Goal: Task Accomplishment & Management: Manage account settings

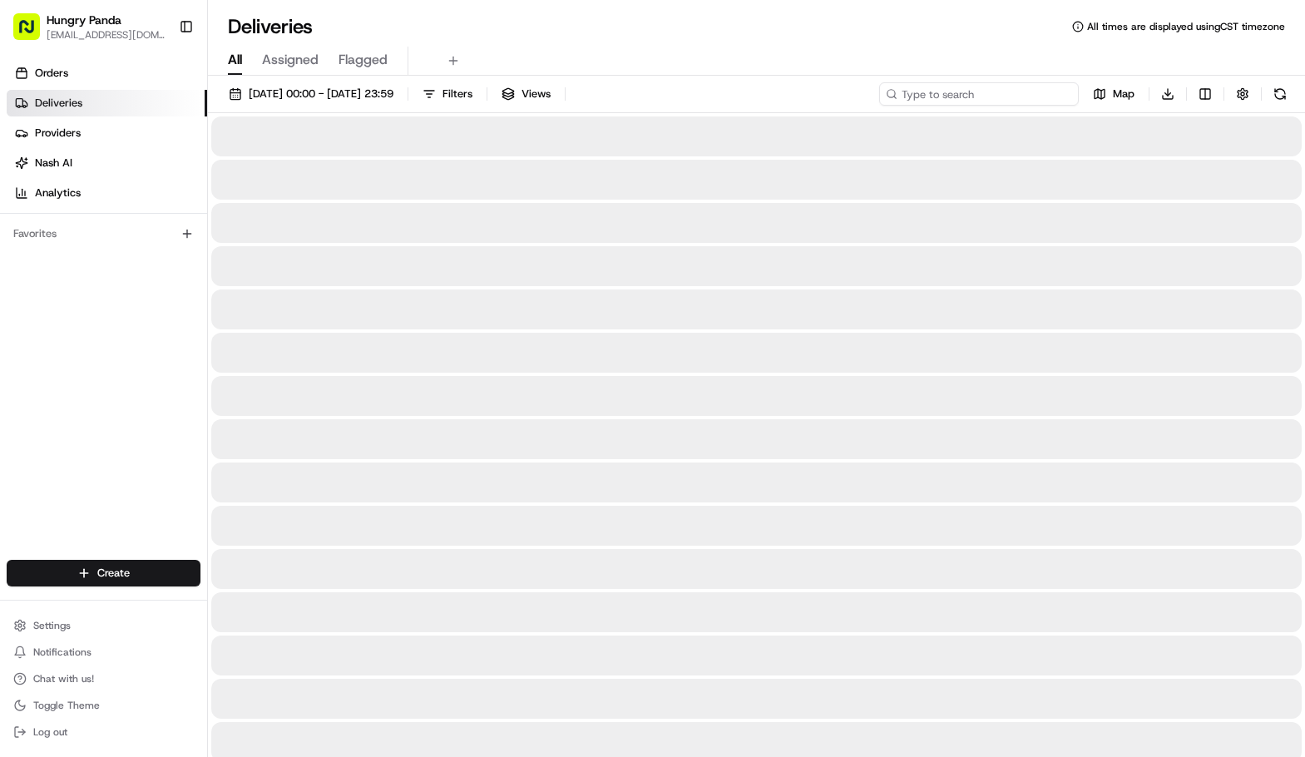
click at [975, 90] on input at bounding box center [979, 93] width 200 height 23
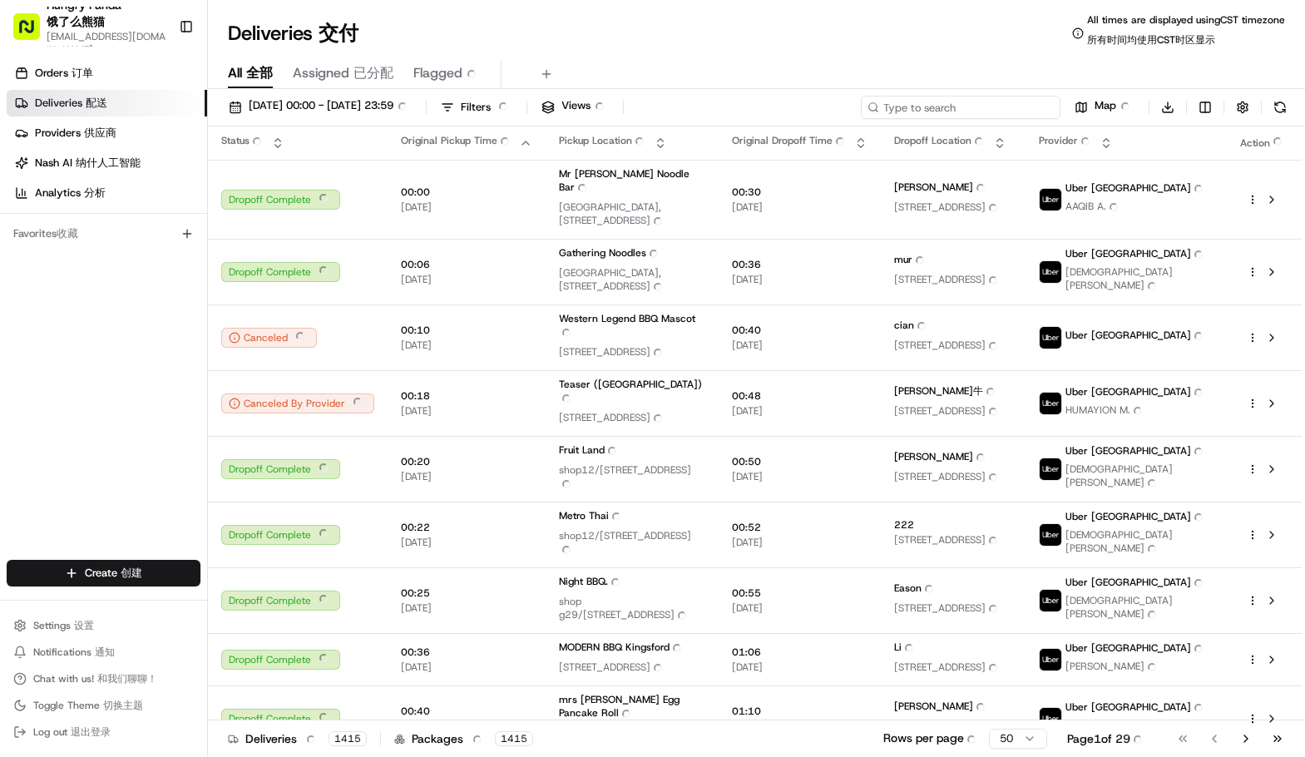
click at [926, 106] on input at bounding box center [961, 107] width 200 height 23
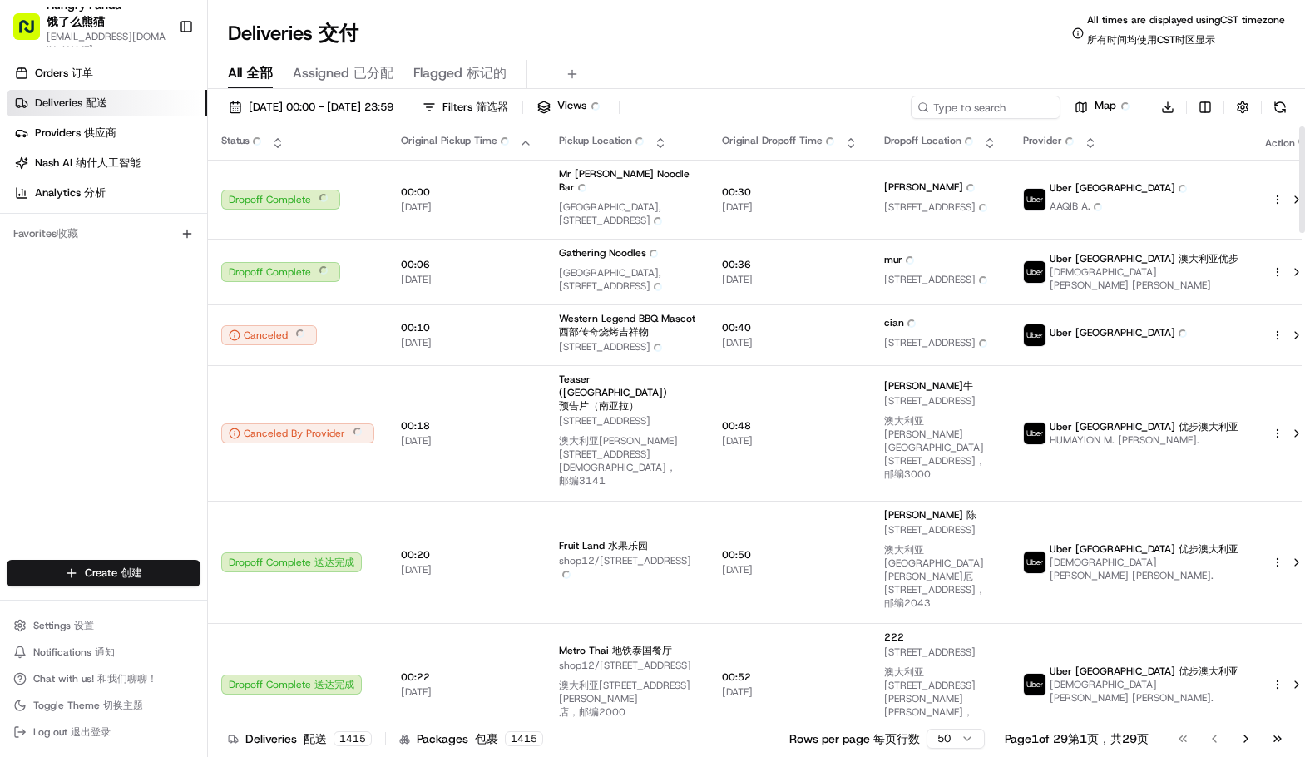
click at [1177, 153] on th "Provider Provider" at bounding box center [1131, 142] width 242 height 33
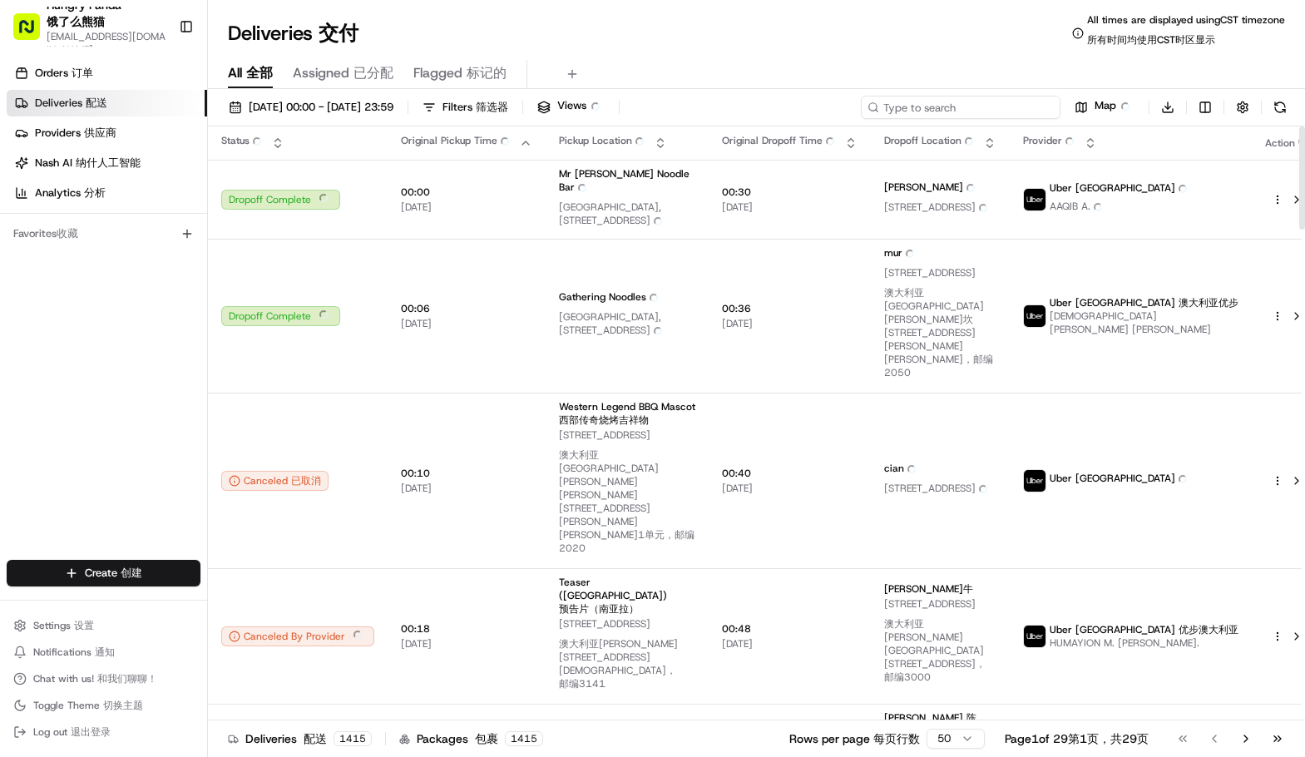
click at [984, 106] on input at bounding box center [961, 107] width 200 height 23
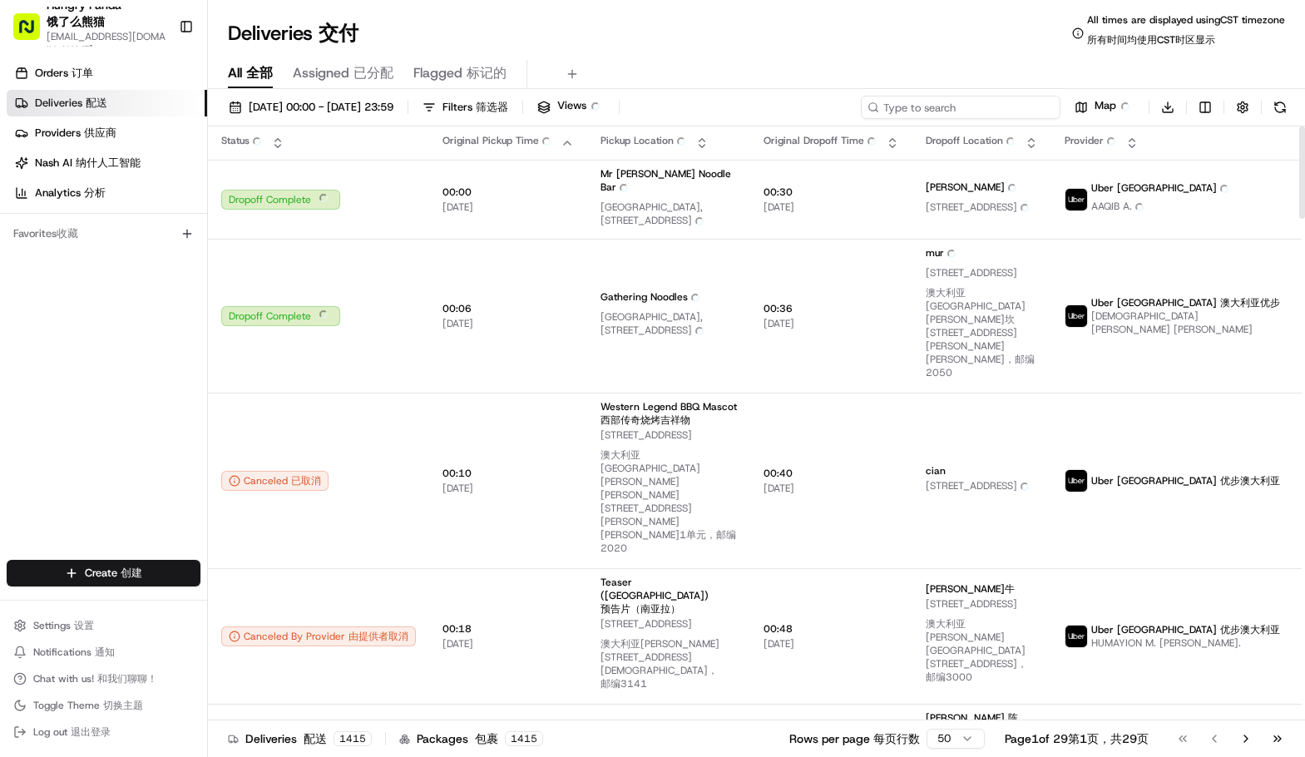
paste input "3595522545753778961356"
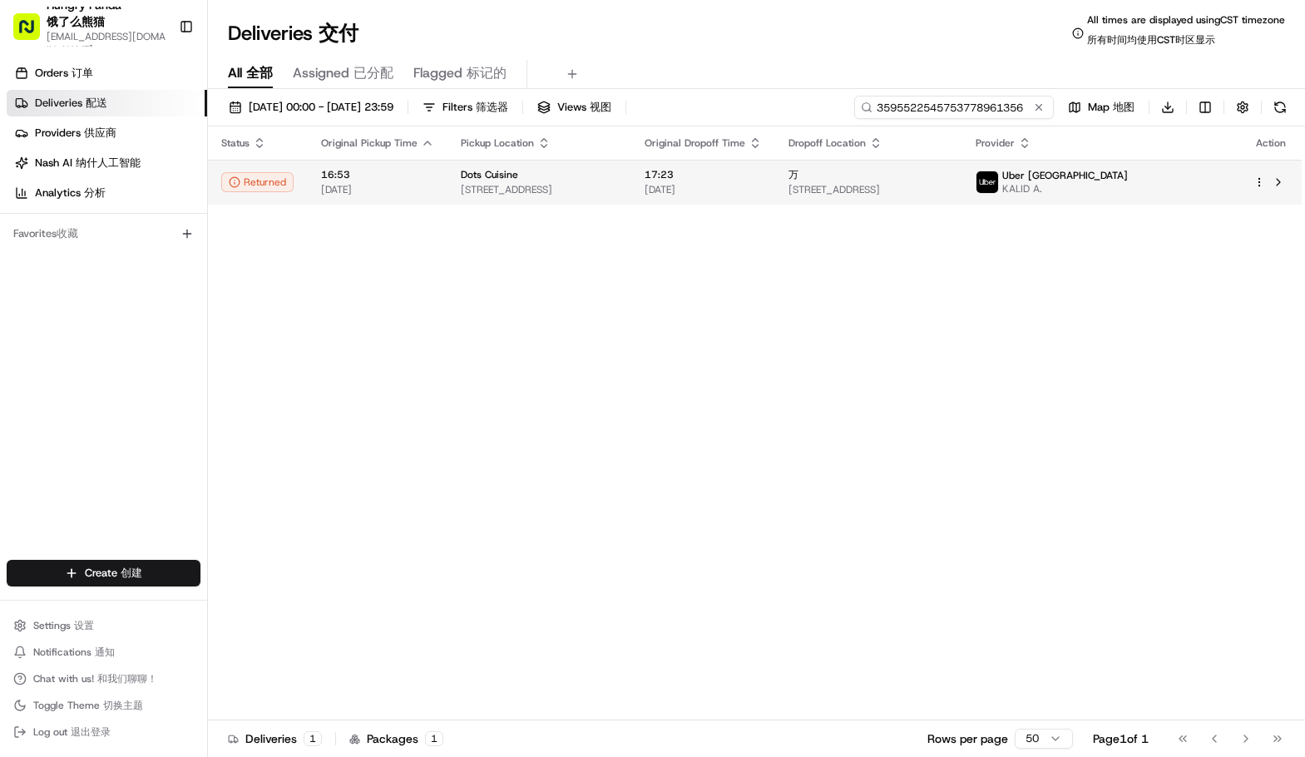
type input "3595522545753778961356"
click at [618, 176] on div "Dots Cuisine" at bounding box center [539, 174] width 157 height 13
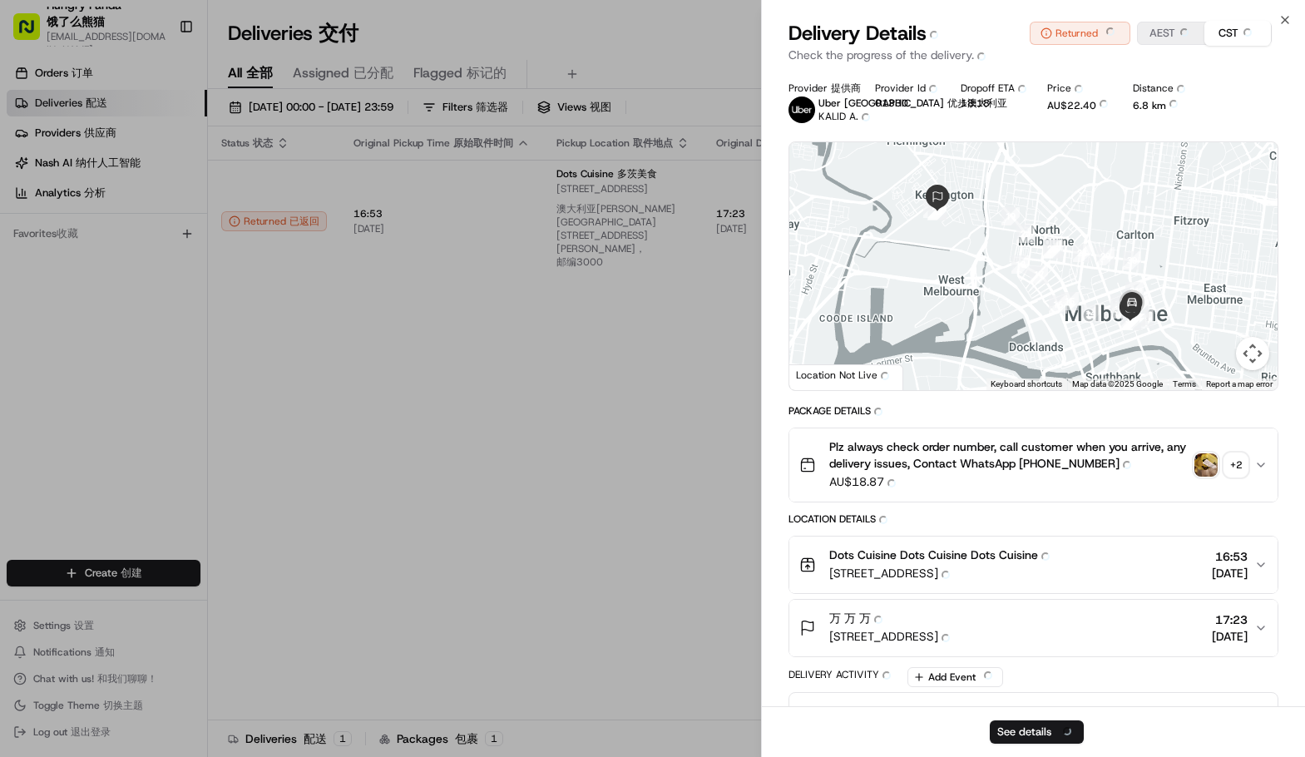
click at [1204, 462] on img "button" at bounding box center [1205, 464] width 23 height 23
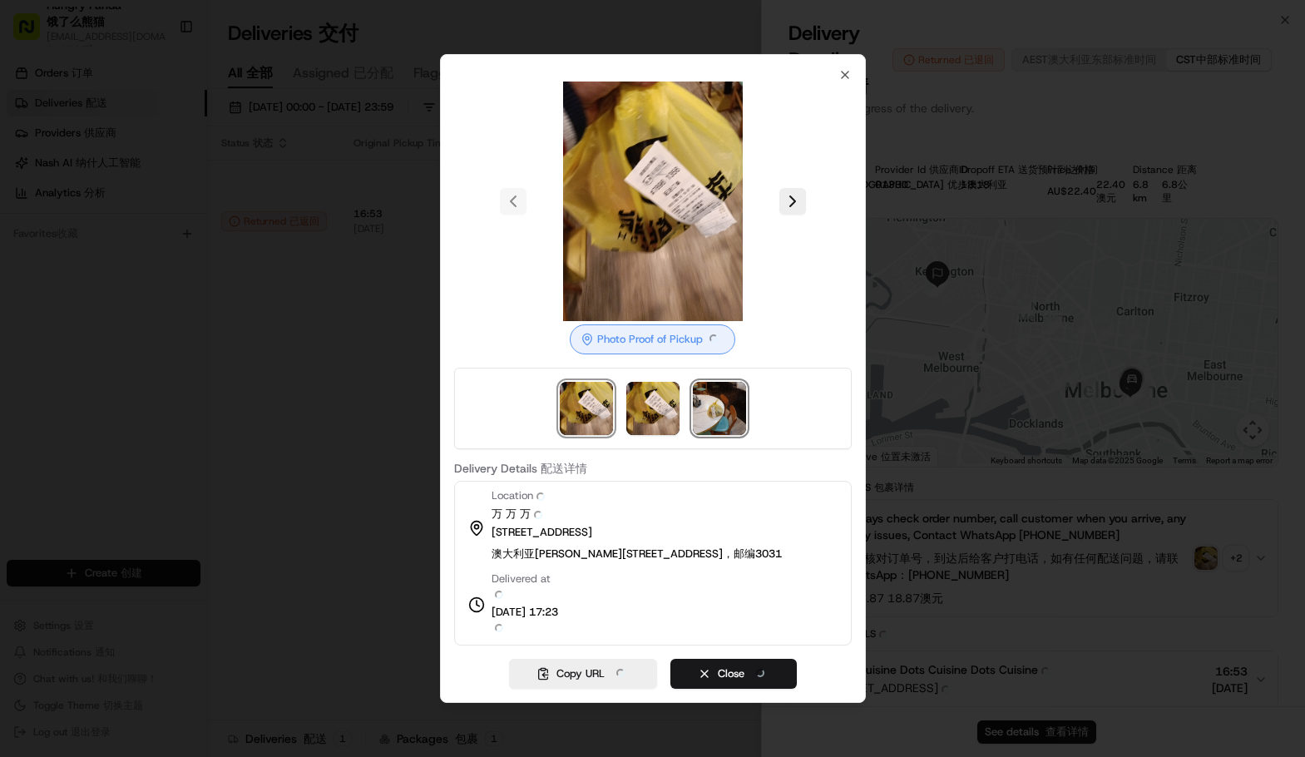
click at [724, 415] on img at bounding box center [719, 408] width 53 height 53
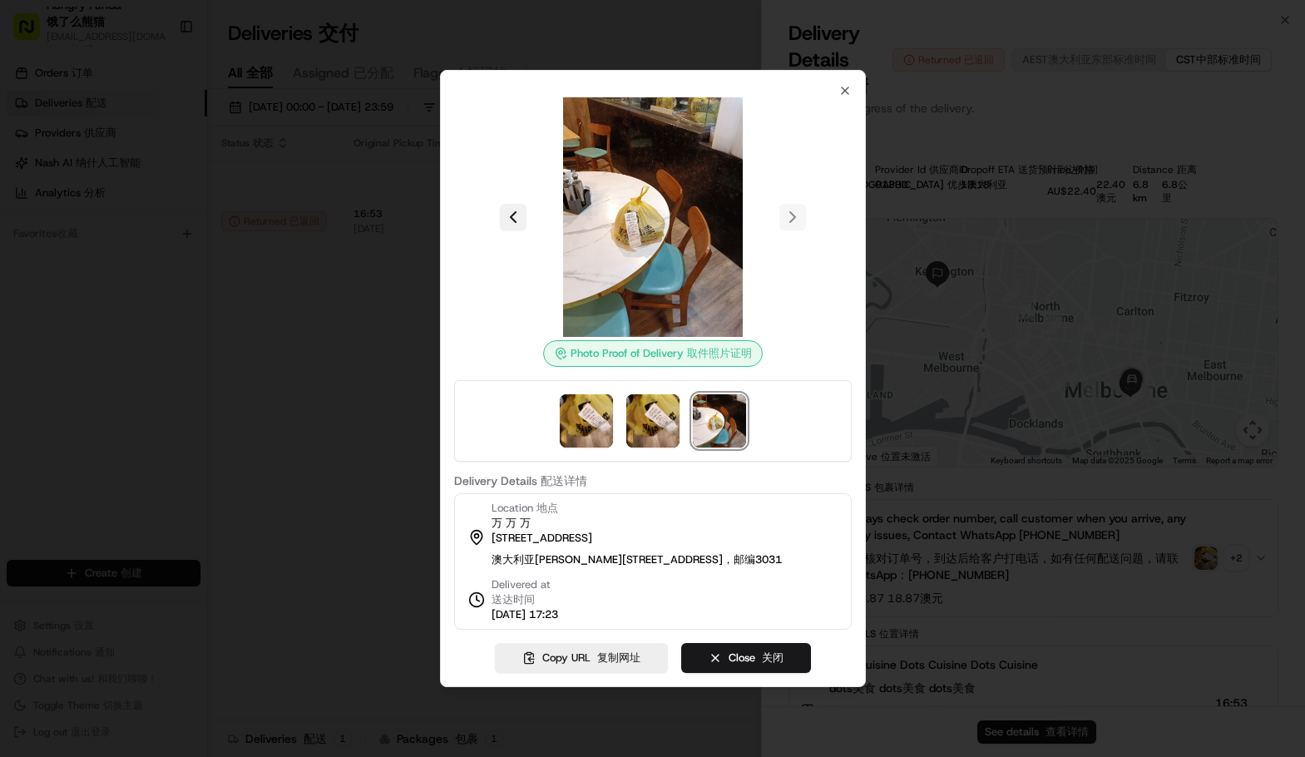
click at [506, 204] on button at bounding box center [513, 217] width 27 height 27
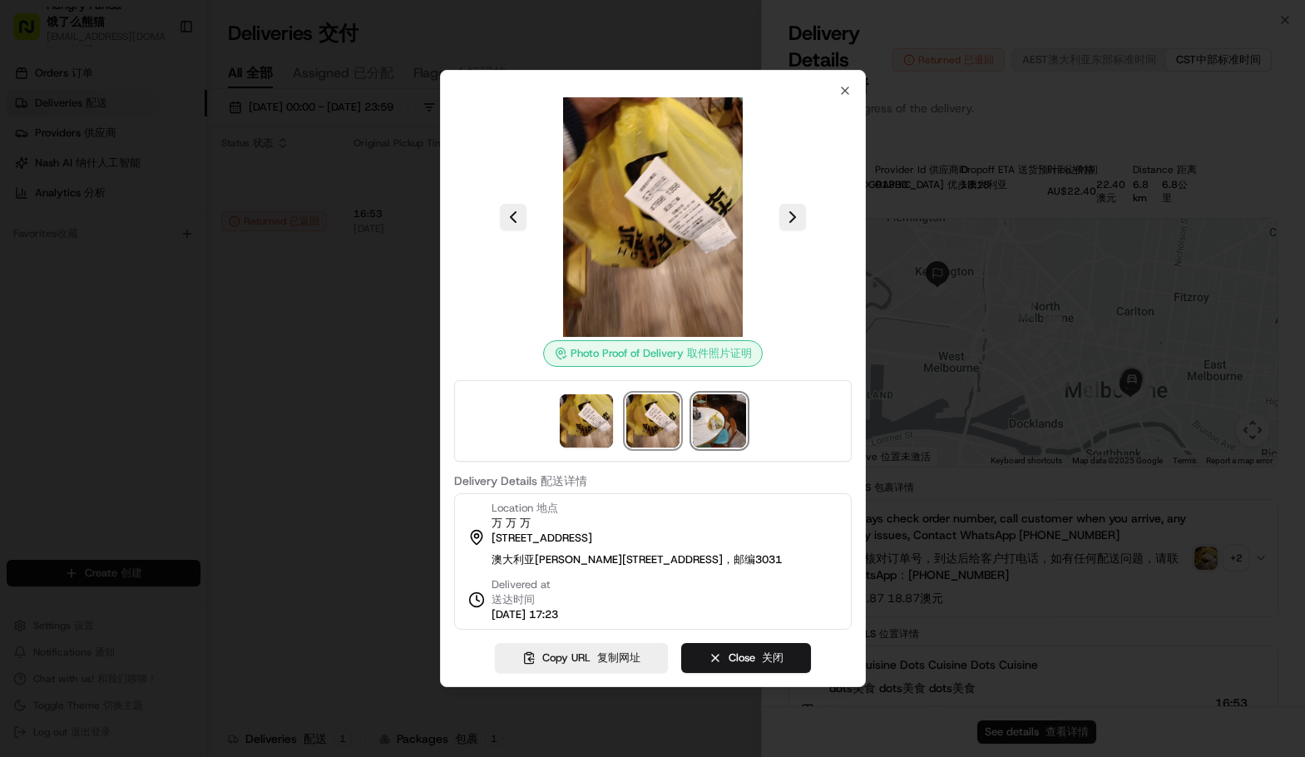
click at [713, 408] on img at bounding box center [719, 420] width 53 height 53
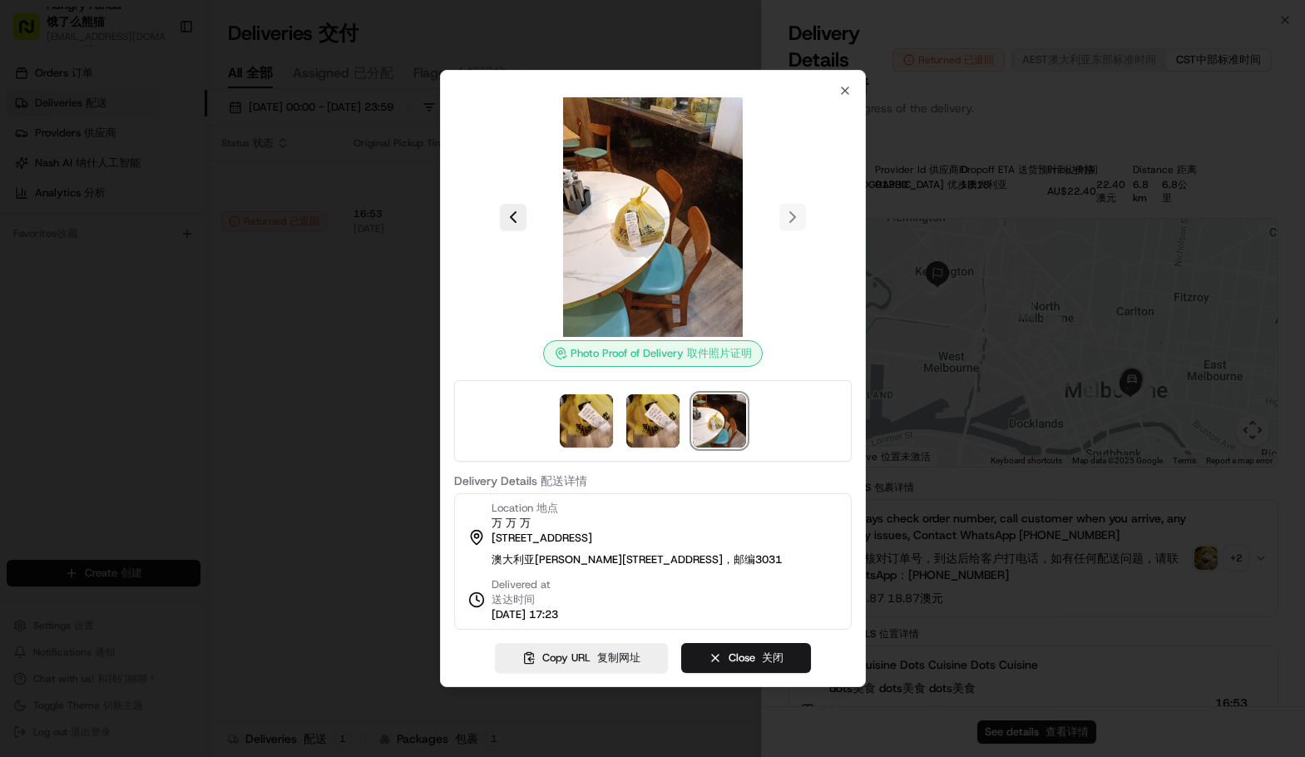
click at [837, 84] on div "Photo Proof of Delivery Photo Proof of Pickup 取件照片证明 Delivery Details Delivery …" at bounding box center [653, 357] width 398 height 546
click at [843, 84] on icon "button" at bounding box center [844, 90] width 13 height 13
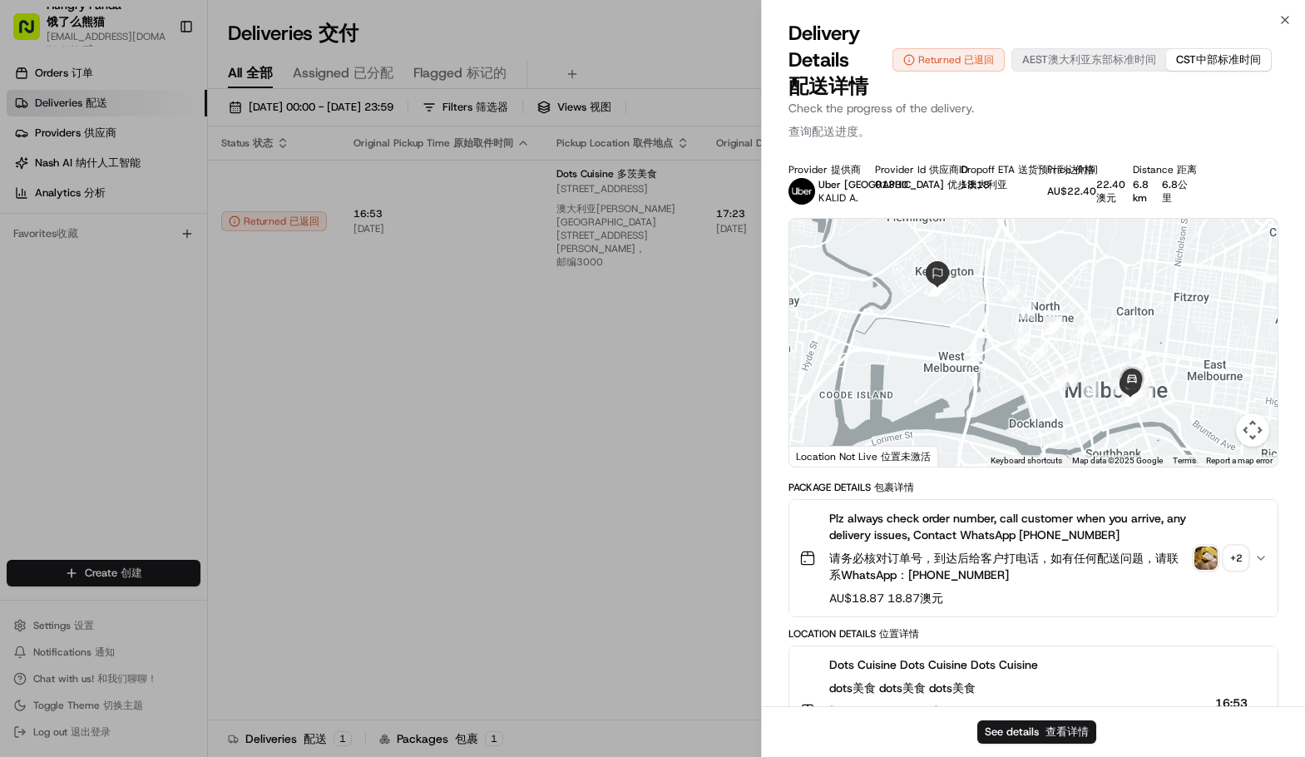
drag, startPoint x: 433, startPoint y: 355, endPoint x: 450, endPoint y: 342, distance: 22.0
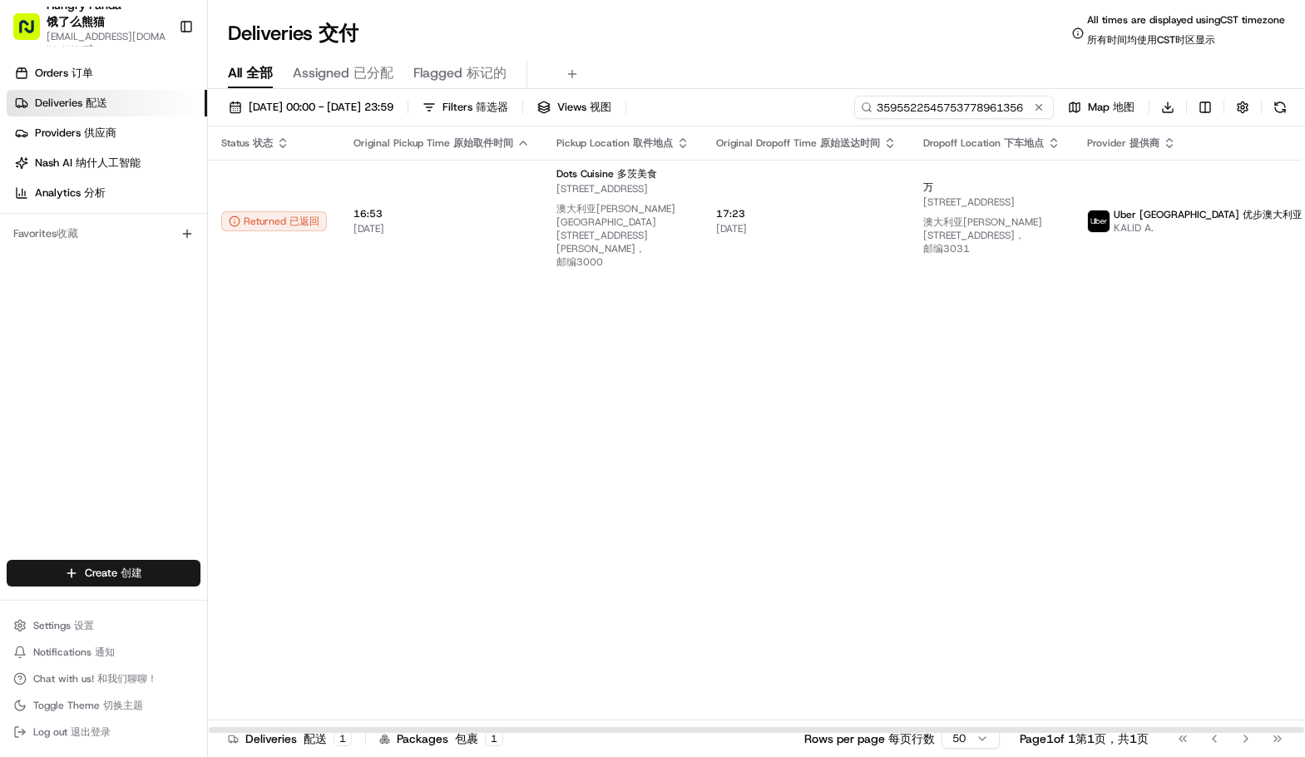
click at [977, 109] on input "3595522545753778961356" at bounding box center [954, 107] width 200 height 23
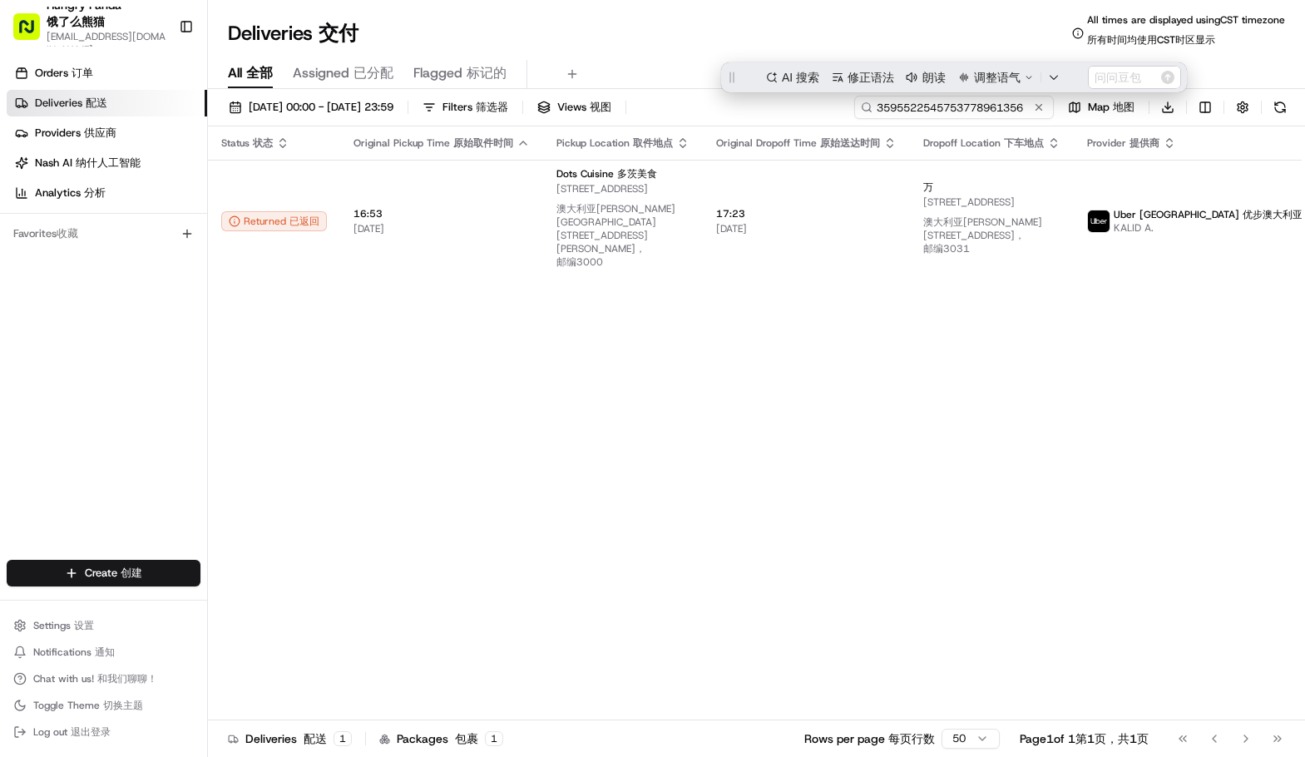
paste input "101362856595679208369"
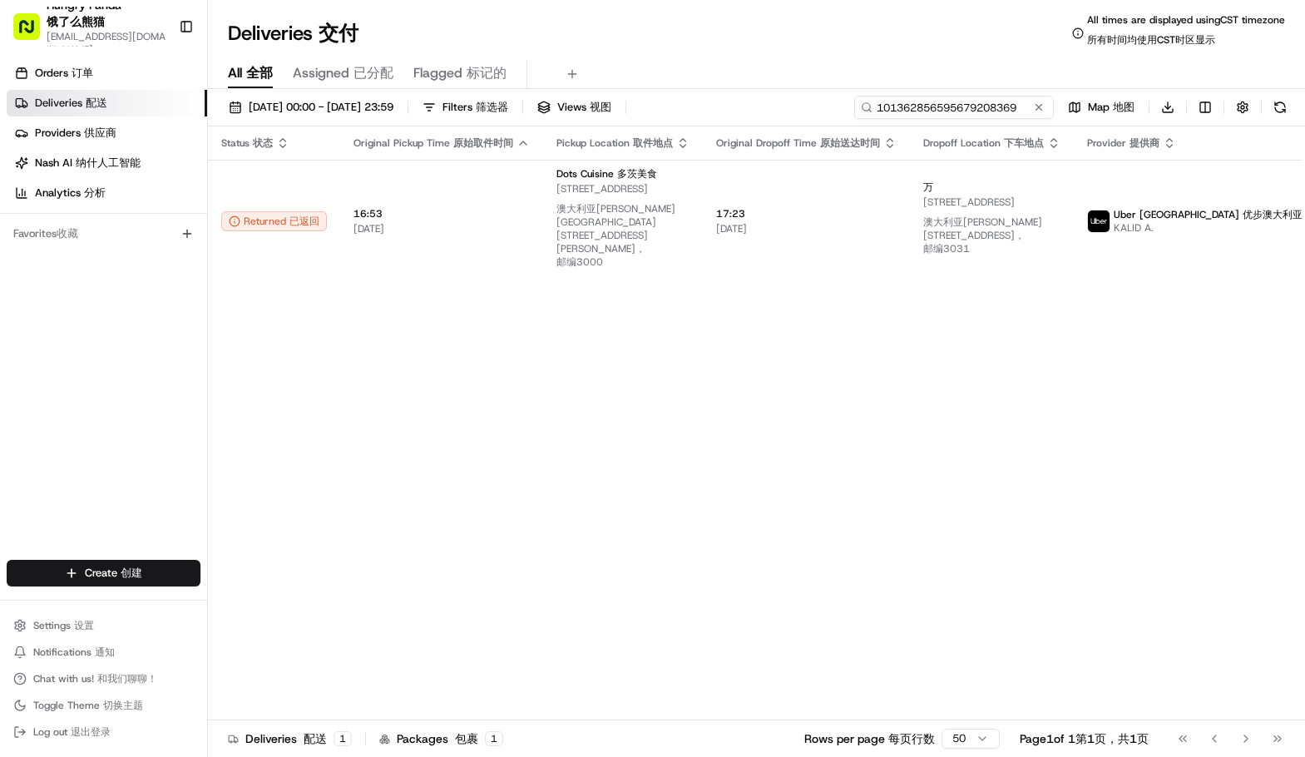
type input "101362856595679208369"
click at [771, 61] on div "All All 全部 Assigned Assigned 已分配 Flagged Flagged 标记的" at bounding box center [756, 74] width 1097 height 29
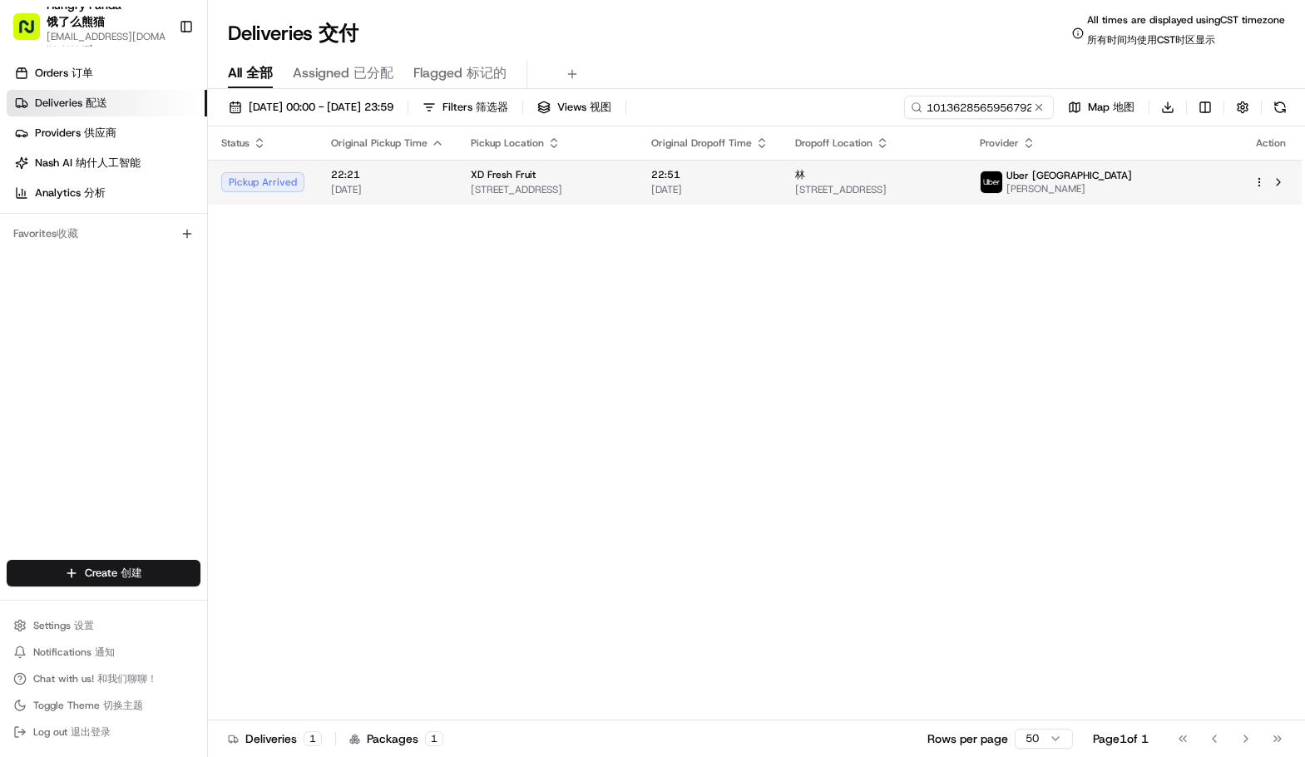
click at [625, 184] on span "[STREET_ADDRESS][PERSON_NAME]" at bounding box center [548, 189] width 154 height 13
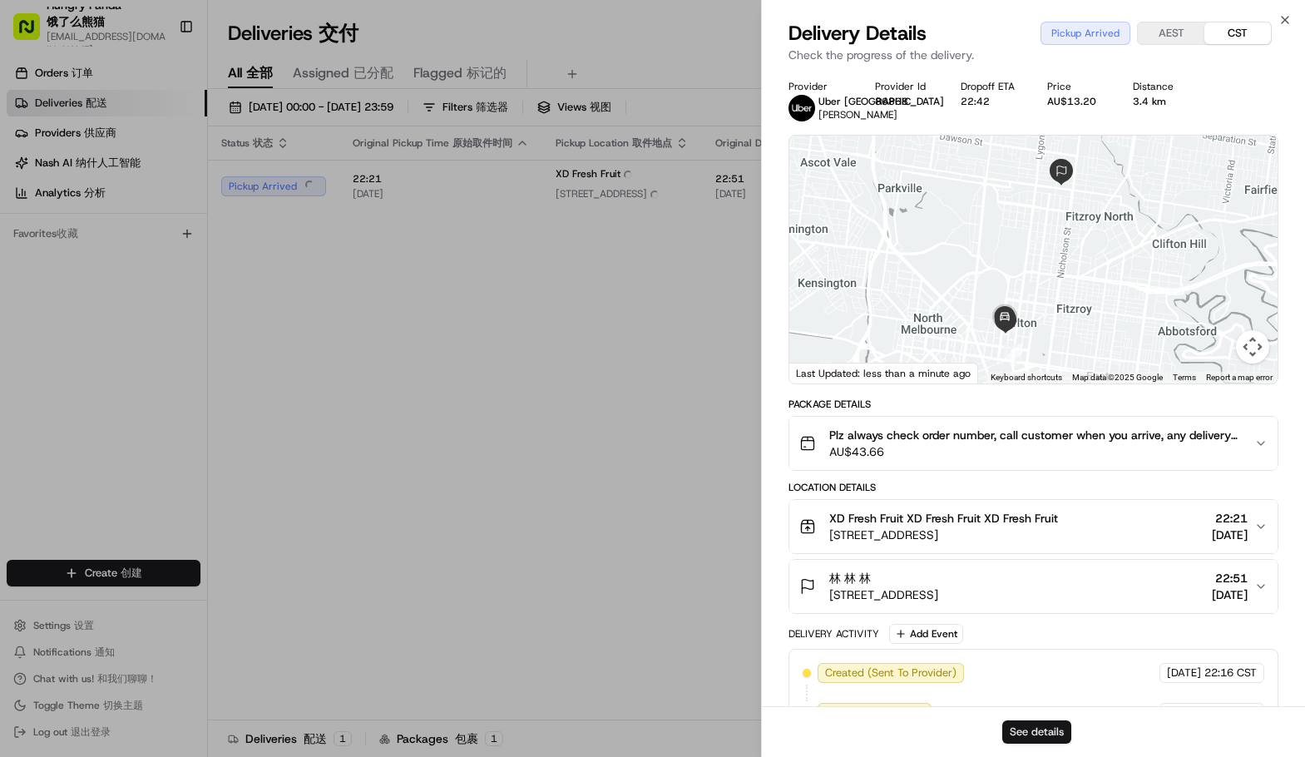
click at [1024, 737] on button "See details" at bounding box center [1036, 731] width 69 height 23
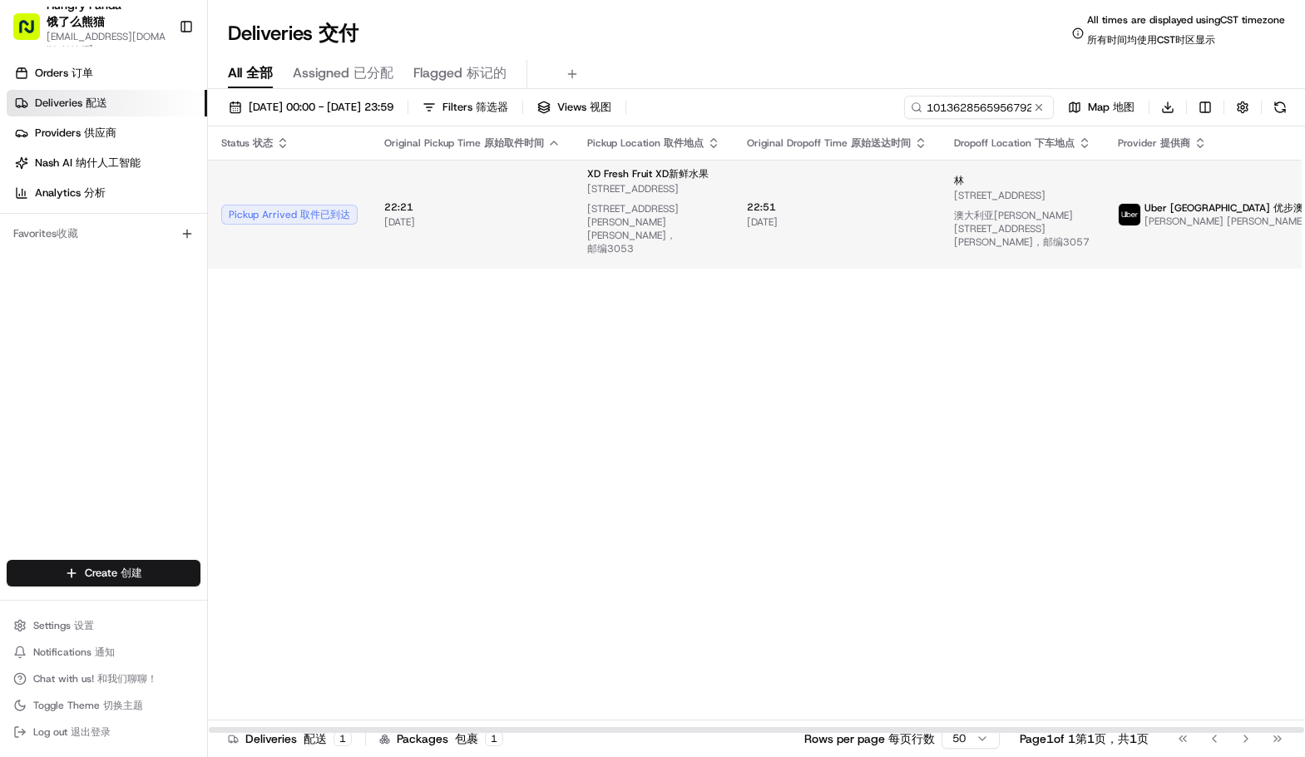
click at [907, 211] on span "22:51 22:51" at bounding box center [837, 206] width 180 height 13
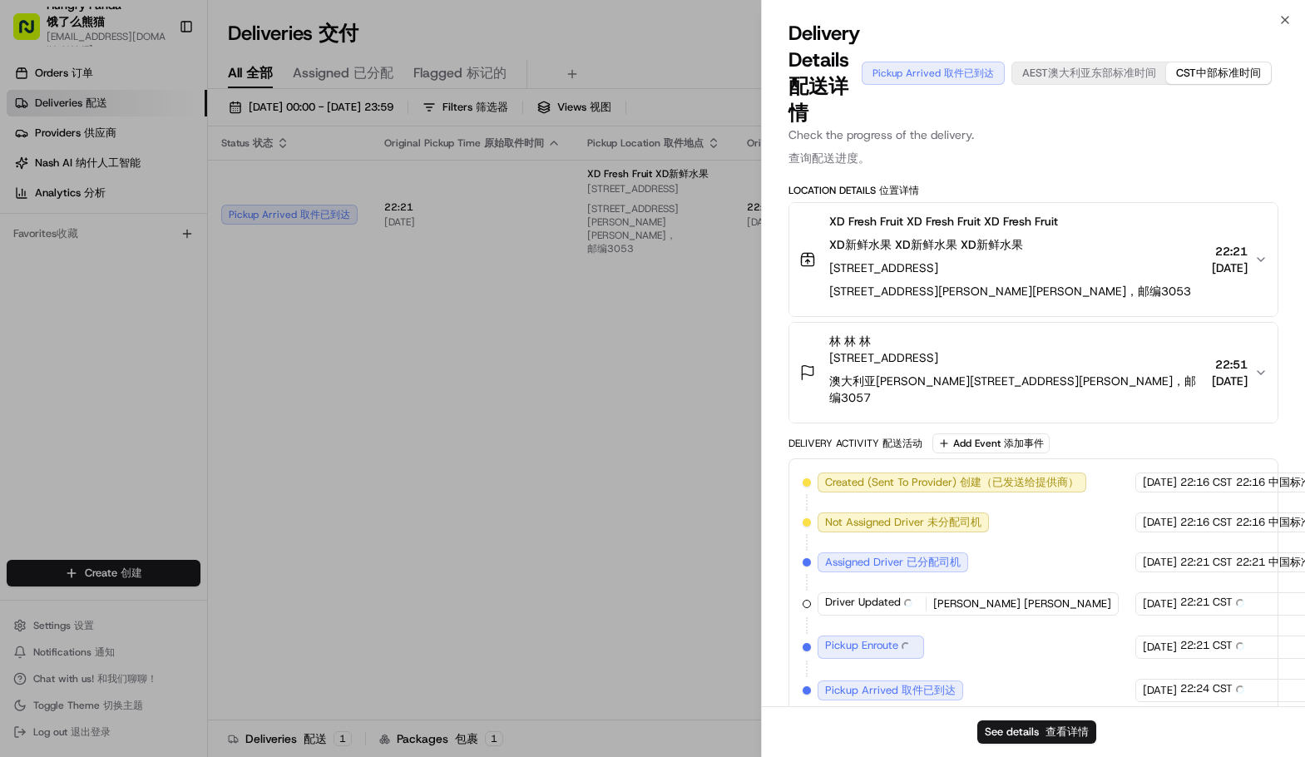
scroll to position [463, 0]
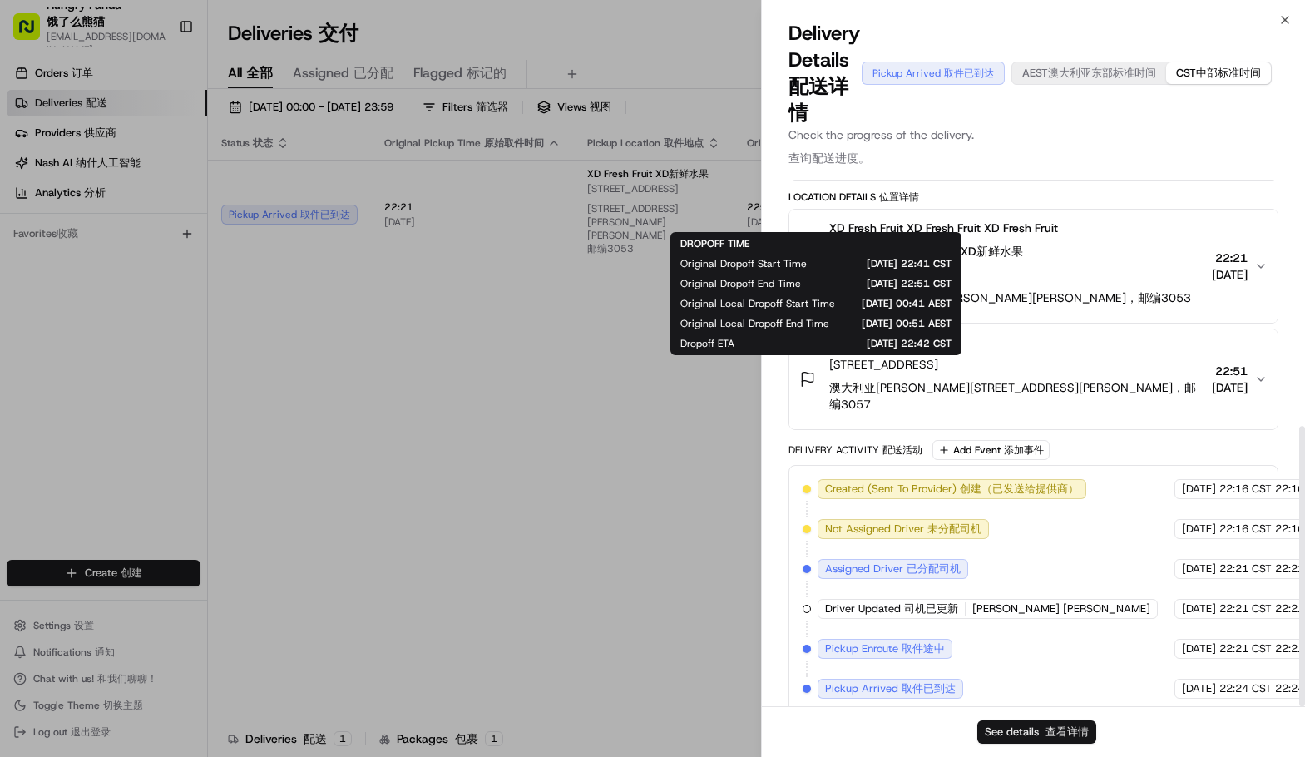
click at [1020, 733] on button "See details See details 查看详情" at bounding box center [1036, 731] width 119 height 23
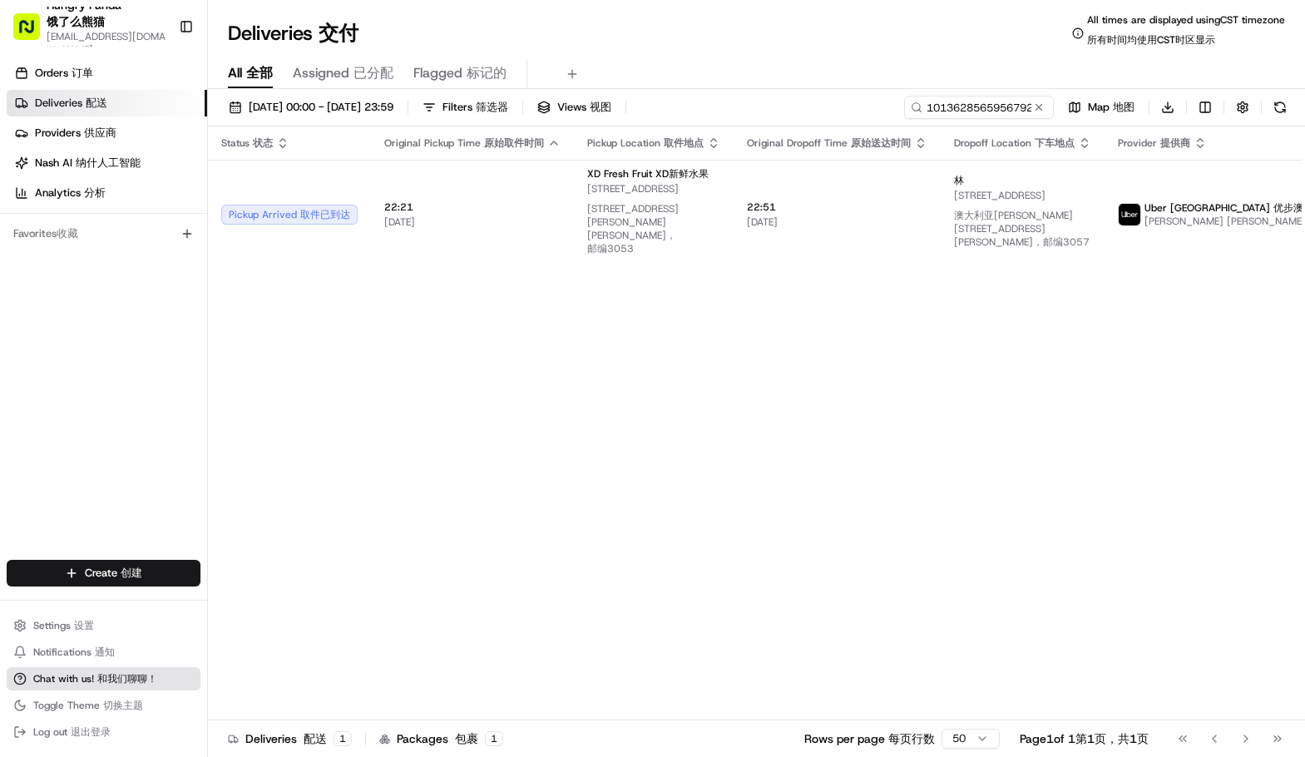
click at [79, 681] on span "Chat with us! Chat with us! 和我们聊聊！" at bounding box center [95, 678] width 124 height 13
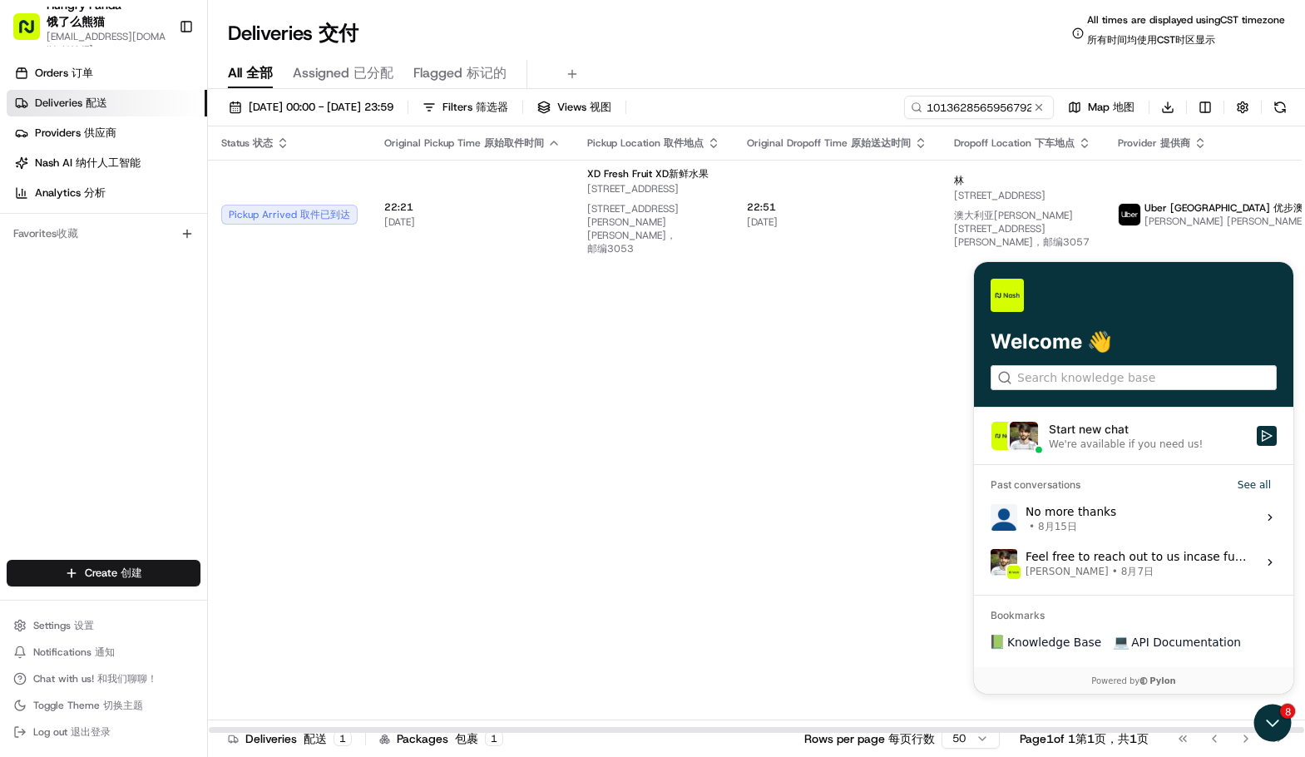
click at [1097, 447] on div "We're available if you need us!" at bounding box center [1126, 444] width 154 height 13
click at [1257, 446] on button "Start new chat We're available if you need us!" at bounding box center [1267, 436] width 20 height 20
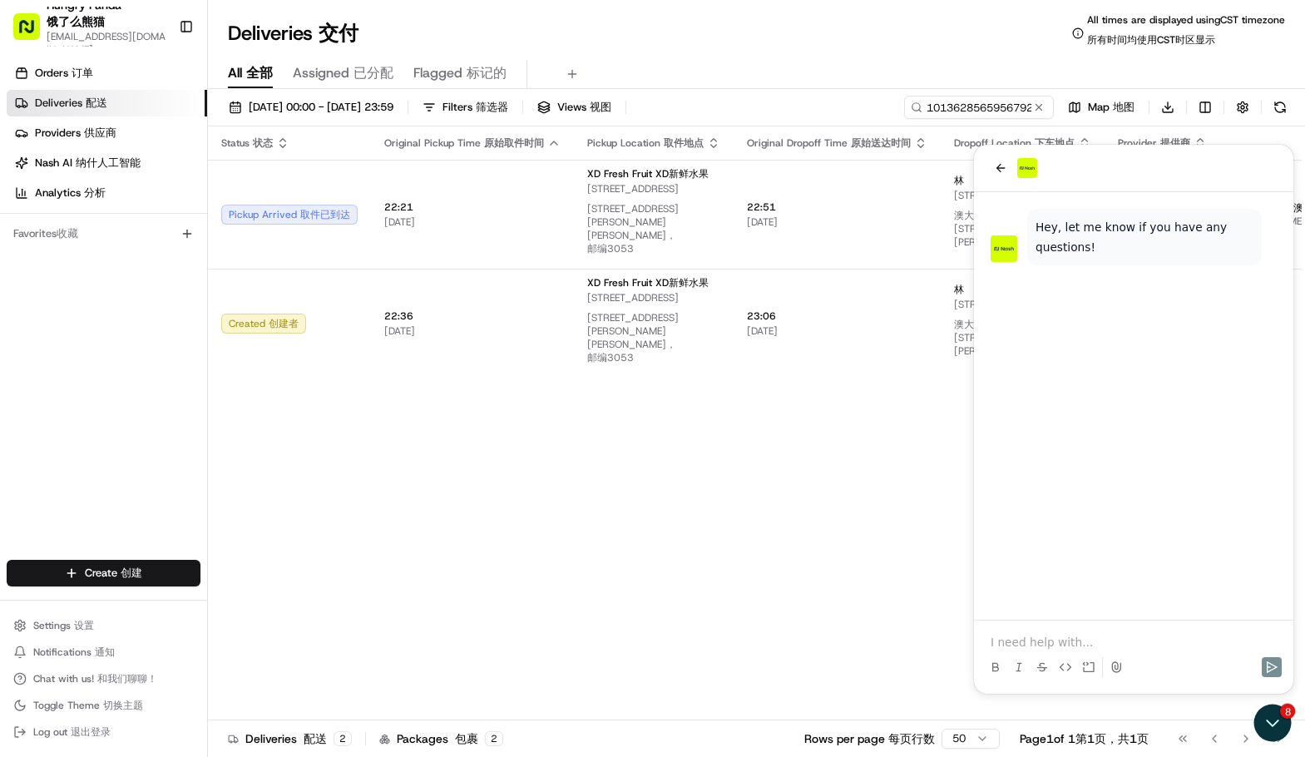
click at [1082, 643] on p at bounding box center [1134, 642] width 286 height 17
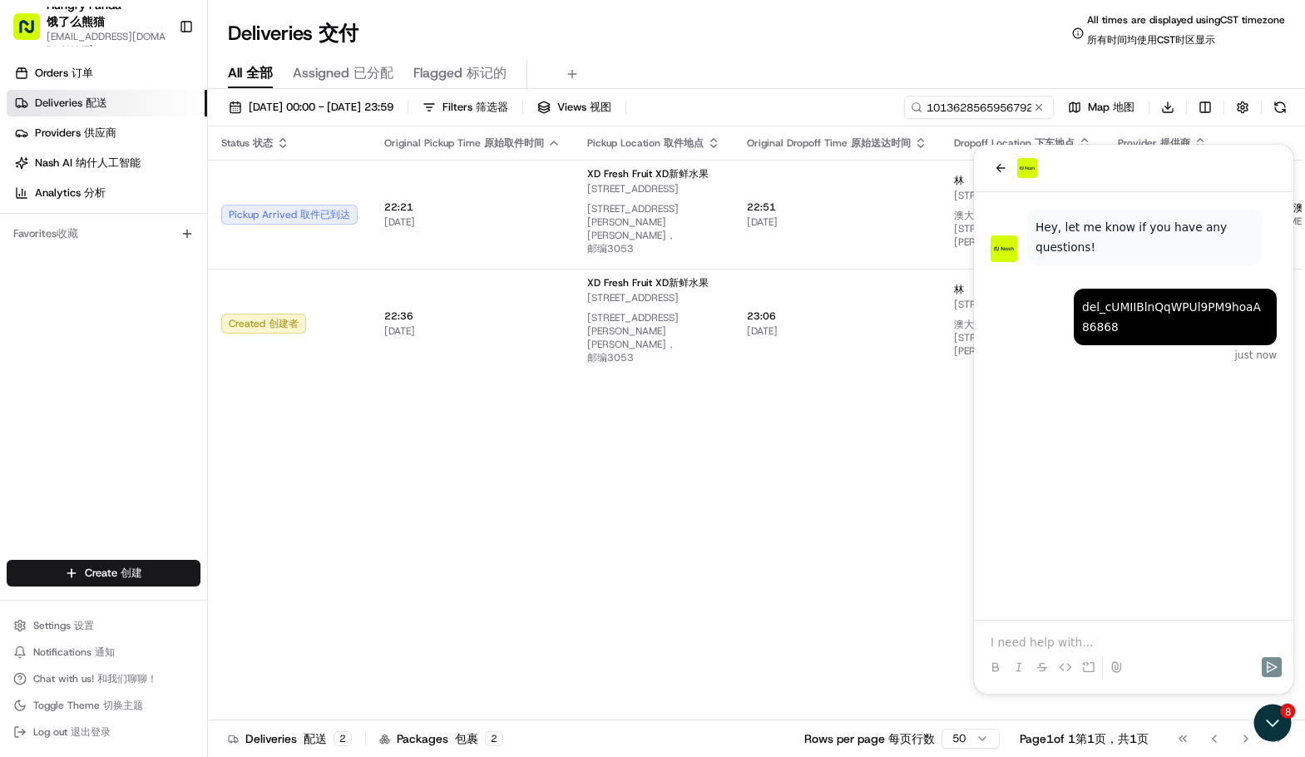
click at [1070, 645] on p at bounding box center [1134, 642] width 286 height 17
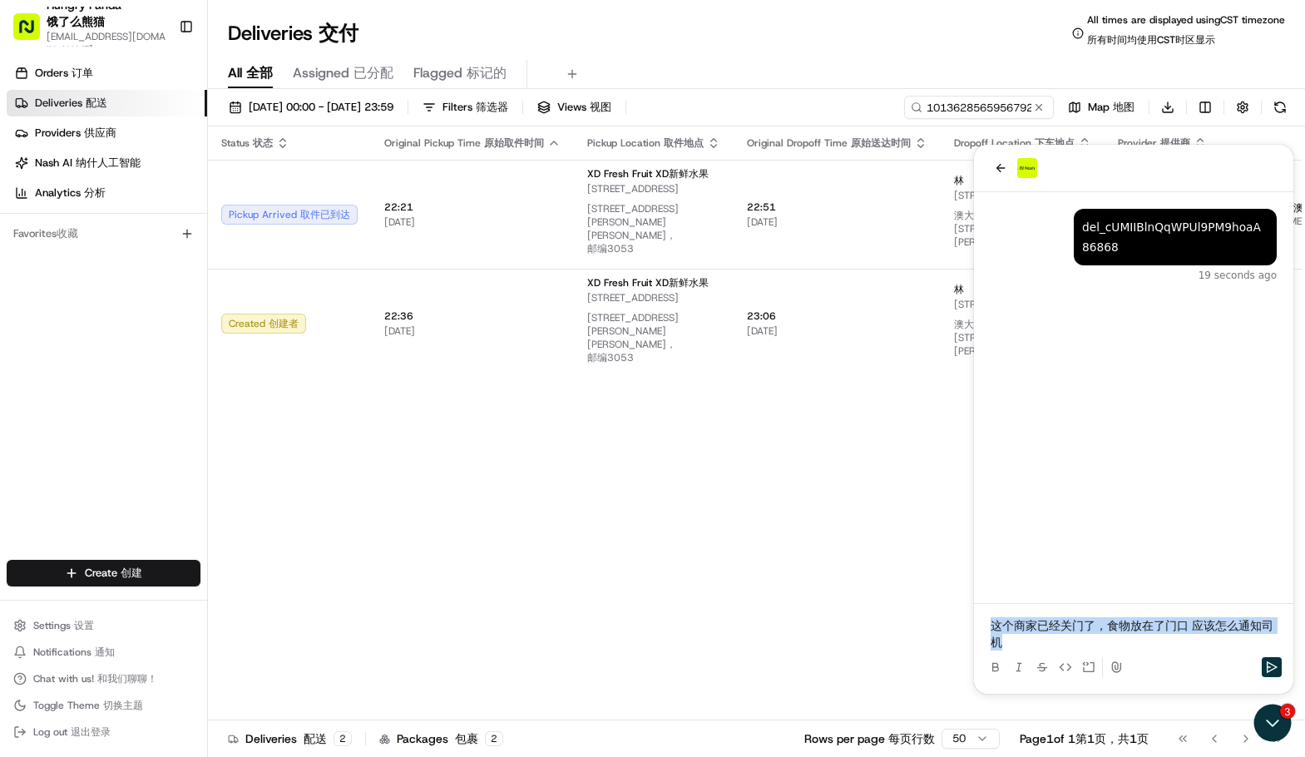
drag, startPoint x: 1054, startPoint y: 644, endPoint x: 1905, endPoint y: 754, distance: 858.1
click at [974, 610] on html "del­_cUMIIBlnQqWPUl9PM9hoaA 86868 19 seconds ago 这个商家已经关门了，食物放在了门口 应该怎么通知司机" at bounding box center [1133, 419] width 319 height 549
click at [1036, 643] on p "这个商家已经关门了，食物放在了门口 应该怎么通知司机" at bounding box center [1134, 633] width 286 height 33
click at [1043, 644] on p "这个商家已经关门了，食物放在了门口 应该怎么通知司机" at bounding box center [1134, 633] width 286 height 33
click at [1045, 646] on p "这个商家已经关门了，食物放在了门口 应该怎么通知司机" at bounding box center [1134, 633] width 286 height 33
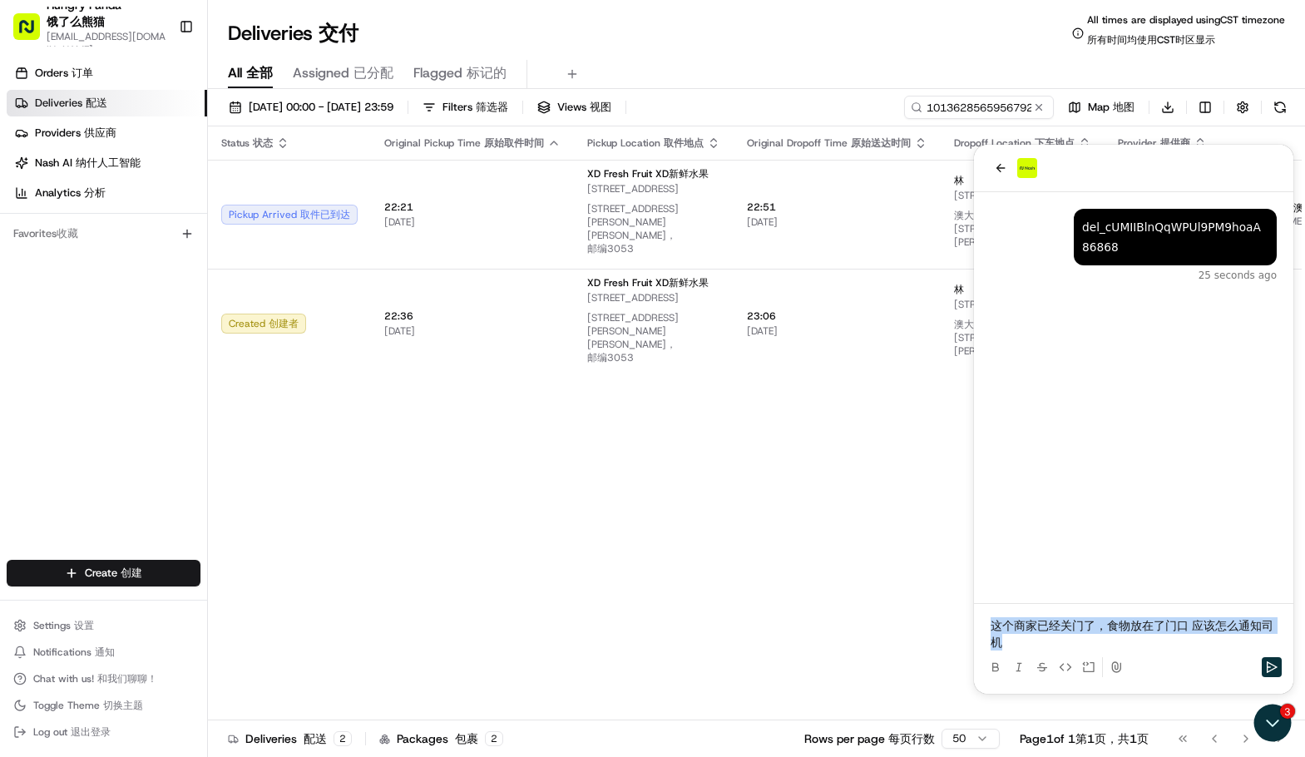
click at [1046, 646] on p "这个商家已经关门了，食物放在了门口 应该怎么通知司机" at bounding box center [1134, 633] width 286 height 33
click at [1049, 645] on p "这个商家已经关门了，食物放在了门口 应该怎么通知司机" at bounding box center [1134, 633] width 286 height 33
drag, startPoint x: 1043, startPoint y: 645, endPoint x: 973, endPoint y: 613, distance: 76.7
click at [974, 613] on html "del­_cUMIIBlnQqWPUl9PM9hoaA 86868 27 seconds ago 这个商家已经关门了，食物放在了门口 应该怎么通知司机" at bounding box center [1133, 419] width 319 height 549
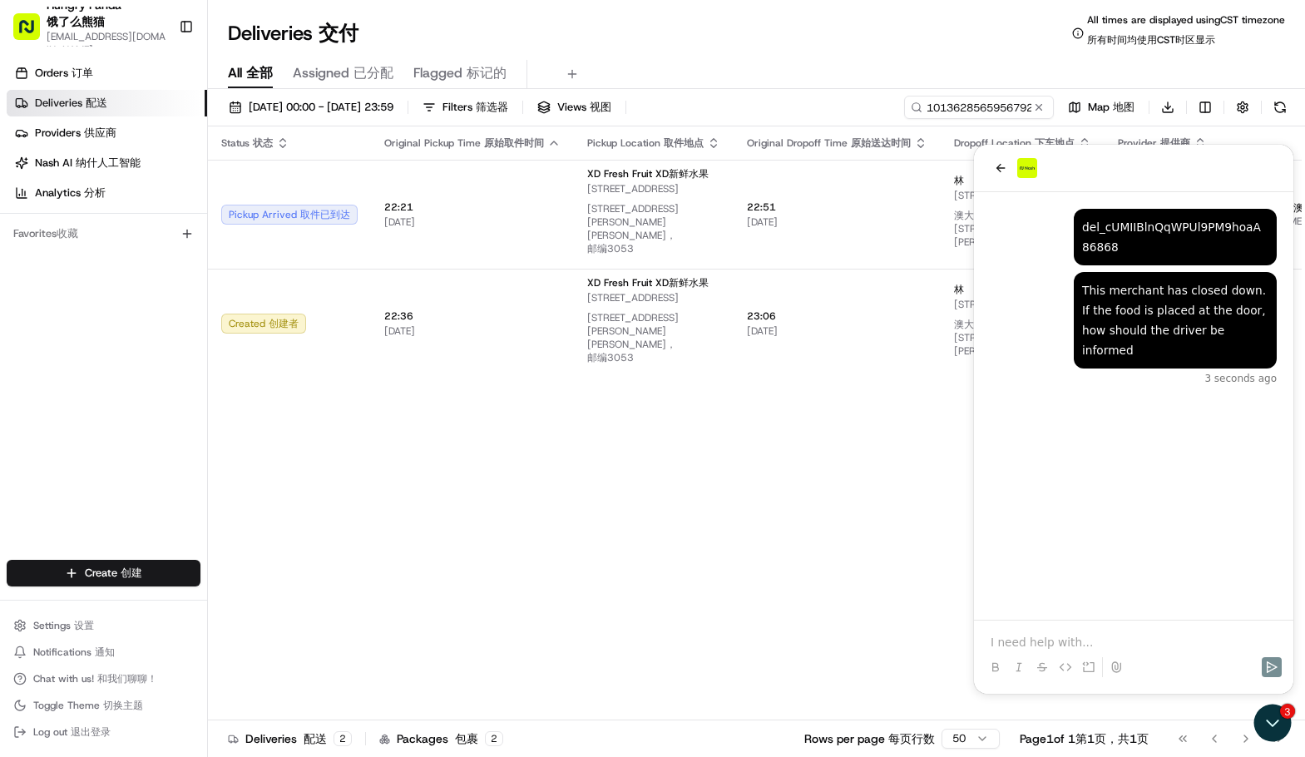
click at [1181, 503] on div "This merchant has closed down. If the food is placed at the door, how should th…" at bounding box center [1133, 406] width 319 height 428
click at [1209, 518] on div "This merchant has closed down. If the food is placed at the door, how should th…" at bounding box center [1133, 406] width 319 height 428
click at [1046, 627] on div at bounding box center [1134, 651] width 306 height 63
click at [1043, 635] on p at bounding box center [1134, 642] width 286 height 17
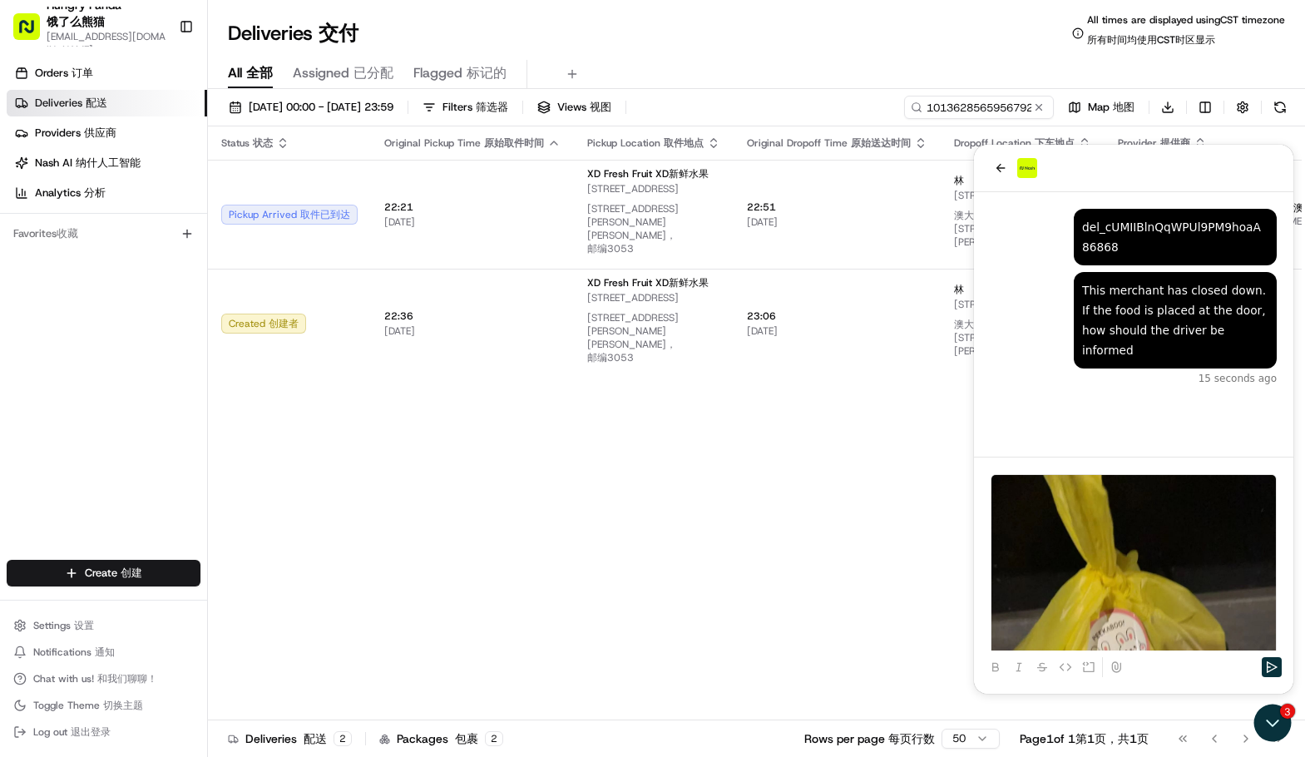
click at [1167, 398] on div "This merchant has closed down. If the food is placed at the door, how should th…" at bounding box center [1133, 297] width 319 height 210
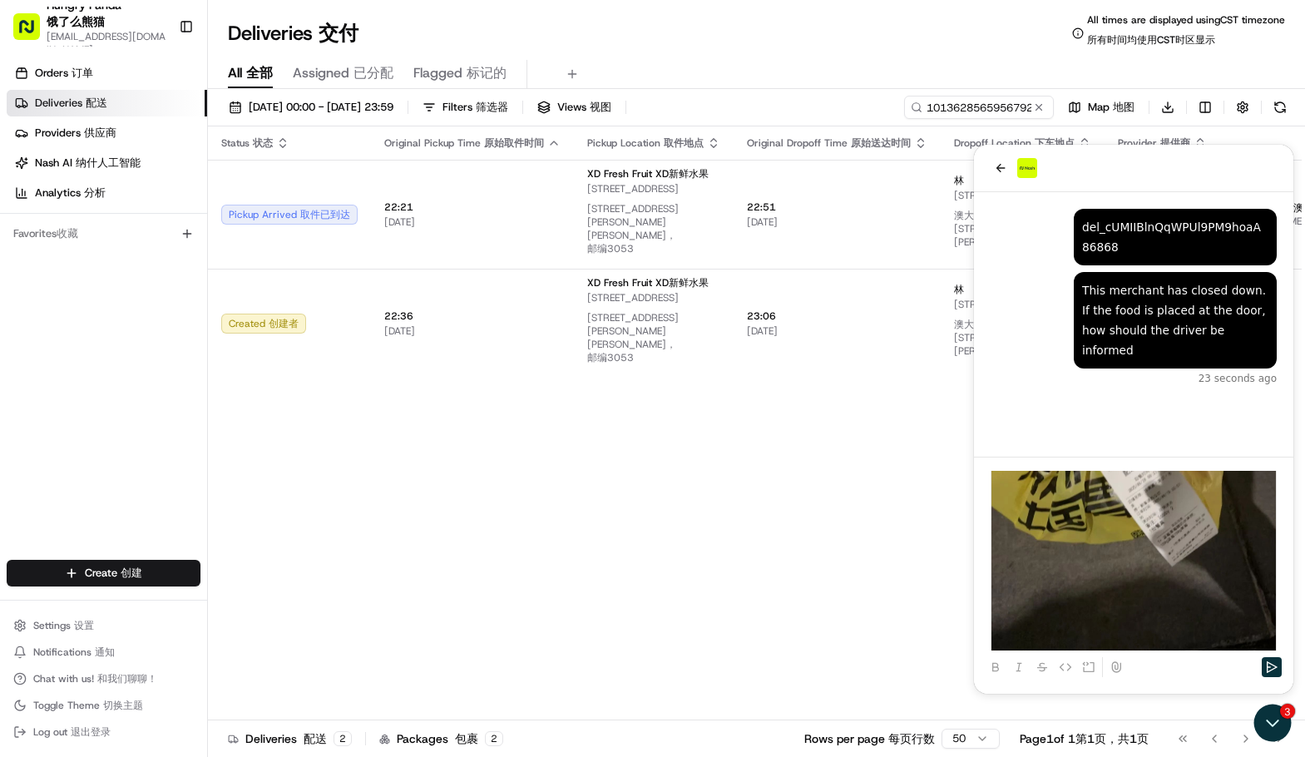
scroll to position [250, 0]
click at [1270, 664] on icon "Send" at bounding box center [1272, 667] width 11 height 12
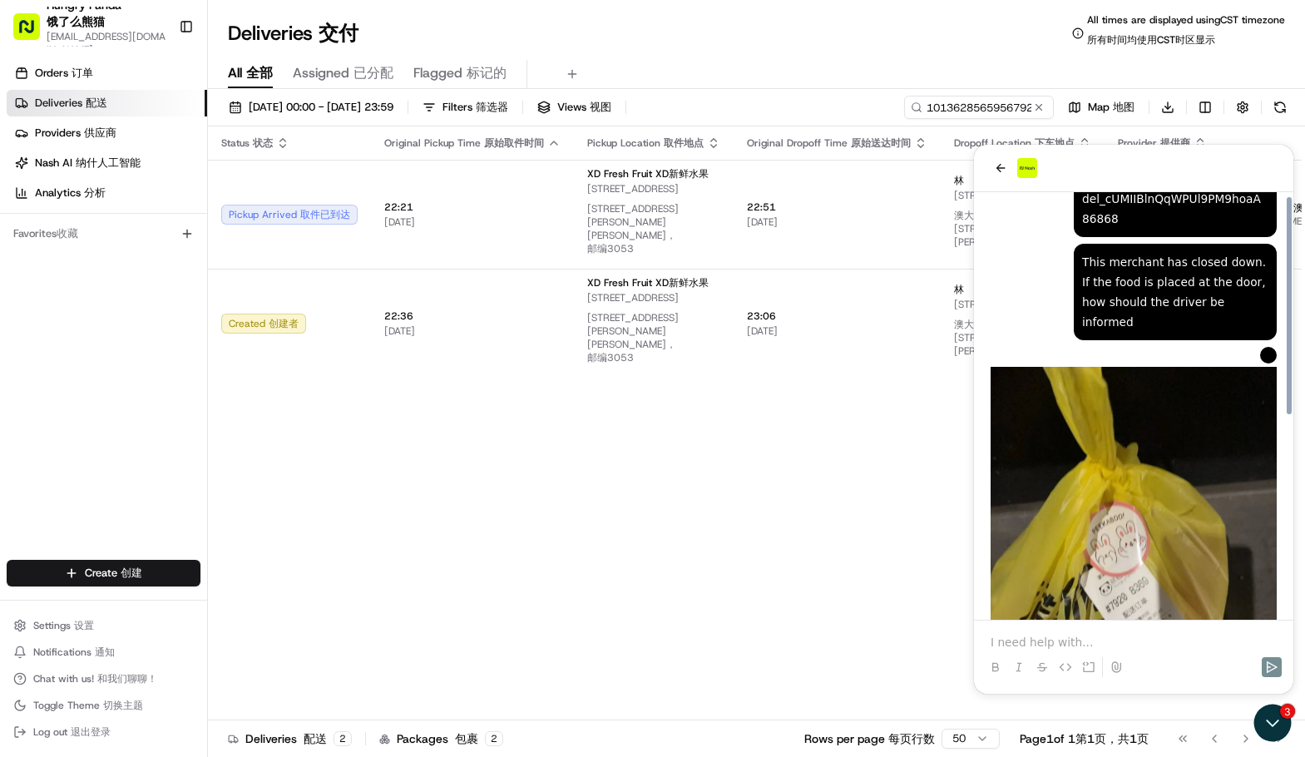
scroll to position [0, 0]
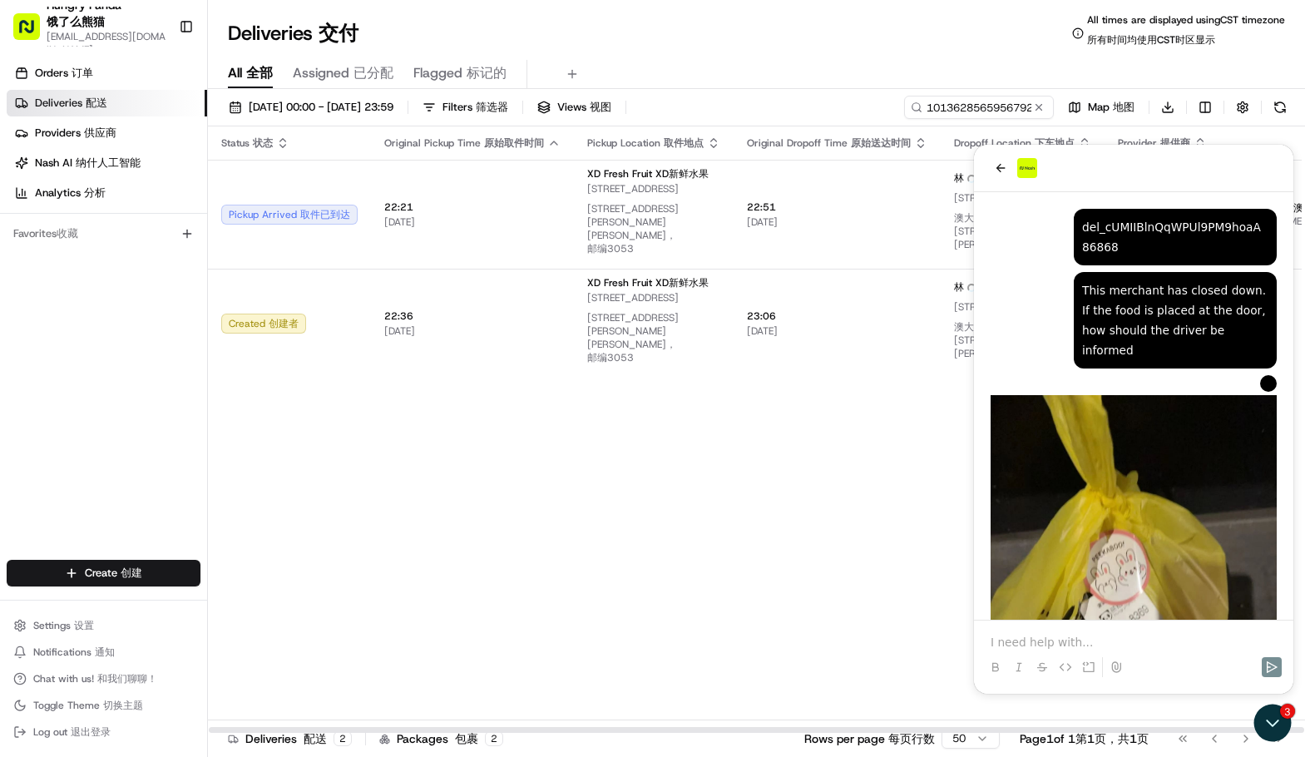
click at [657, 517] on div "Status Status 状态 Original Pickup Time Original Pickup Time 原始取件时间 Pickup Locati…" at bounding box center [815, 429] width 1215 height 607
click at [992, 164] on button "back" at bounding box center [1001, 168] width 20 height 20
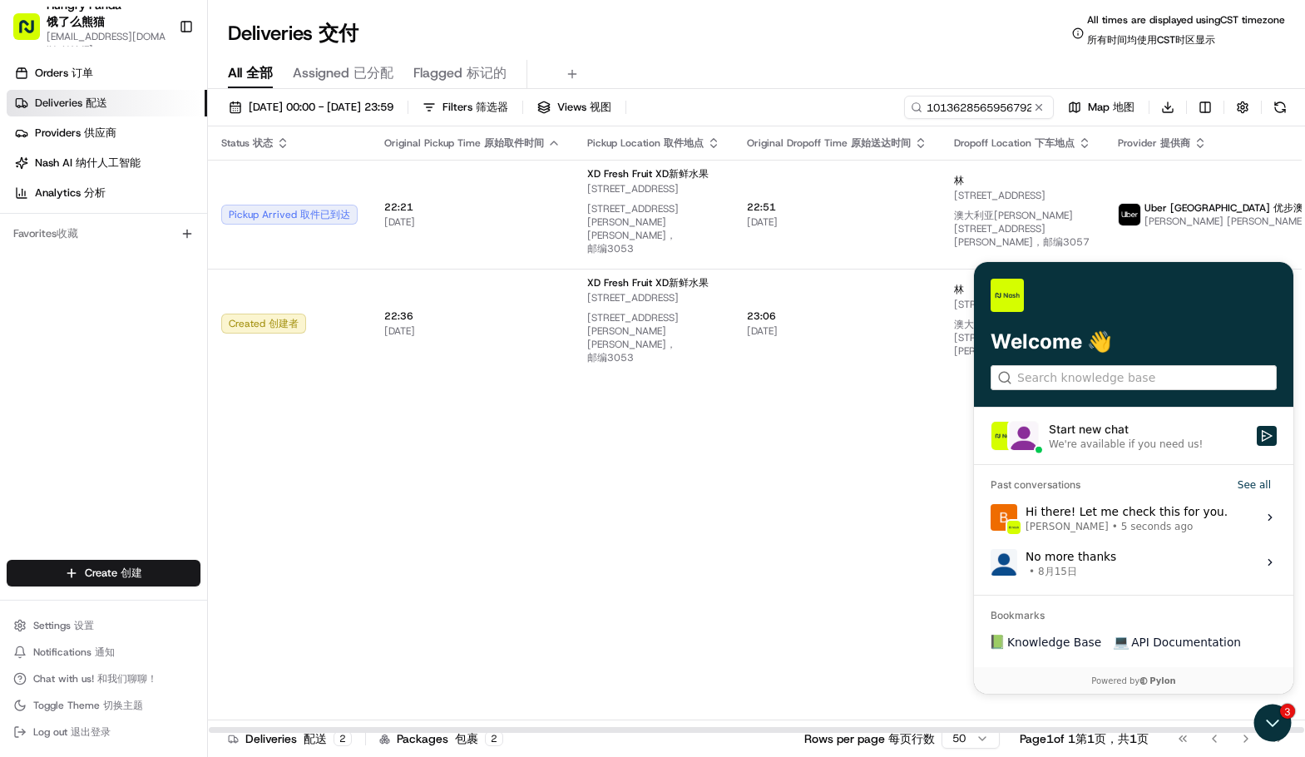
click at [813, 427] on div "Status Status 状态 Original Pickup Time Original Pickup Time 原始取件时间 Pickup Locati…" at bounding box center [815, 429] width 1215 height 607
click at [808, 533] on div "Status Status 状态 Original Pickup Time Original Pickup Time 原始取件时间 Pickup Locati…" at bounding box center [815, 429] width 1215 height 607
click at [567, 459] on div "Status Status 状态 Original Pickup Time Original Pickup Time 原始取件时间 Pickup Locati…" at bounding box center [815, 429] width 1215 height 607
click at [726, 502] on div "Status Status 状态 Original Pickup Time Original Pickup Time 原始取件时间 Pickup Locati…" at bounding box center [815, 429] width 1215 height 607
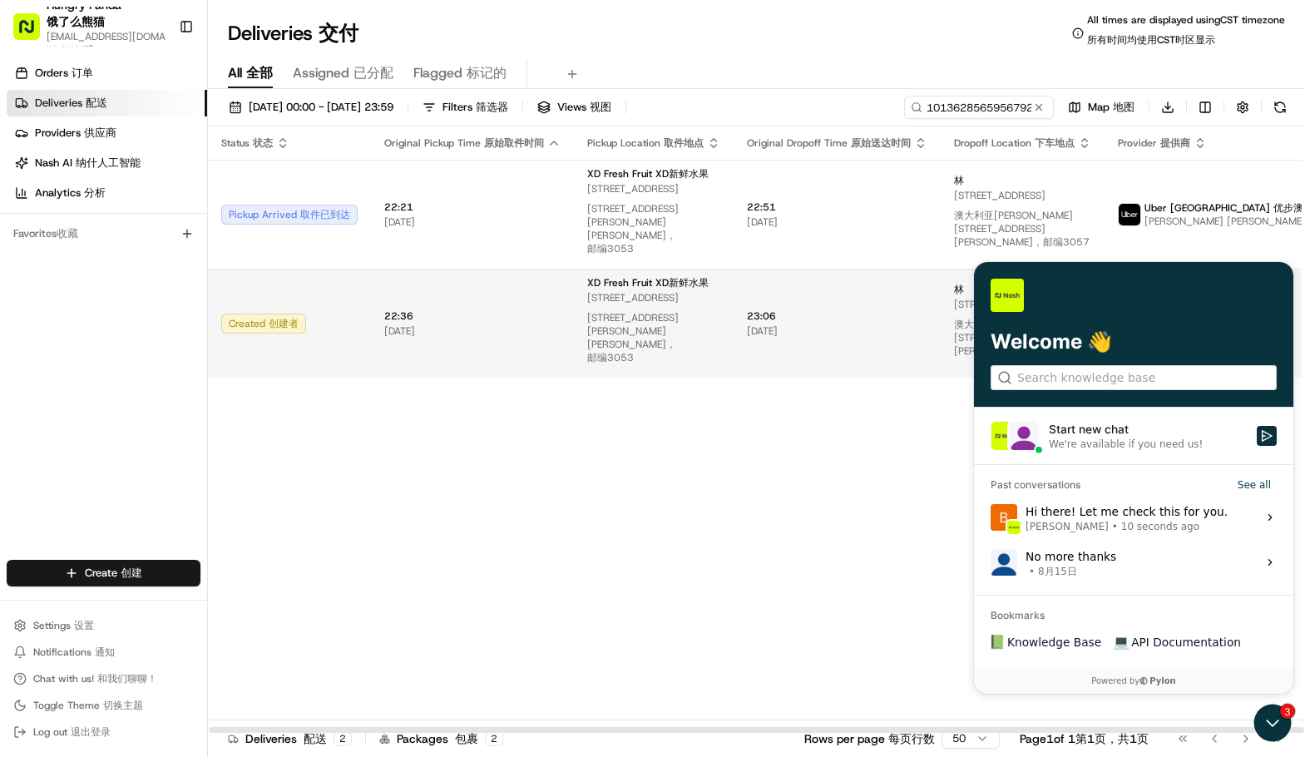
click at [714, 298] on td "XD Fresh Fruit XD Fresh Fruit XD新鲜水果 106 Pelham St, Carlton VIC 3053, Australia…" at bounding box center [654, 323] width 160 height 109
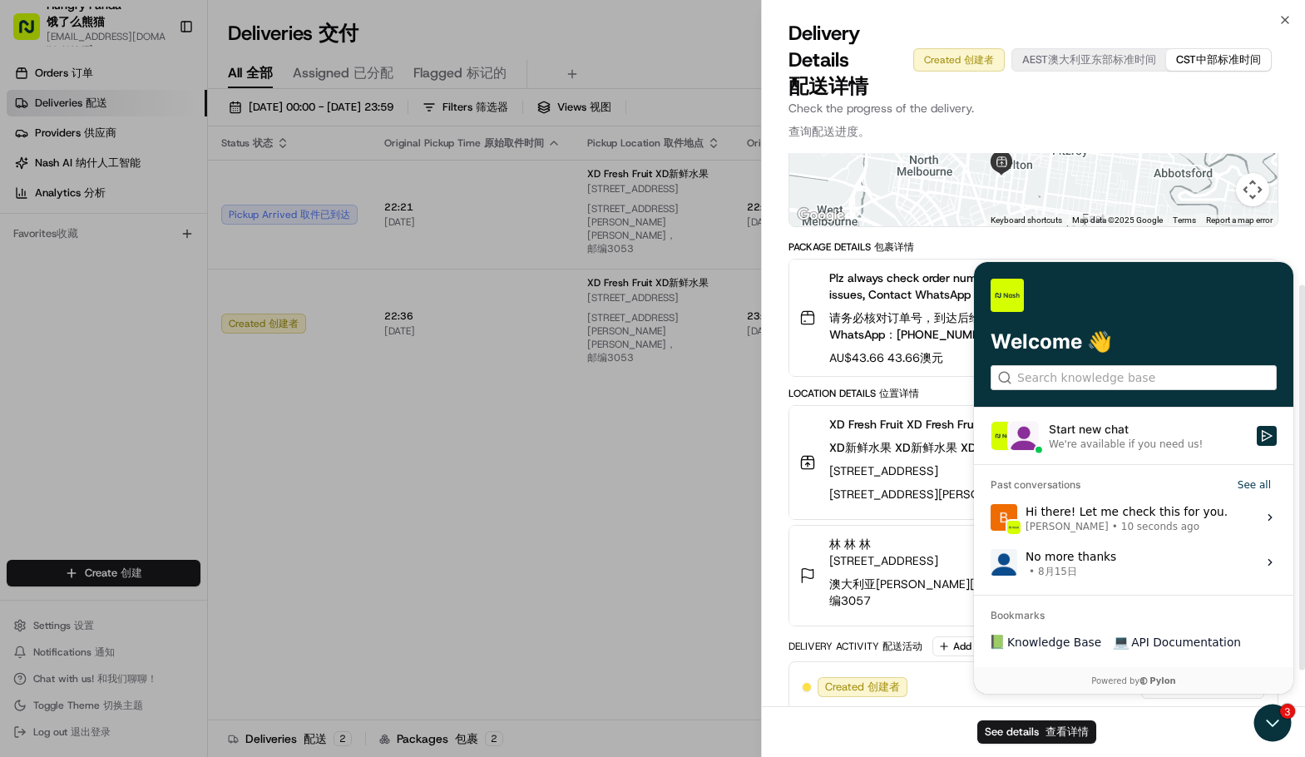
scroll to position [237, 0]
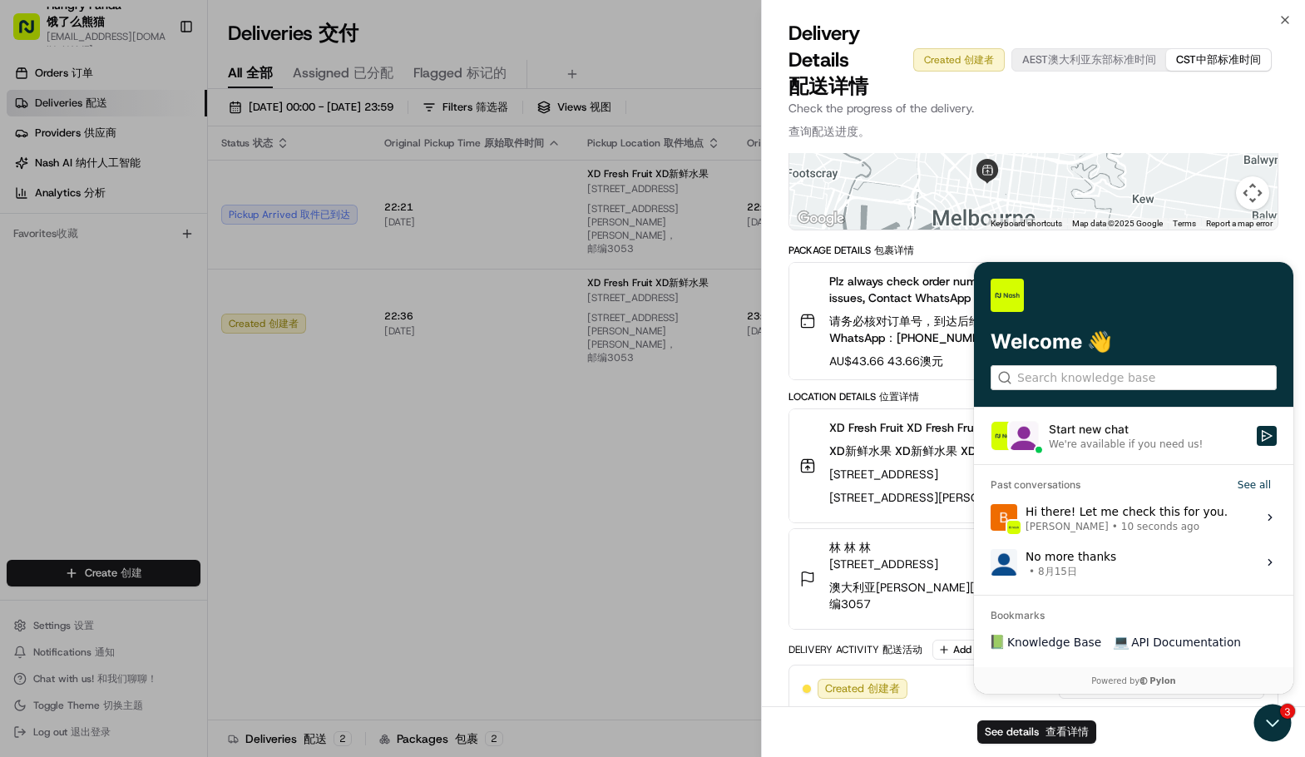
click at [784, 406] on div "Provider Provider 提供商 - - Provider Id Provider Id 供应商ID Dropoff ETA Dropoff ETA…" at bounding box center [1033, 319] width 543 height 807
click at [779, 362] on div "Provider Provider 提供商 - - Provider Id Provider Id 供应商ID Dropoff ETA Dropoff ETA…" at bounding box center [1033, 319] width 543 height 807
click at [1019, 237] on div "Provider Provider 提供商 - - Provider Id Provider Id 供应商ID Dropoff ETA Dropoff ETA…" at bounding box center [1034, 319] width 490 height 787
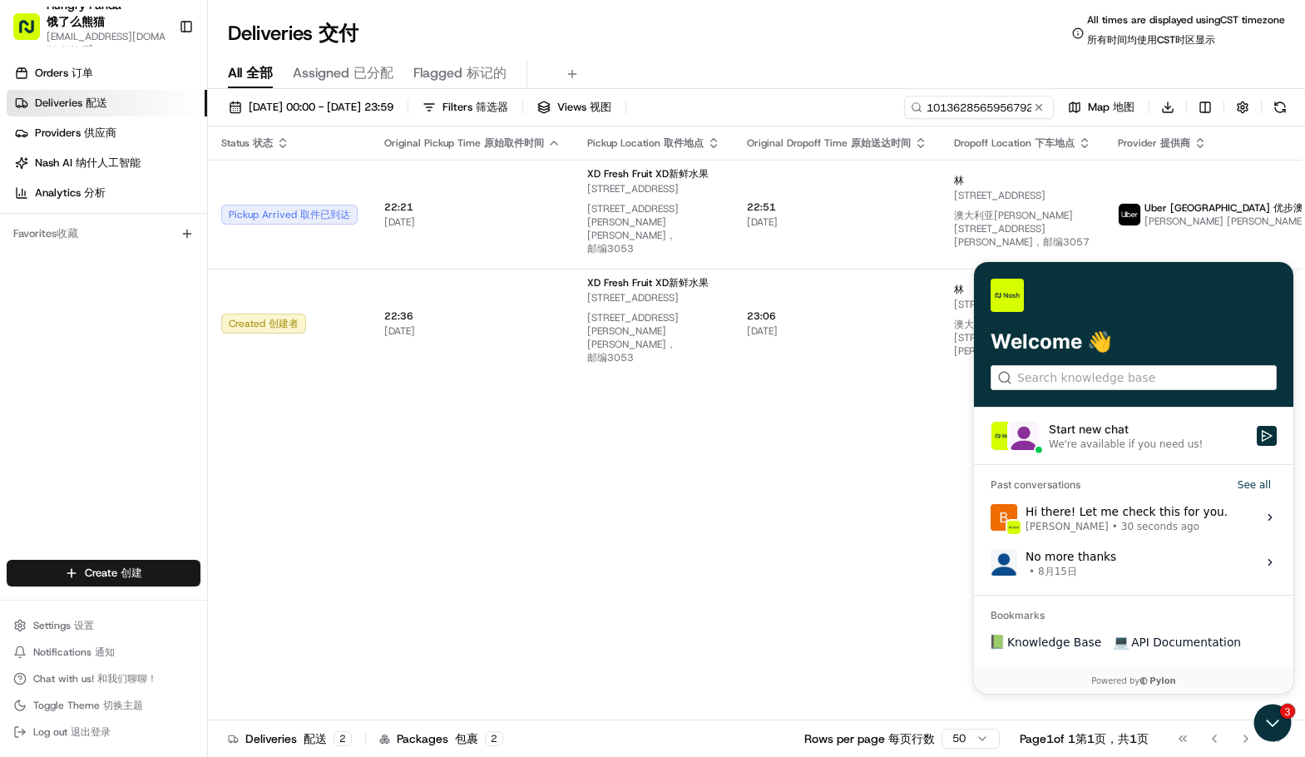
click at [1078, 511] on div "Hi there! Let me check this for you. Bea Lacdao • 30 seconds ago" at bounding box center [1127, 518] width 202 height 32
click at [991, 517] on button "View issue" at bounding box center [990, 517] width 1 height 1
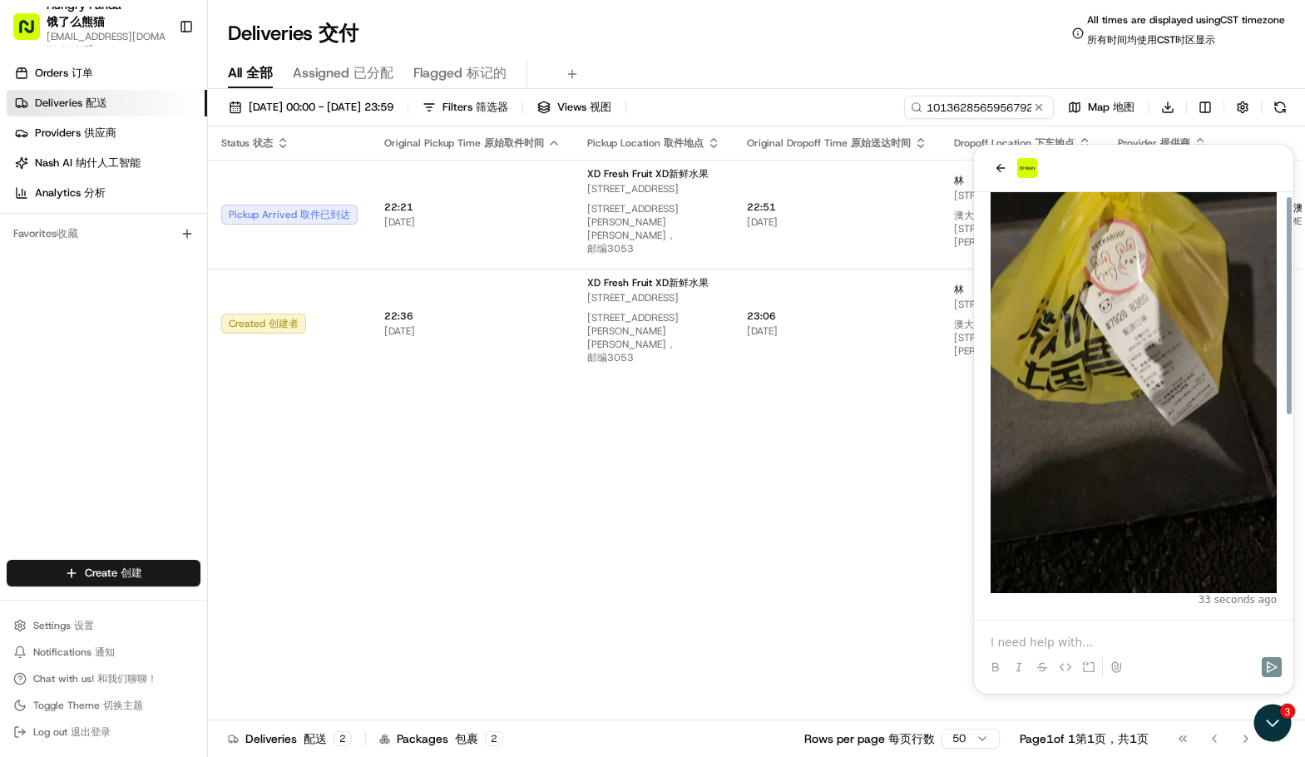
scroll to position [394, 0]
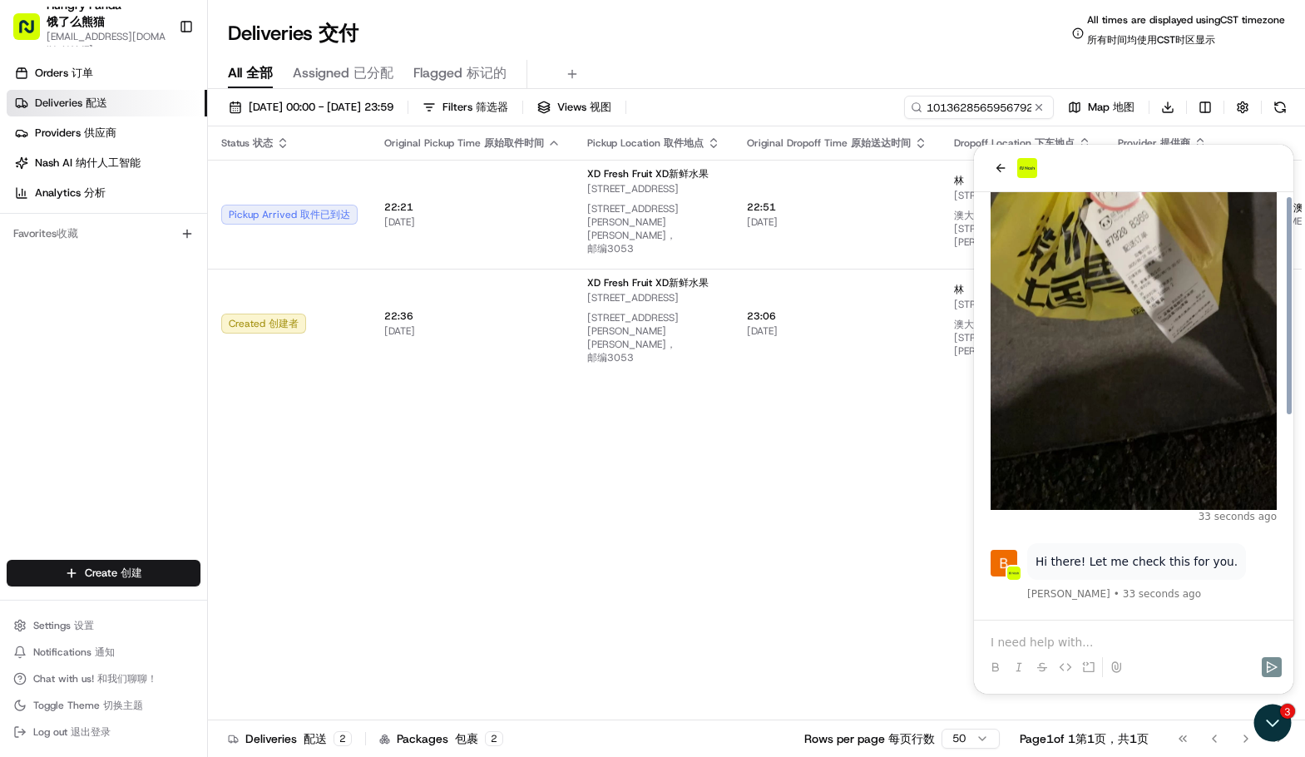
click at [1086, 561] on p "Hi there! Let me check this for you." at bounding box center [1137, 561] width 202 height 20
copy p "Hi there! Let me check this for you."
drag, startPoint x: 1115, startPoint y: 561, endPoint x: 1176, endPoint y: 561, distance: 61.6
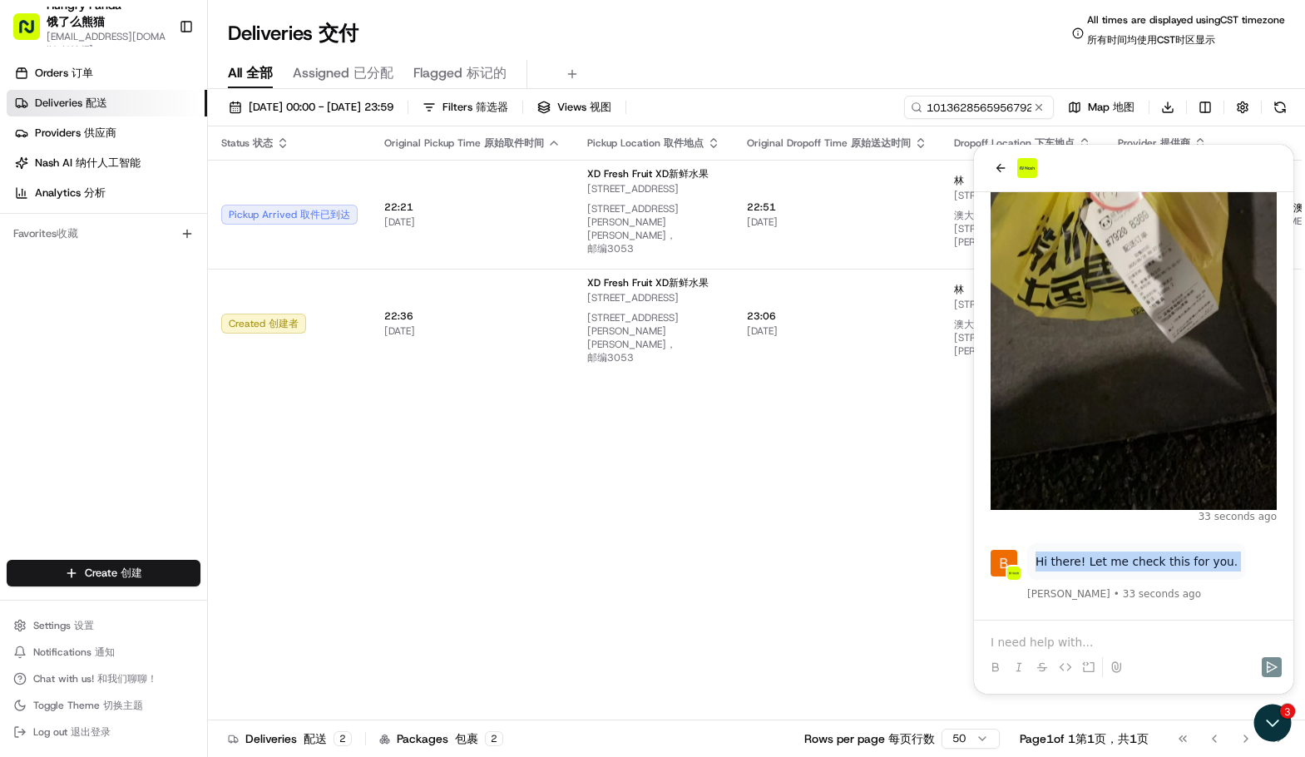
click at [1176, 561] on p "Hi there! Let me check this for you." at bounding box center [1137, 561] width 202 height 20
click at [1153, 561] on p "Hi there! Let me check this for you." at bounding box center [1137, 561] width 202 height 20
copy p "check"
click at [1153, 561] on p "Hi there! Let me check this for you." at bounding box center [1137, 561] width 202 height 20
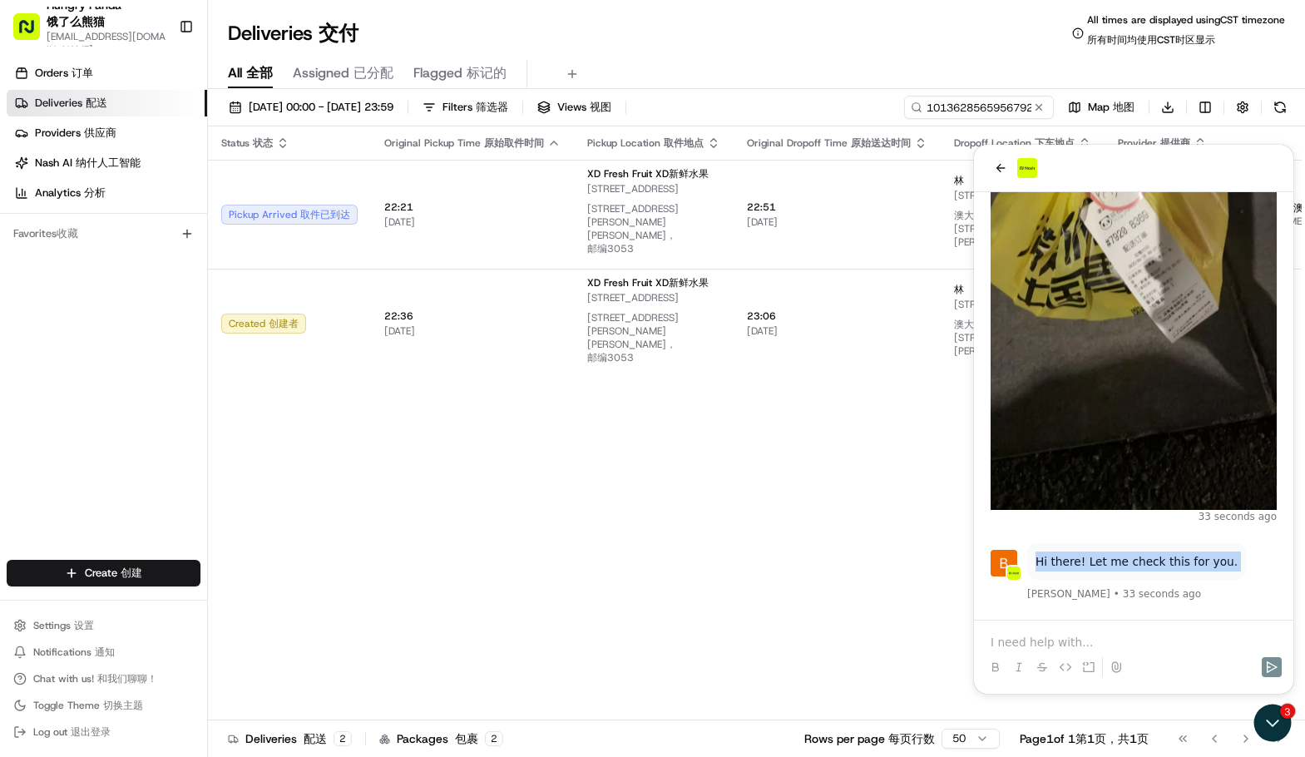
copy p "Hi there! Let me check this for you."
click at [1124, 544] on div "Hi there! Let me check this for you." at bounding box center [1136, 561] width 219 height 37
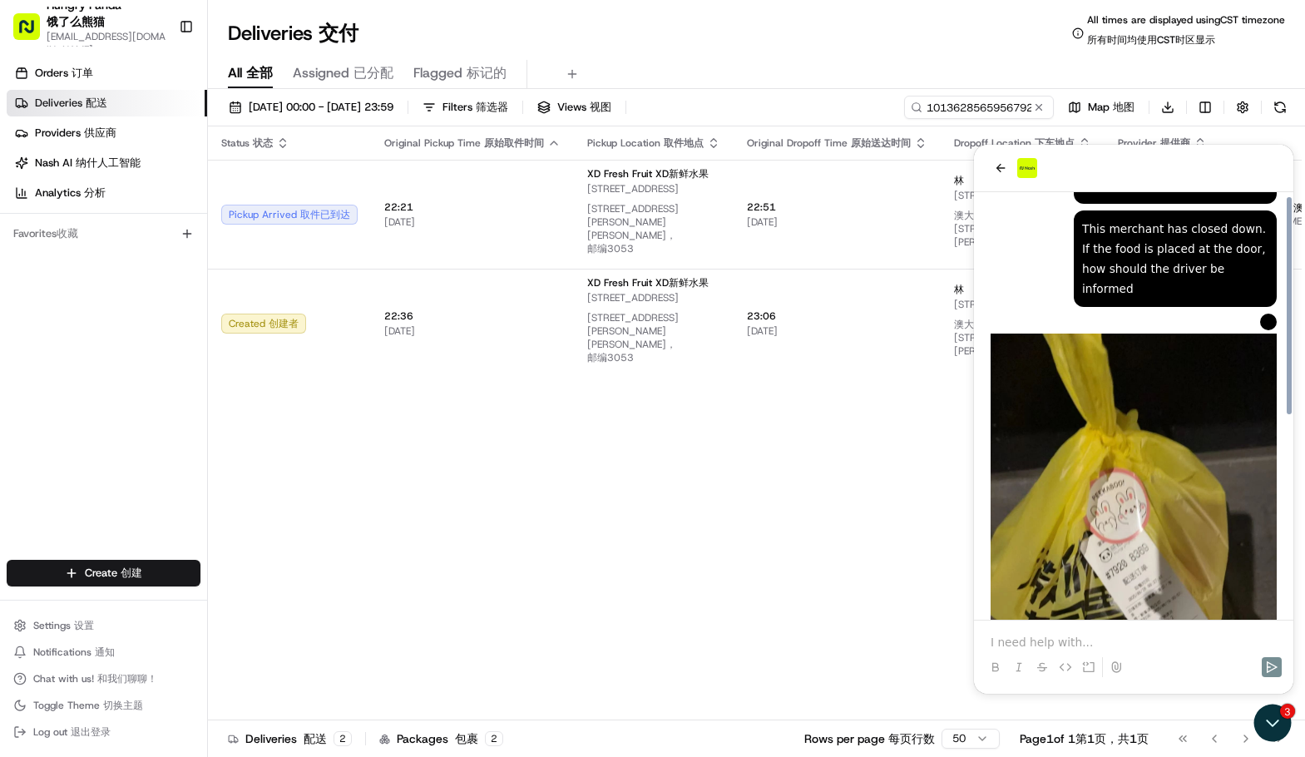
scroll to position [0, 0]
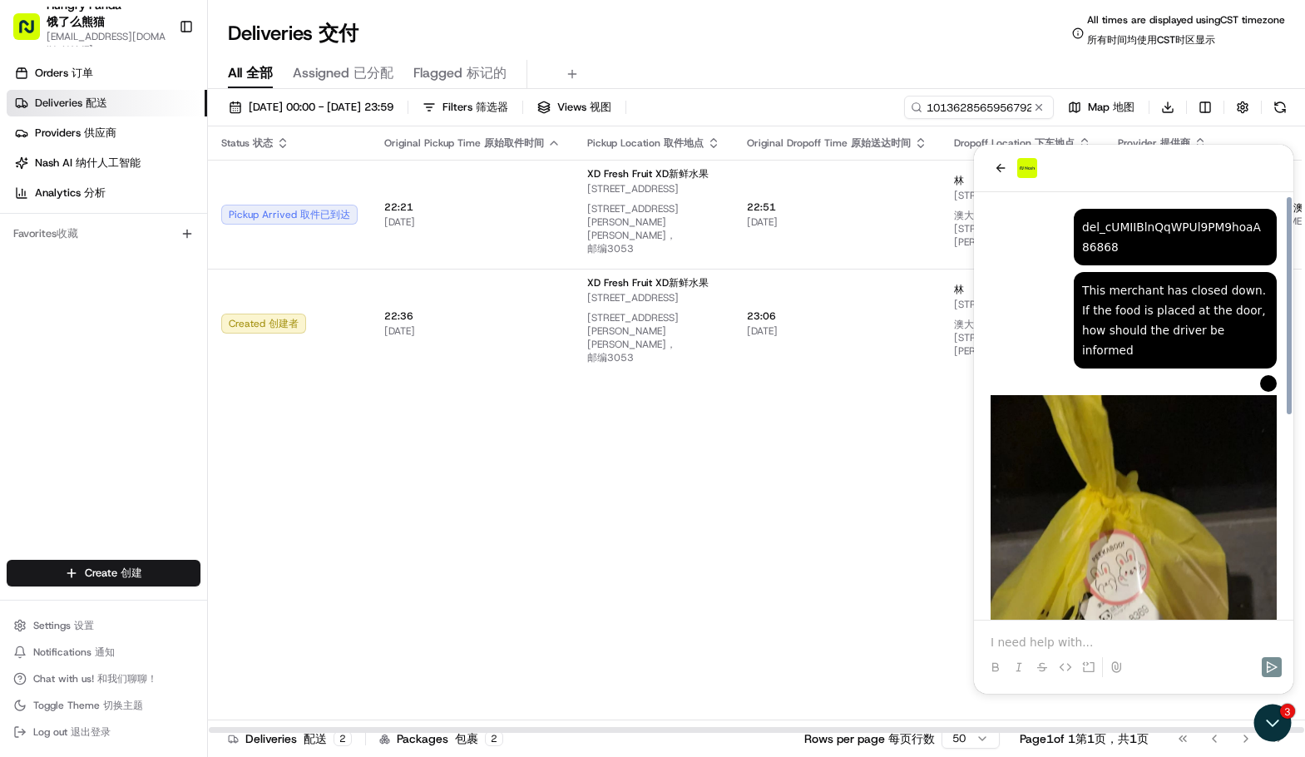
click at [794, 512] on div "Status Status 状态 Original Pickup Time Original Pickup Time 原始取件时间 Pickup Locati…" at bounding box center [815, 429] width 1215 height 607
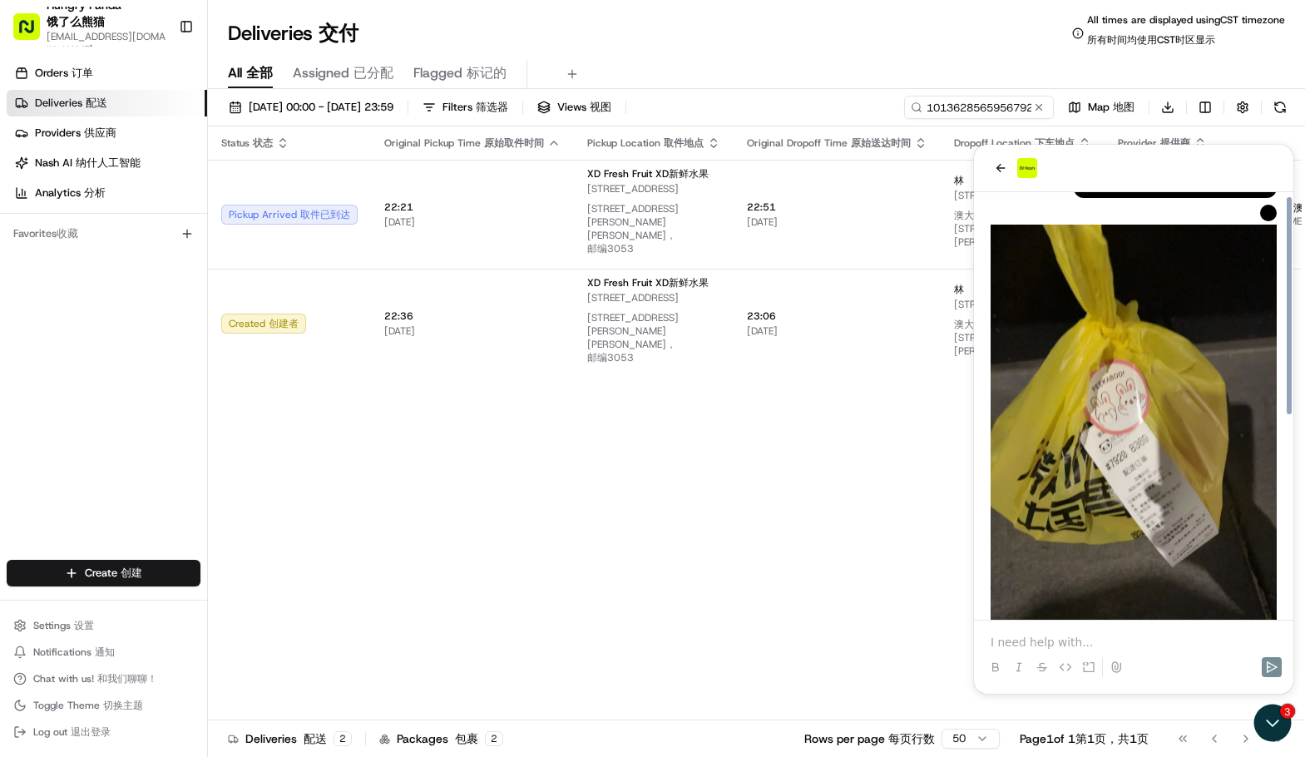
scroll to position [333, 0]
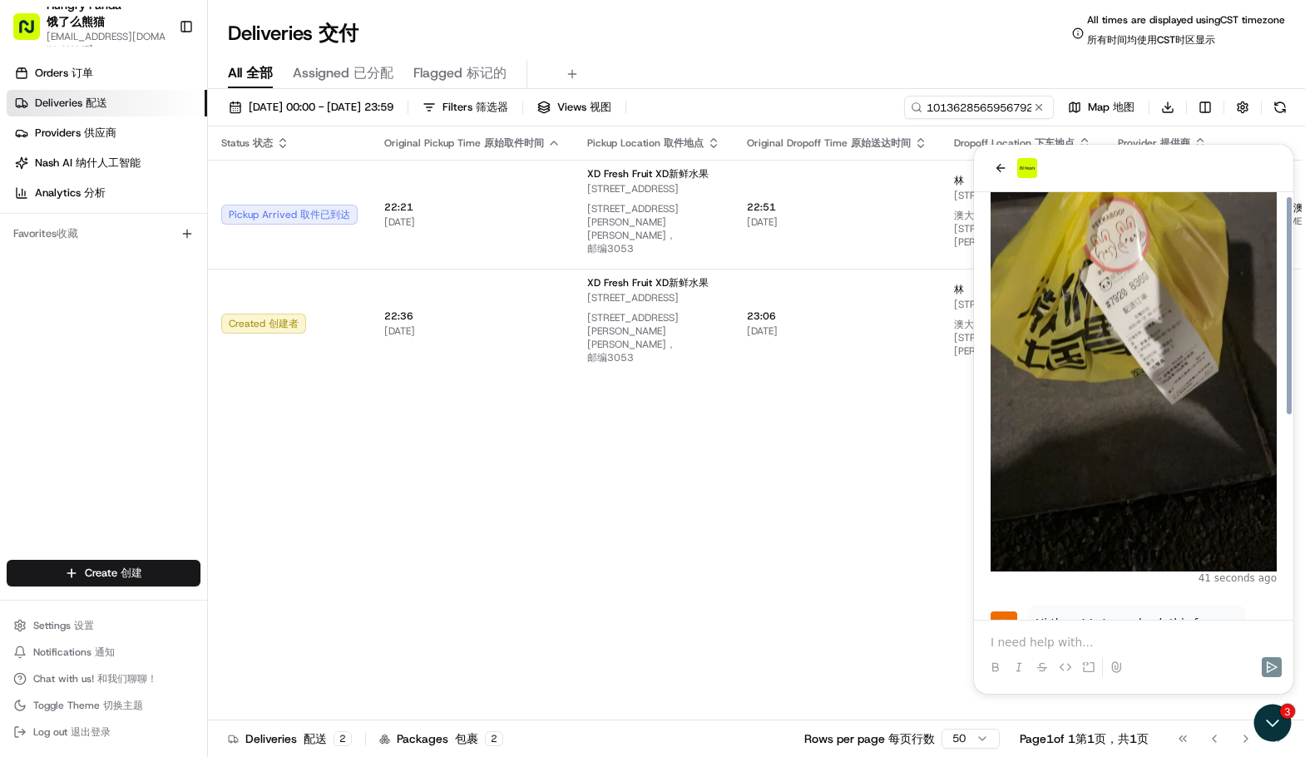
click at [1050, 645] on p at bounding box center [1134, 642] width 286 height 17
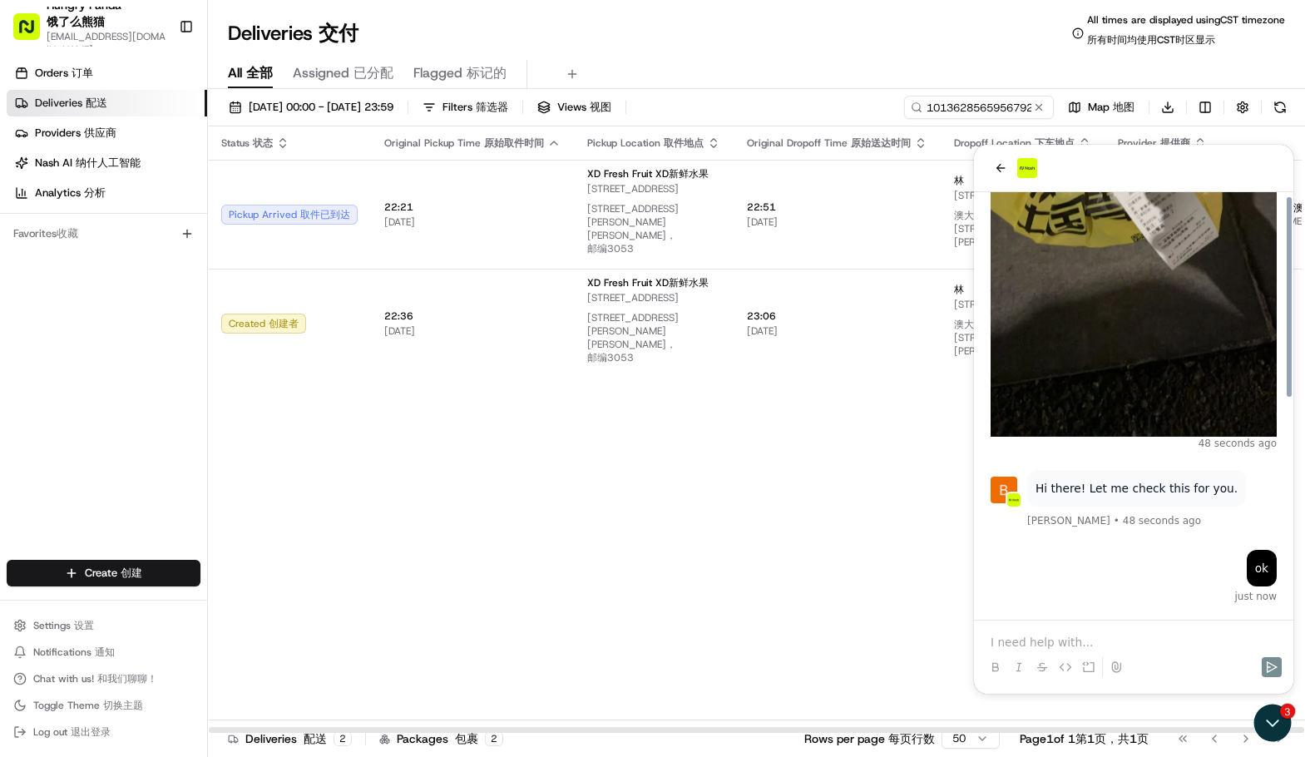
click at [739, 555] on div "Status Status 状态 Original Pickup Time Original Pickup Time 原始取件时间 Pickup Locati…" at bounding box center [815, 429] width 1215 height 607
click at [822, 496] on div "Status Status 状态 Original Pickup Time Original Pickup Time 原始取件时间 Pickup Locati…" at bounding box center [815, 429] width 1215 height 607
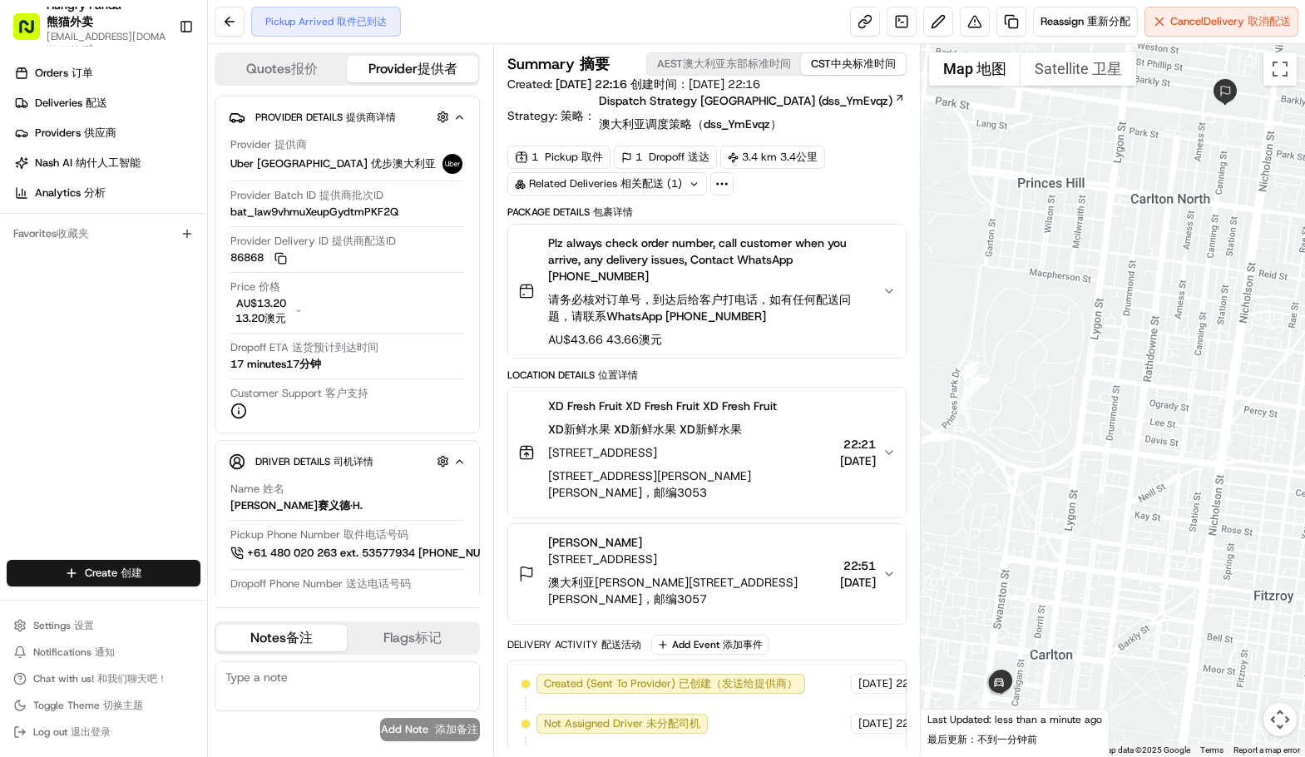
click at [891, 288] on icon "button" at bounding box center [889, 290] width 13 height 13
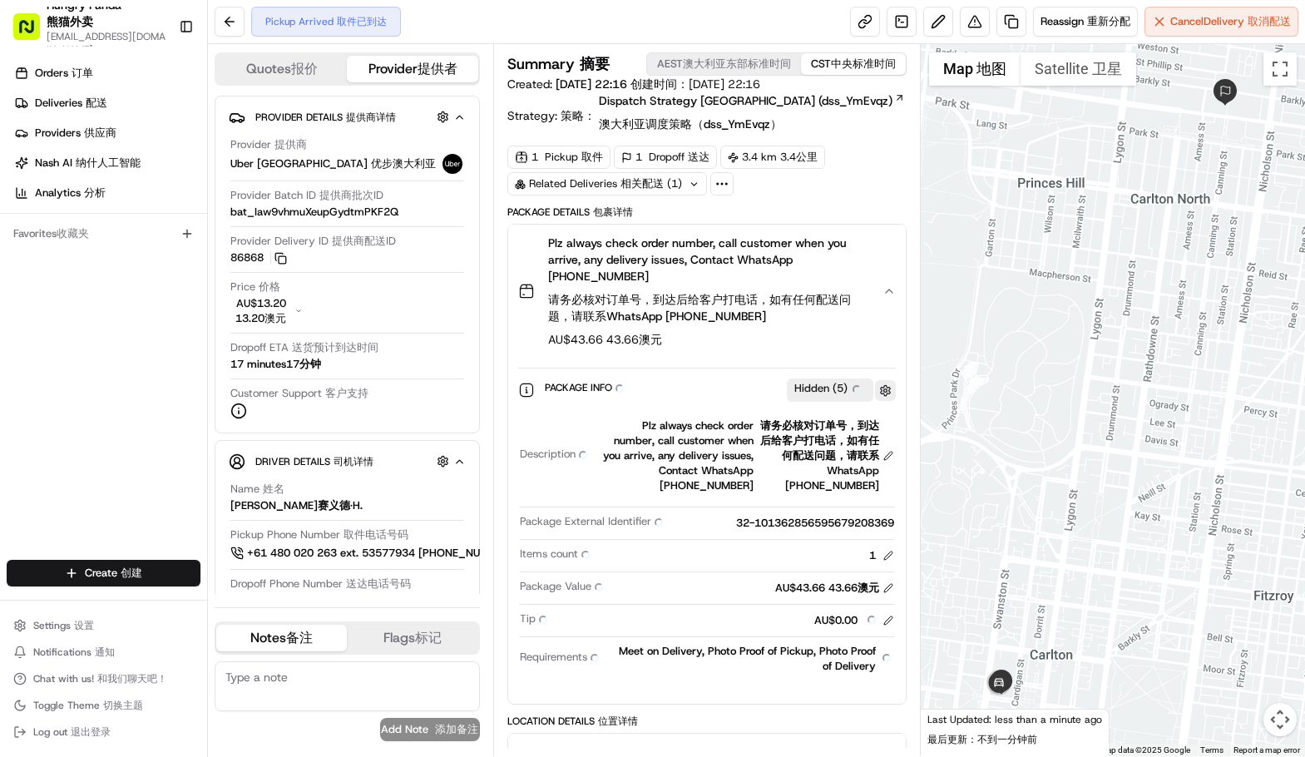
click at [892, 389] on button "button" at bounding box center [885, 390] width 21 height 21
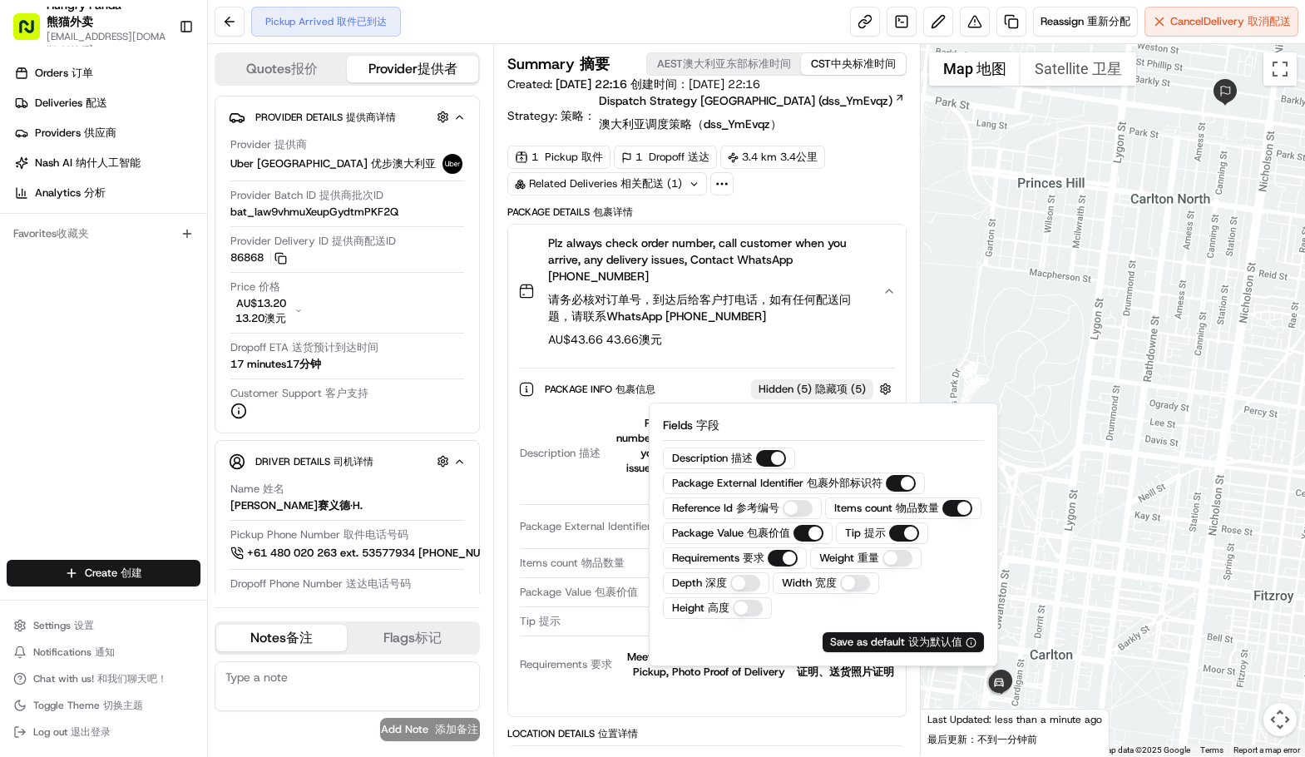
click at [826, 317] on font "请务必核对订单号，到达后给客户打电话，如有任何配送问题，请联系WhatsApp [PHONE_NUMBER]" at bounding box center [708, 307] width 321 height 33
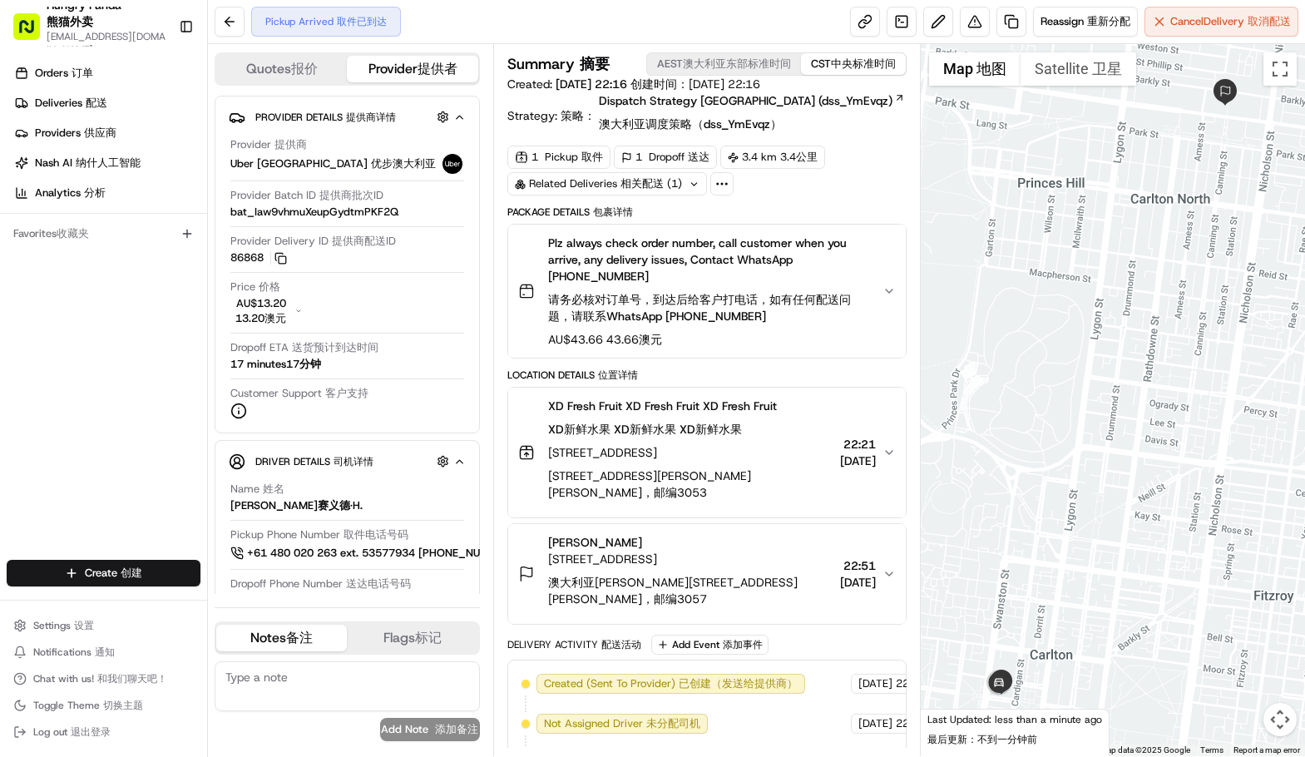
click at [830, 335] on span "AU$43.66 AU$43.66 43.66澳元" at bounding box center [708, 339] width 321 height 17
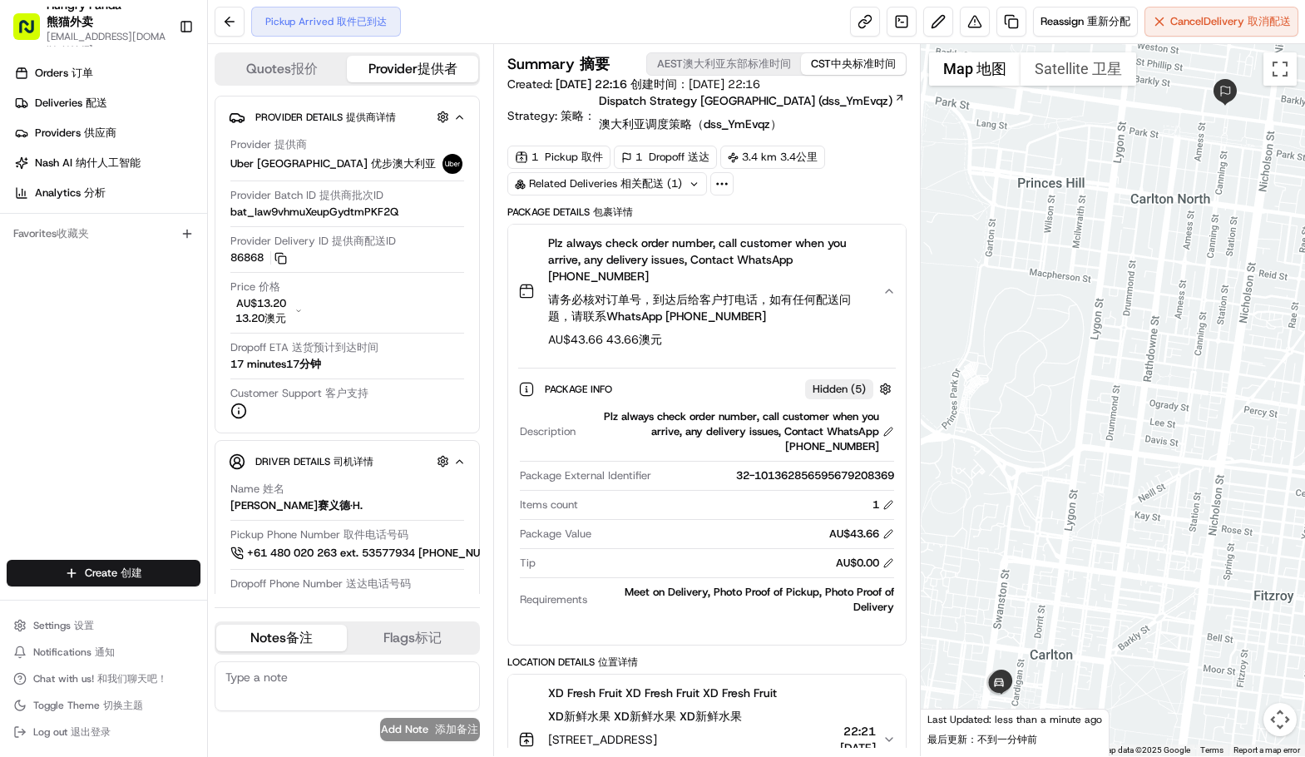
click at [831, 332] on span "AU$43.66 AU$43.66 43.66澳元" at bounding box center [708, 339] width 321 height 17
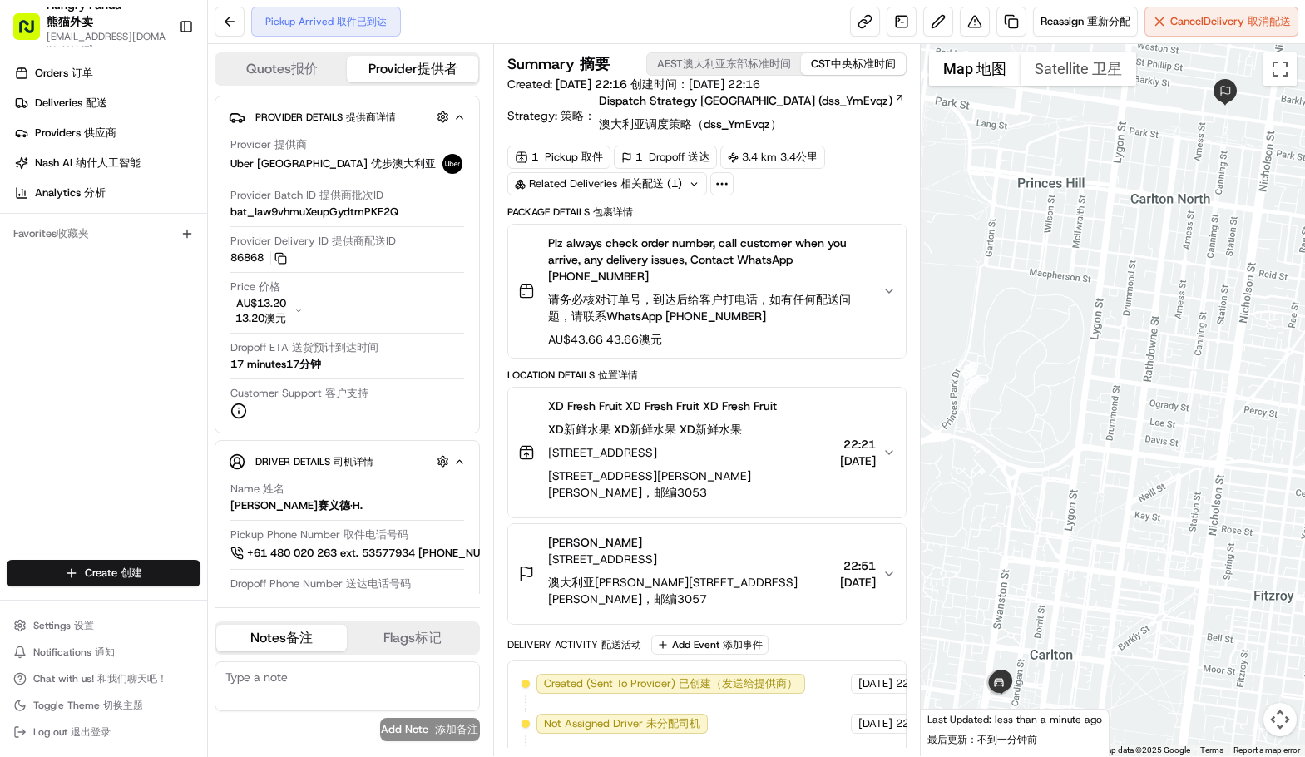
click at [877, 427] on div "XD Fresh Fruit XD Fresh Fruit XD Fresh Fruit XD Fresh Fruit XD Fresh Fruit XD F…" at bounding box center [700, 453] width 364 height 110
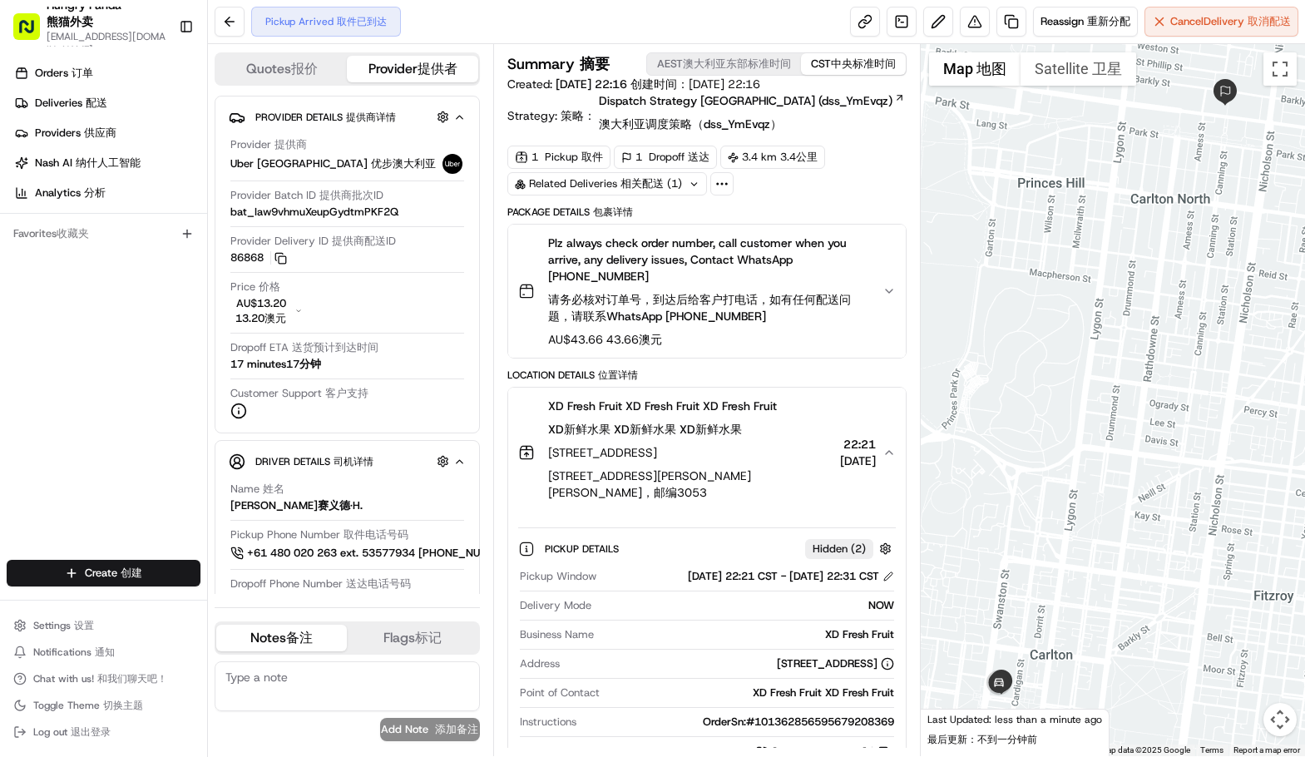
scroll to position [83, 0]
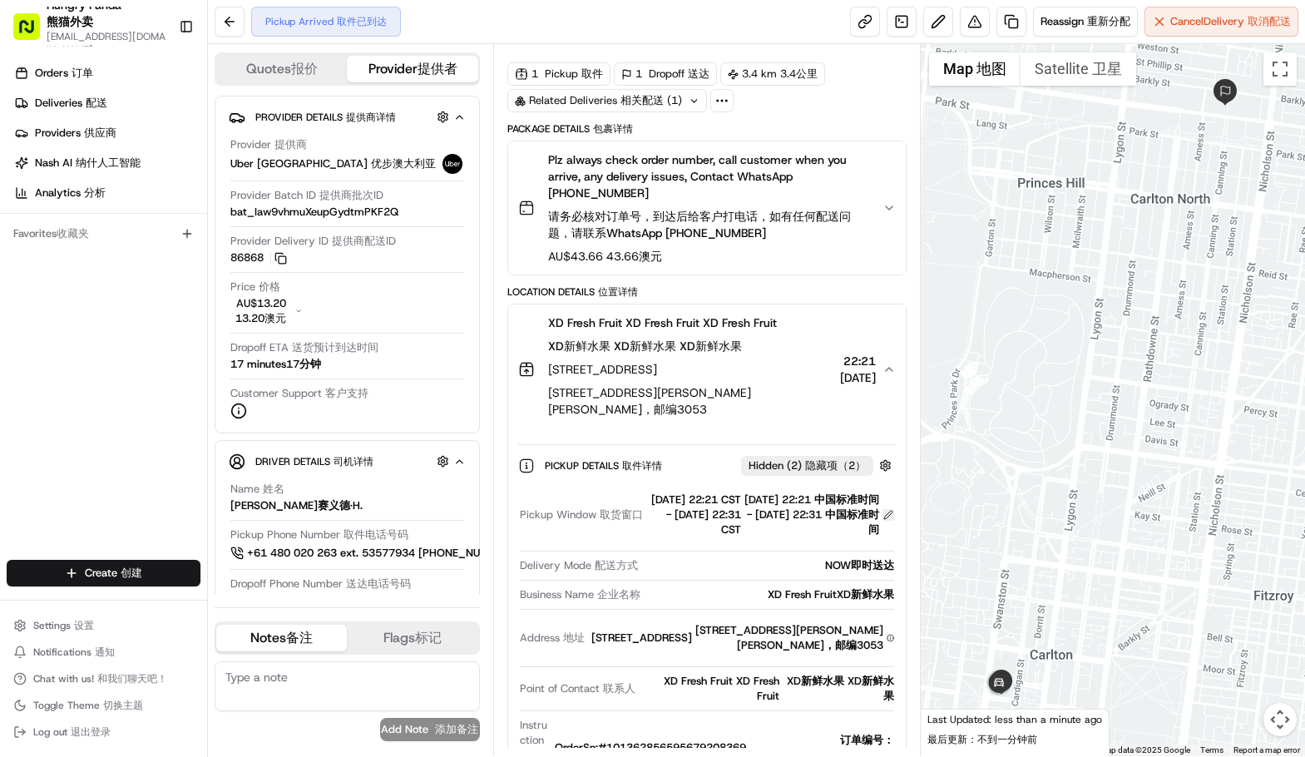
click at [883, 511] on button at bounding box center [889, 515] width 12 height 12
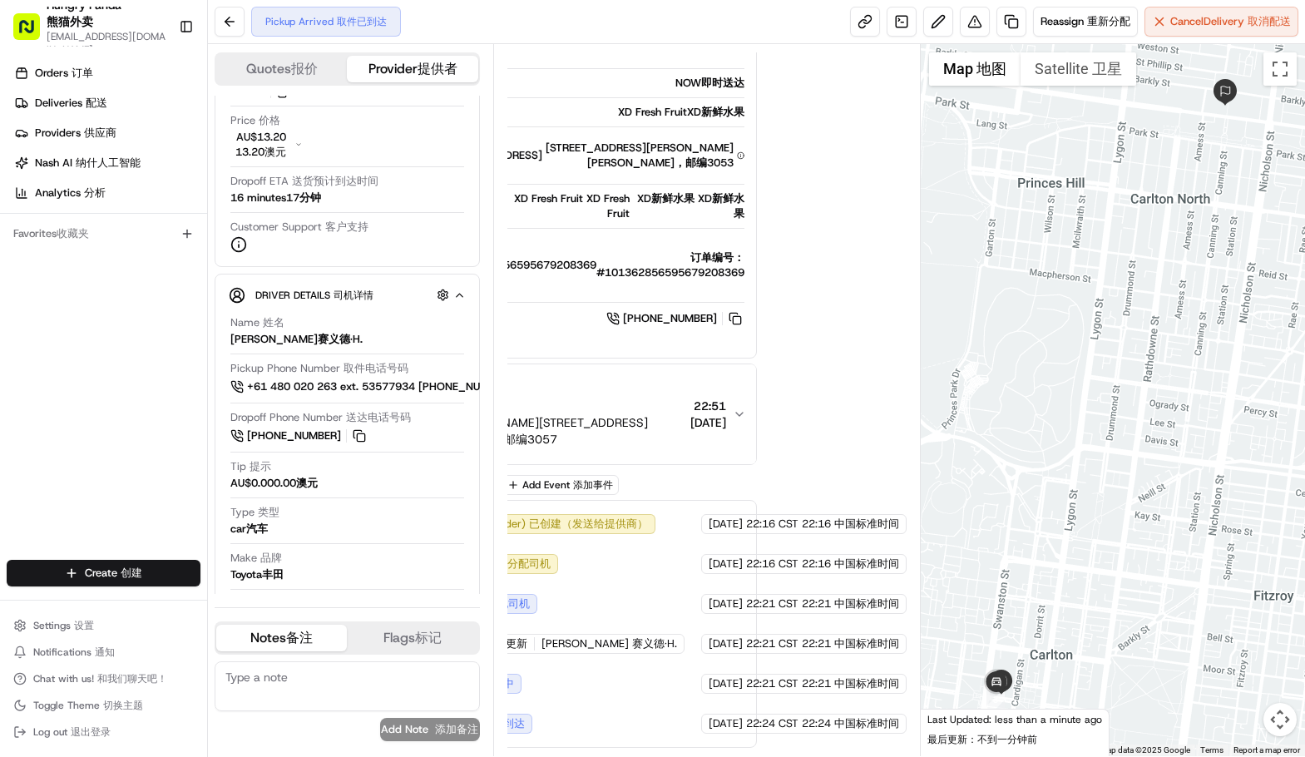
scroll to position [644, 0]
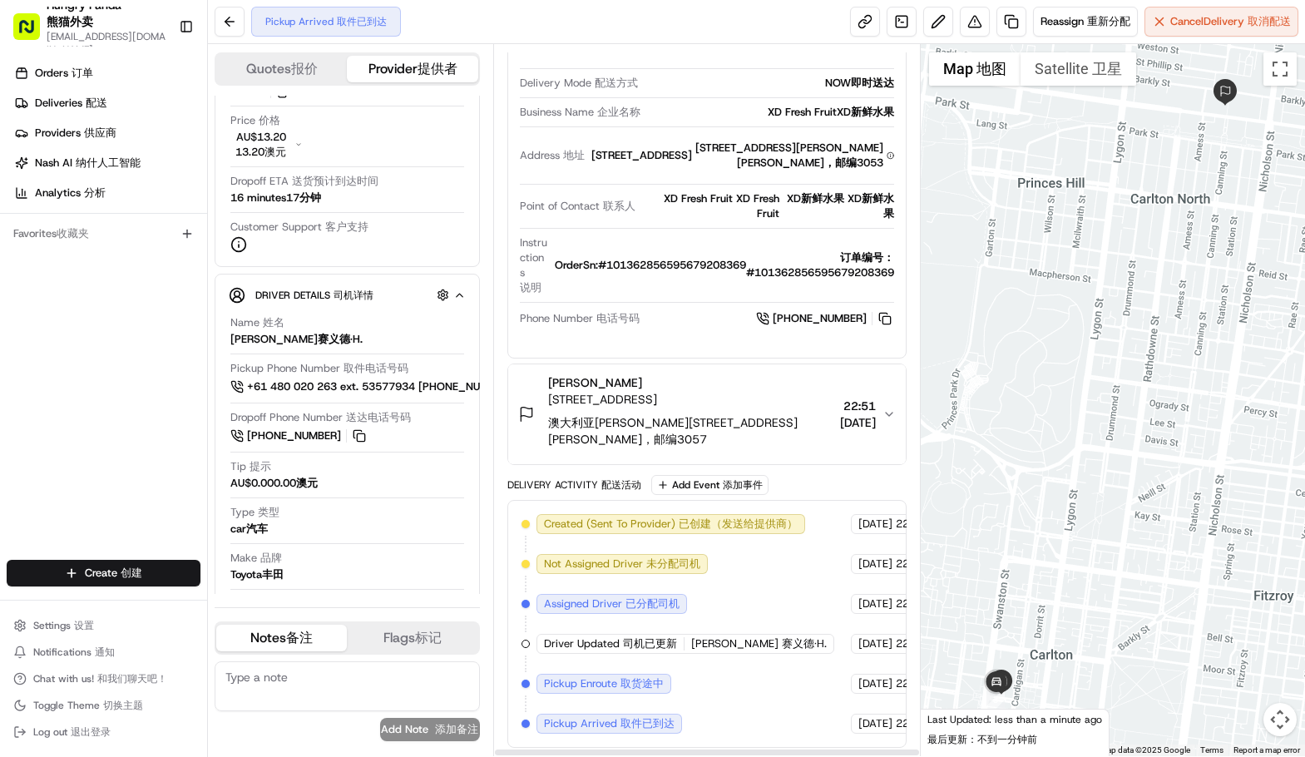
drag, startPoint x: 813, startPoint y: 718, endPoint x: 760, endPoint y: 718, distance: 52.4
click at [763, 717] on div "Created (Sent To Provider) Created (Sent To Provider) 已创建（发送给提供商） Uber Australi…" at bounding box center [707, 624] width 371 height 220
click at [757, 718] on div "Created (Sent To Provider) Created (Sent To Provider) 已创建（发送给提供商） Uber Australi…" at bounding box center [707, 624] width 371 height 220
click at [140, 383] on div "Orders Orders 订单 Deliveries Deliveries 配送 Providers Providers 供应商 Nash AI Nash …" at bounding box center [103, 311] width 207 height 517
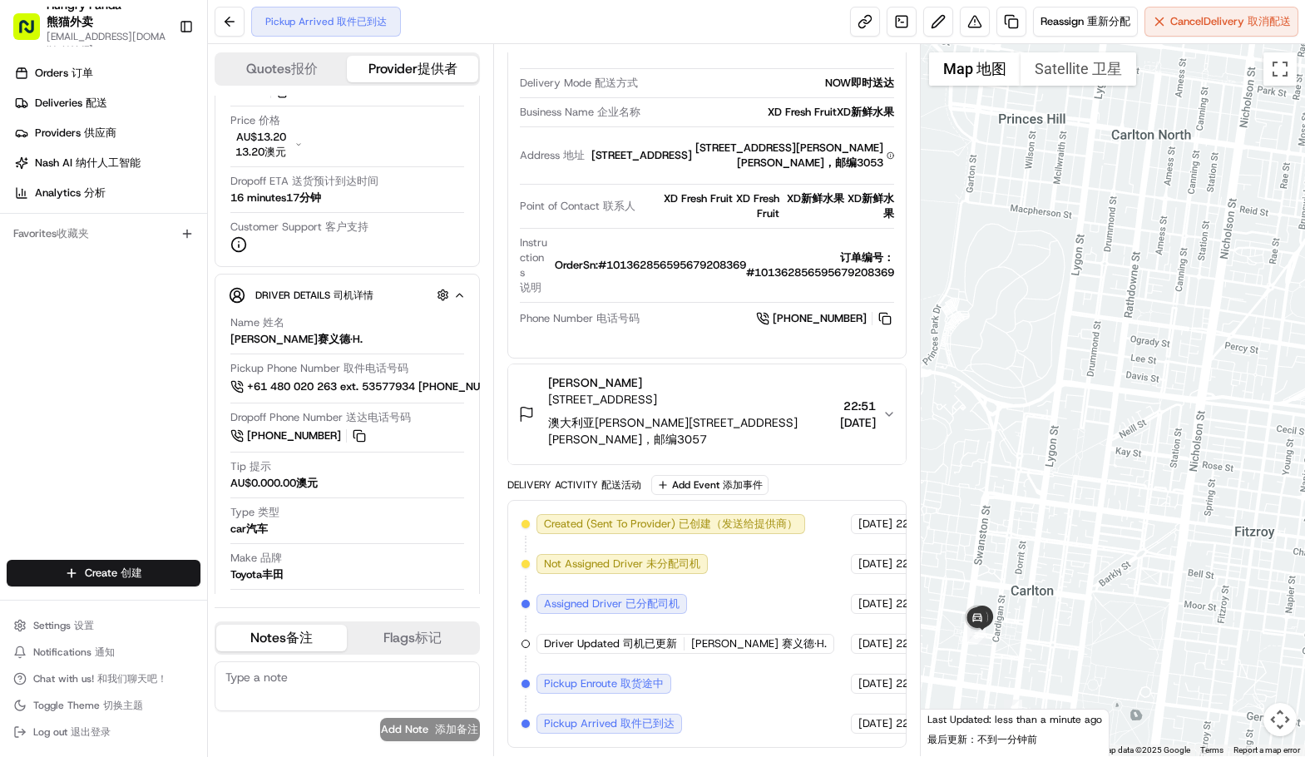
drag, startPoint x: 1013, startPoint y: 614, endPoint x: 942, endPoint y: 492, distance: 140.9
click at [943, 492] on div at bounding box center [1113, 400] width 384 height 712
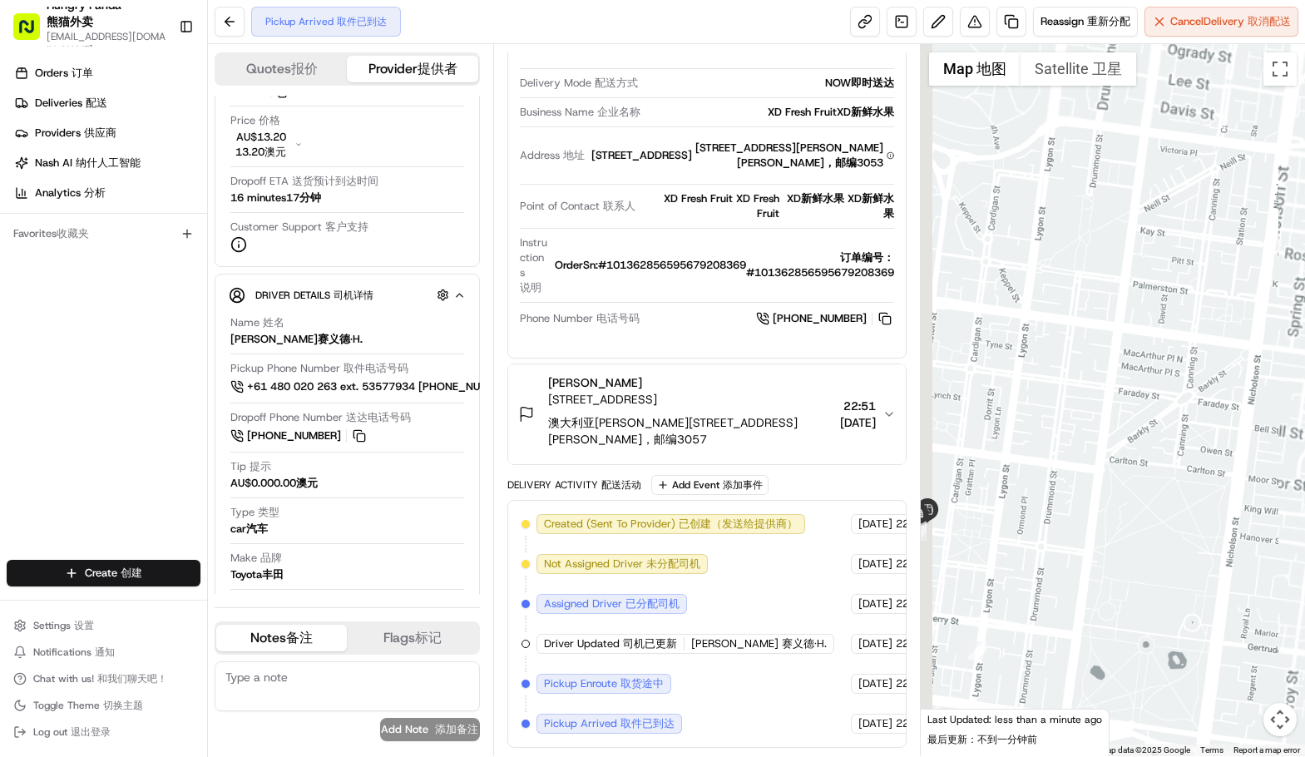
drag, startPoint x: 957, startPoint y: 519, endPoint x: 1042, endPoint y: 527, distance: 85.2
click at [1042, 527] on div at bounding box center [1113, 400] width 384 height 712
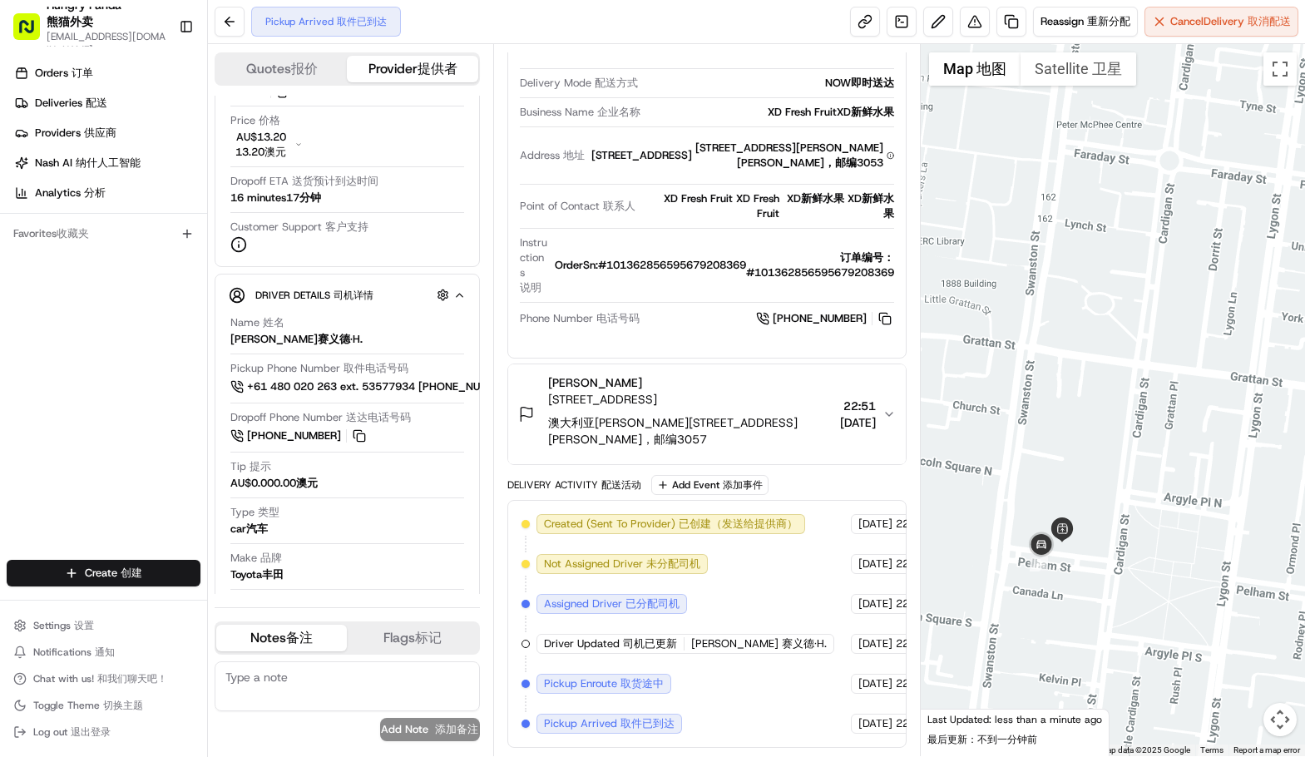
drag, startPoint x: 1070, startPoint y: 518, endPoint x: 1093, endPoint y: 507, distance: 26.0
click at [1093, 507] on div at bounding box center [1113, 400] width 384 height 712
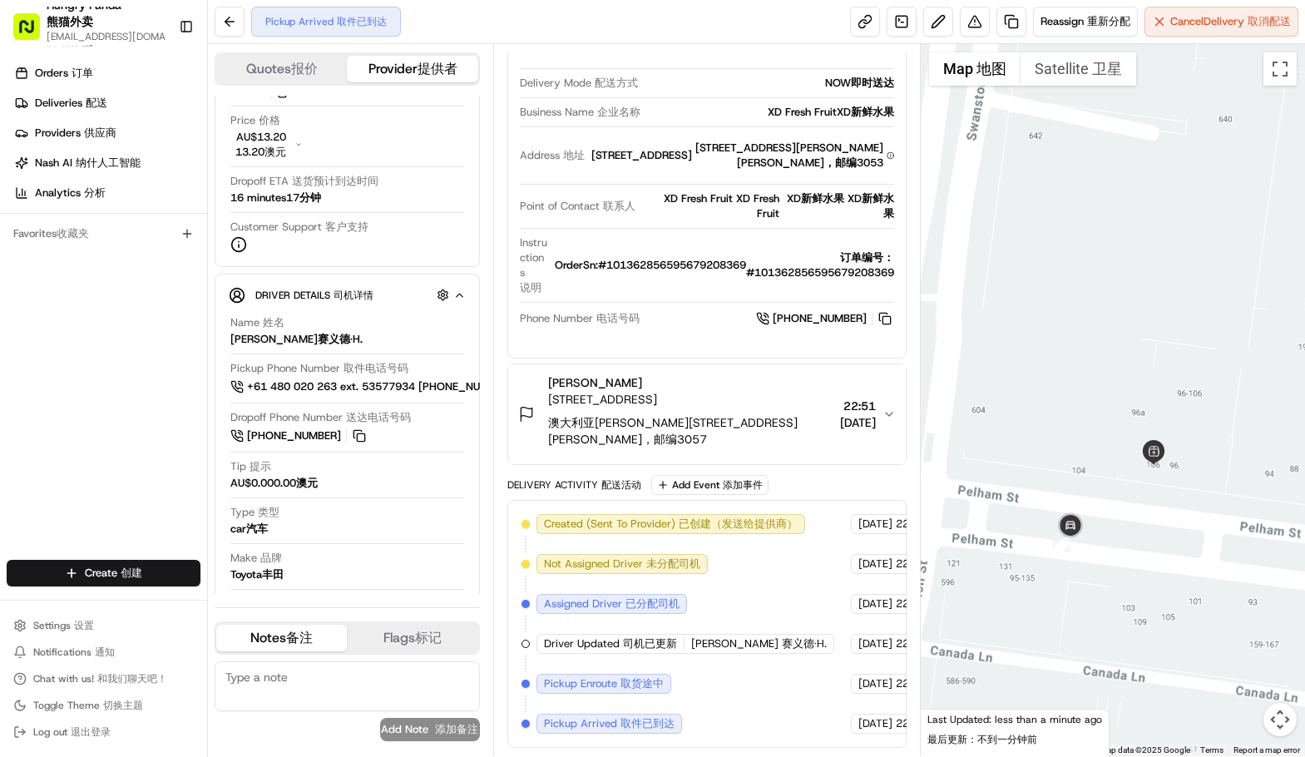
click at [1138, 556] on div at bounding box center [1113, 400] width 384 height 712
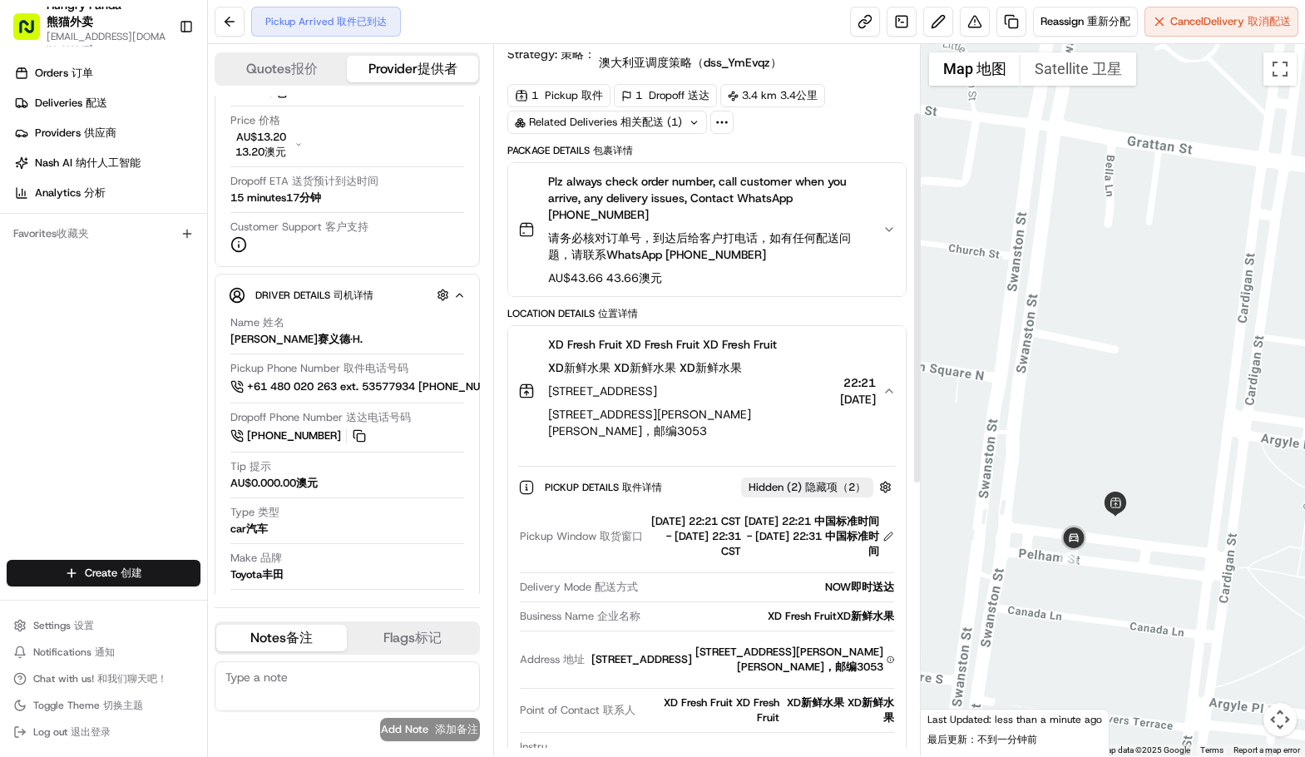
scroll to position [311, 0]
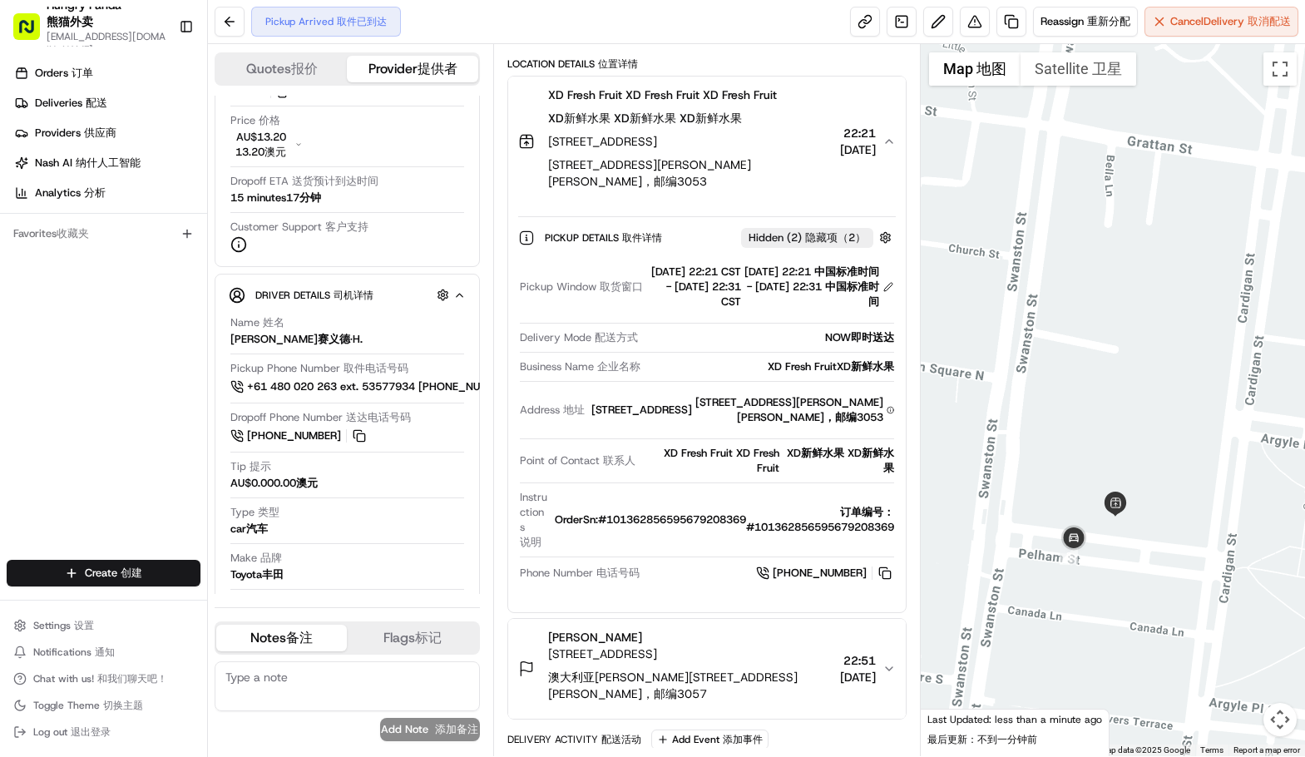
click at [751, 522] on div "Instructions Instructions 说明 OrderSn:#101362856595679208369 OrderSn:#1013628565…" at bounding box center [707, 520] width 374 height 60
click at [829, 529] on div "Instructions Instructions 说明 OrderSn:#101362856595679208369 OrderSn:#1013628565…" at bounding box center [707, 520] width 374 height 60
click at [830, 528] on div "Instructions Instructions 说明 OrderSn:#101362856595679208369 OrderSn:#1013628565…" at bounding box center [707, 520] width 374 height 60
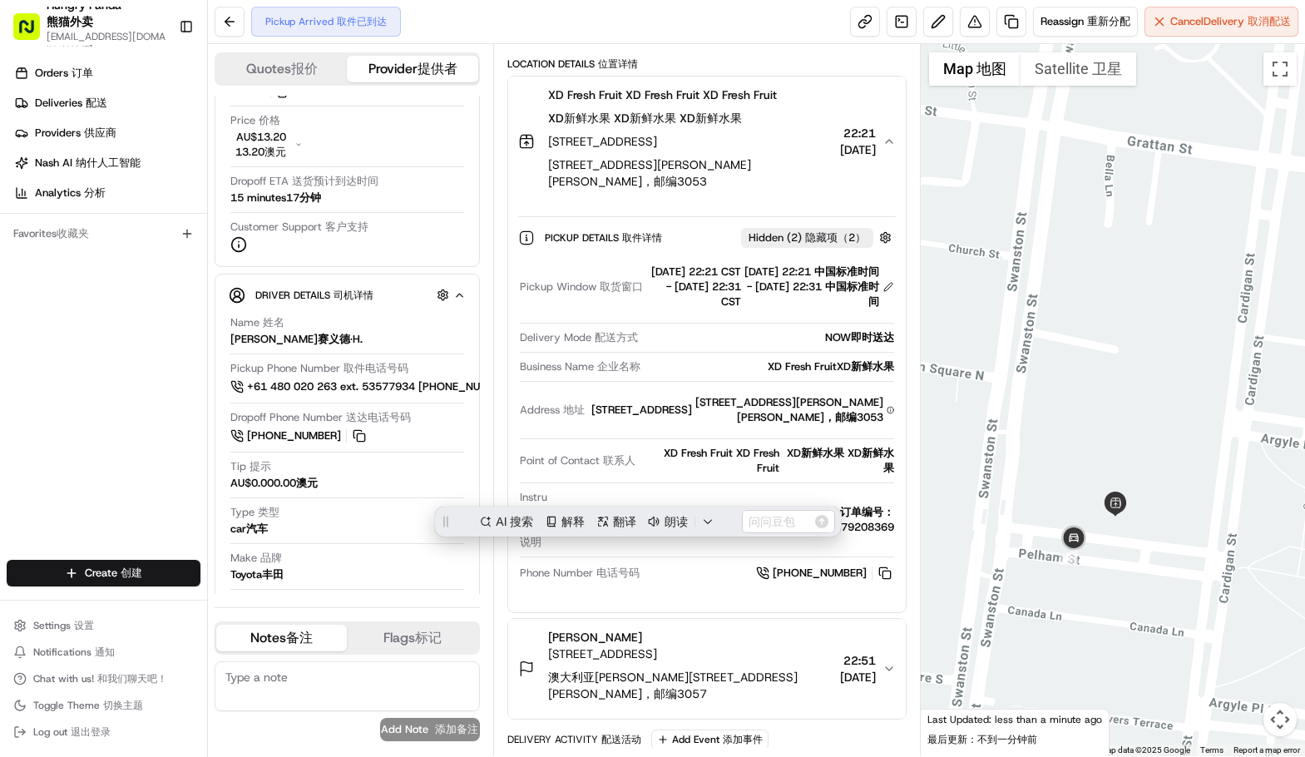
scroll to position [0, 0]
click at [689, 550] on div "Instructions Instructions 说明 OrderSn:#101362856595679208369 OrderSn:#1013628565…" at bounding box center [707, 520] width 374 height 60
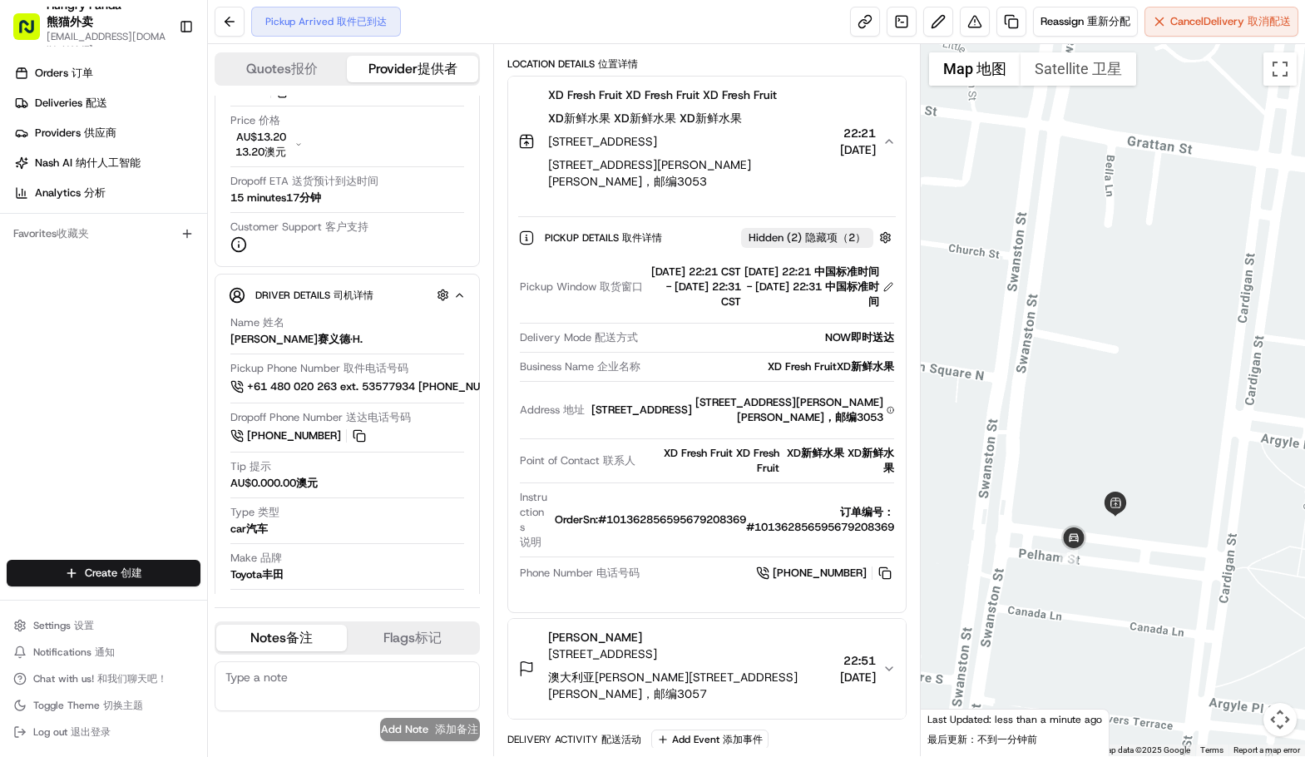
click at [779, 239] on span "Hidden ( 2 ) Hidden ( 2 ) 隐藏项（2）" at bounding box center [807, 237] width 117 height 15
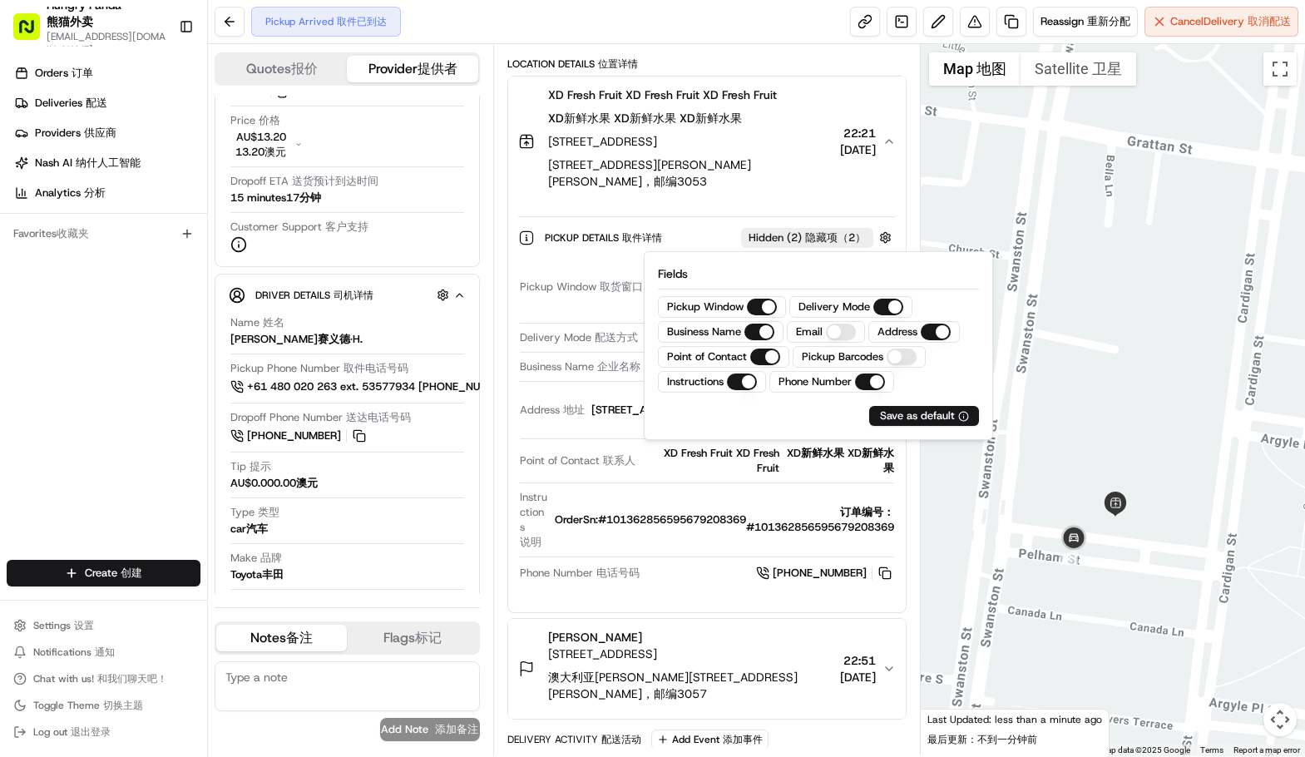
click at [779, 239] on span "Hidden ( 2 ) Hidden ( 2 ) 隐藏项（2）" at bounding box center [807, 237] width 117 height 15
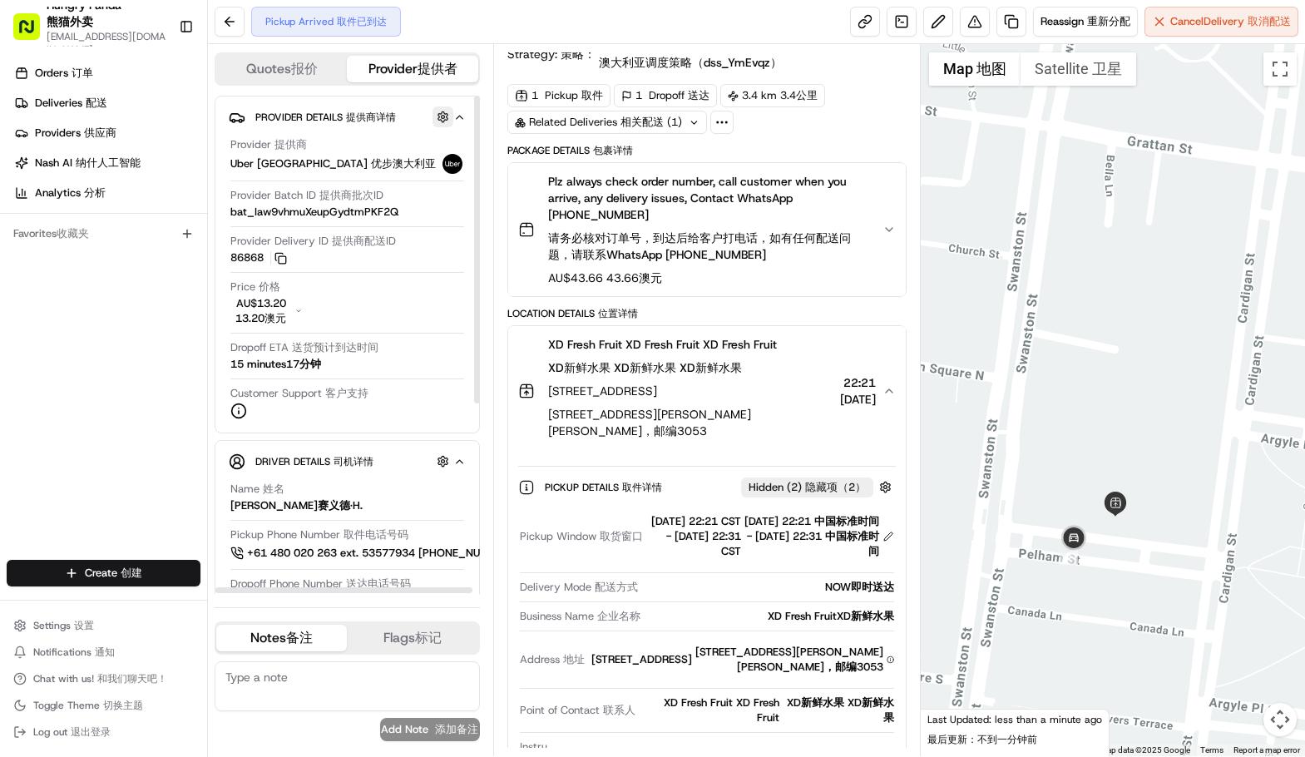
click at [443, 116] on button "button" at bounding box center [443, 116] width 21 height 21
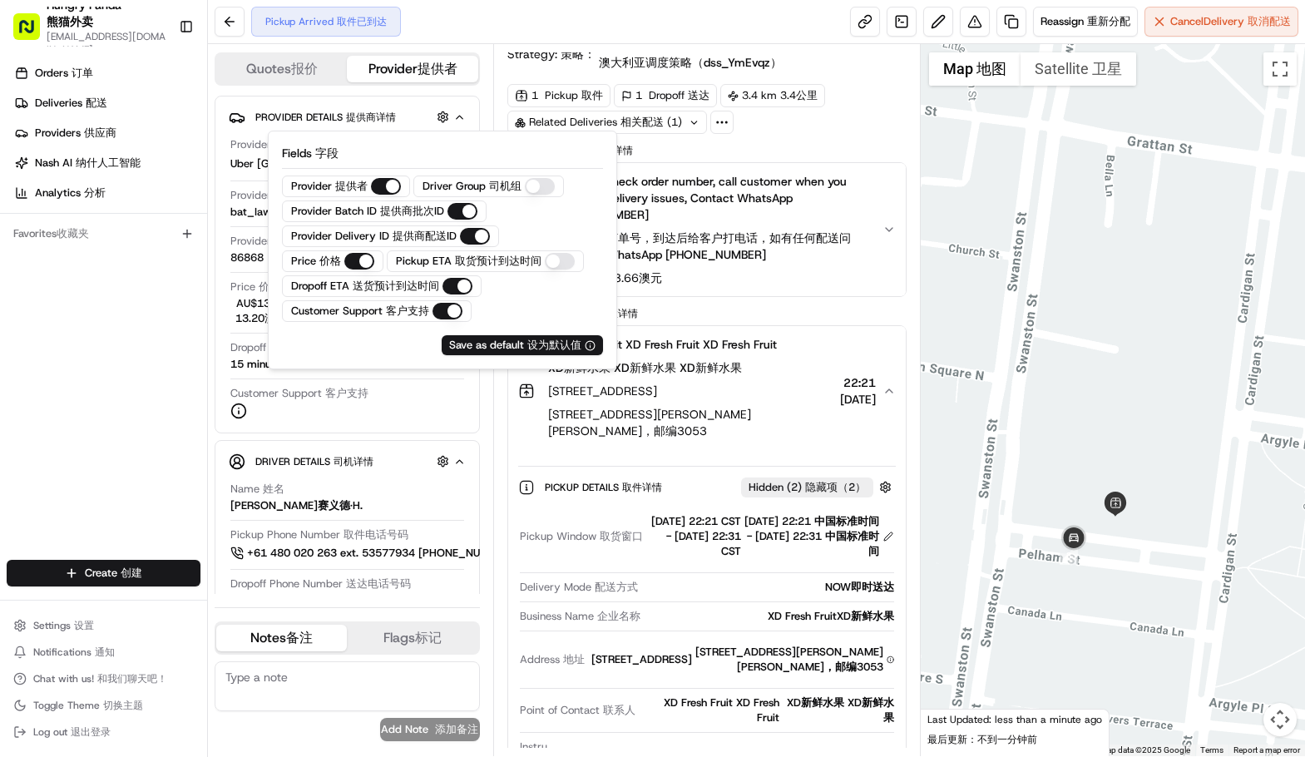
click at [499, 444] on div "Summary Summary 摘要 AEST AEST 澳大利亚东部标准时间 CST CST 中央标准时间 Created: 19/08/2025 22:1…" at bounding box center [707, 400] width 428 height 712
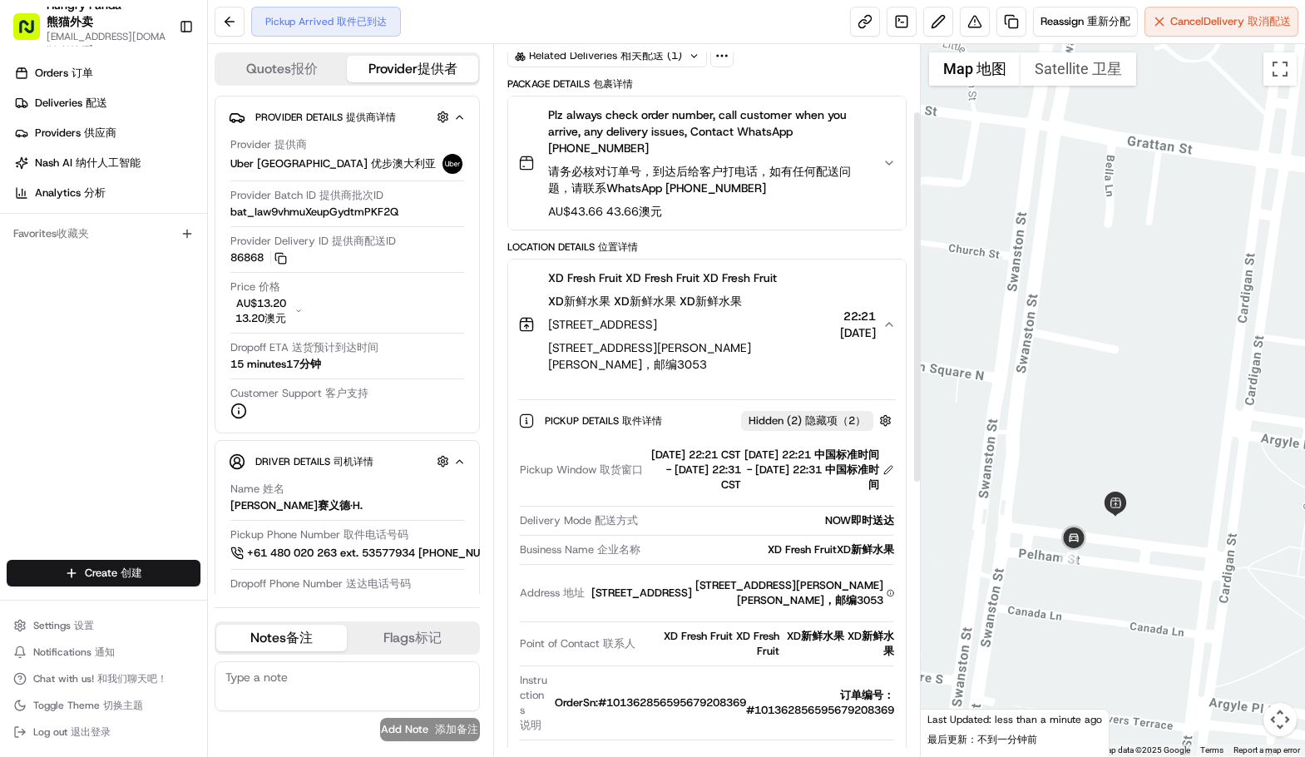
scroll to position [311, 0]
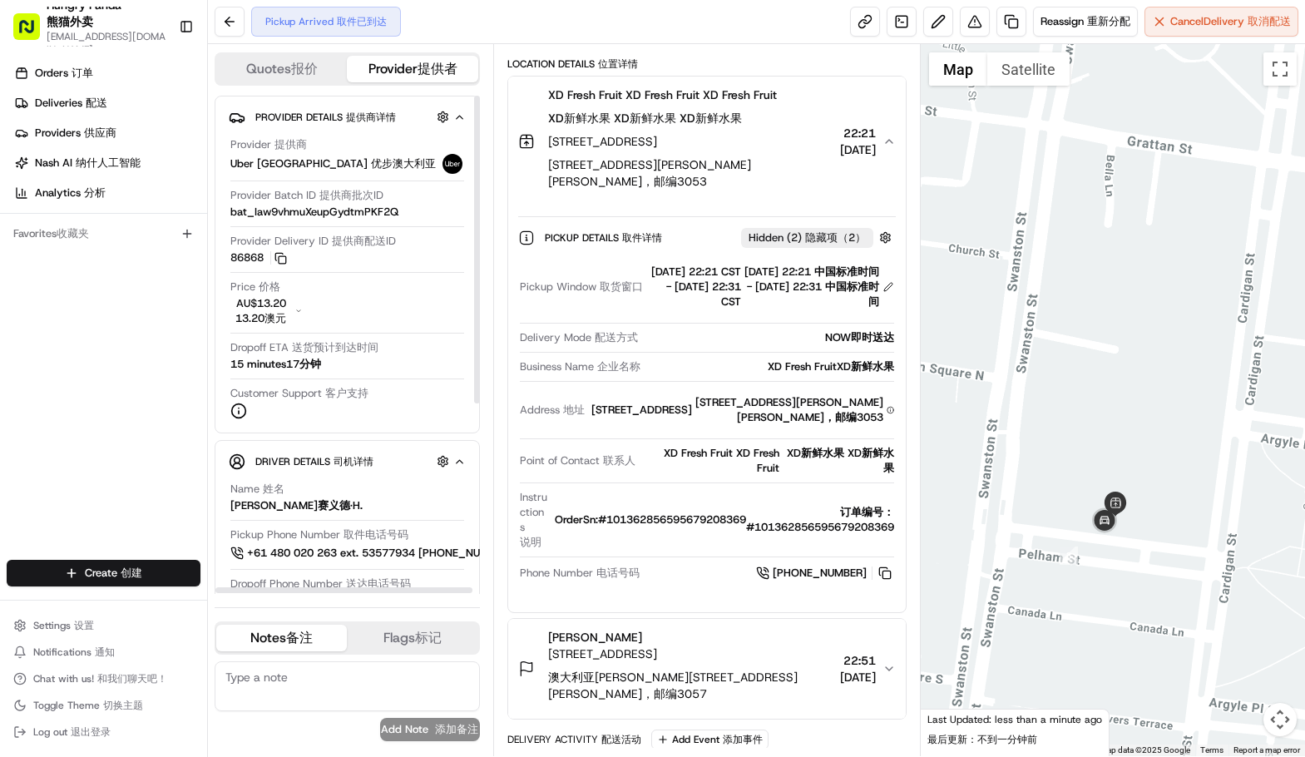
click at [89, 358] on div "Orders Orders 订单 Deliveries Deliveries 配送 Providers Providers 供应商 Nash AI Nash …" at bounding box center [103, 311] width 207 height 517
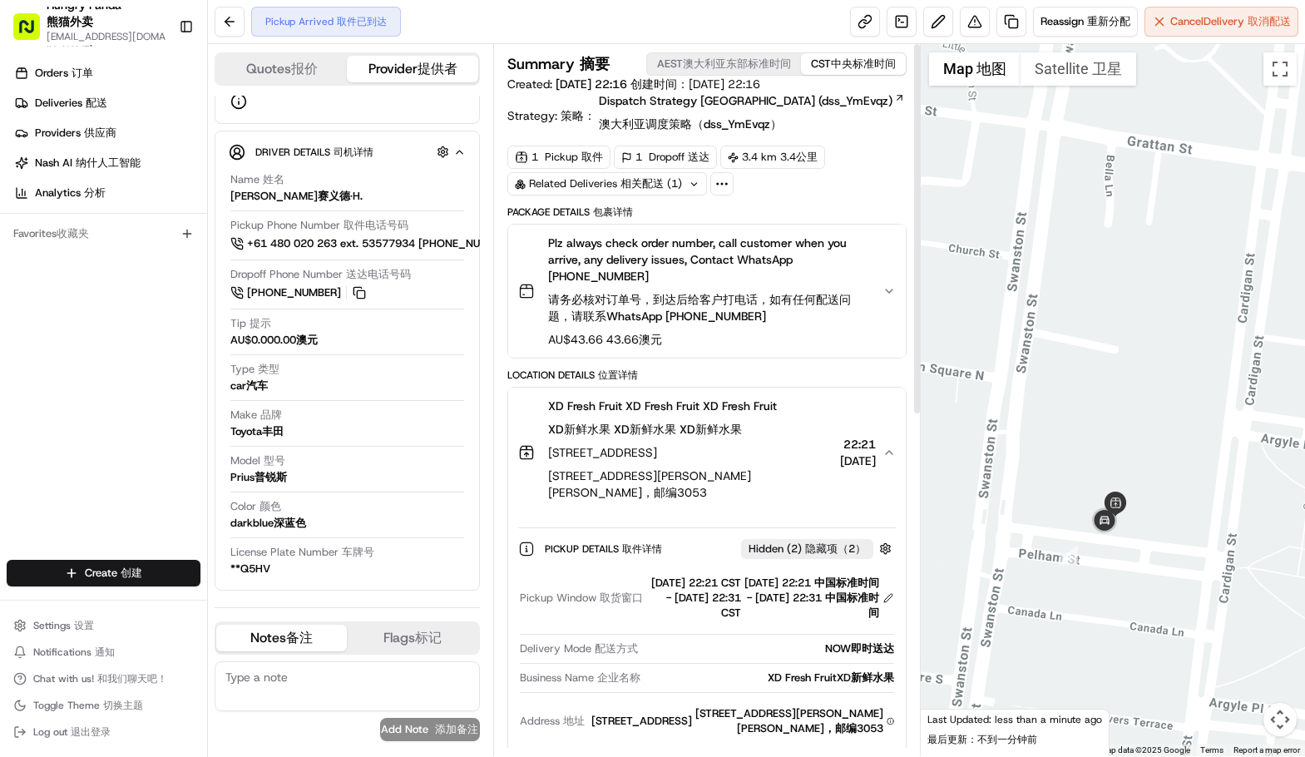
scroll to position [309, 0]
click at [926, 22] on button at bounding box center [938, 22] width 30 height 30
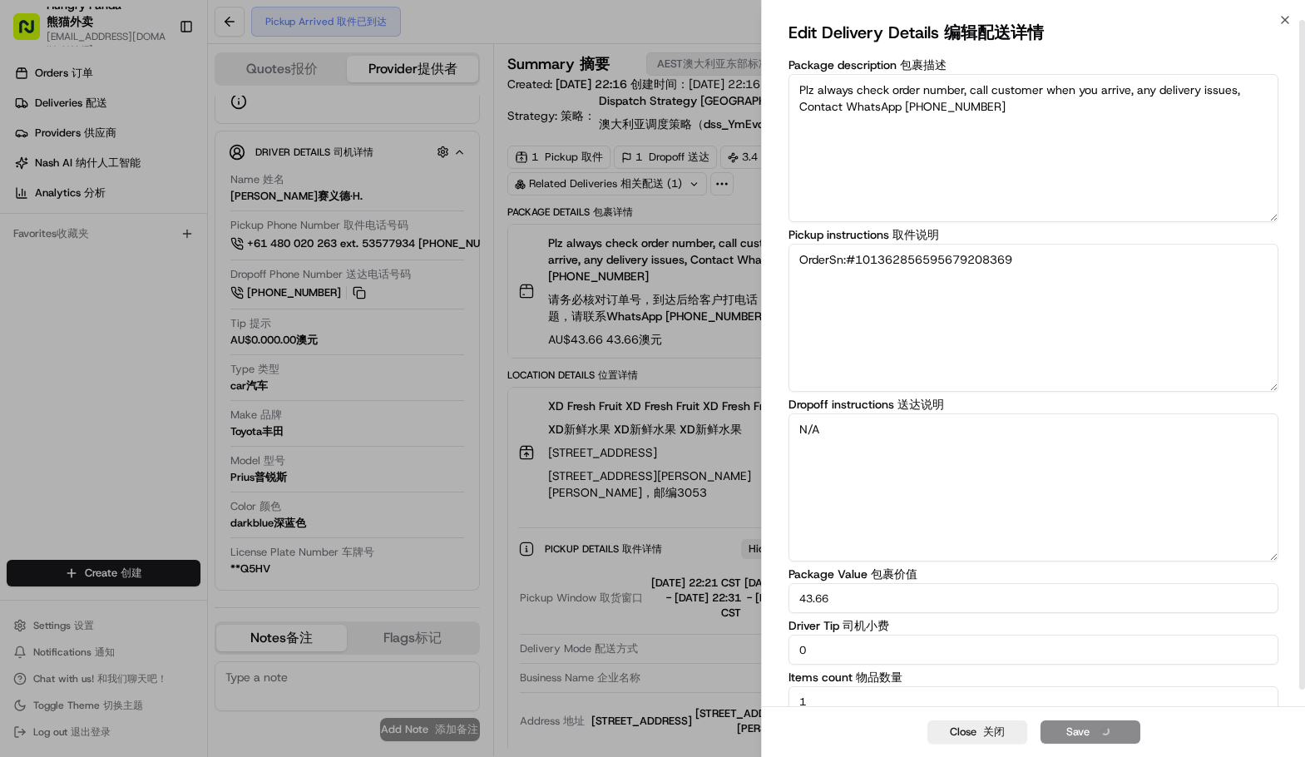
scroll to position [0, 0]
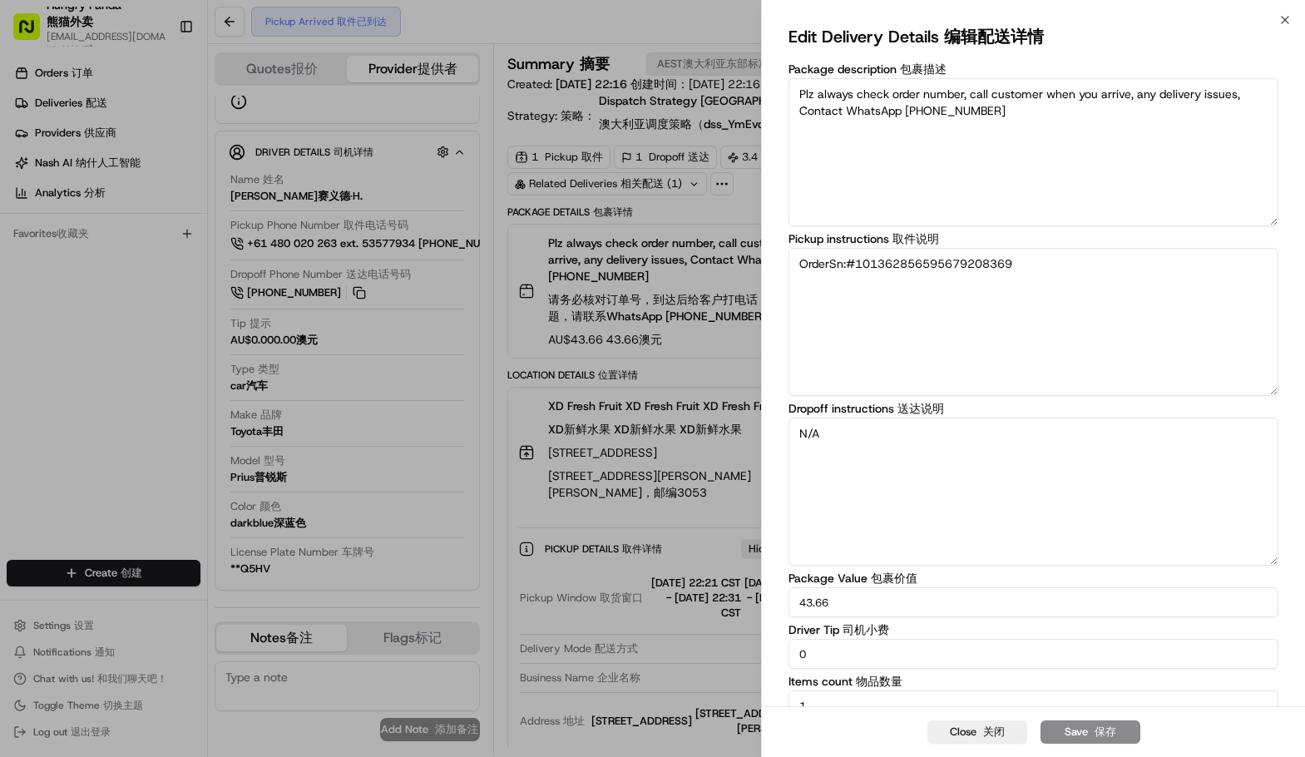
click at [1056, 280] on textarea "OrderSn:#101362856595679208369" at bounding box center [1034, 322] width 490 height 148
drag, startPoint x: 1026, startPoint y: 264, endPoint x: 1125, endPoint y: 272, distance: 99.3
click at [1125, 272] on textarea "OrderSn:#101362856595679208369 门口取餐" at bounding box center [1034, 322] width 490 height 148
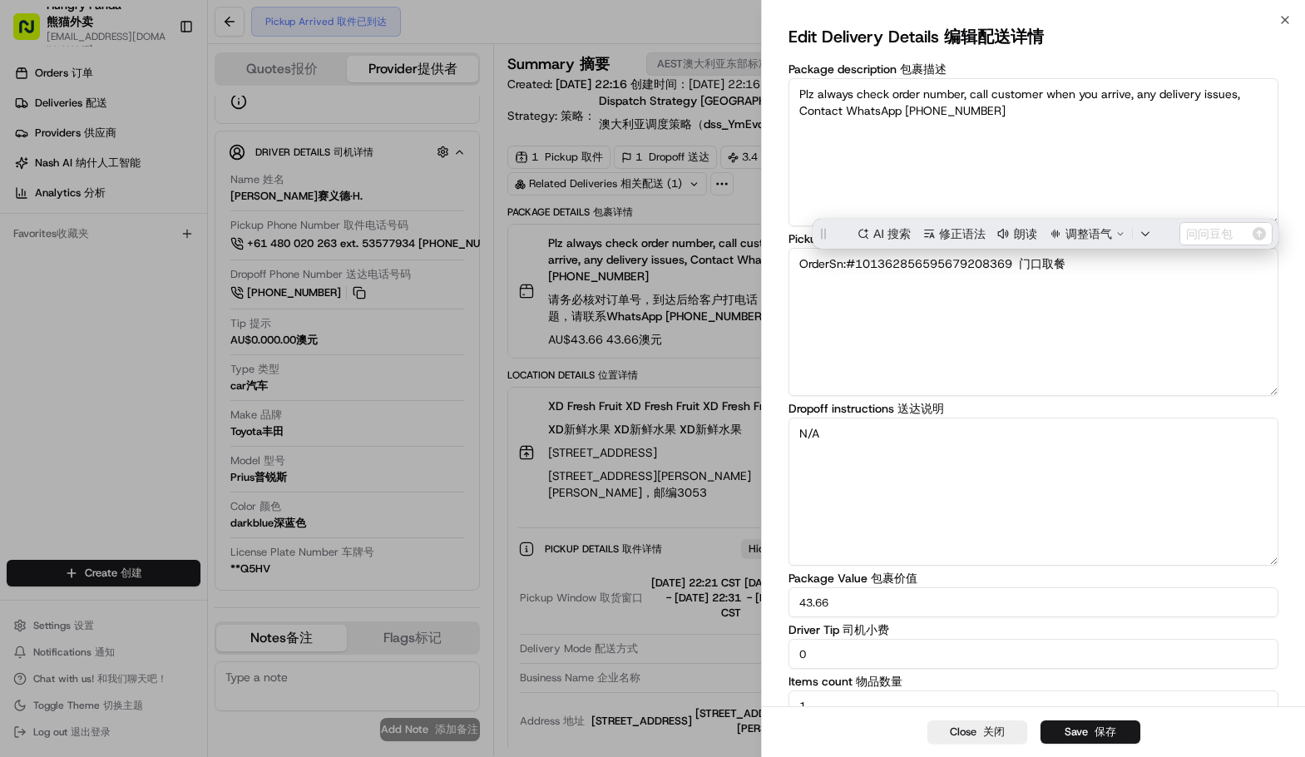
drag, startPoint x: 1042, startPoint y: 168, endPoint x: 1055, endPoint y: 185, distance: 21.5
click at [1042, 168] on textarea "Plz always check order number, call customer when you arrive, any delivery issu…" at bounding box center [1034, 152] width 490 height 148
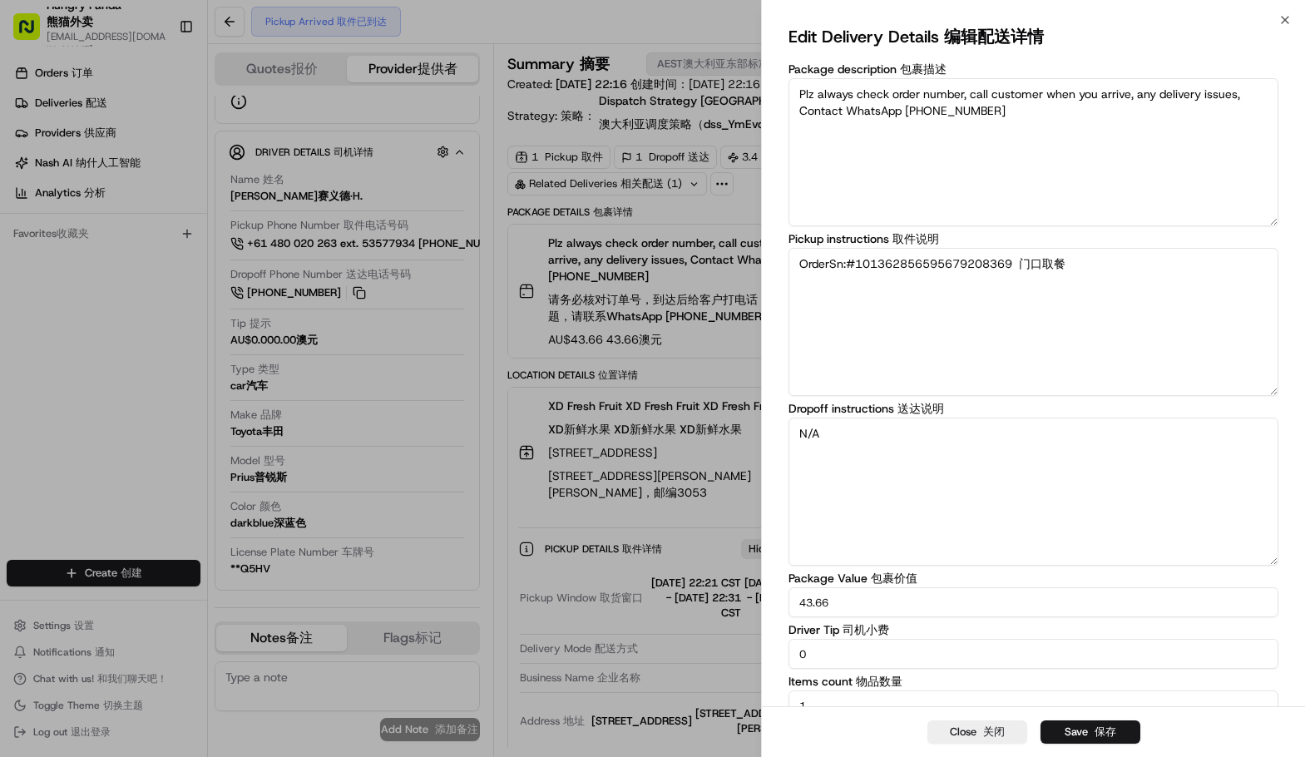
drag, startPoint x: 1096, startPoint y: 269, endPoint x: 1024, endPoint y: 265, distance: 72.4
click at [1024, 265] on textarea "OrderSn:#101362856595679208369 门口取餐" at bounding box center [1034, 322] width 490 height 148
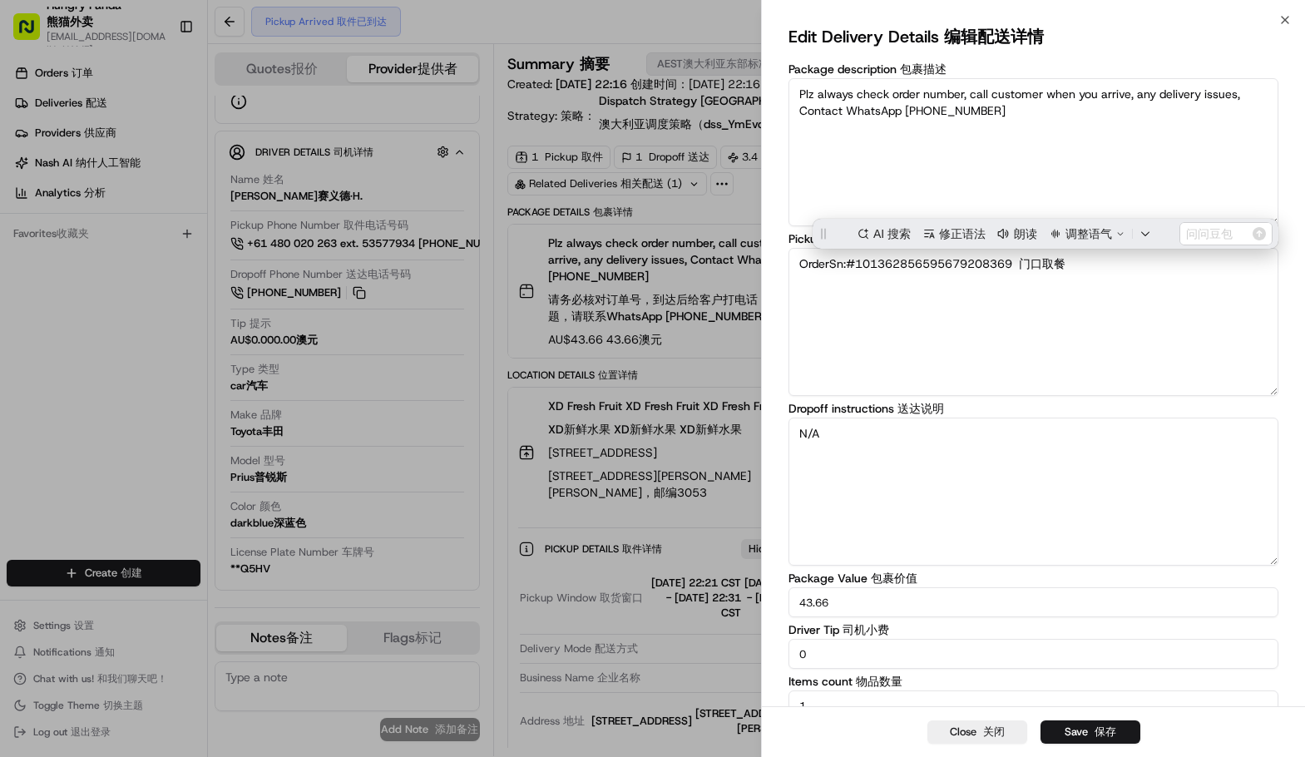
paste textarea "Pick up the meal at the door"
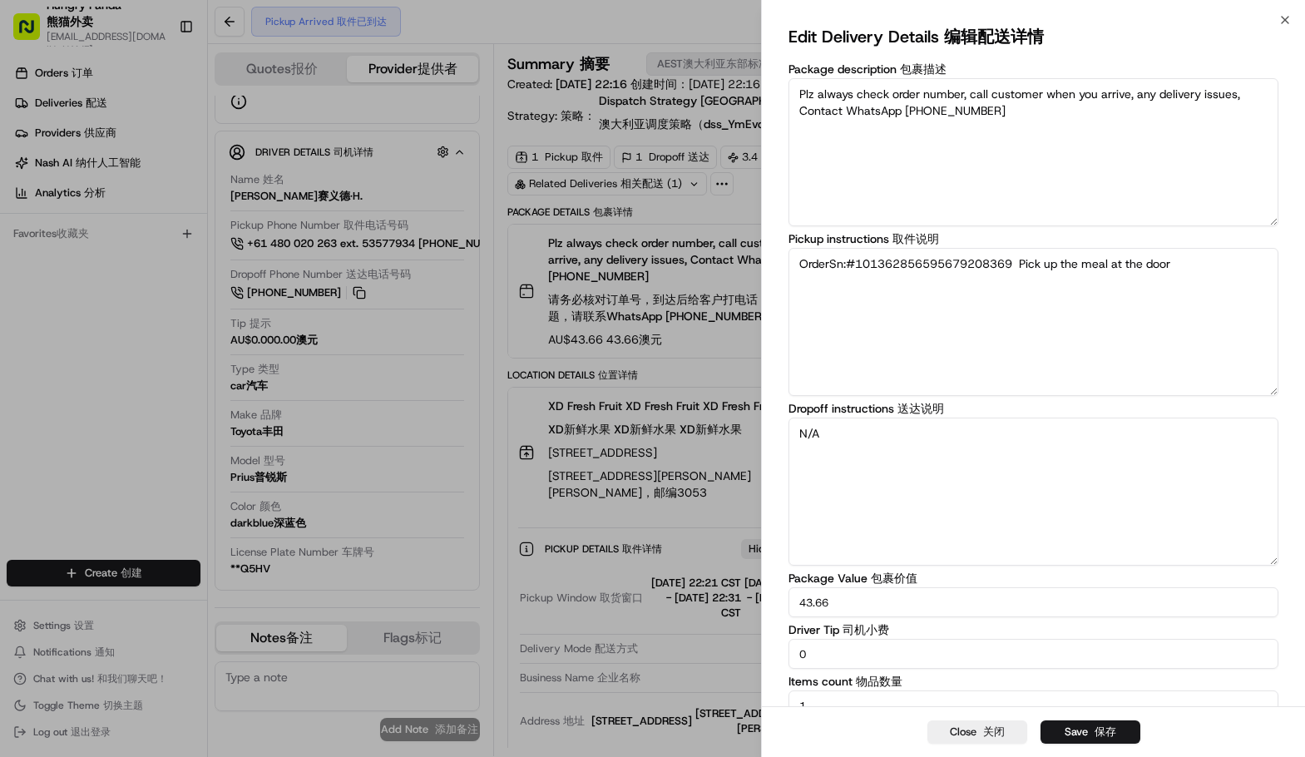
click at [1021, 264] on textarea "OrderSn:#101362856595679208369 Pick up the meal at the door" at bounding box center [1034, 322] width 490 height 148
click at [1193, 269] on textarea "OrderSn:#101362856595679208369 Pick up the meal at the door" at bounding box center [1034, 322] width 490 height 148
drag, startPoint x: 1189, startPoint y: 267, endPoint x: 1209, endPoint y: 280, distance: 24.7
click at [1209, 280] on textarea "OrderSn:#101362856595679208369 Pick up the meal at the door，商家已经关门了 食物放在门口" at bounding box center [1034, 322] width 490 height 148
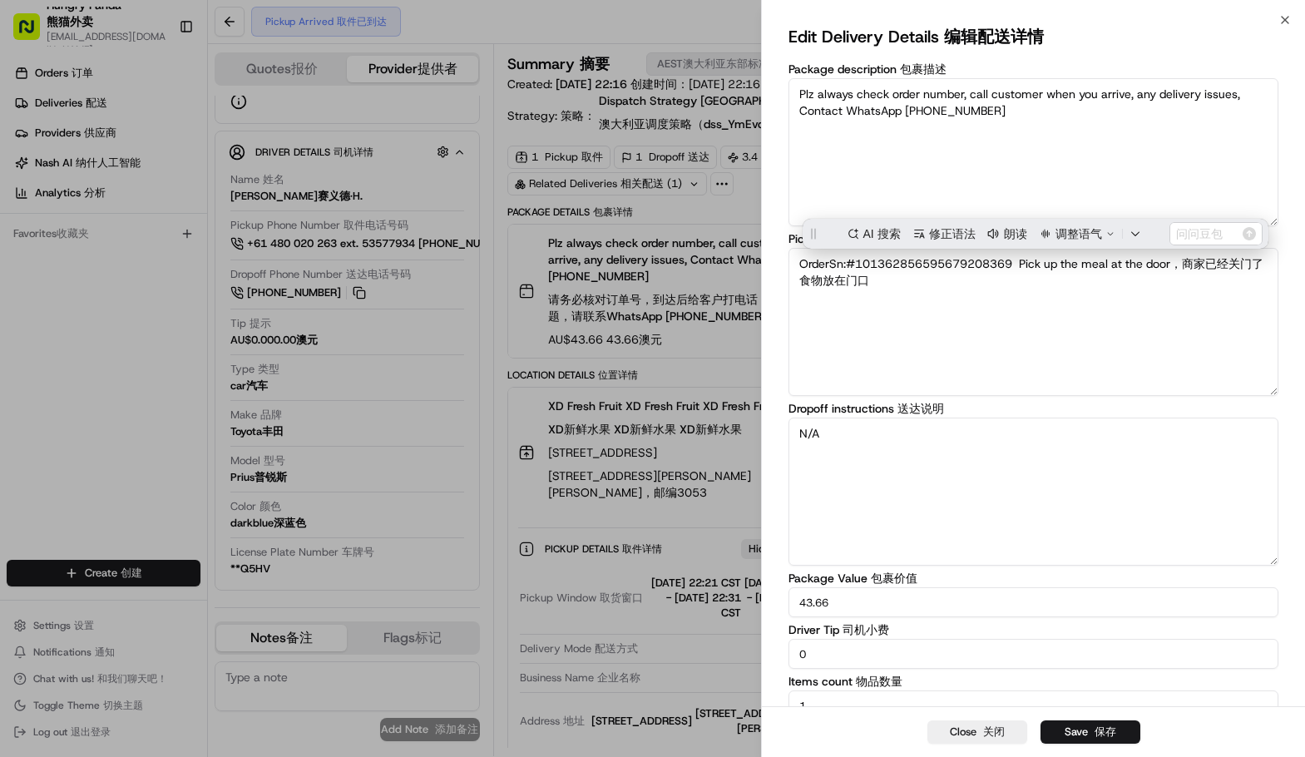
click at [1134, 197] on textarea "Plz always check order number, call customer when you arrive, any delivery issu…" at bounding box center [1034, 152] width 490 height 148
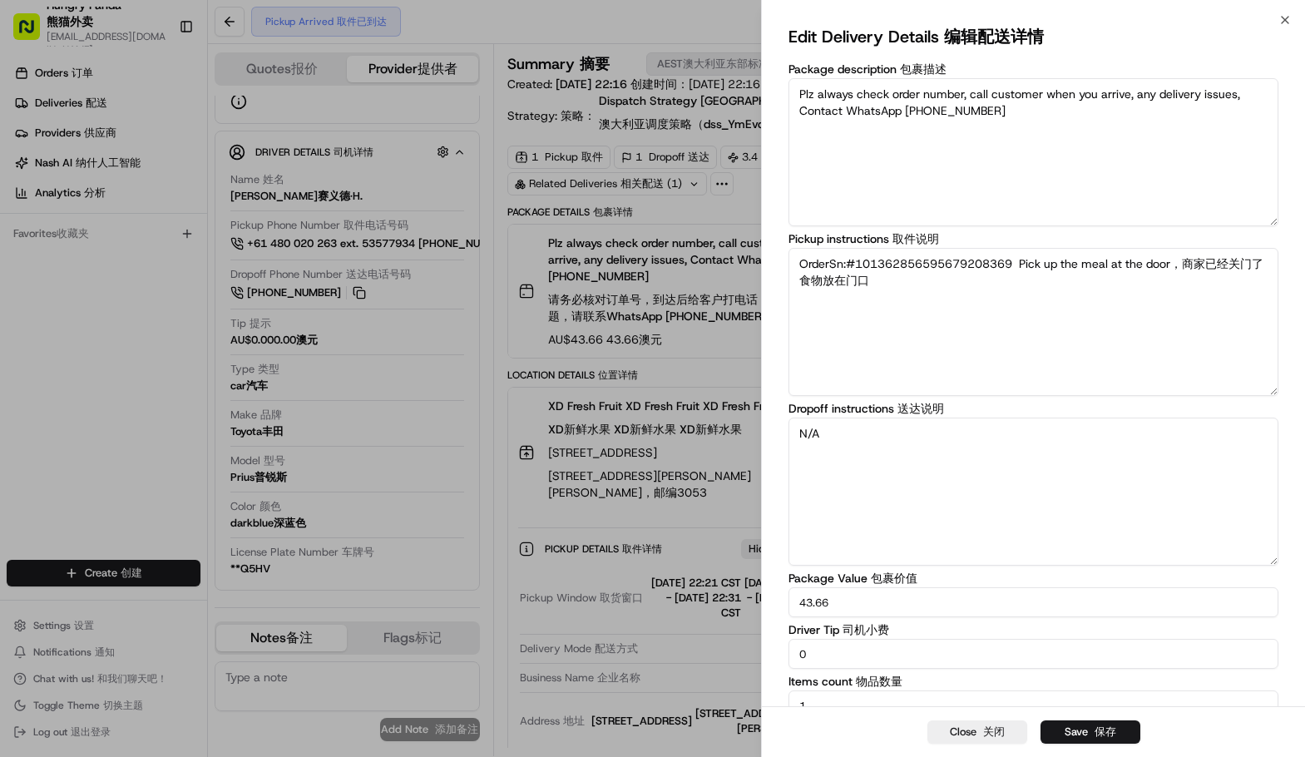
drag, startPoint x: 1188, startPoint y: 265, endPoint x: 1209, endPoint y: 292, distance: 34.3
click at [1209, 292] on textarea "OrderSn:#101362856595679208369 Pick up the meal at the door，商家已经关门了 食物放在门口" at bounding box center [1034, 322] width 490 height 148
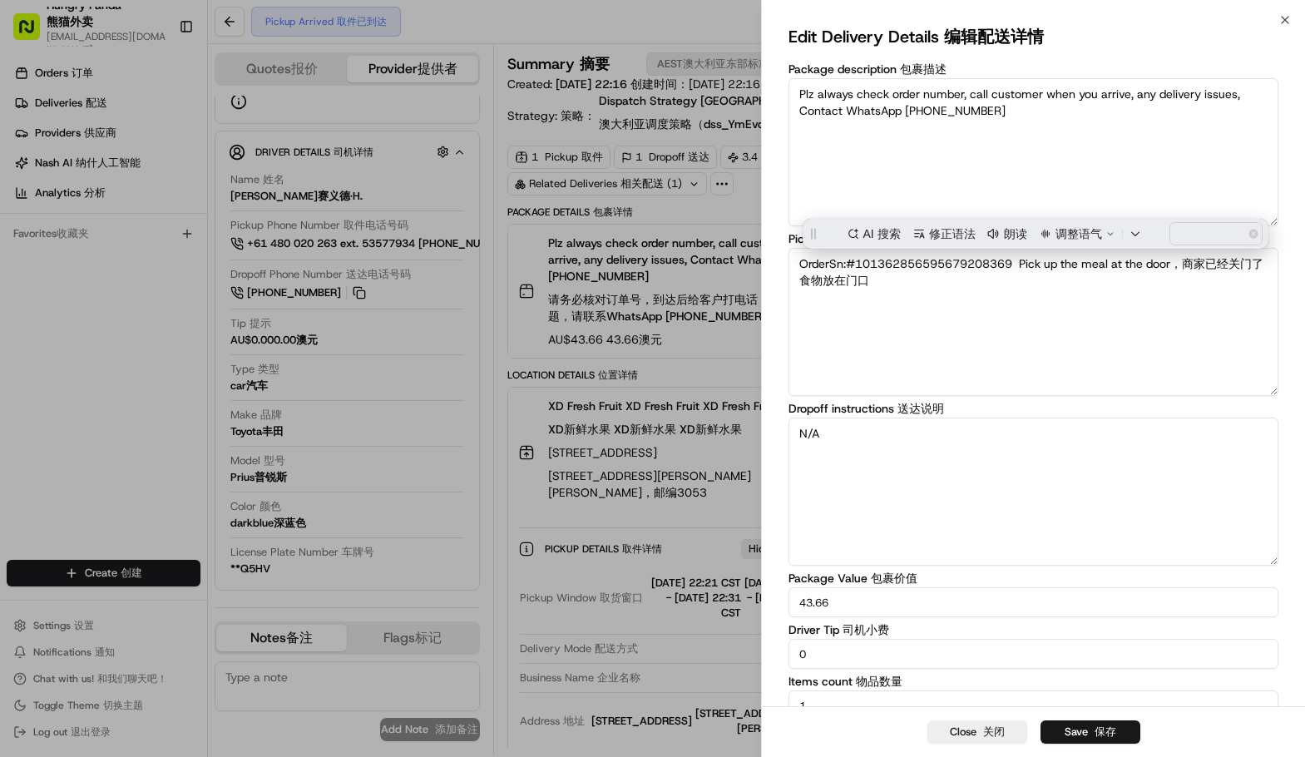
paste textarea "The merchant has closed and the food is placed at the door"
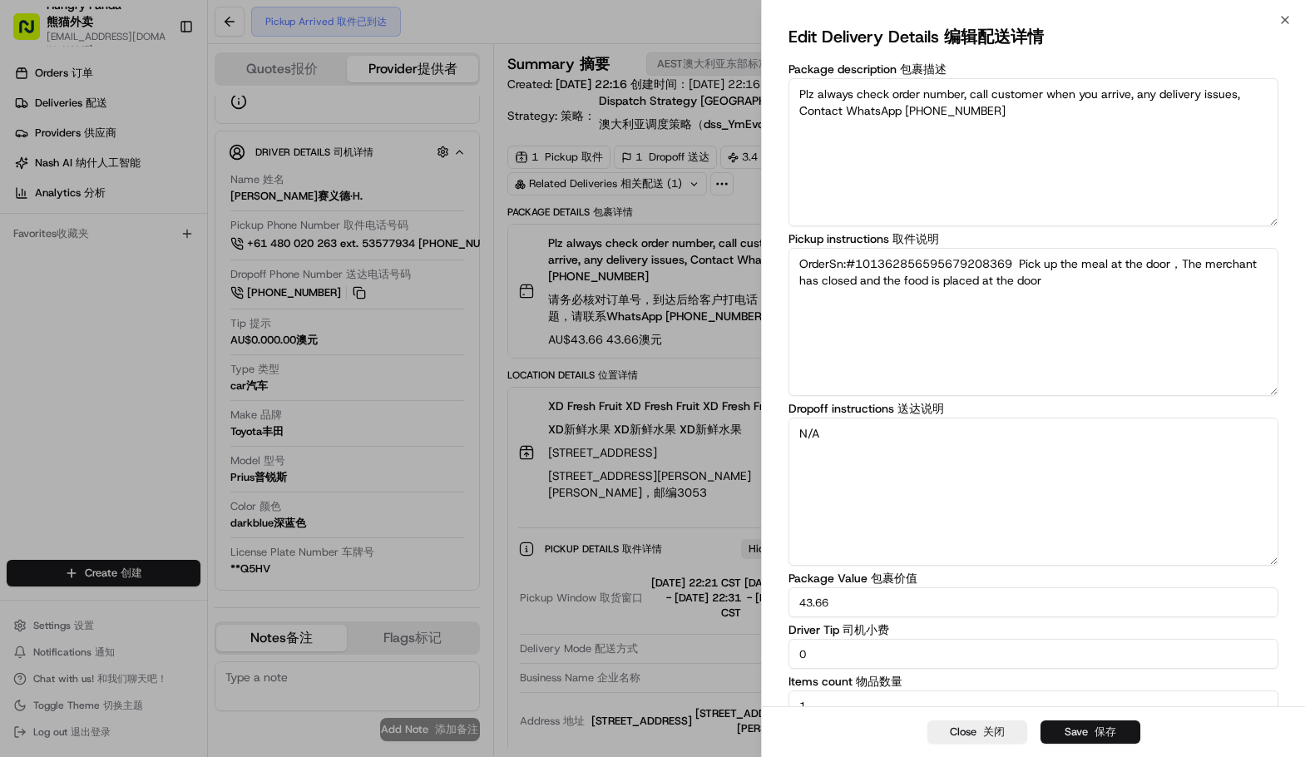
type textarea "OrderSn:#101362856595679208369 Pick up the meal at the door，The merchant has cl…"
click at [1095, 726] on span "保存" at bounding box center [1106, 731] width 22 height 14
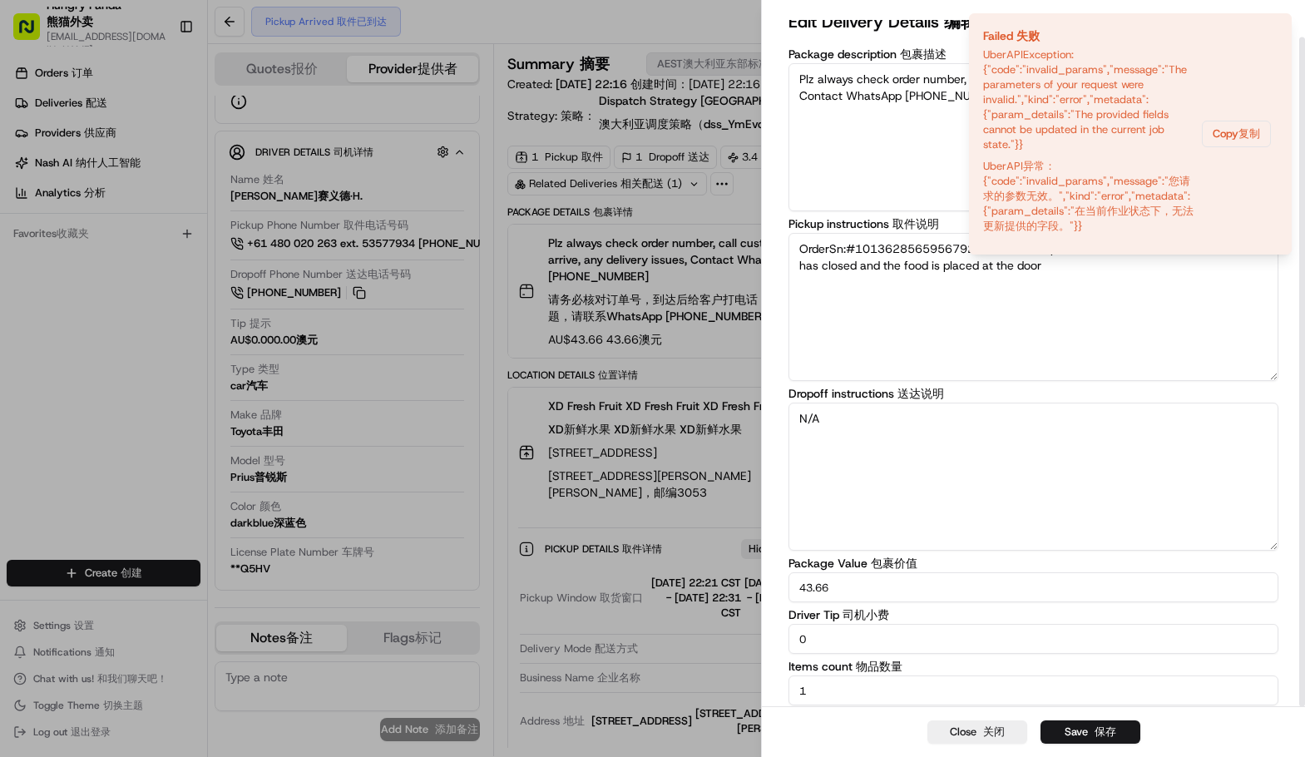
scroll to position [17, 0]
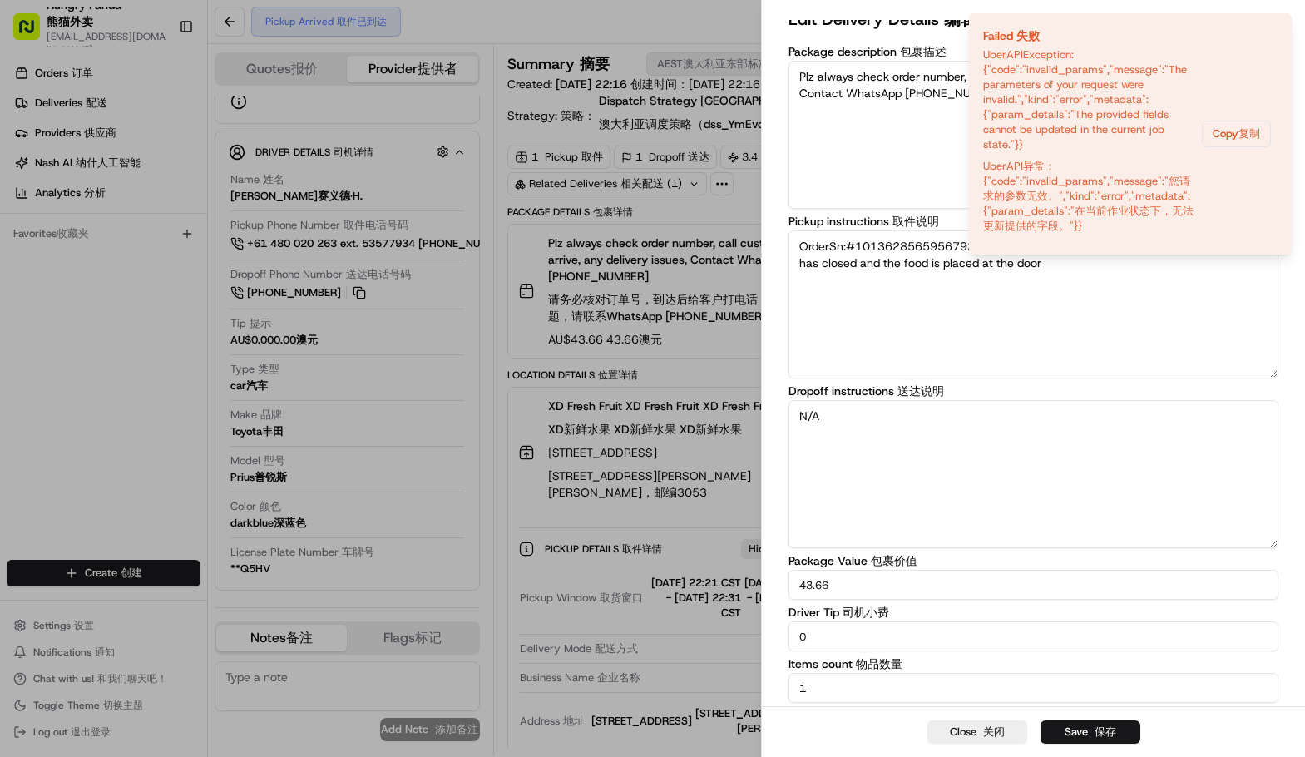
click at [764, 319] on div "Edit Delivery Details Edit Delivery Details 编辑配送详情 Package description Package …" at bounding box center [1033, 354] width 543 height 704
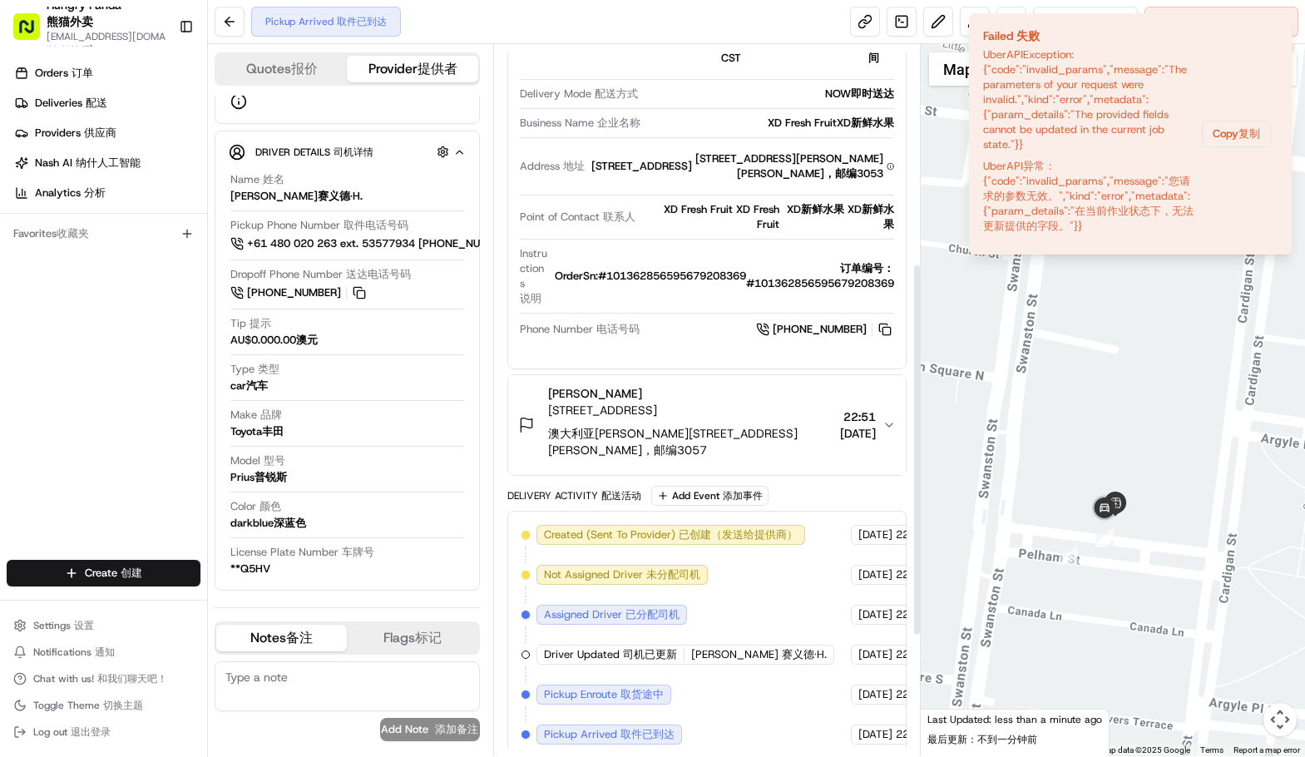
scroll to position [644, 0]
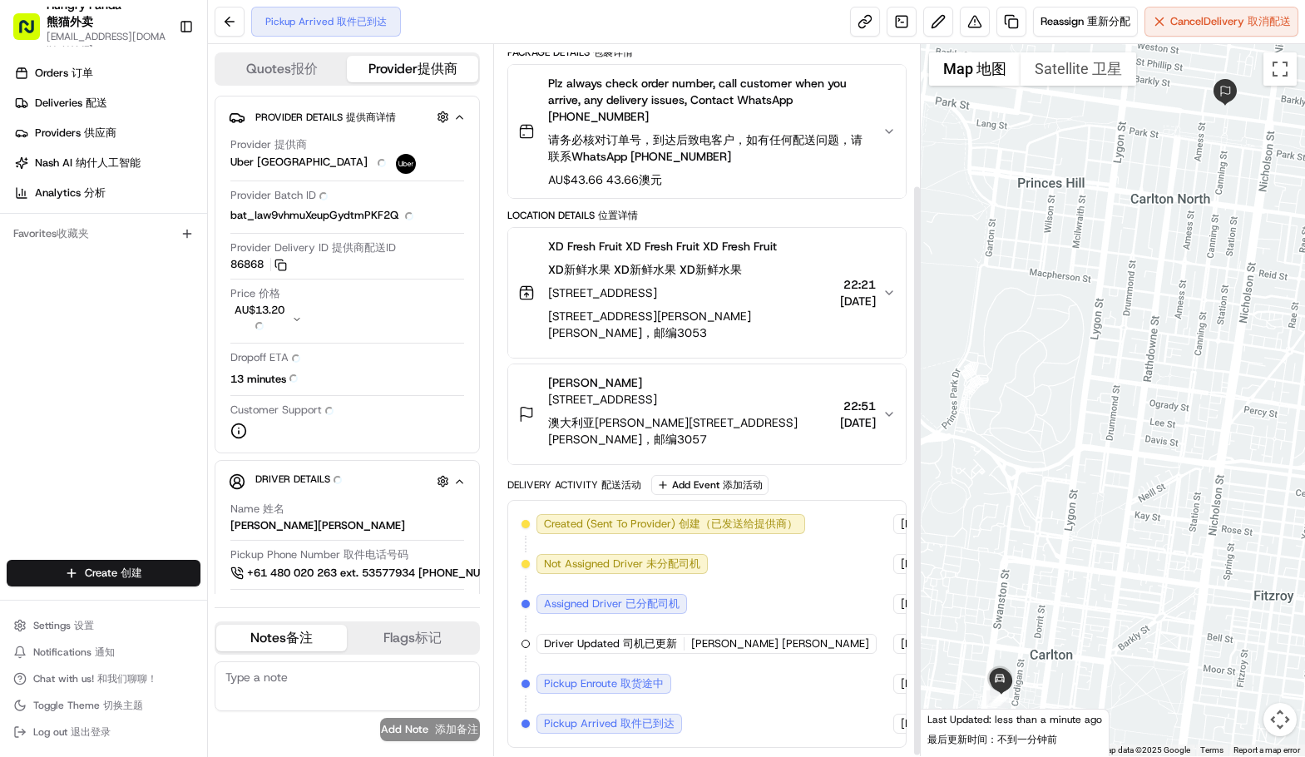
scroll to position [176, 0]
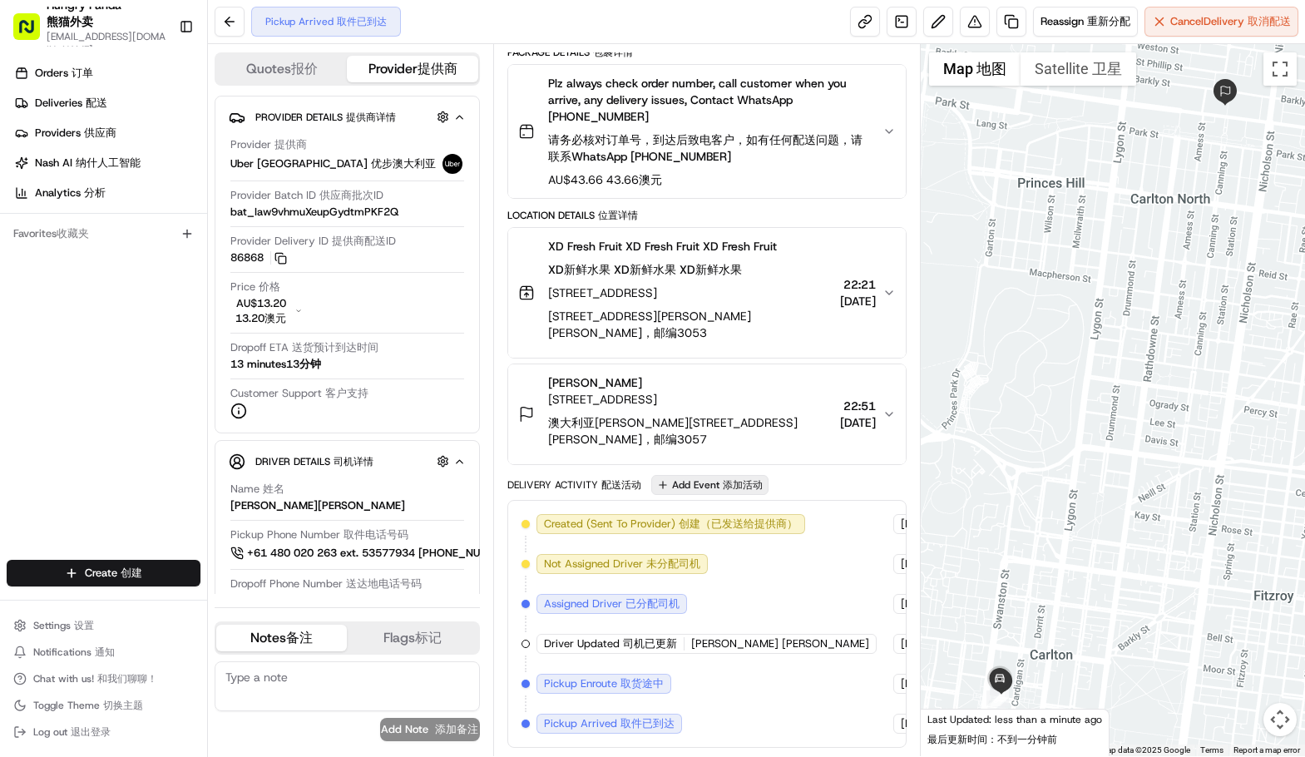
click at [705, 489] on button "Add Event Add Event 添加活动" at bounding box center [709, 485] width 117 height 20
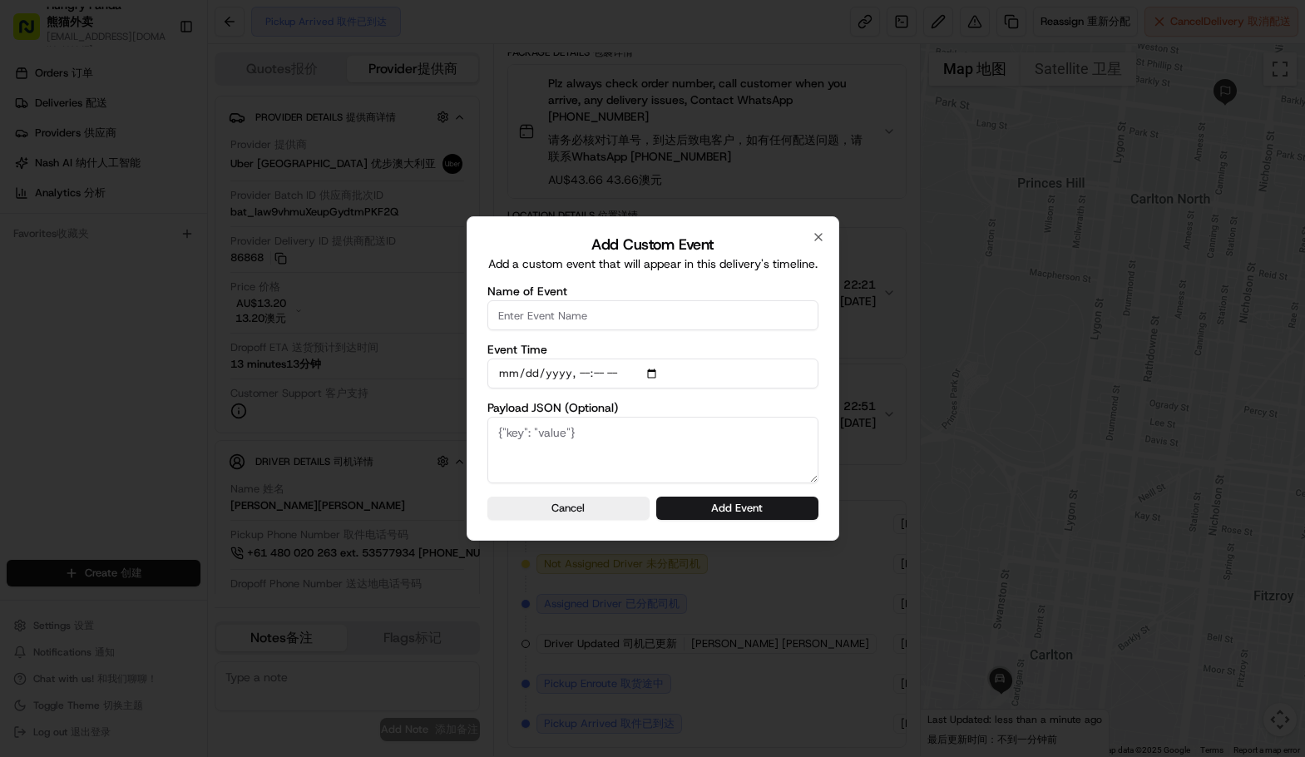
click at [558, 317] on input "Name of Event" at bounding box center [652, 315] width 331 height 30
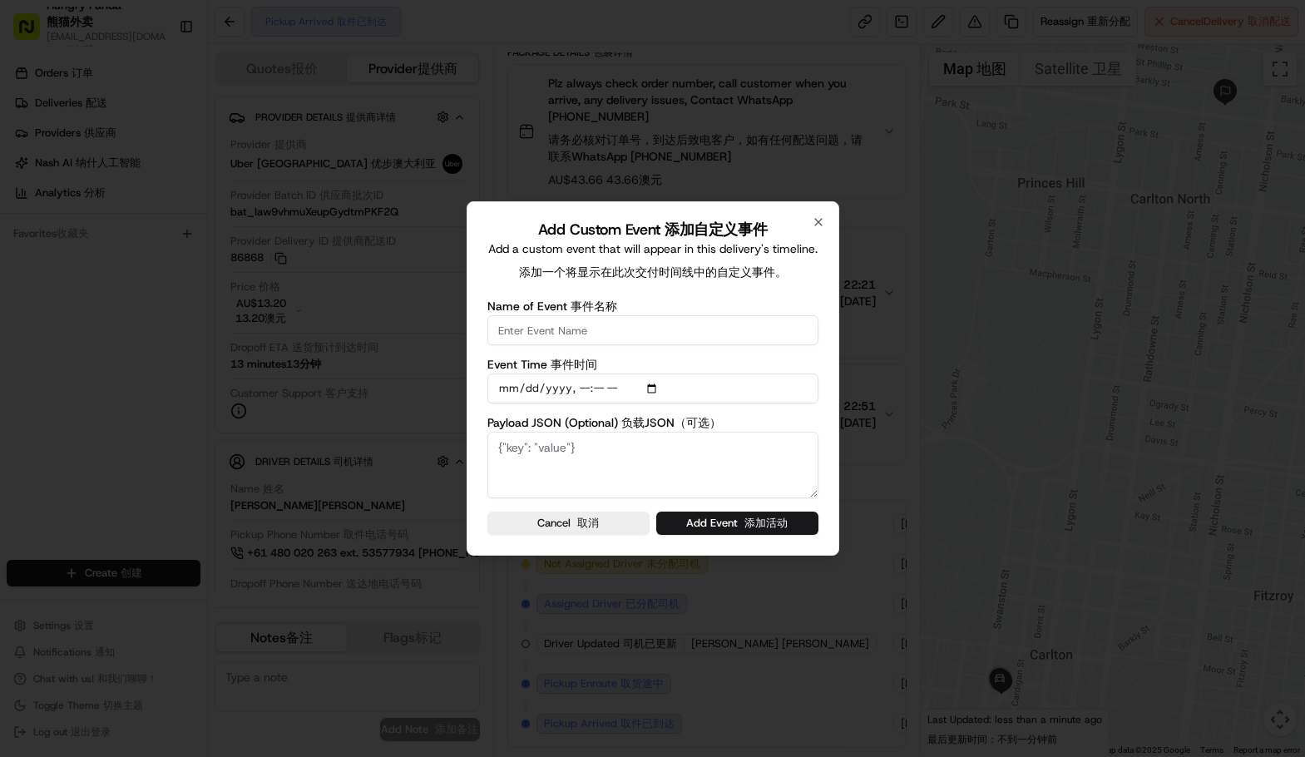
click at [826, 219] on div "Add Custom Event Add Custom Event 添加自定义事件 Add a custom event that will appear i…" at bounding box center [653, 378] width 373 height 354
click at [818, 221] on icon "button" at bounding box center [818, 222] width 7 height 7
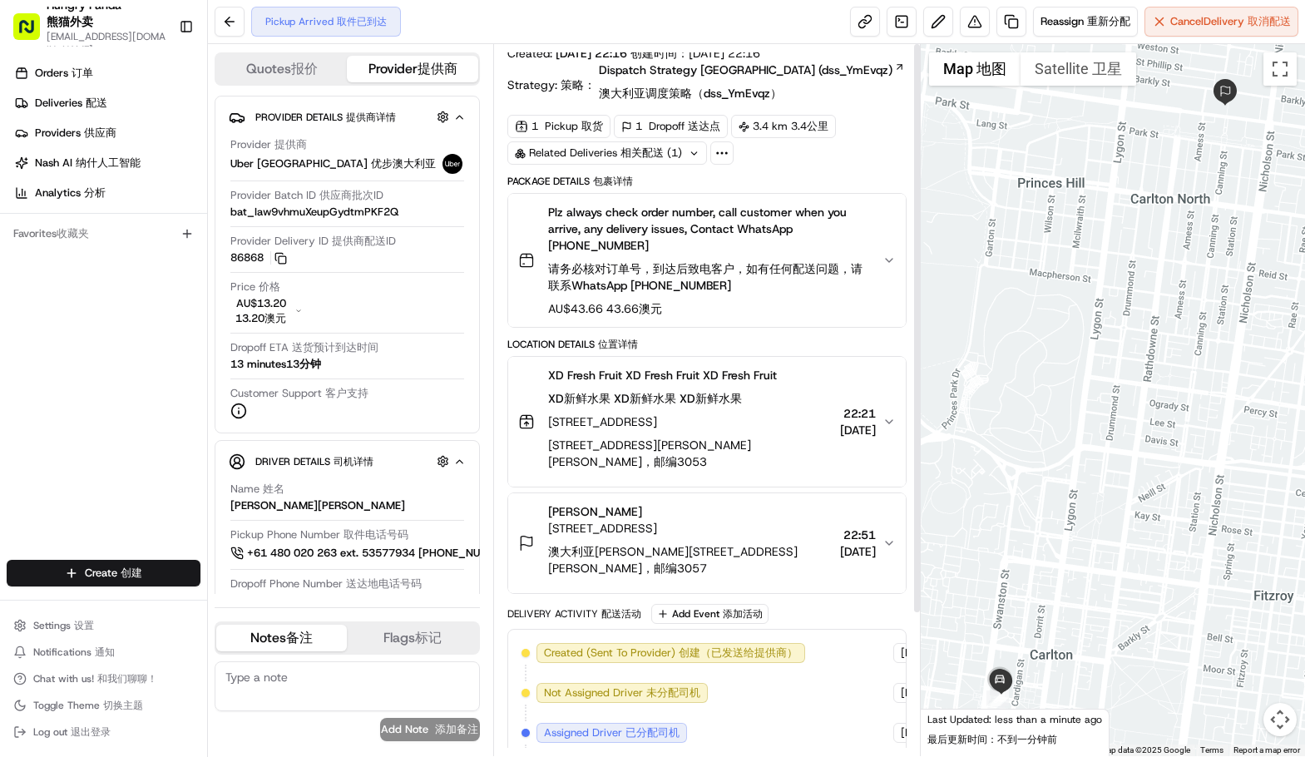
scroll to position [0, 0]
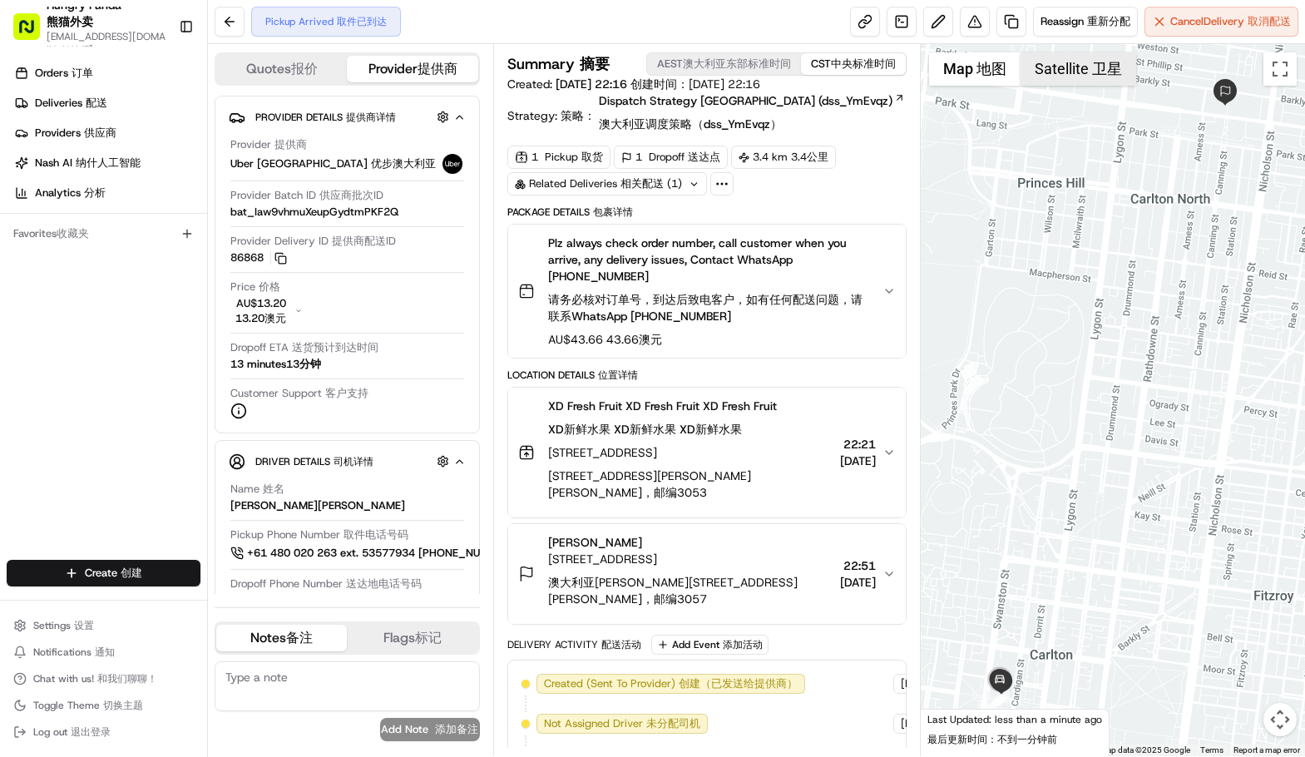
click at [1064, 68] on button "Satellite Satellite 卫星" at bounding box center [1079, 68] width 116 height 33
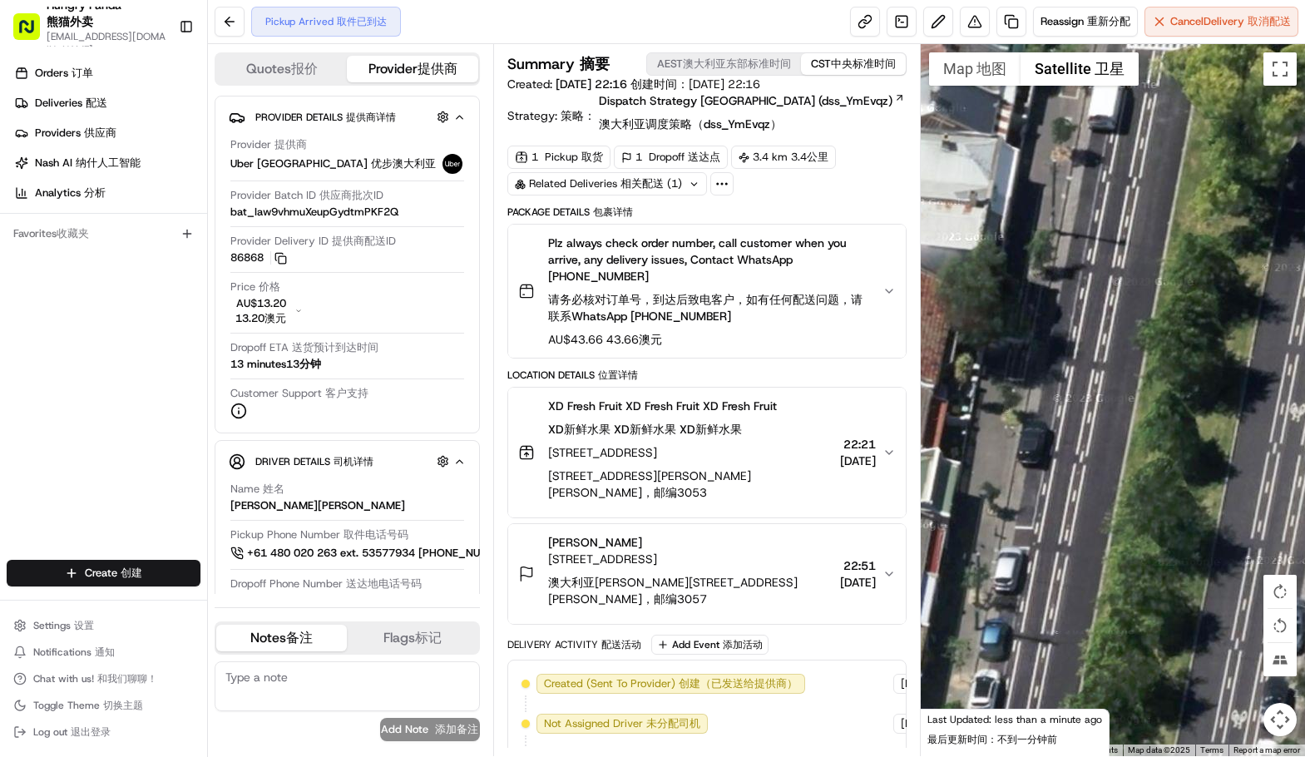
drag, startPoint x: 1135, startPoint y: 390, endPoint x: 1190, endPoint y: 430, distance: 67.9
click at [1193, 429] on div at bounding box center [1113, 400] width 384 height 712
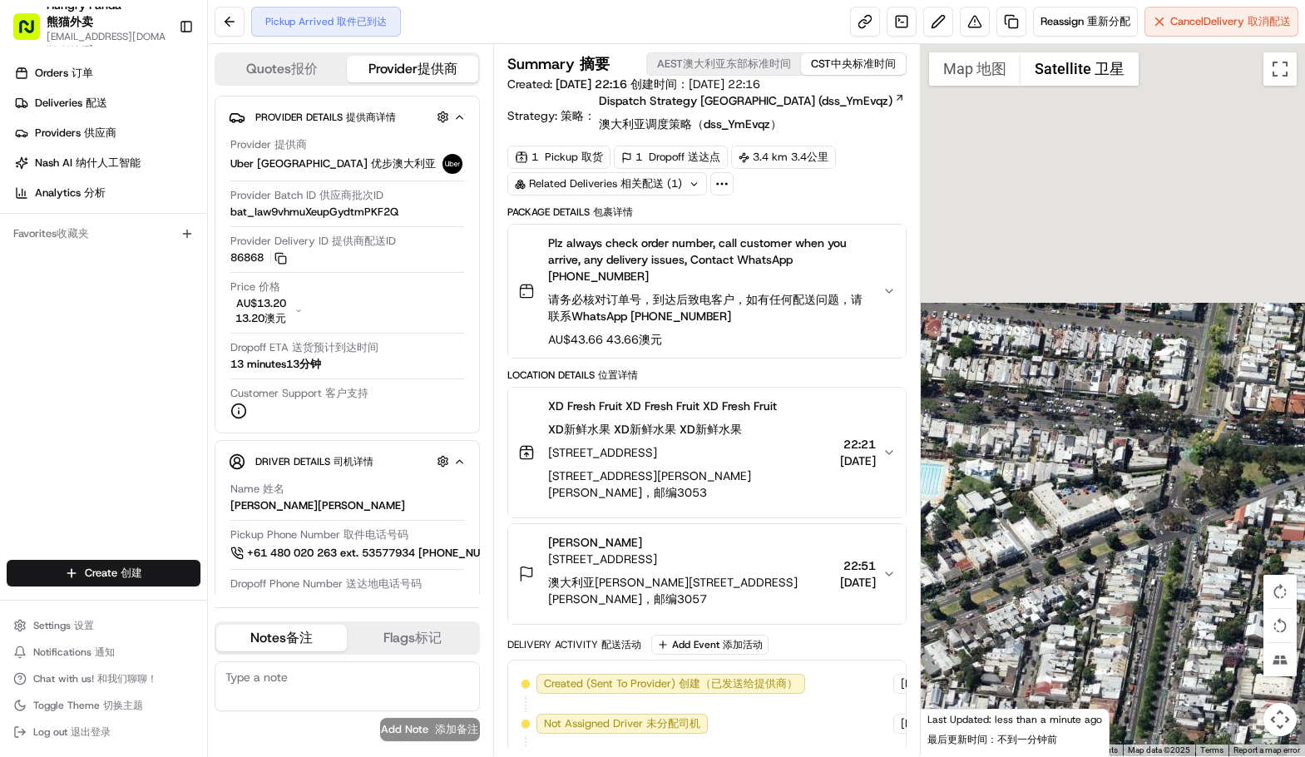
drag, startPoint x: 1069, startPoint y: 261, endPoint x: 1083, endPoint y: 556, distance: 295.6
click at [1083, 556] on div at bounding box center [1113, 400] width 384 height 712
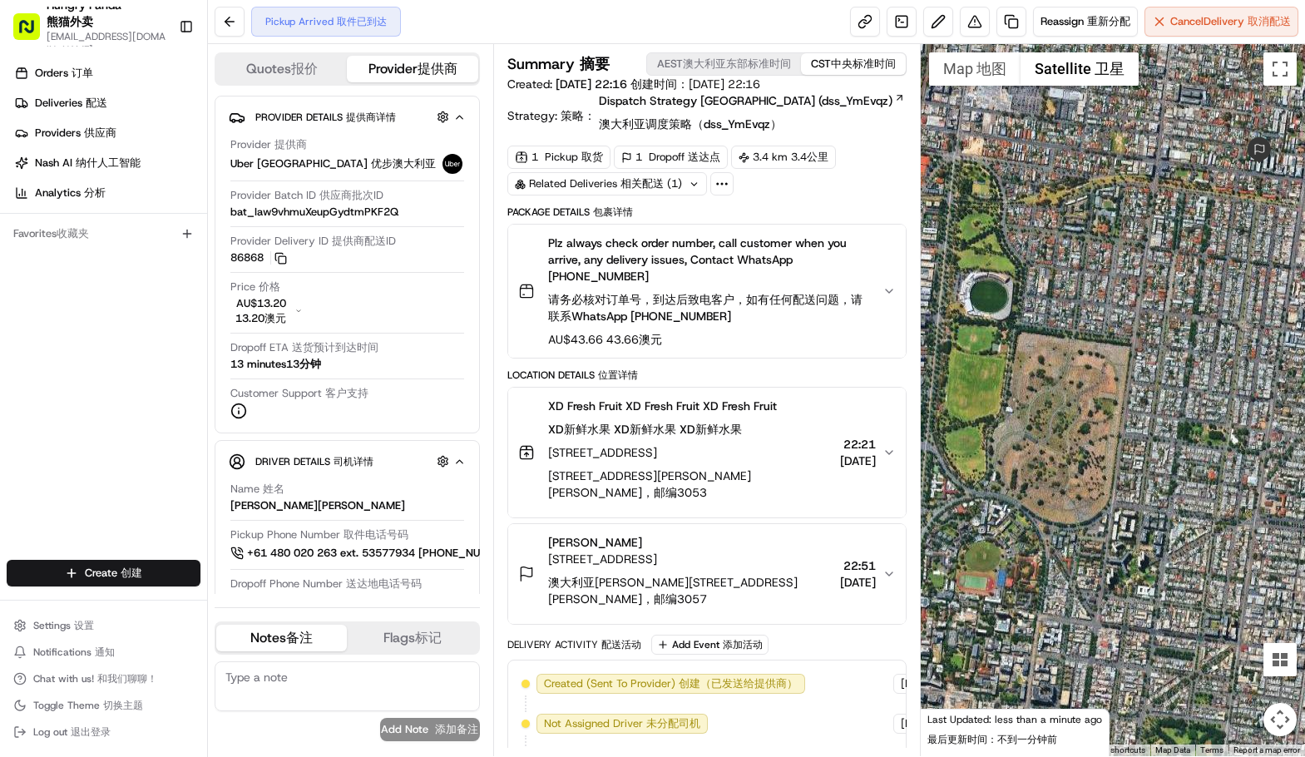
drag, startPoint x: 1105, startPoint y: 373, endPoint x: 1112, endPoint y: 272, distance: 100.9
click at [1112, 273] on div at bounding box center [1113, 400] width 384 height 712
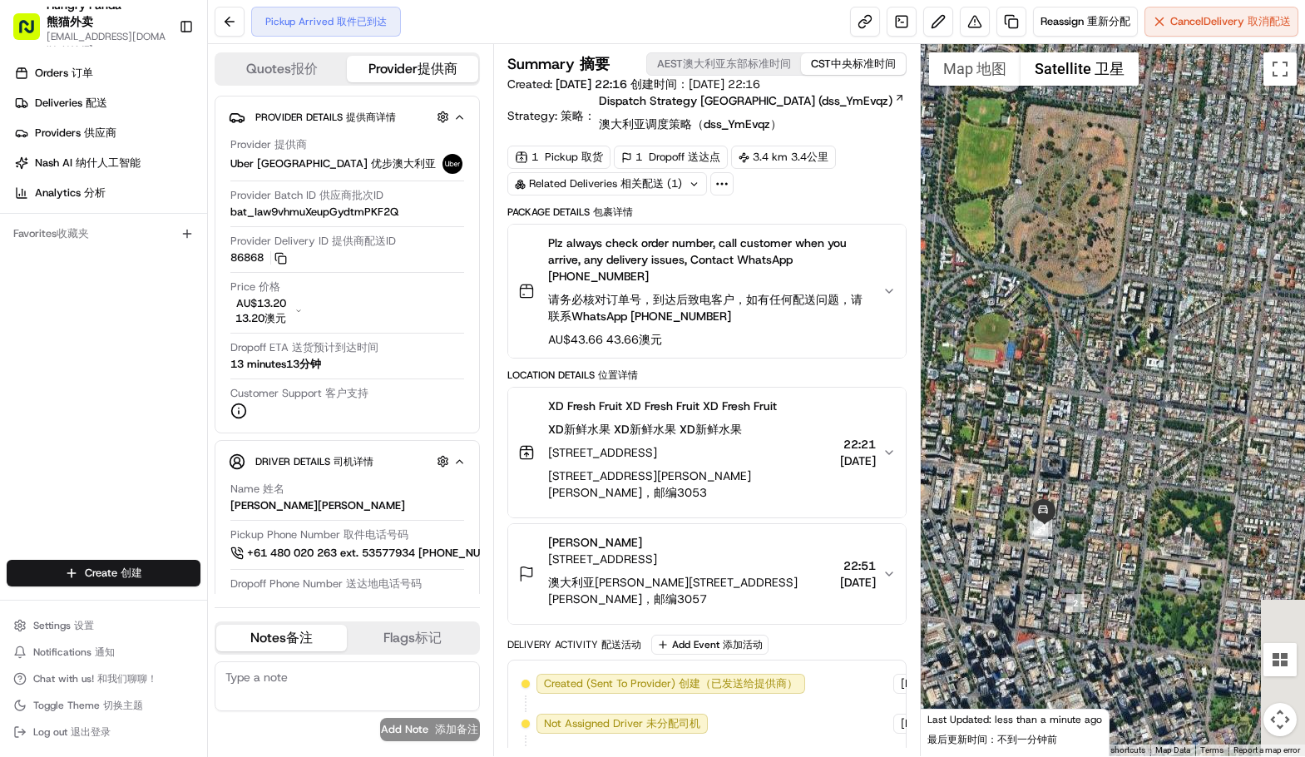
drag, startPoint x: 1125, startPoint y: 491, endPoint x: 1126, endPoint y: 330, distance: 160.5
click at [1126, 303] on div at bounding box center [1113, 400] width 384 height 712
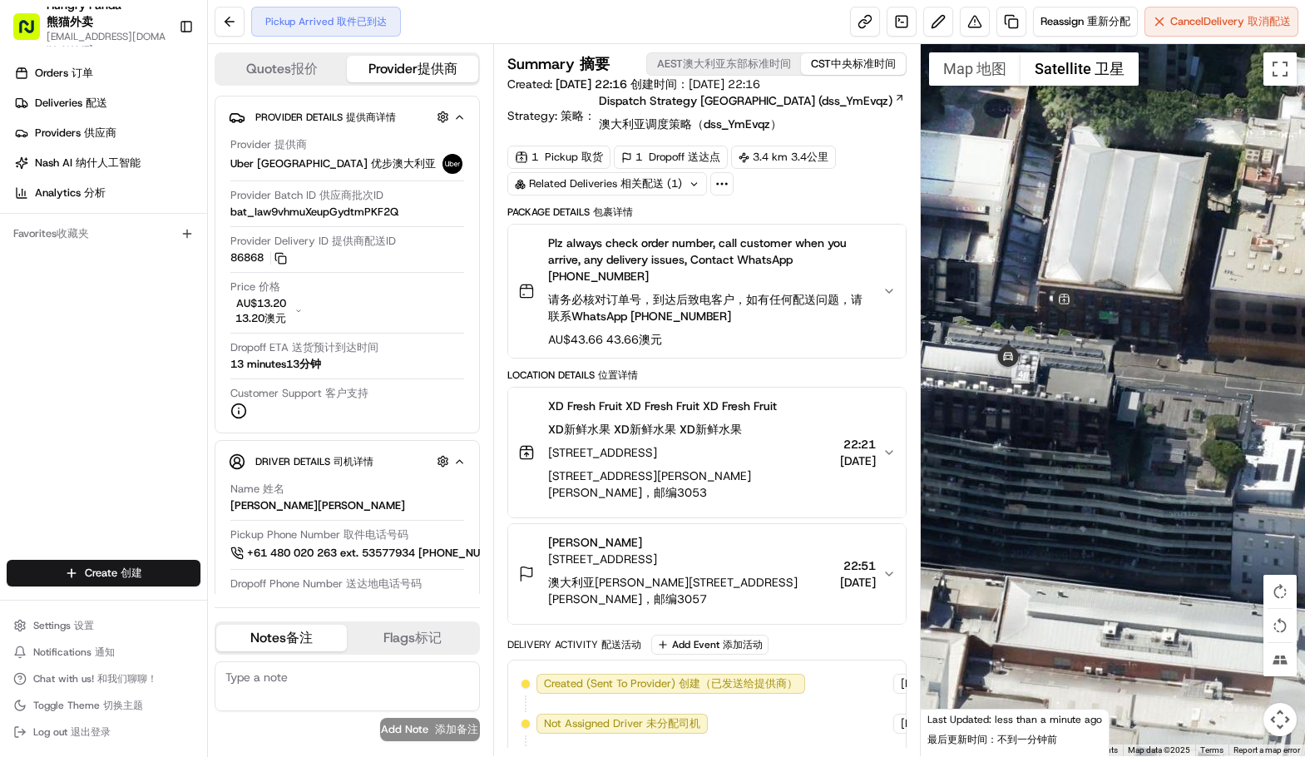
drag, startPoint x: 1061, startPoint y: 414, endPoint x: 1083, endPoint y: 537, distance: 125.1
click at [1083, 537] on div at bounding box center [1113, 400] width 384 height 712
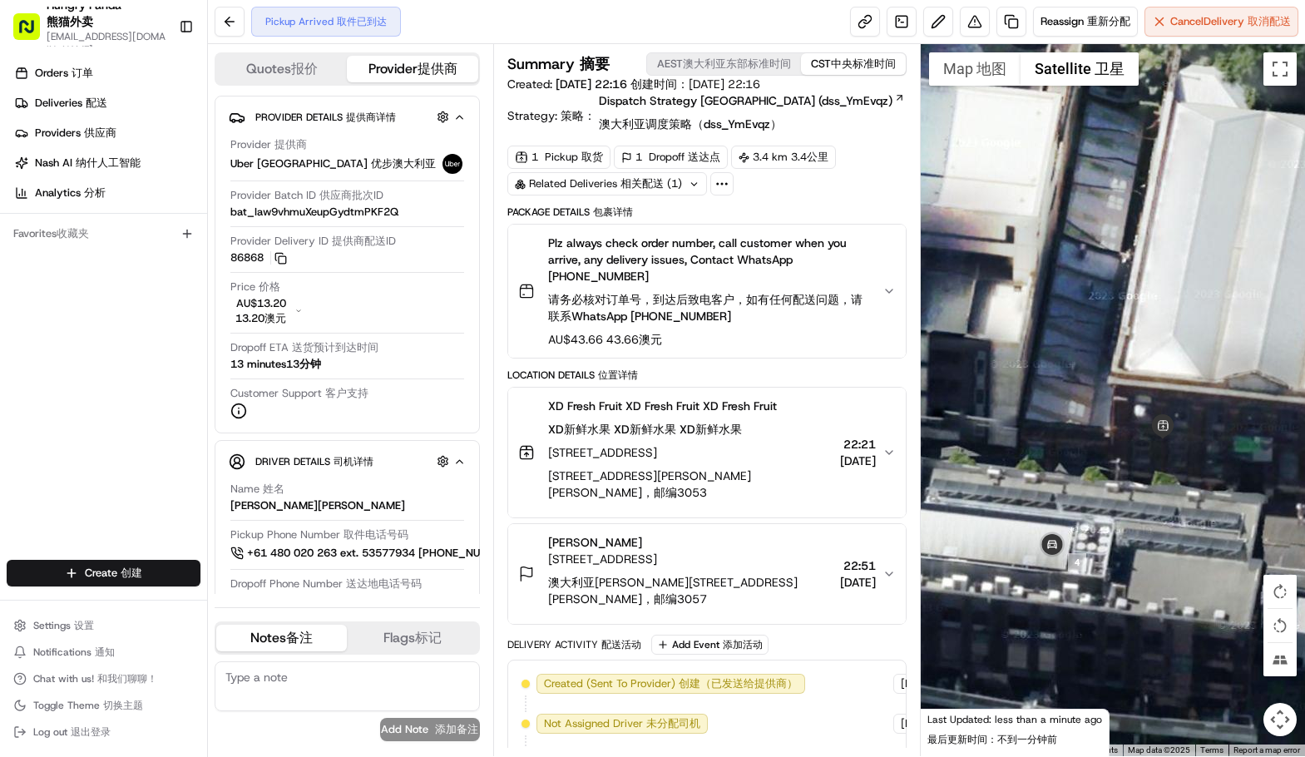
drag, startPoint x: 1083, startPoint y: 522, endPoint x: 1140, endPoint y: 483, distance: 68.3
click at [1140, 483] on div at bounding box center [1113, 400] width 384 height 712
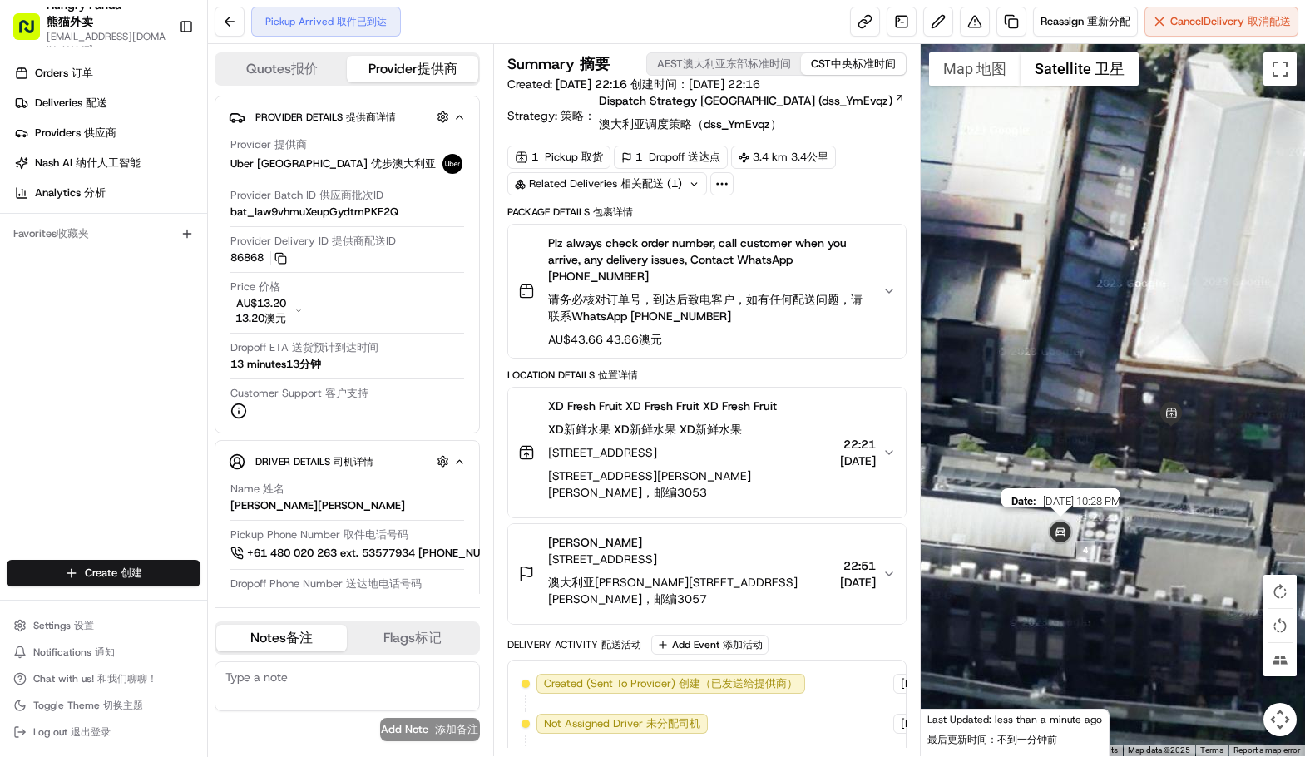
click at [1060, 531] on img at bounding box center [1060, 533] width 33 height 33
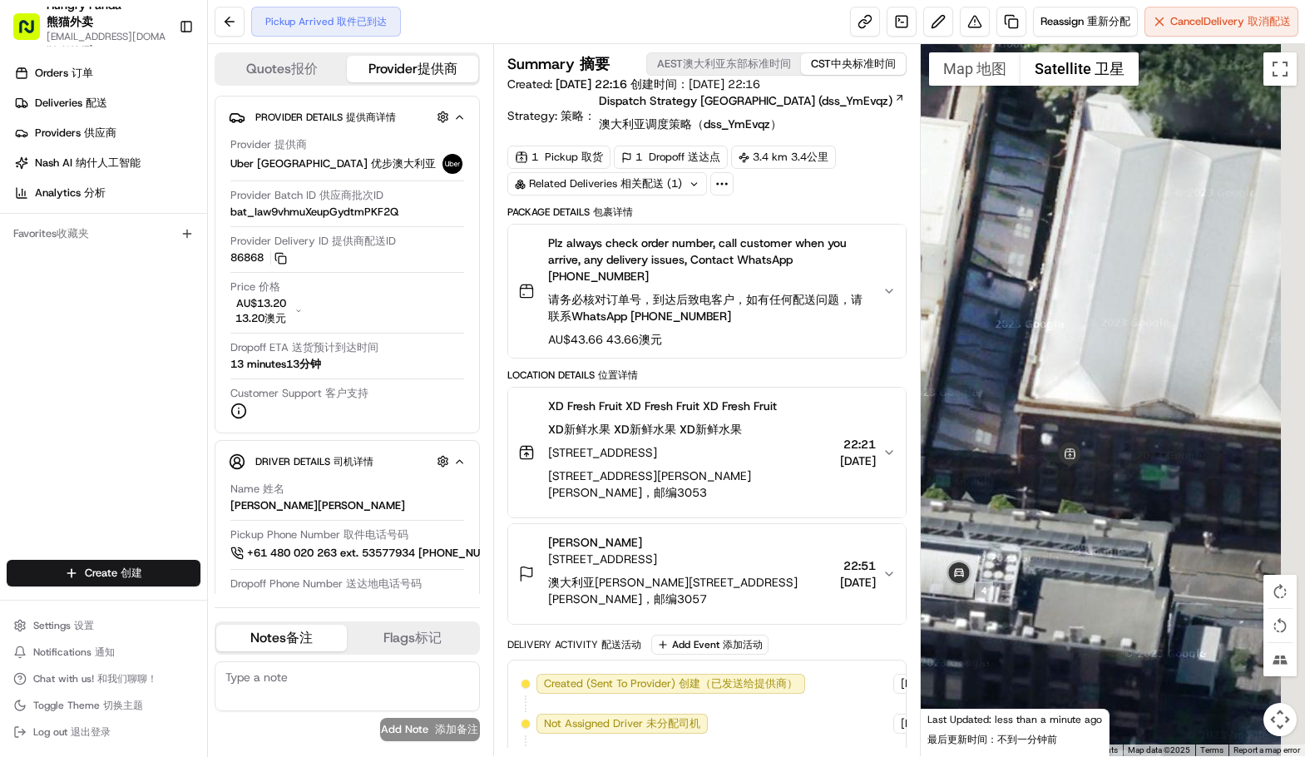
drag, startPoint x: 1209, startPoint y: 509, endPoint x: 1125, endPoint y: 571, distance: 104.1
click at [1097, 562] on div at bounding box center [1113, 400] width 384 height 712
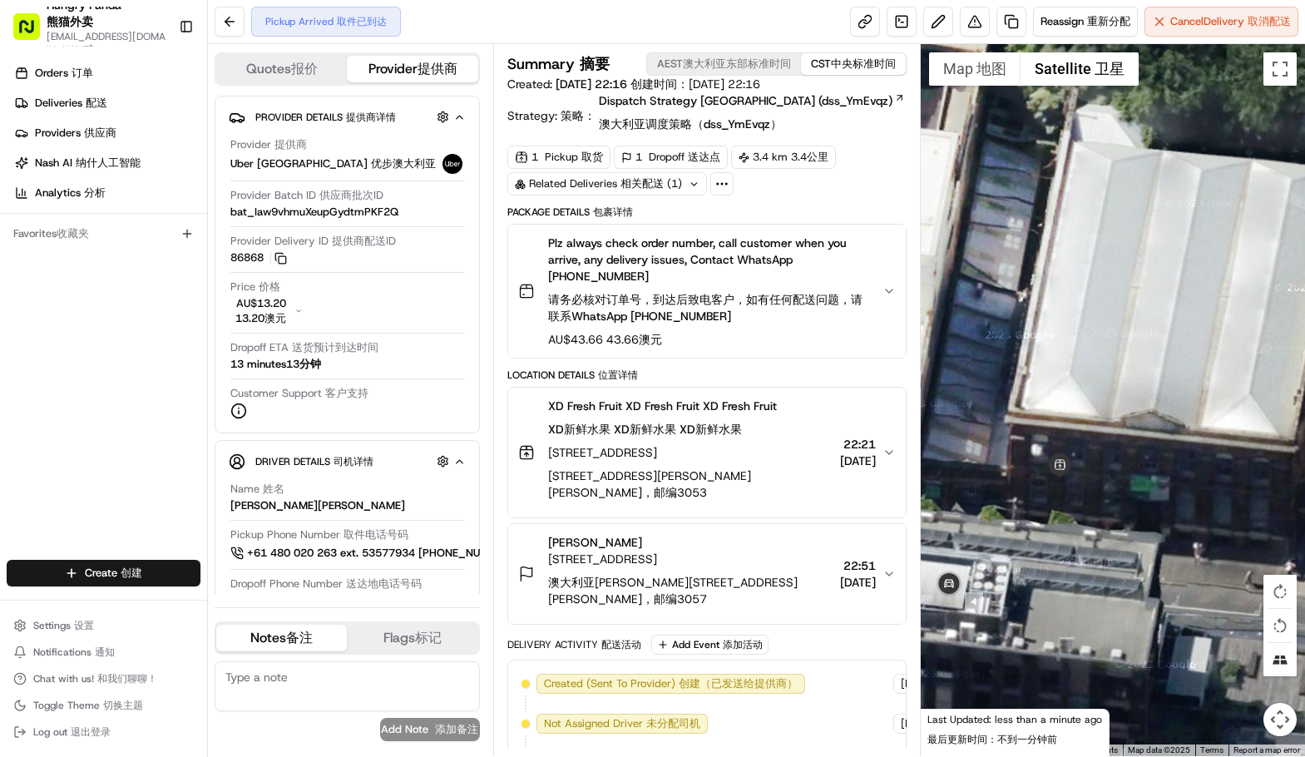
click at [1276, 656] on button "Tilt map" at bounding box center [1279, 659] width 33 height 33
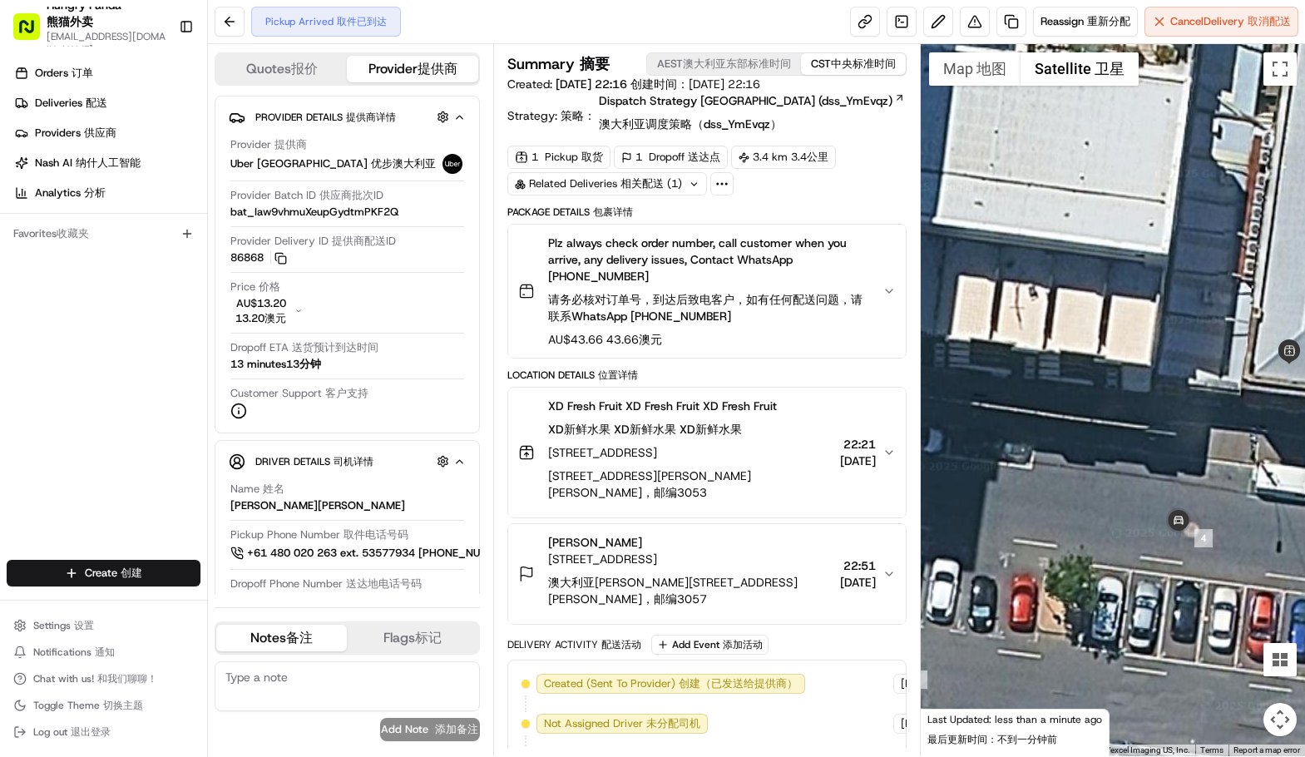
drag, startPoint x: 1035, startPoint y: 596, endPoint x: 1253, endPoint y: 443, distance: 267.5
click at [1258, 445] on div at bounding box center [1113, 400] width 384 height 712
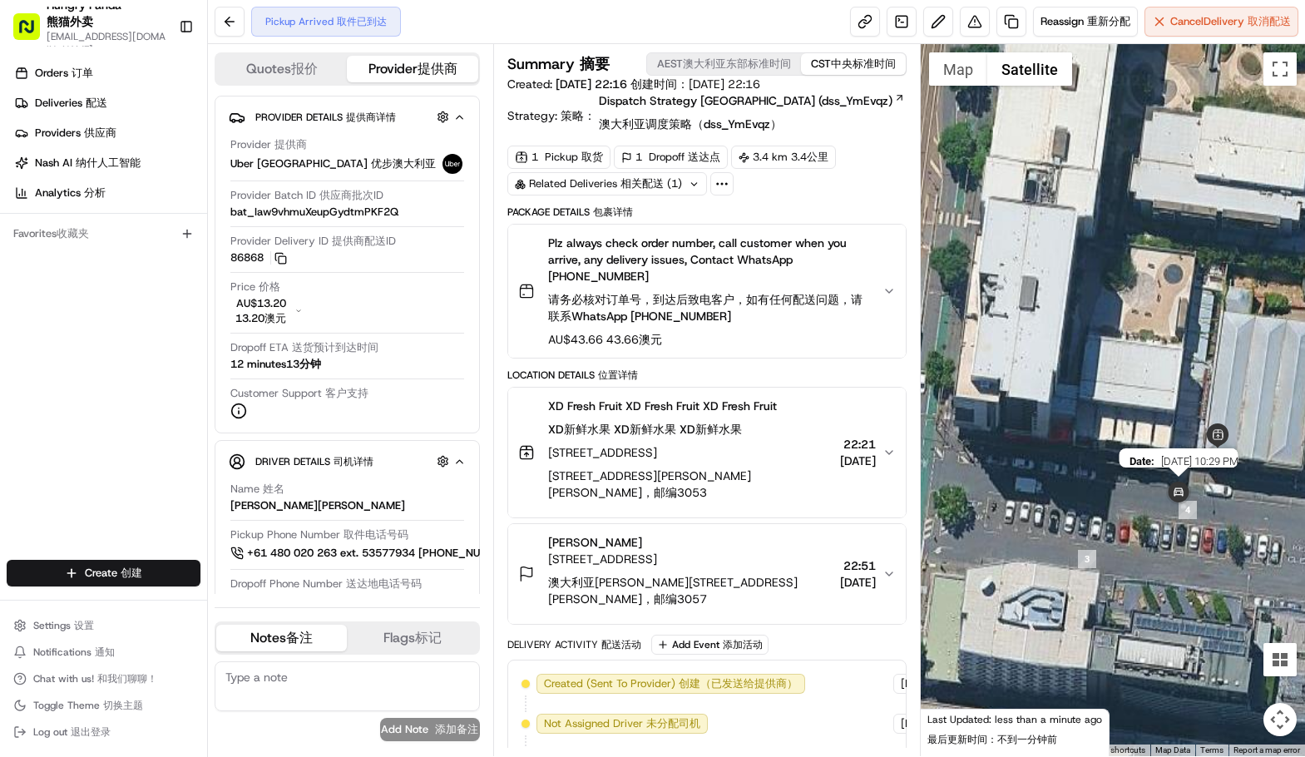
drag, startPoint x: 1230, startPoint y: 470, endPoint x: 1148, endPoint y: 522, distance: 97.2
click at [1148, 522] on div "Date : 08/19/2025 10:29 PM" at bounding box center [1113, 400] width 384 height 712
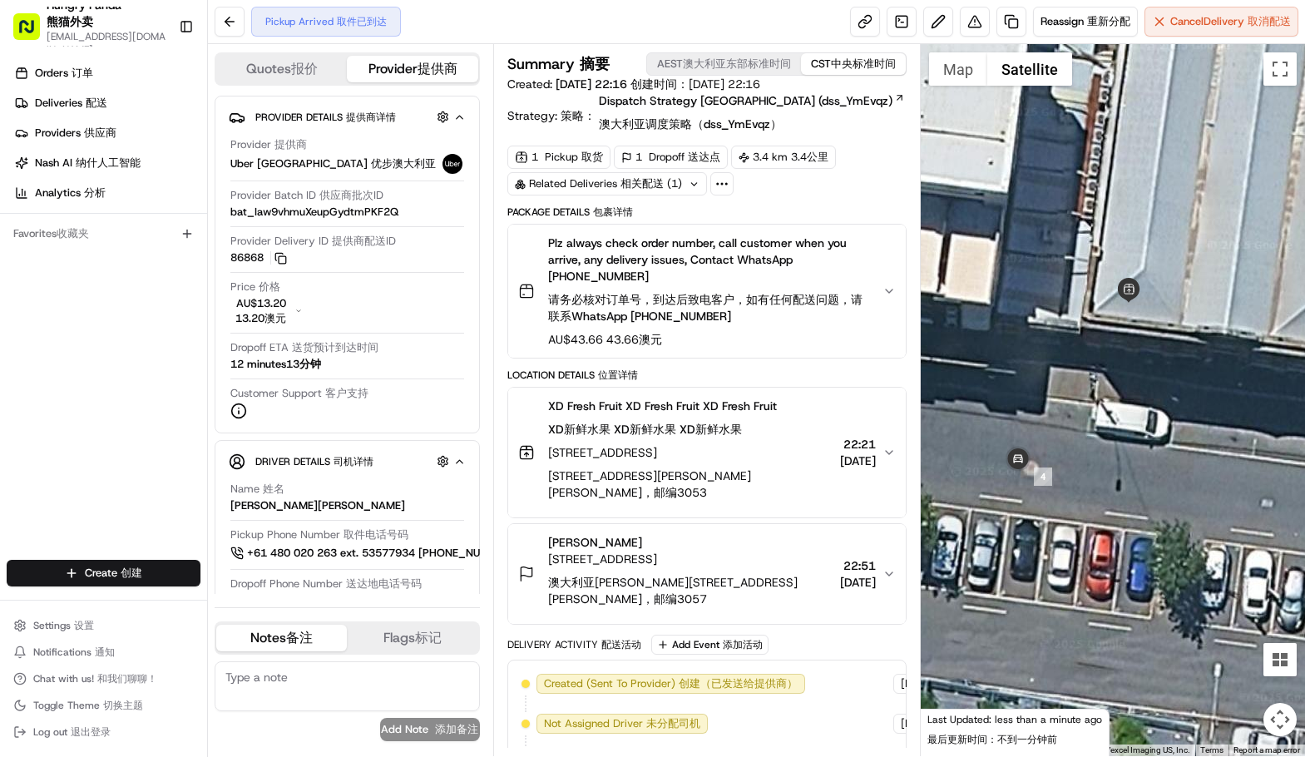
drag, startPoint x: 1150, startPoint y: 507, endPoint x: 1194, endPoint y: 556, distance: 66.0
click at [1193, 556] on div at bounding box center [1113, 400] width 384 height 712
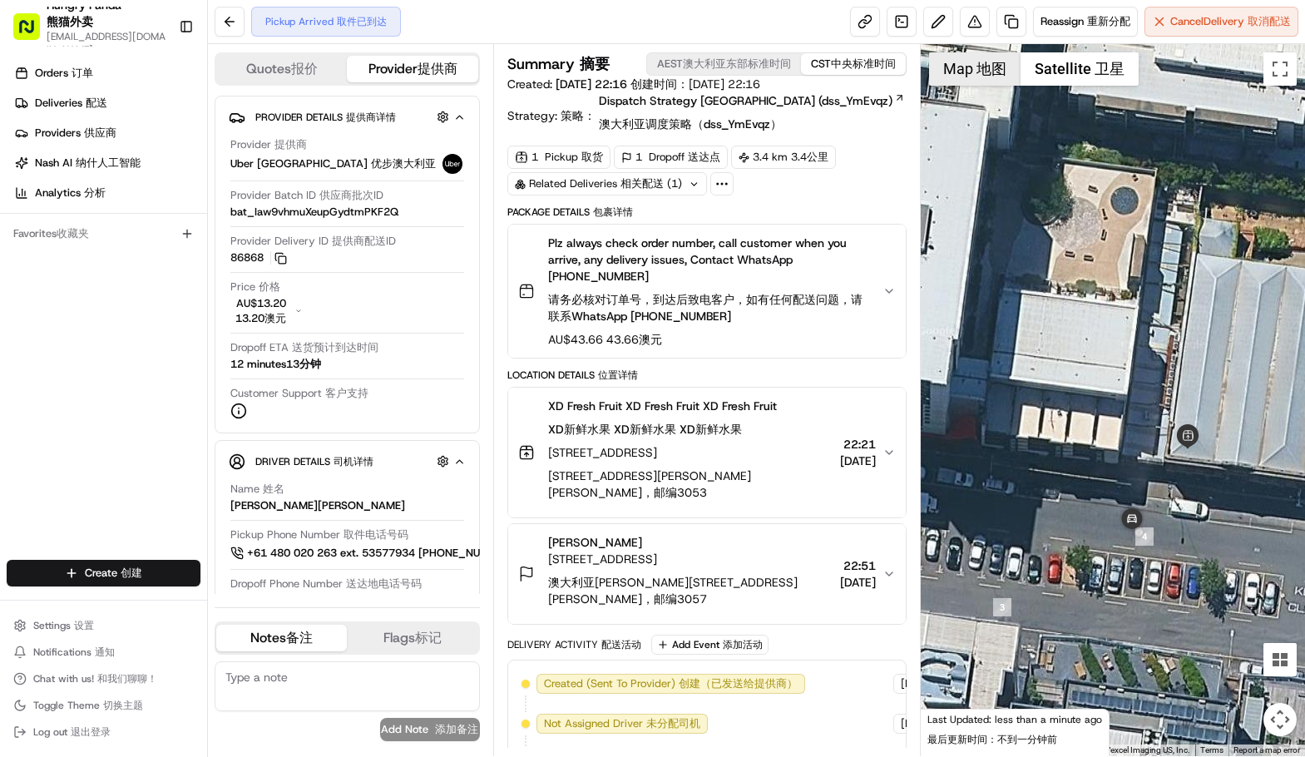
click at [990, 64] on span "地图" at bounding box center [991, 68] width 30 height 17
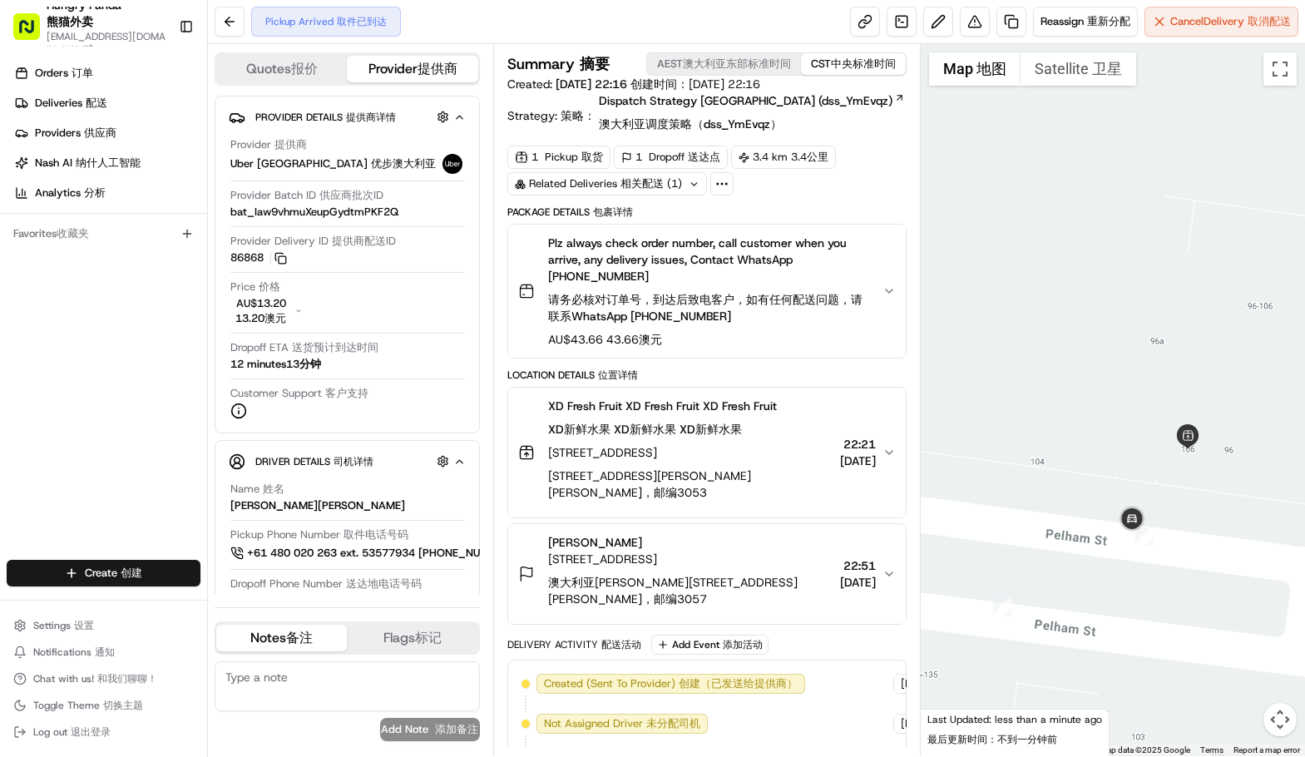
drag, startPoint x: 126, startPoint y: 452, endPoint x: 135, endPoint y: 447, distance: 10.8
click at [126, 452] on div "Orders Orders 订单 Deliveries Deliveries 配送 Providers Providers 供应商 Nash AI Nash …" at bounding box center [103, 311] width 207 height 517
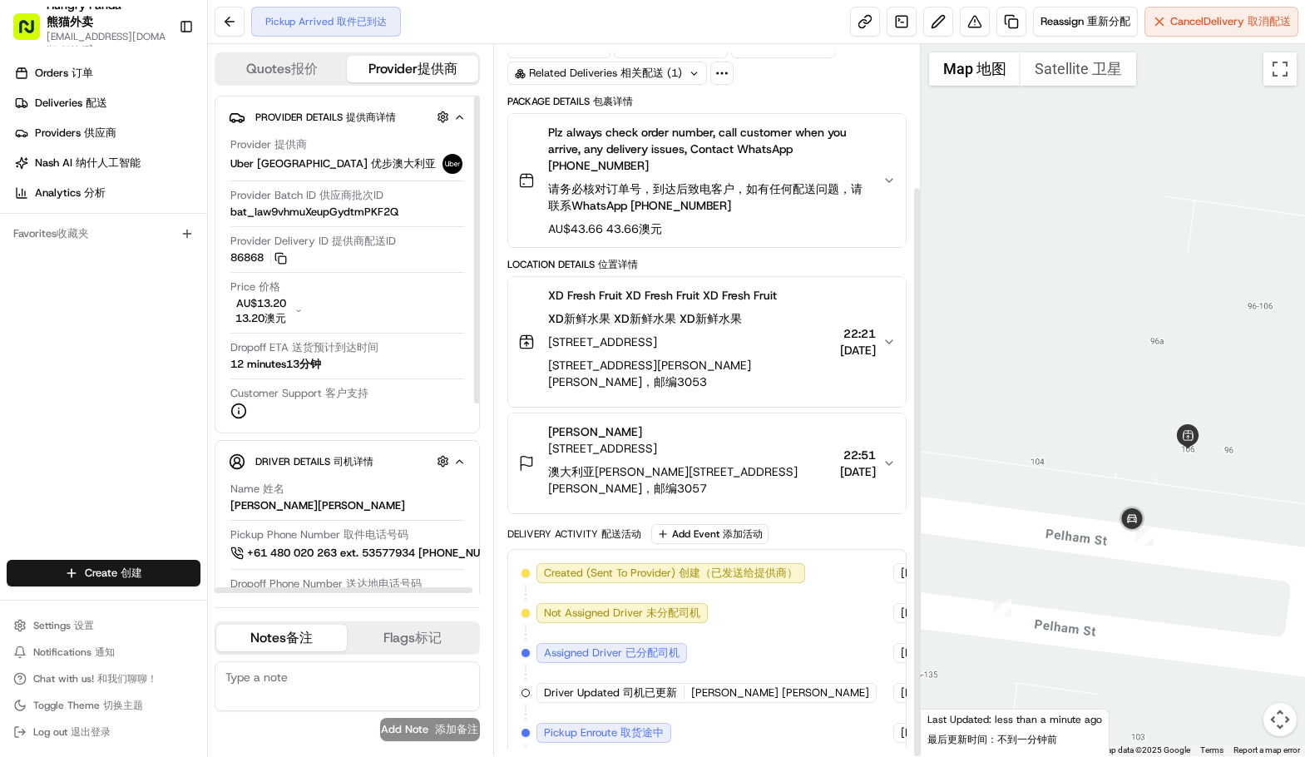
scroll to position [176, 0]
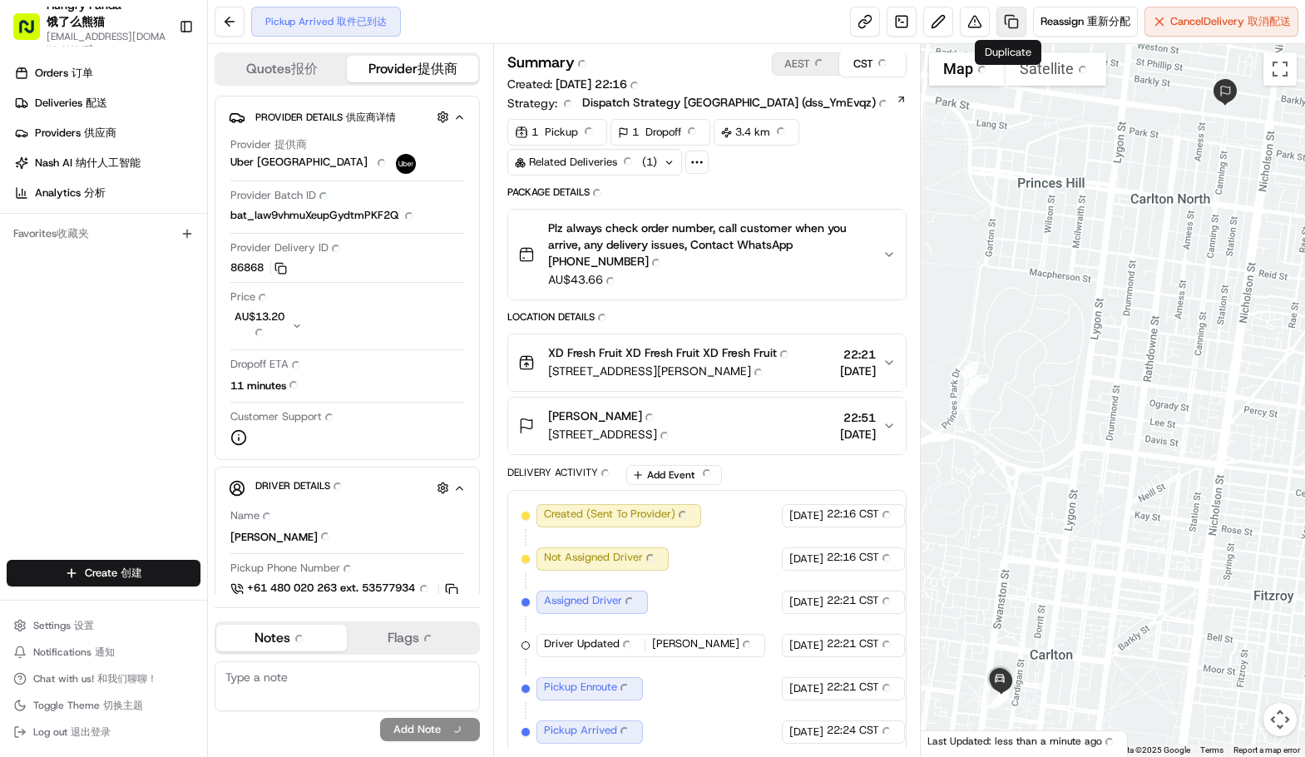
click at [1009, 18] on link at bounding box center [1011, 22] width 30 height 30
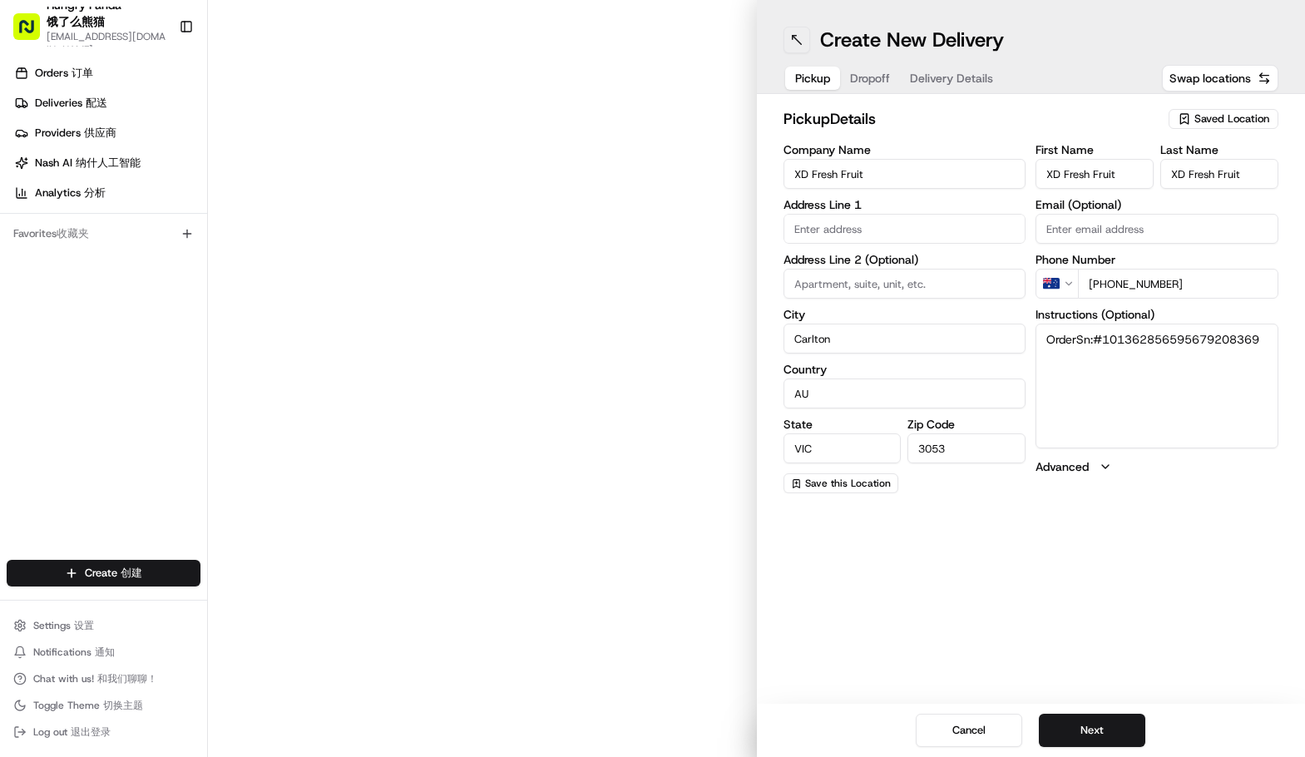
type input "[STREET_ADDRESS]"
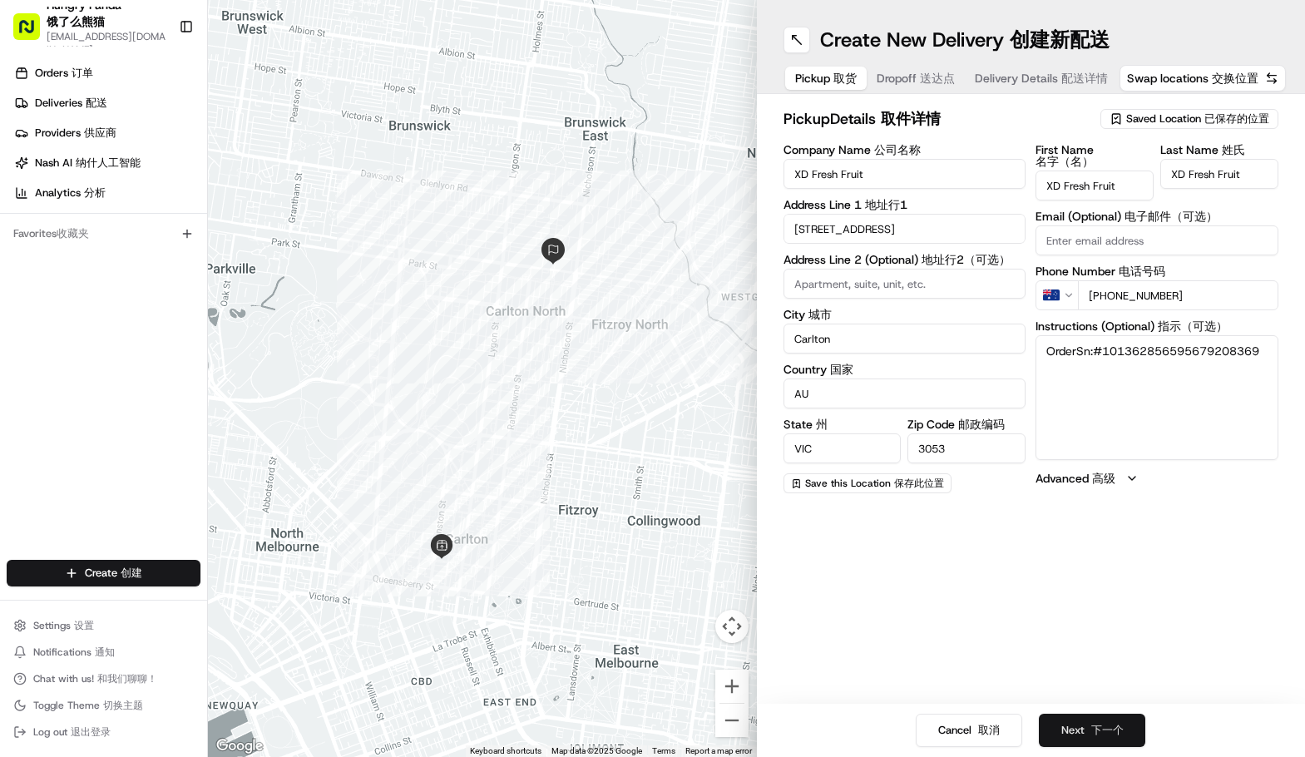
click at [1101, 716] on button "Next Next 下一个" at bounding box center [1092, 730] width 106 height 33
click at [1090, 719] on button "Next Next 下一个" at bounding box center [1092, 730] width 106 height 33
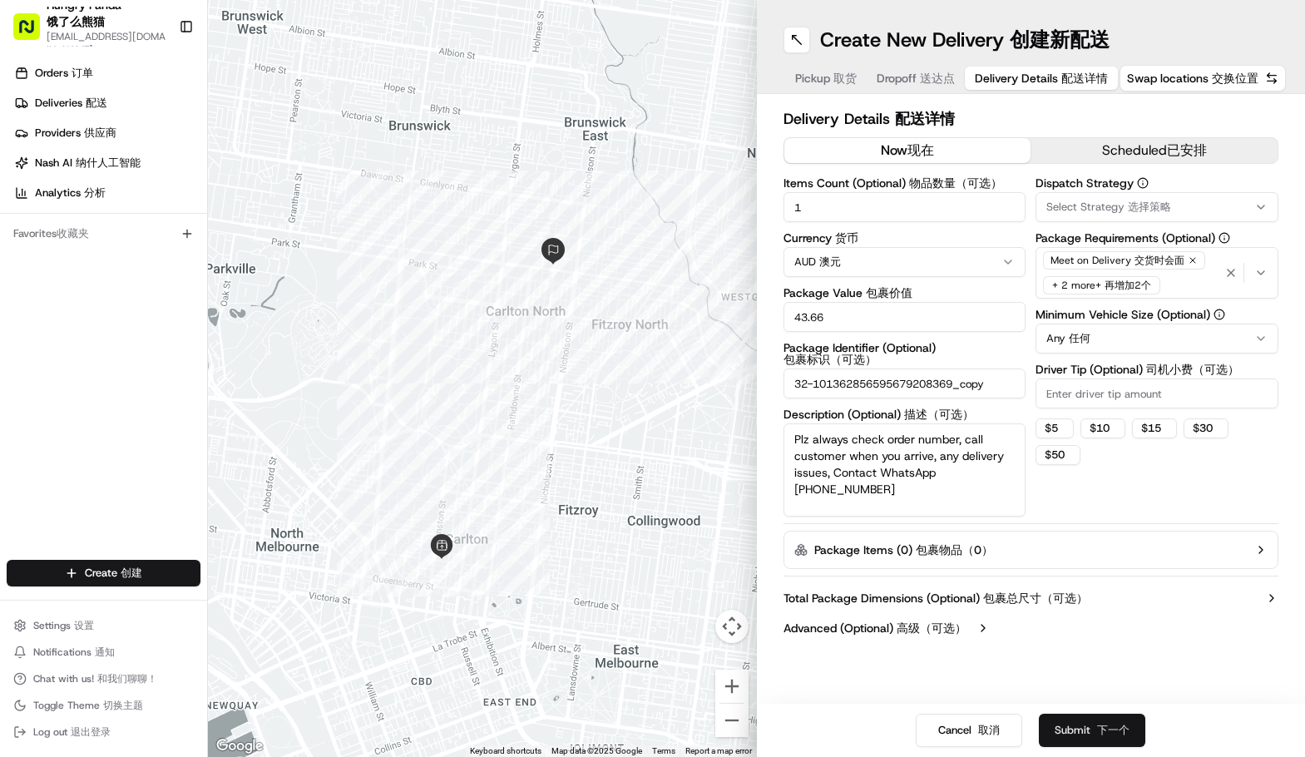
click at [1090, 719] on button "Submit Next 下一个" at bounding box center [1092, 730] width 106 height 33
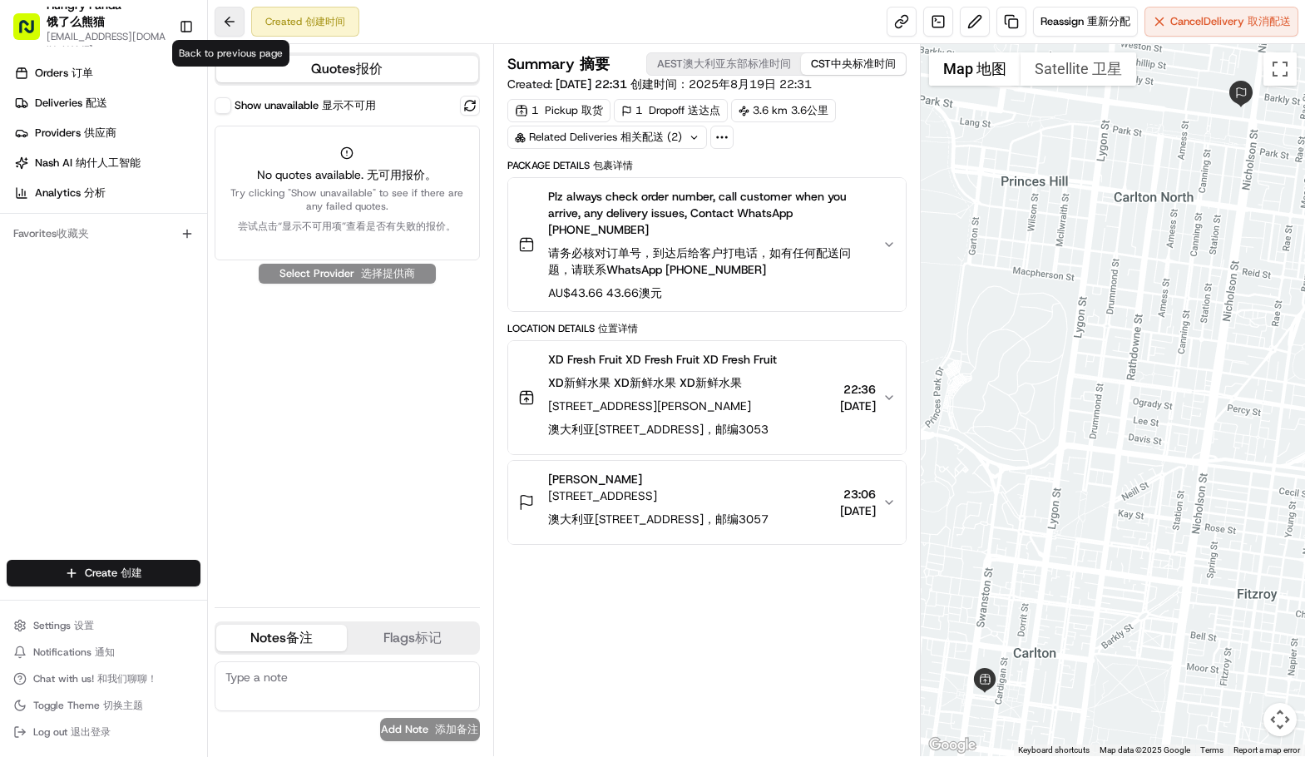
click at [231, 16] on button at bounding box center [230, 22] width 30 height 30
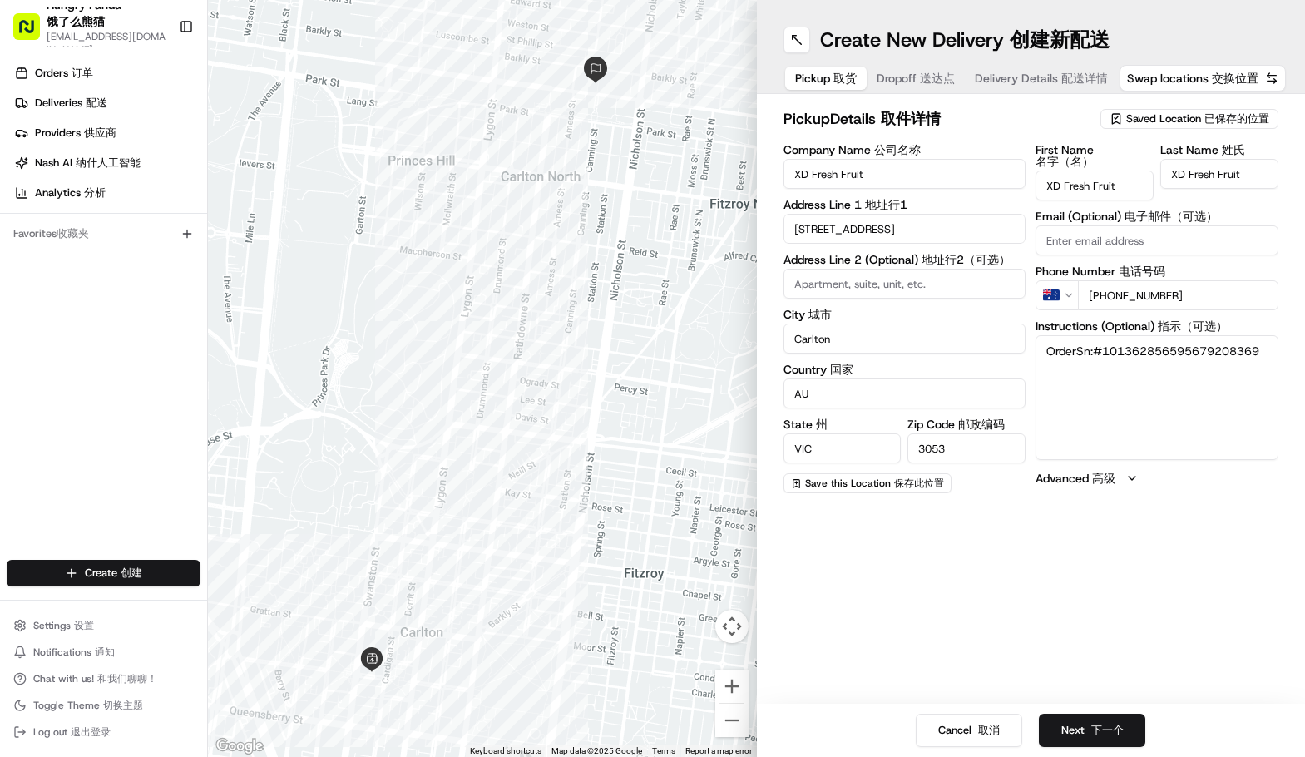
click at [587, 274] on div at bounding box center [482, 378] width 549 height 757
click at [794, 37] on button at bounding box center [797, 40] width 27 height 27
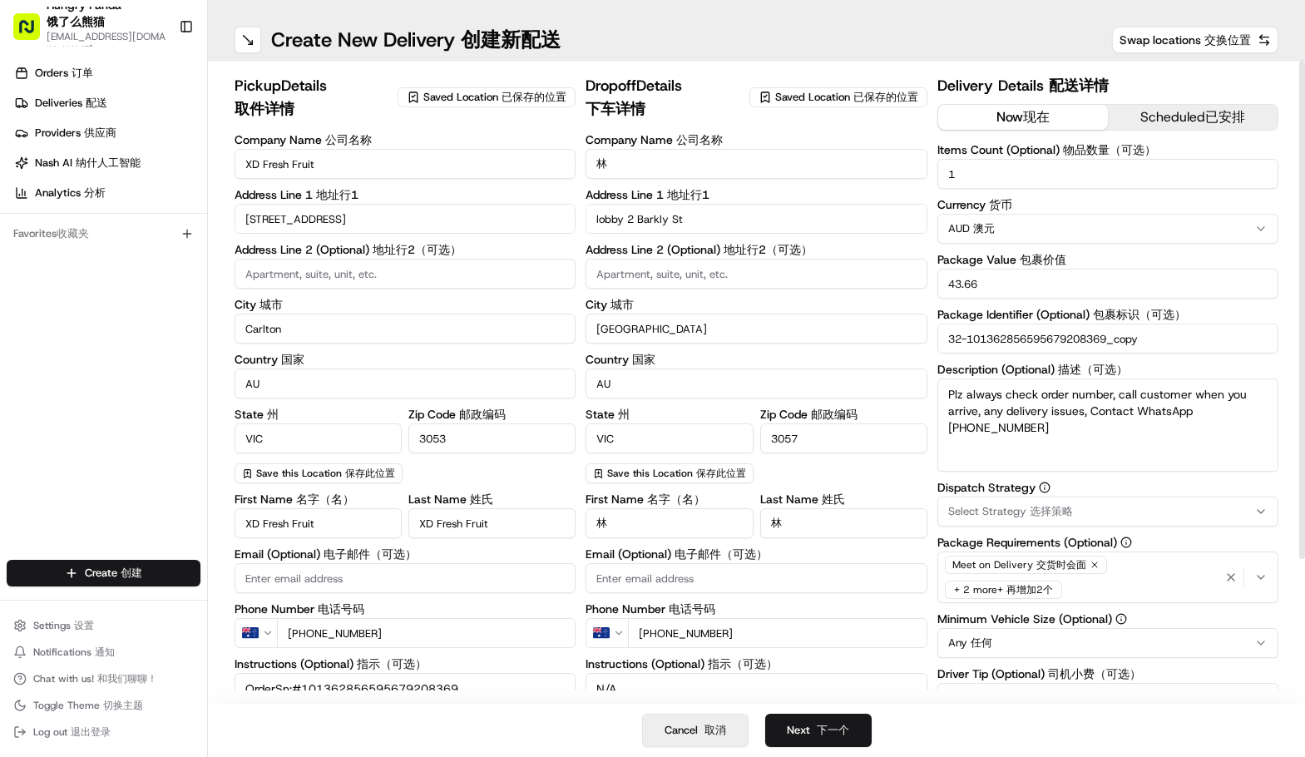
click at [680, 726] on button "Cancel Cancel 取消" at bounding box center [695, 730] width 106 height 33
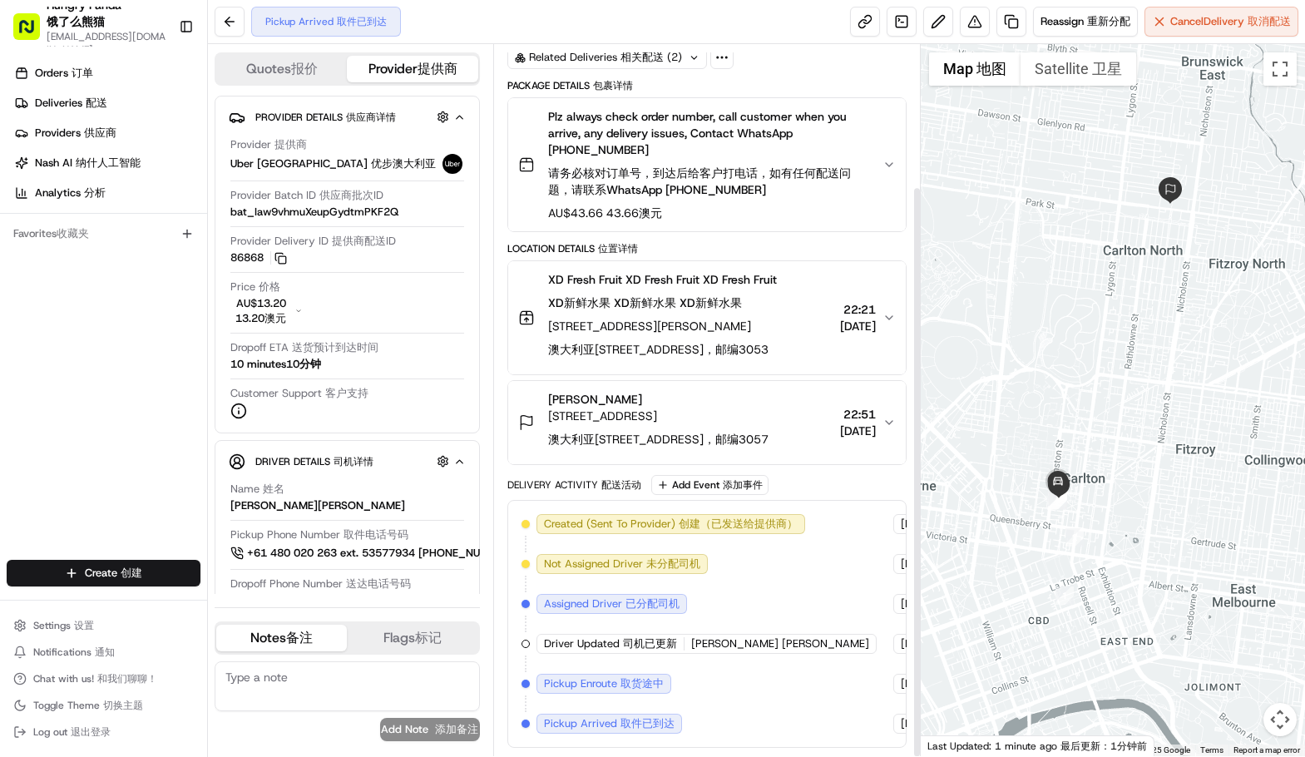
scroll to position [176, 0]
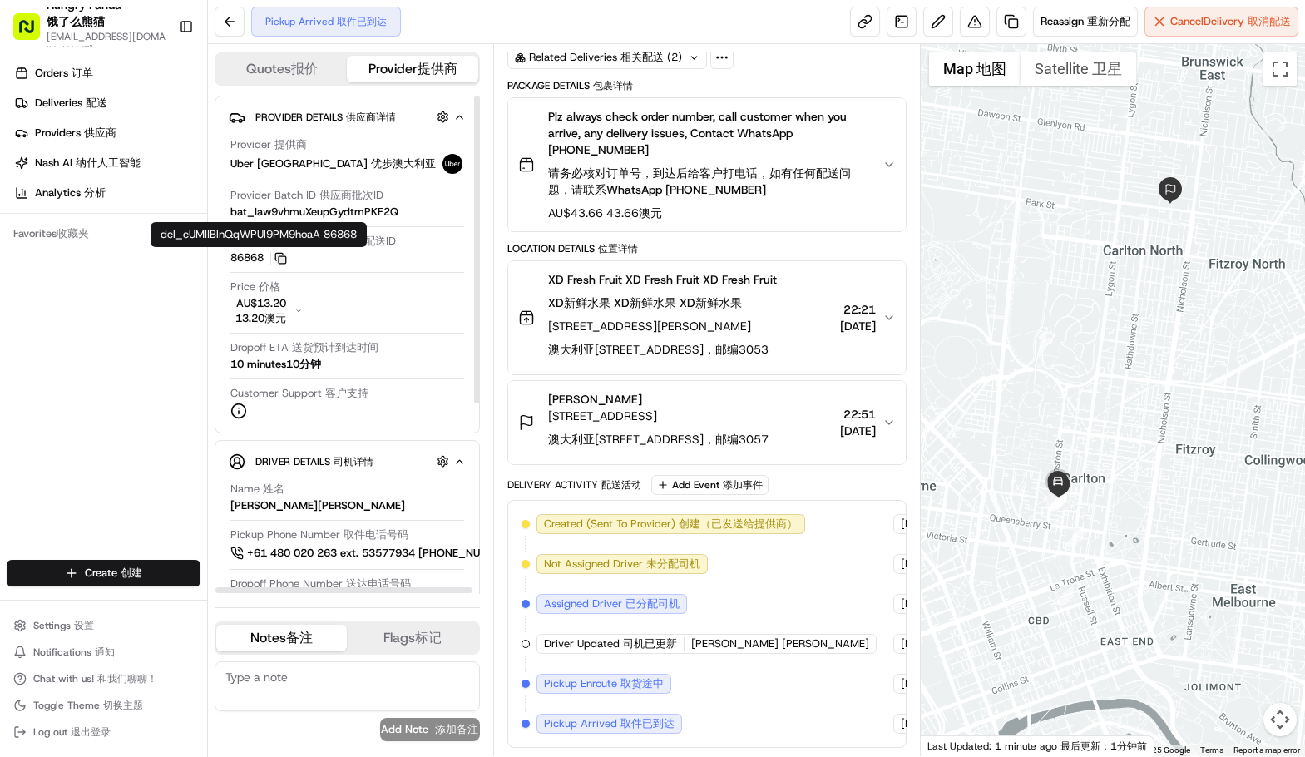
click at [284, 258] on icon "button" at bounding box center [280, 258] width 12 height 12
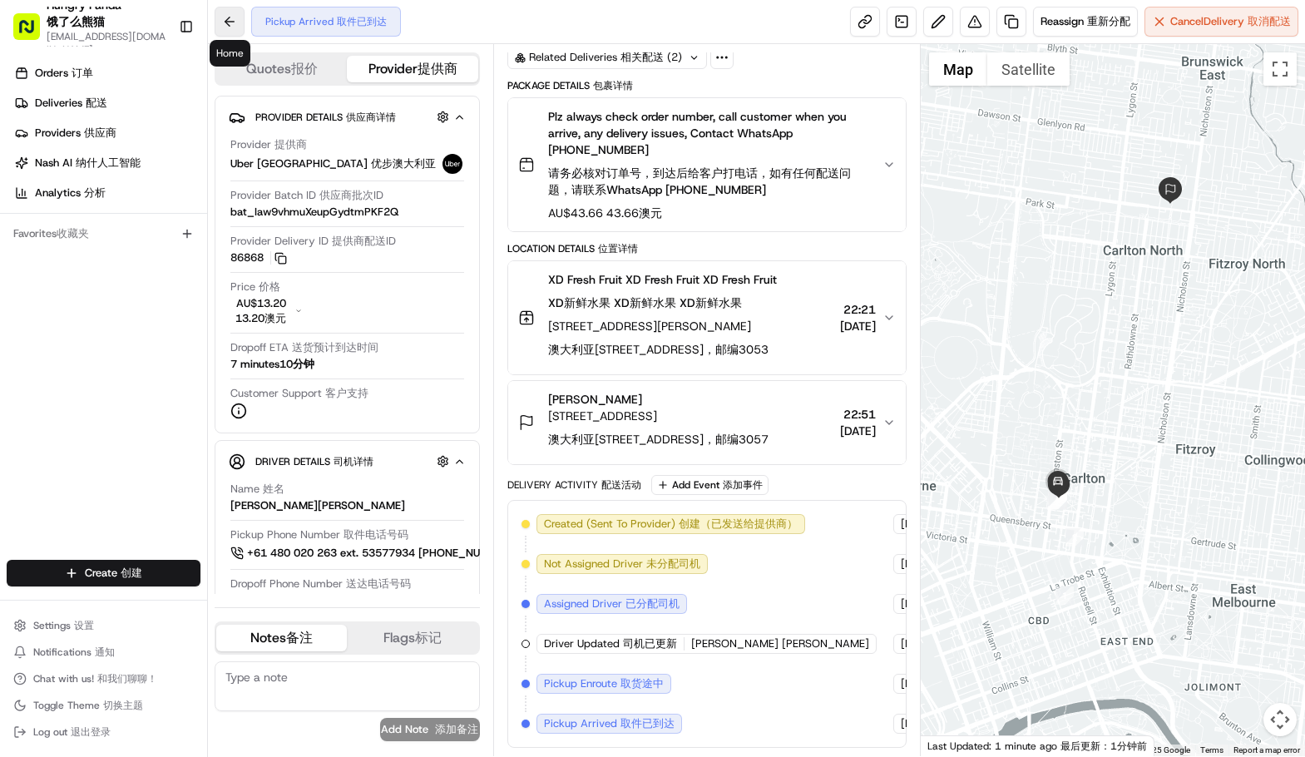
click at [230, 13] on button at bounding box center [230, 22] width 30 height 30
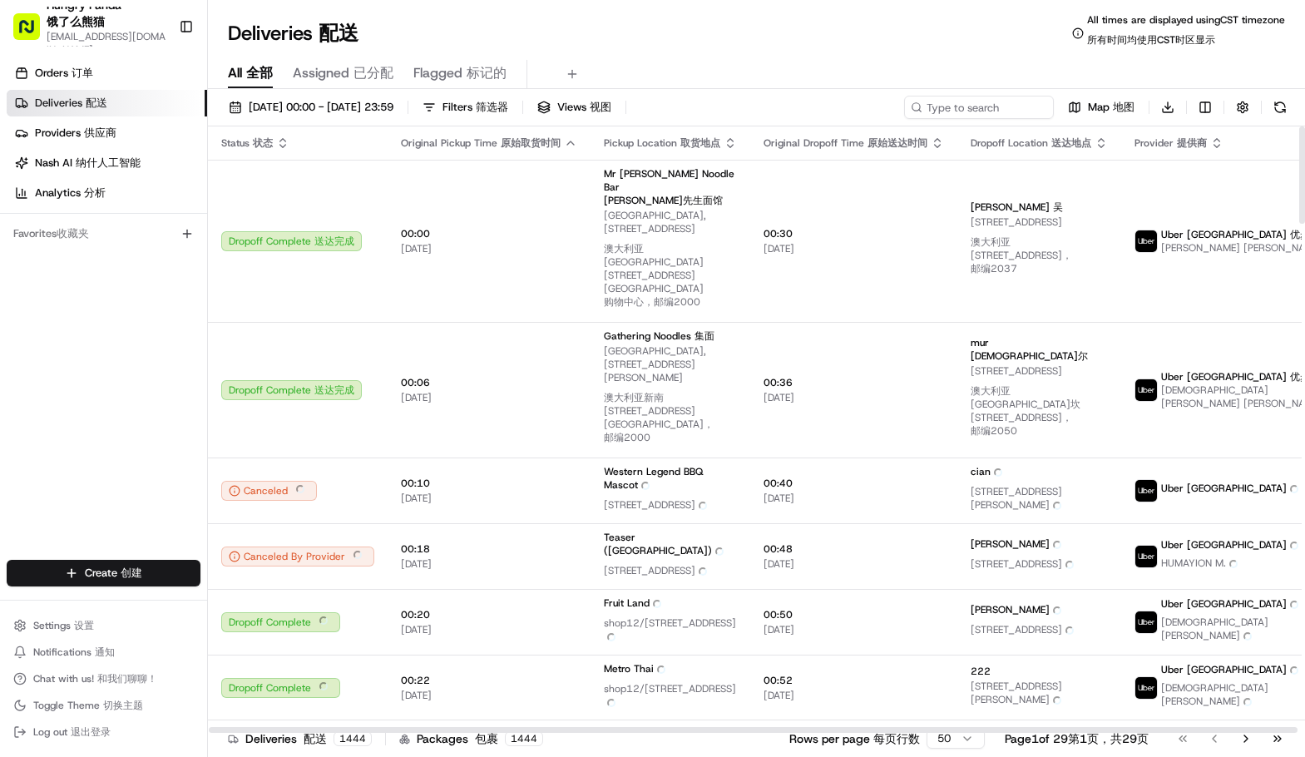
click at [1254, 141] on div "Provider Provider 提供商" at bounding box center [1242, 142] width 215 height 13
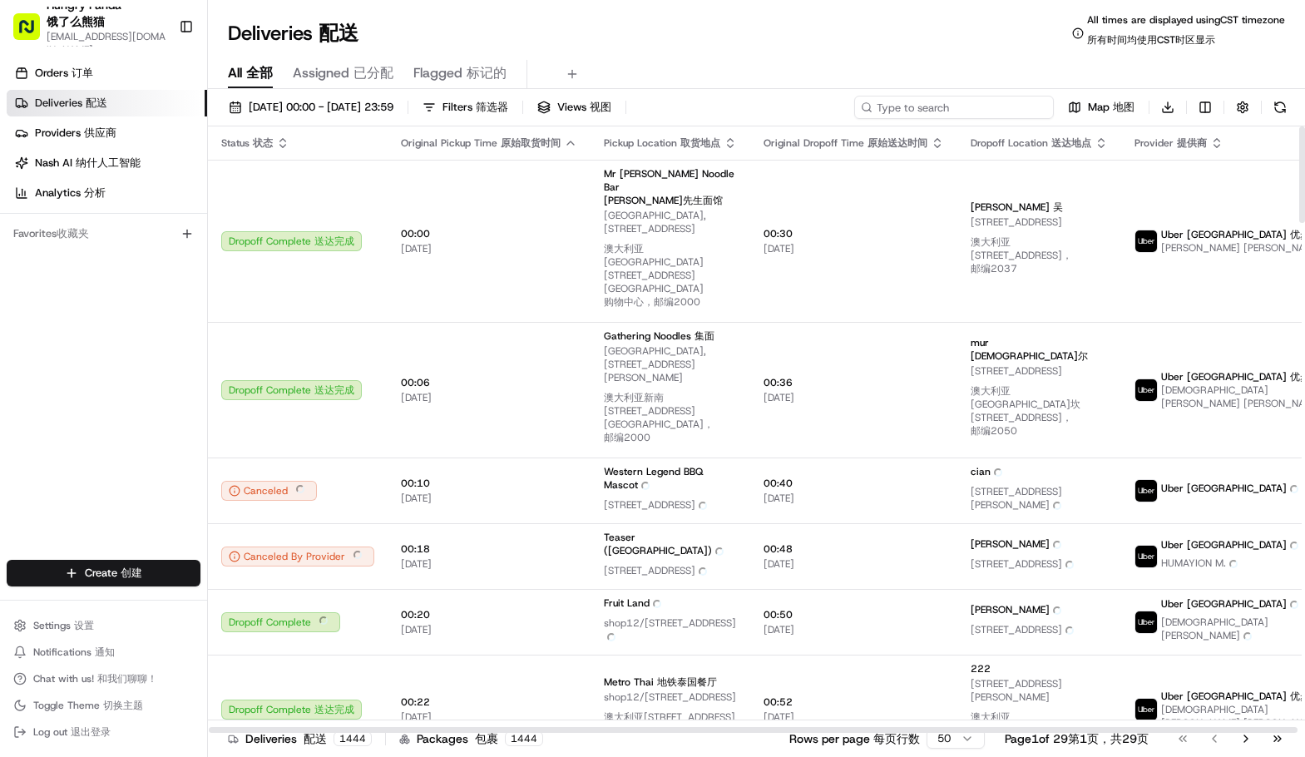
click at [941, 111] on input at bounding box center [954, 107] width 200 height 23
paste input "101362856595679208369"
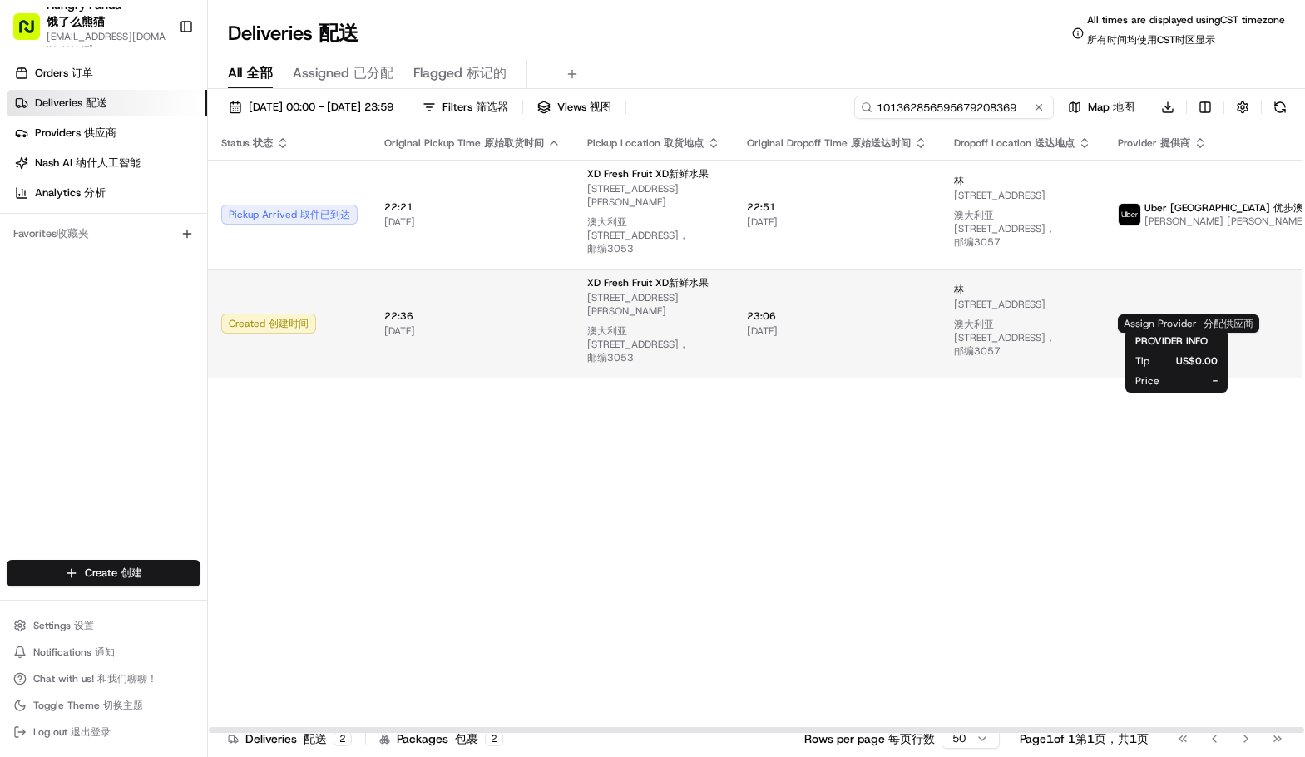
type input "101362856595679208369"
click at [1184, 314] on span "Assign Provider Assign Provider 分配供应商" at bounding box center [1188, 323] width 141 height 18
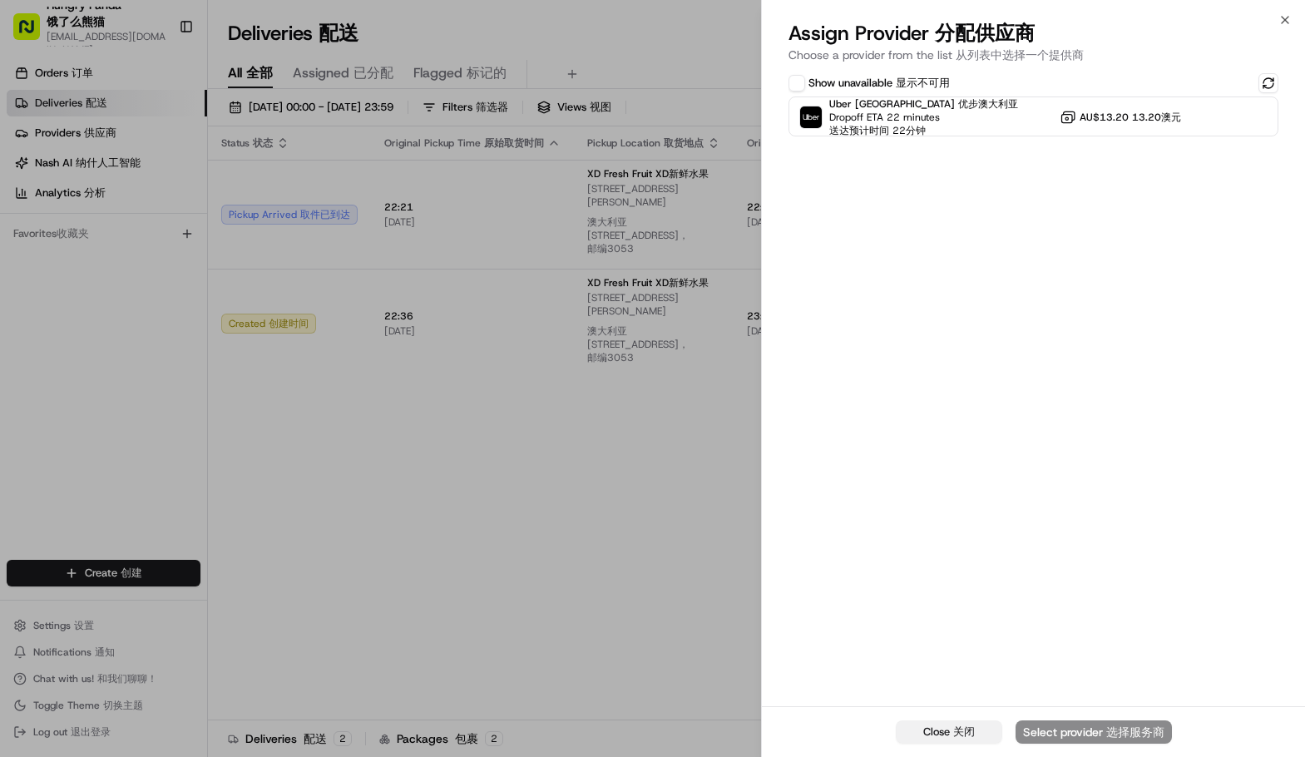
click at [961, 734] on span "关闭" at bounding box center [964, 731] width 22 height 14
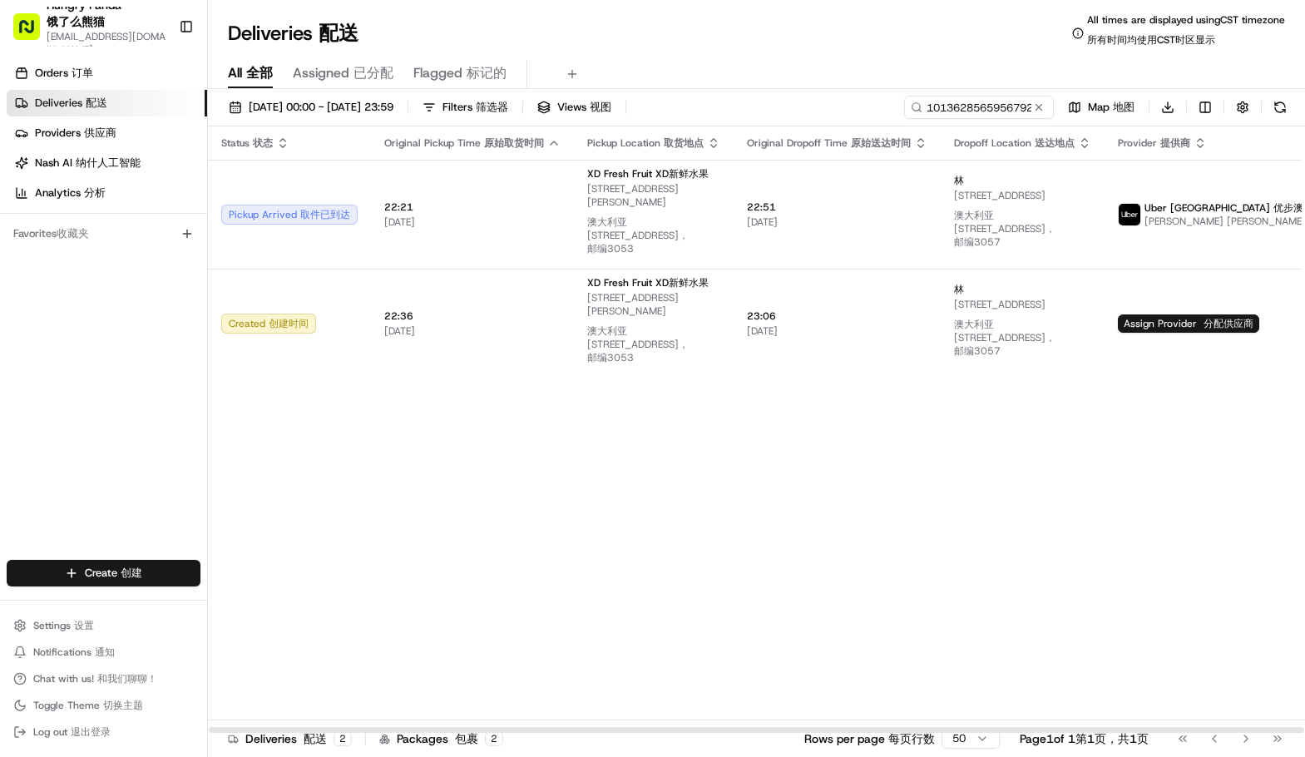
click at [1046, 563] on div "Status Status 状态 Original Pickup Time Original Pickup Time 原始取货时间 Pickup Locati…" at bounding box center [815, 429] width 1215 height 607
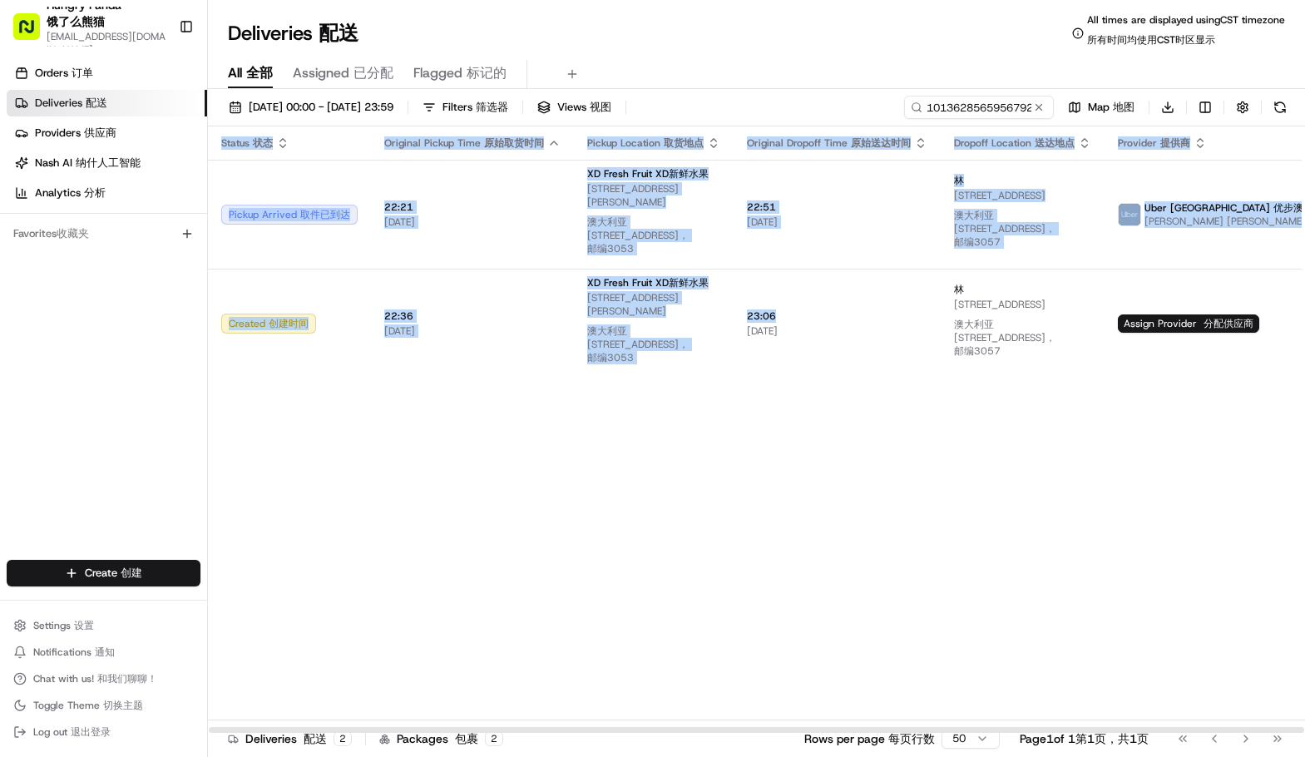
scroll to position [0, 47]
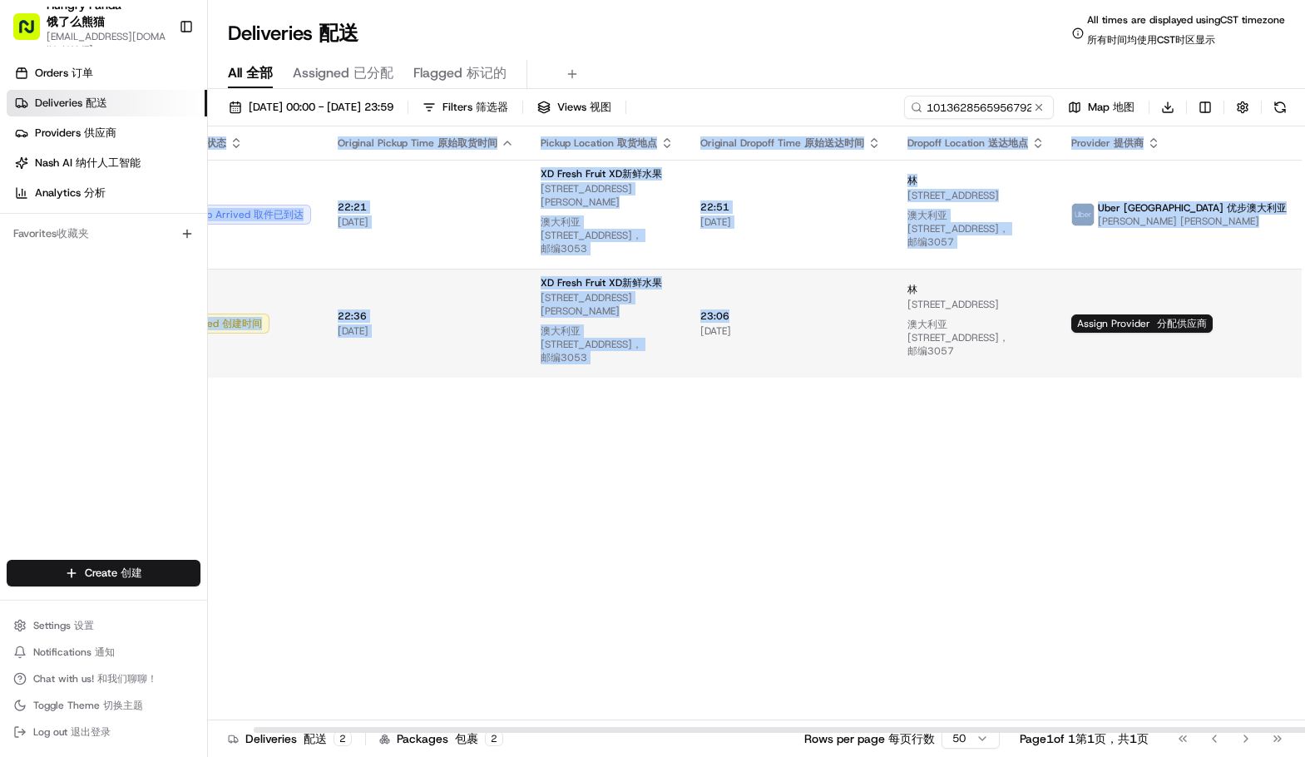
drag, startPoint x: 834, startPoint y: 289, endPoint x: 1246, endPoint y: 310, distance: 412.3
click at [1246, 310] on tr "Created Created 创建时间 22:36 22:36 [DATE] [DATE] XD Fresh Fruit XD Fresh Fruit XD…" at bounding box center [768, 323] width 1215 height 109
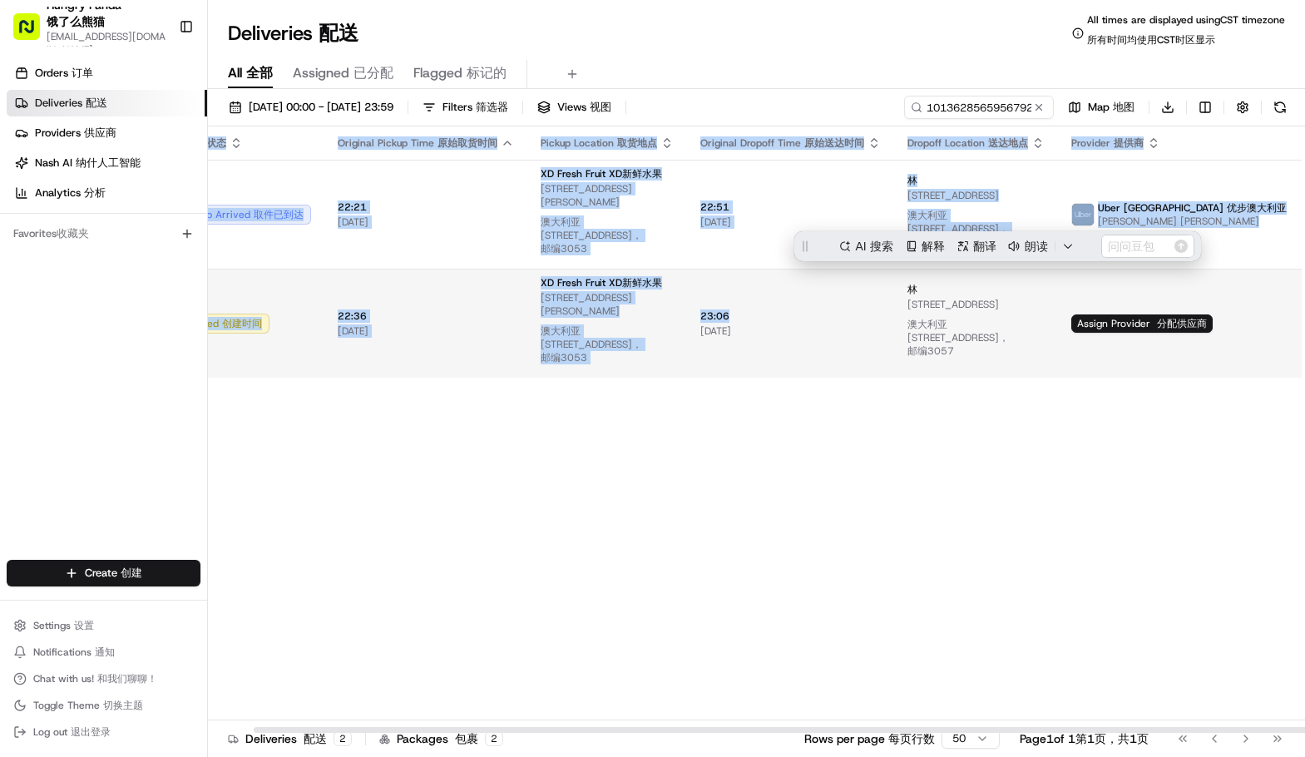
scroll to position [0, 0]
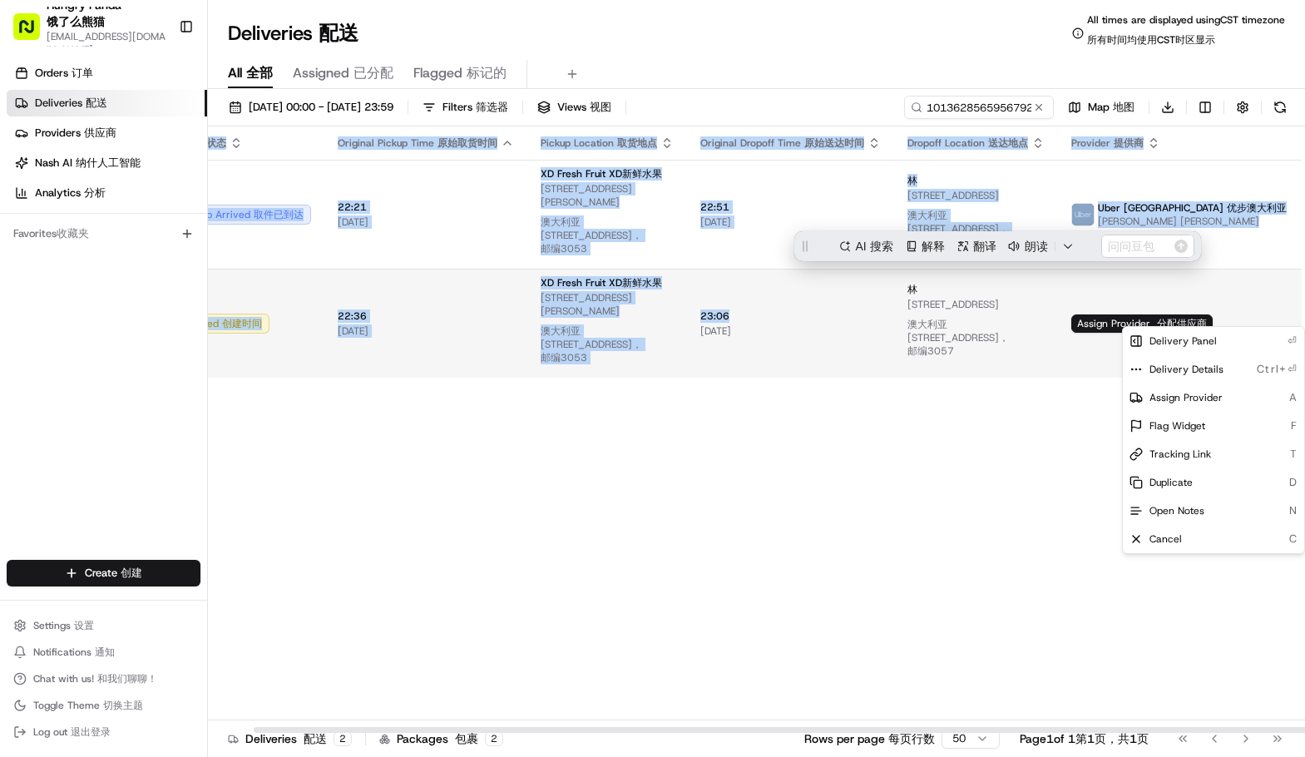
click at [1250, 314] on html "Hungry Panda Hungry Panda 饿了么熊猫 [EMAIL_ADDRESS][DOMAIN_NAME] [EMAIL_ADDRESS][DO…" at bounding box center [652, 378] width 1305 height 757
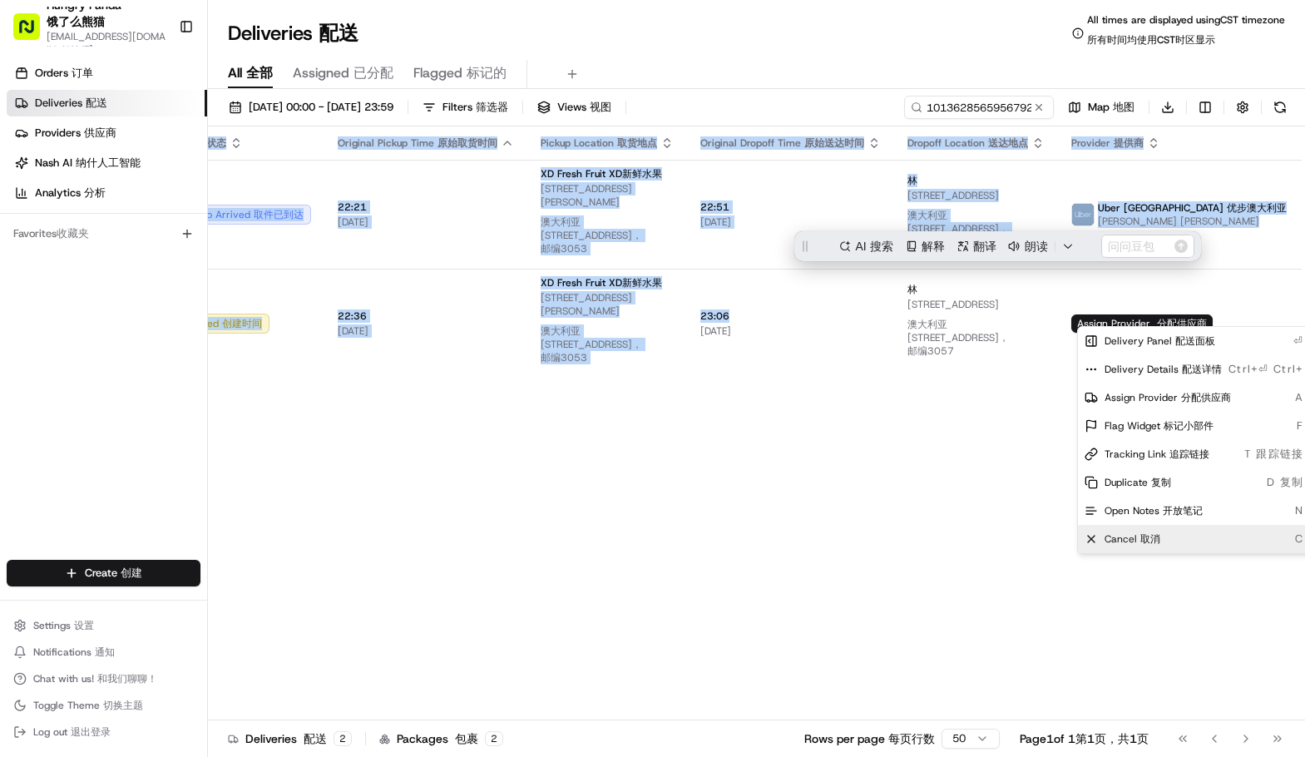
click at [1128, 540] on span "Cancel Cancel 取消" at bounding box center [1133, 538] width 56 height 13
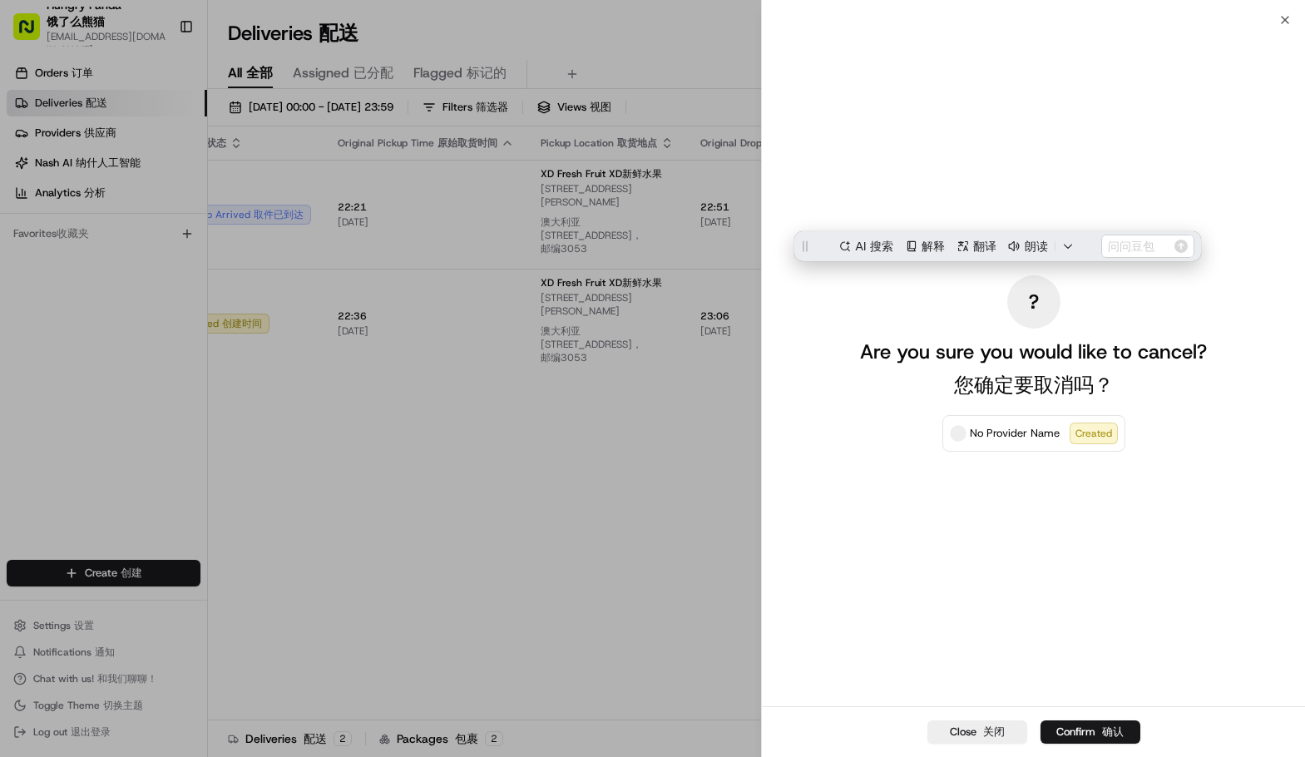
click at [962, 433] on span at bounding box center [958, 433] width 17 height 17
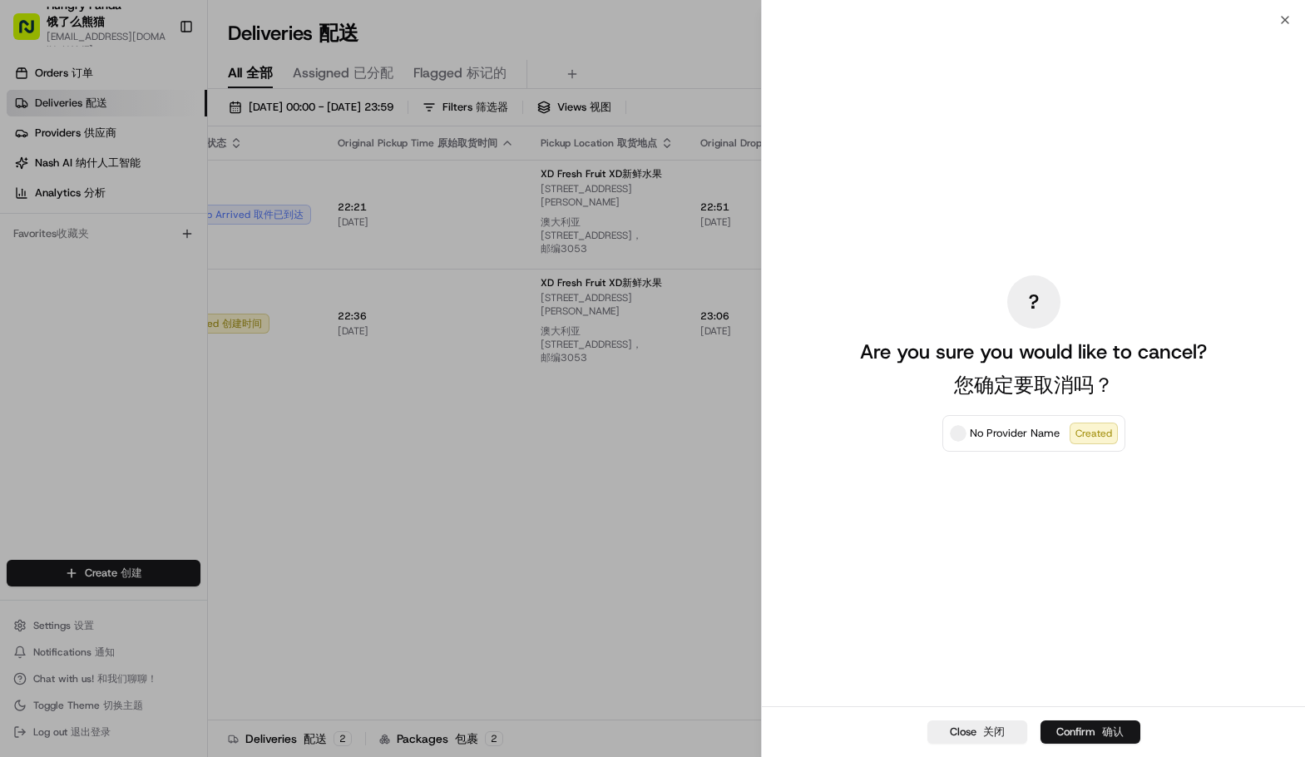
click at [1102, 727] on button "Confirm Confirm 确认" at bounding box center [1091, 731] width 100 height 23
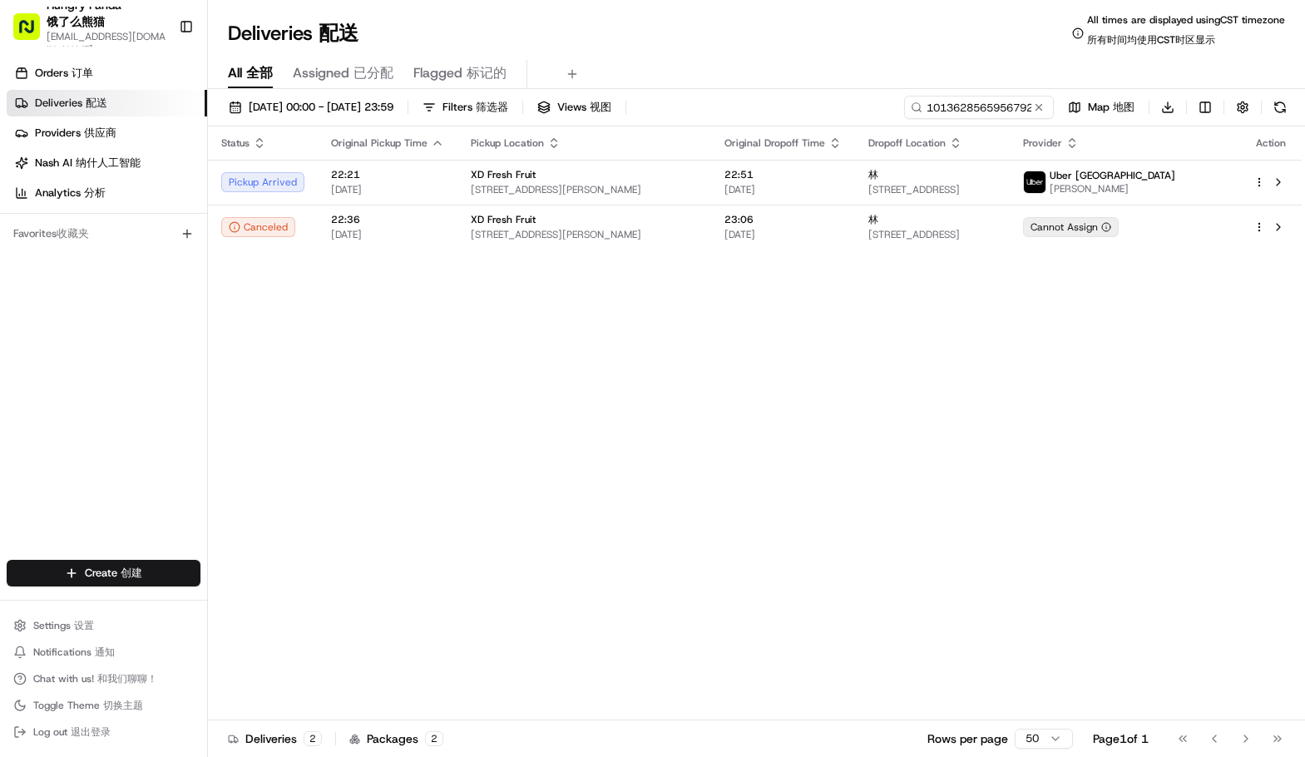
click at [884, 471] on div "Status Original Pickup Time Pickup Location Original Dropoff Time Dropoff Locat…" at bounding box center [755, 429] width 1094 height 607
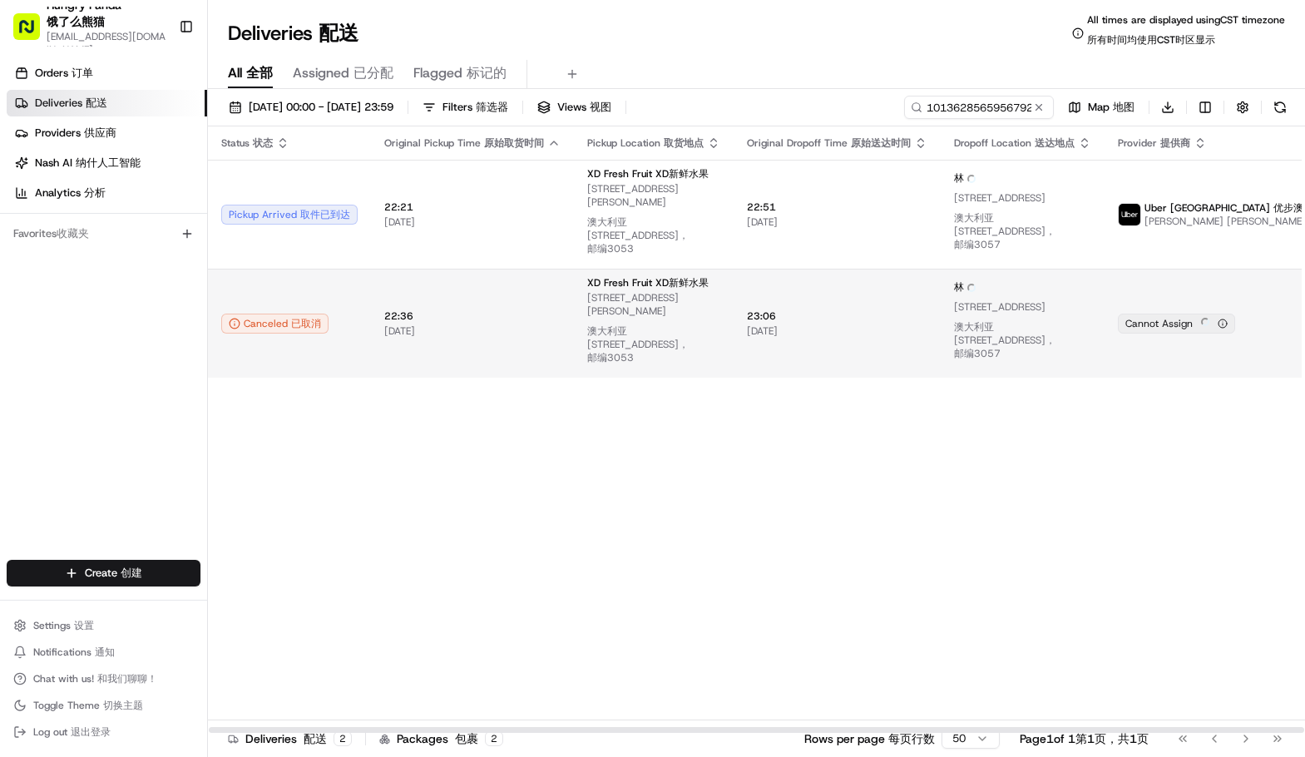
click at [785, 302] on td "23:06 23:06 [DATE] [DATE]" at bounding box center [837, 323] width 207 height 109
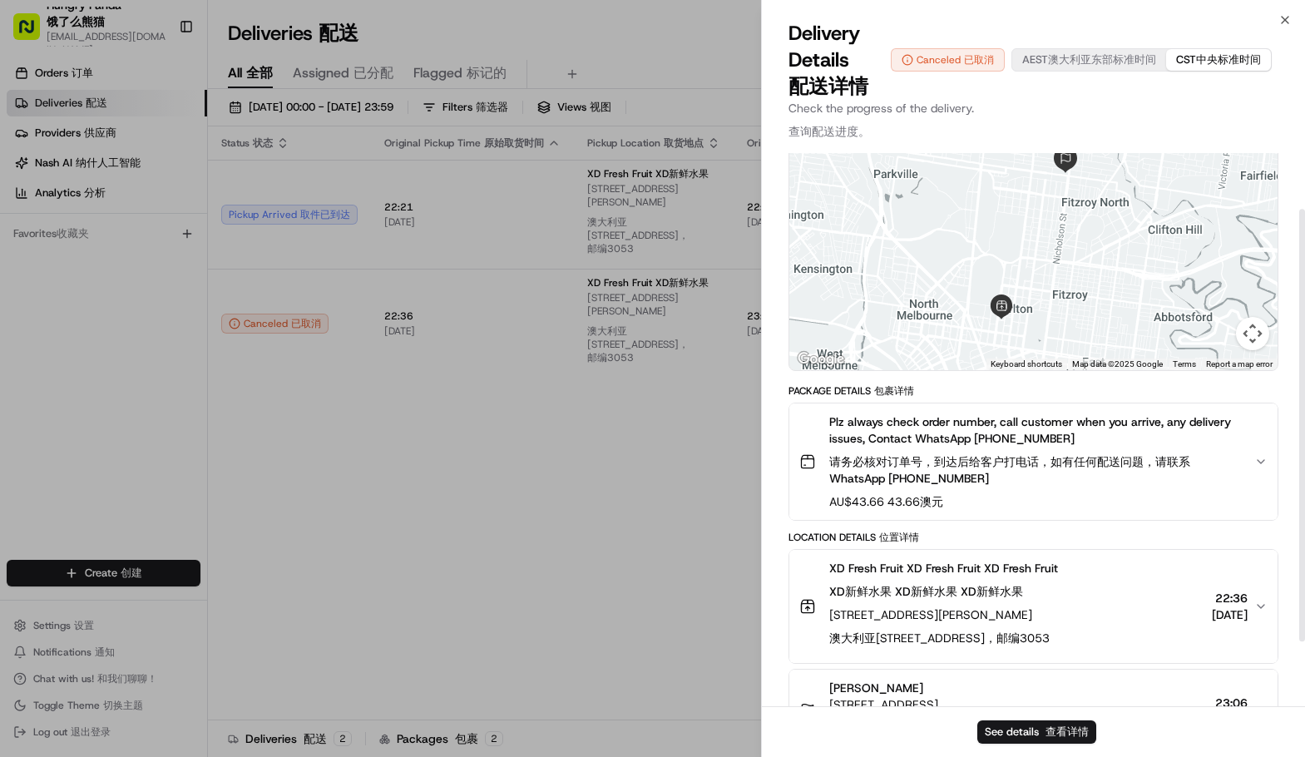
scroll to position [154, 0]
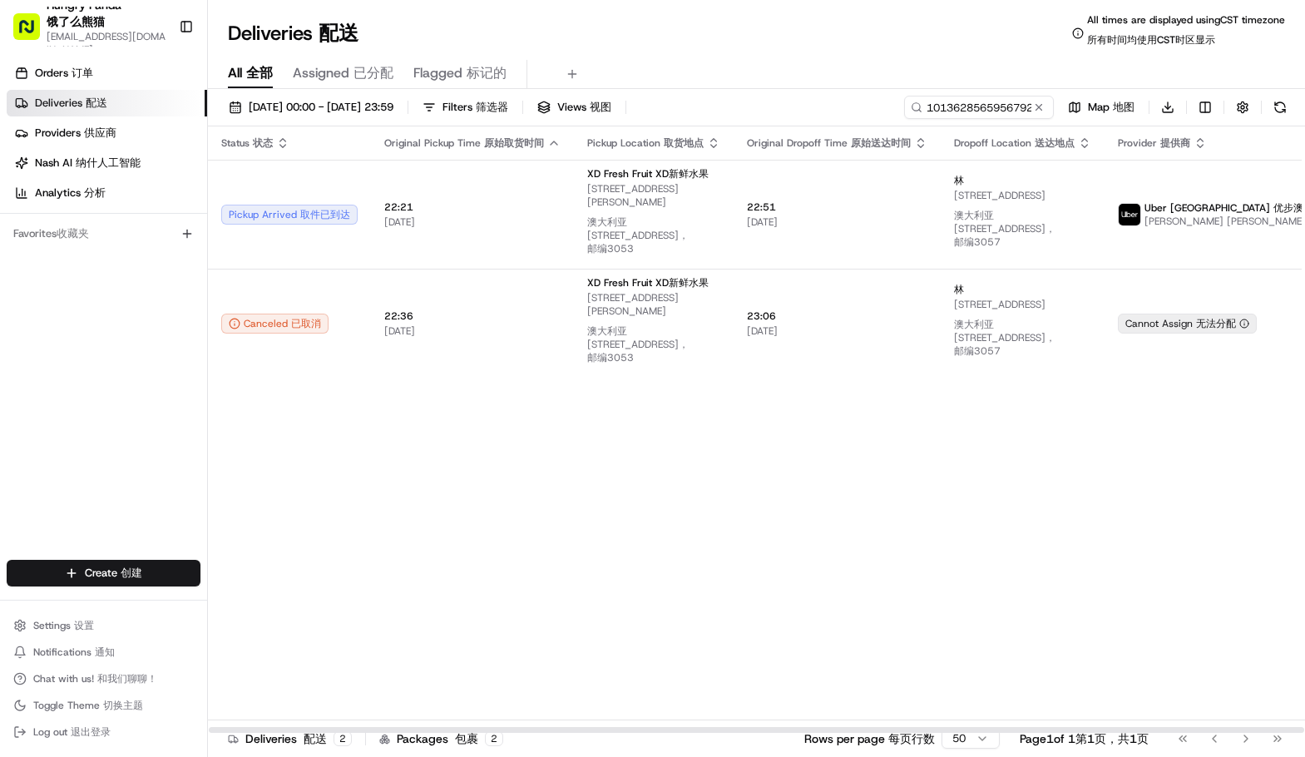
click at [1145, 544] on div "Status Status 状态 Original Pickup Time Original Pickup Time 原始取货时间 Pickup Locati…" at bounding box center [815, 429] width 1215 height 607
click at [97, 674] on span "和我们聊聊！" at bounding box center [127, 678] width 60 height 13
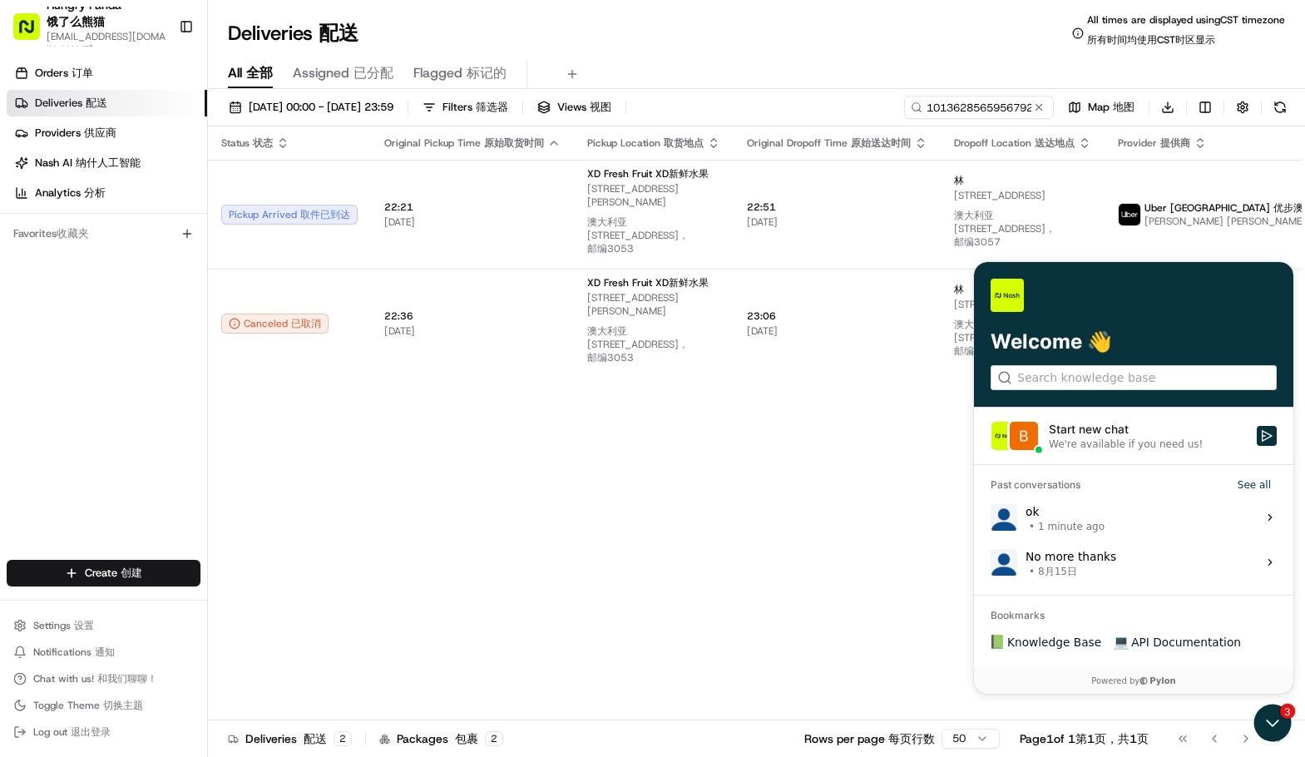
click at [1065, 512] on div "ok • 1 minute ago" at bounding box center [1065, 518] width 79 height 32
click at [991, 517] on button "View issue" at bounding box center [990, 517] width 1 height 1
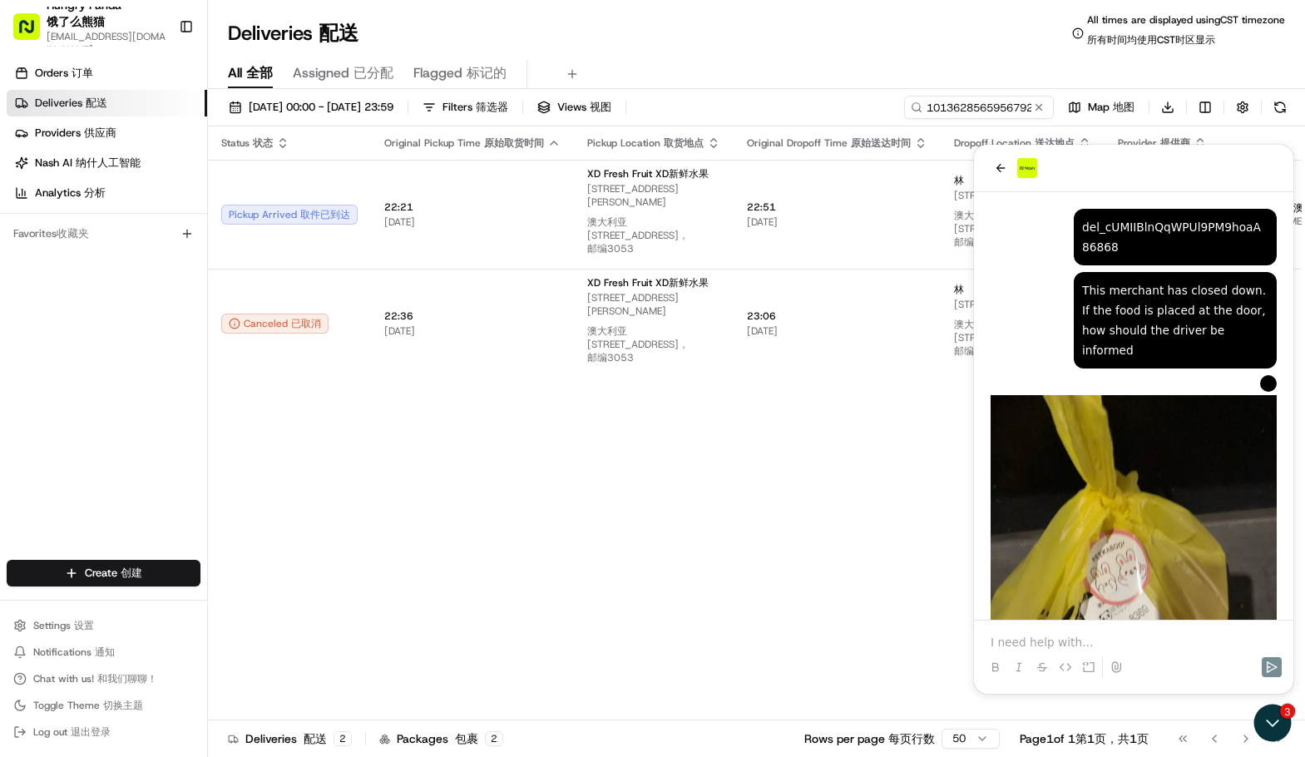
click at [1038, 341] on div "This merchant has closed down. If the food is placed at the door, how should th…" at bounding box center [1134, 322] width 286 height 100
click at [1023, 343] on div "This merchant has closed down. If the food is placed at the door, how should th…" at bounding box center [1134, 322] width 286 height 100
click at [1006, 167] on icon "back" at bounding box center [1000, 167] width 13 height 13
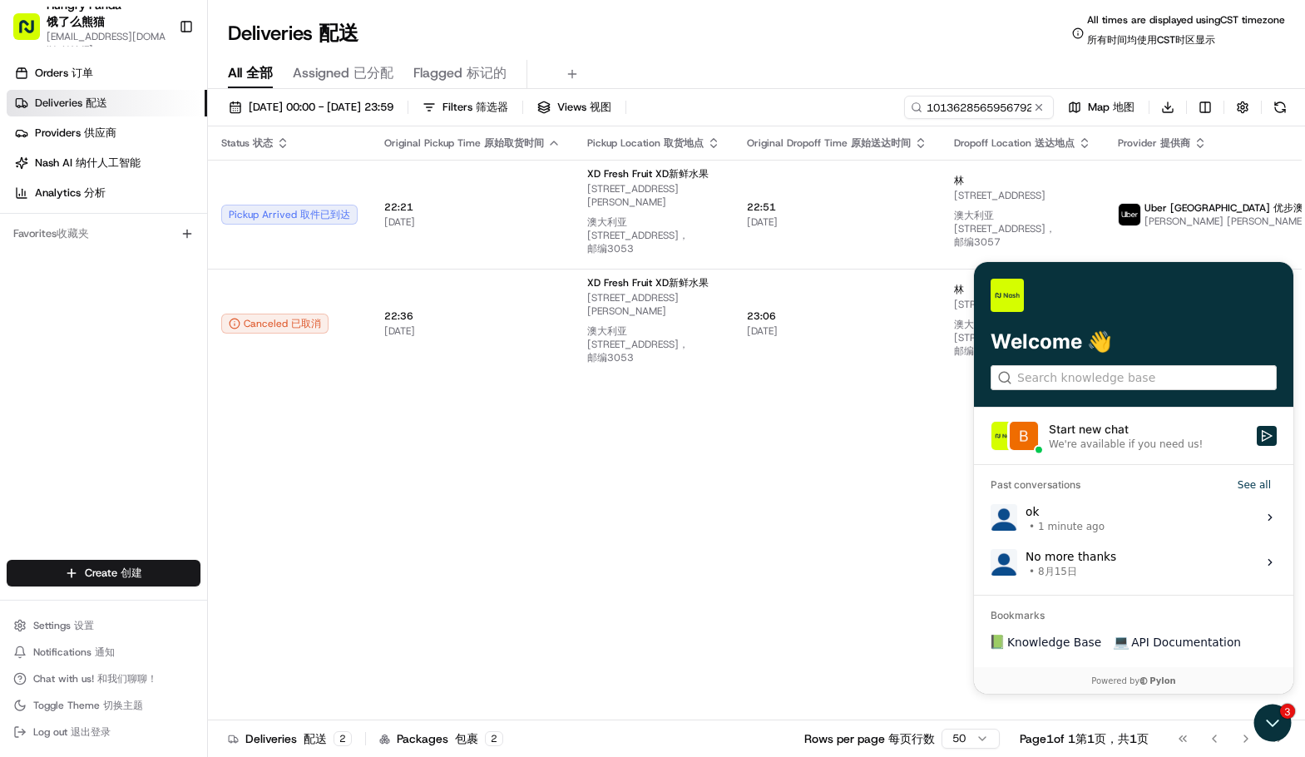
click at [1140, 506] on label "ok • 1 minute ago View issue" at bounding box center [1133, 517] width 299 height 45
click at [991, 517] on button "View issue" at bounding box center [990, 517] width 1 height 1
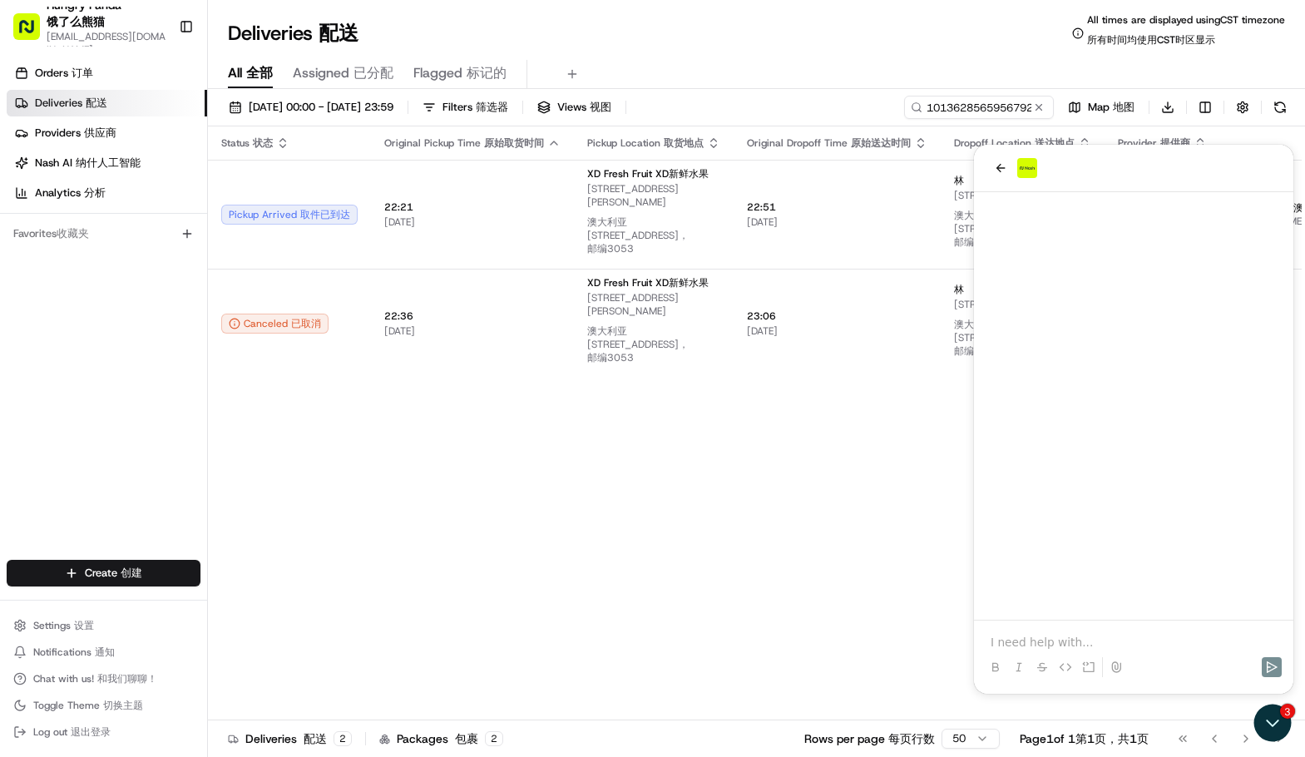
scroll to position [467, 0]
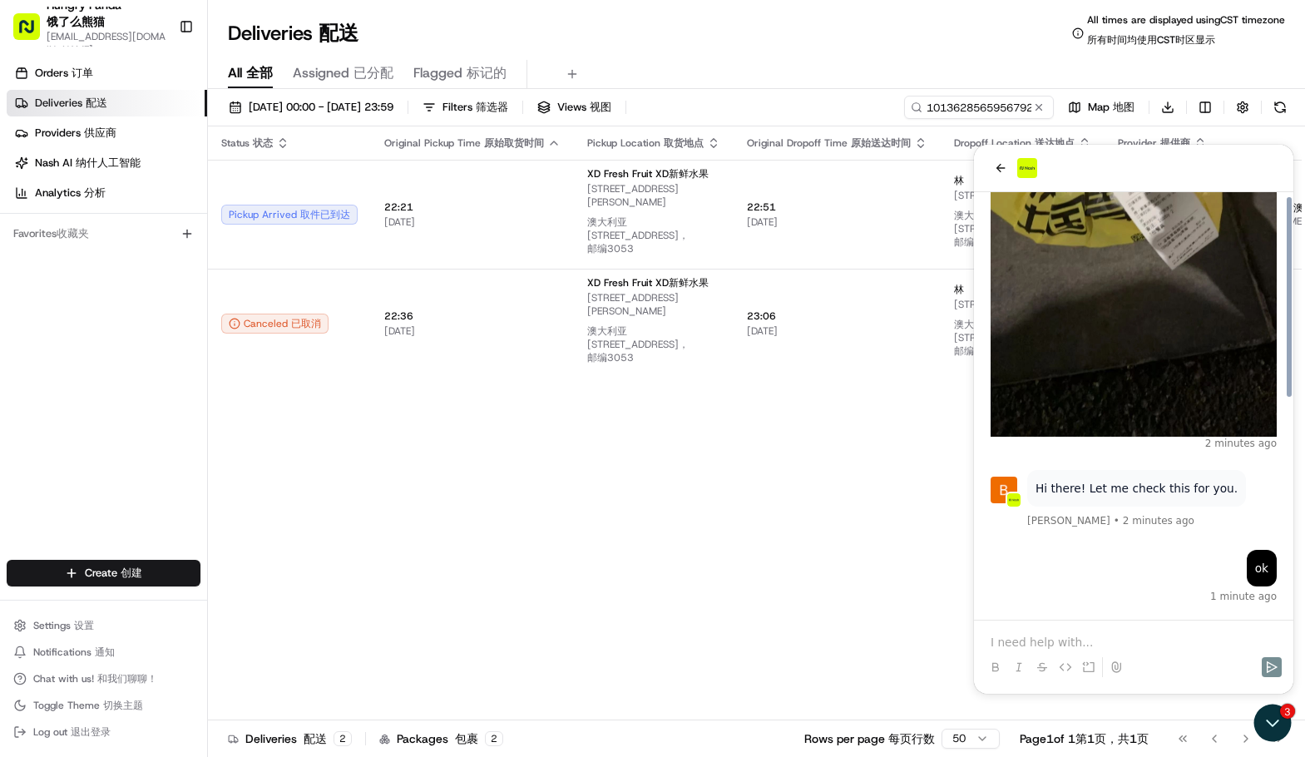
click at [1146, 563] on div "ok 1 minute ago" at bounding box center [1134, 576] width 286 height 53
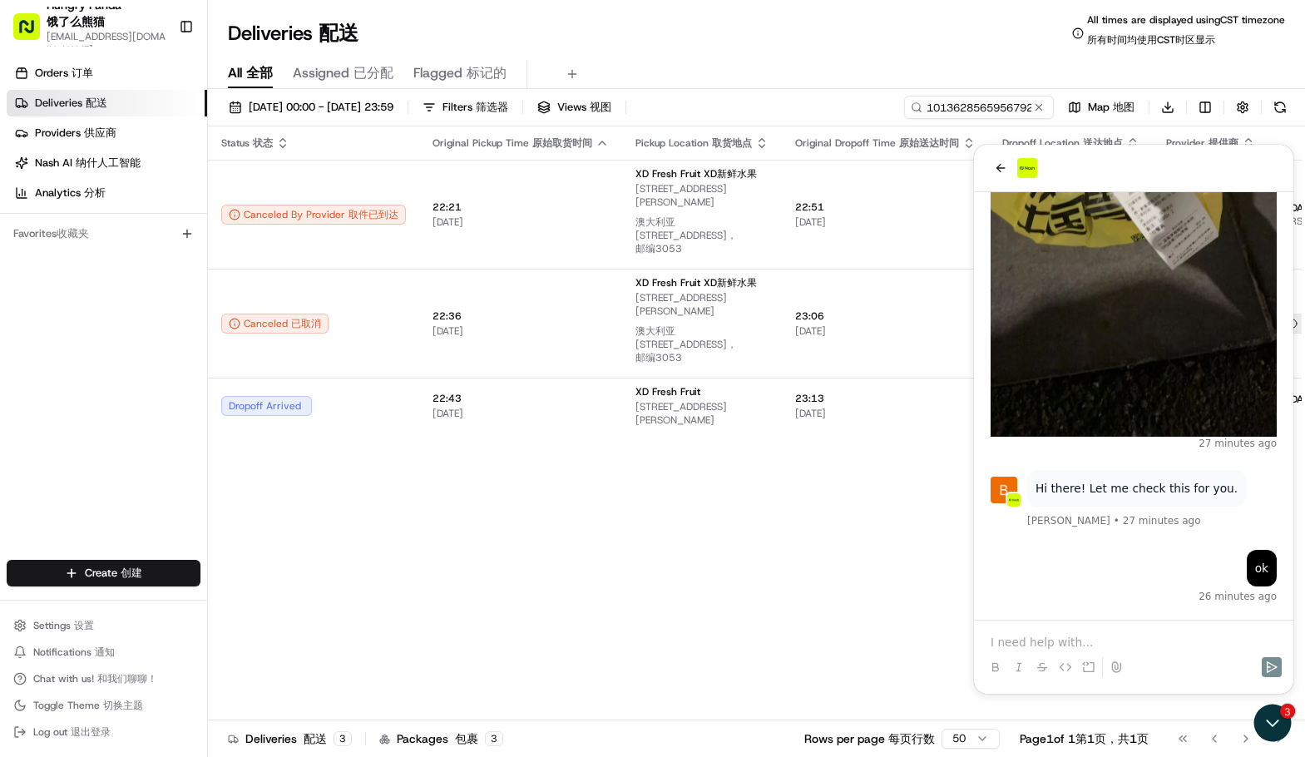
scroll to position [777, 0]
